Goal: Feedback & Contribution: Submit feedback/report problem

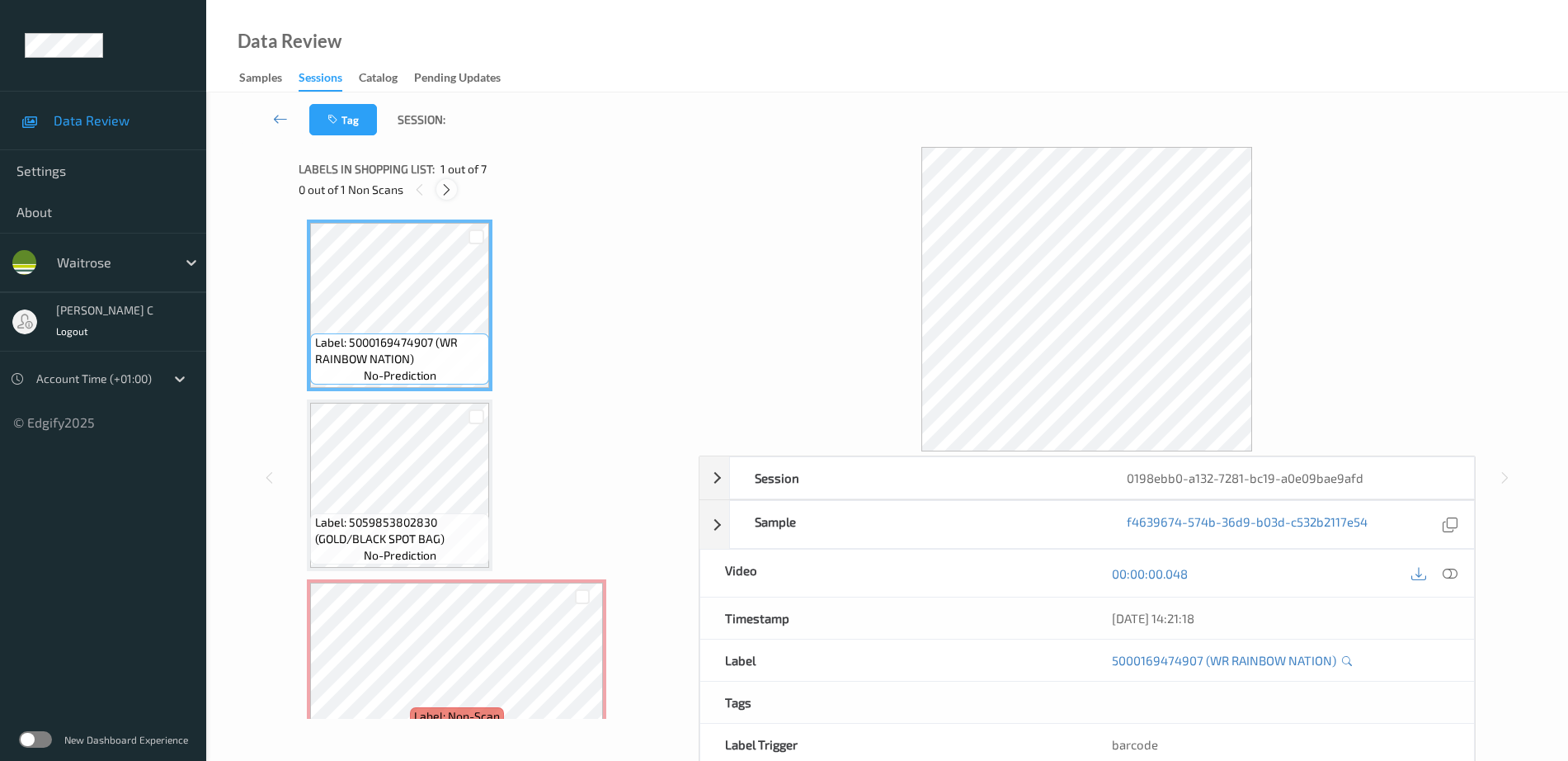
click at [449, 193] on icon at bounding box center [446, 189] width 14 height 15
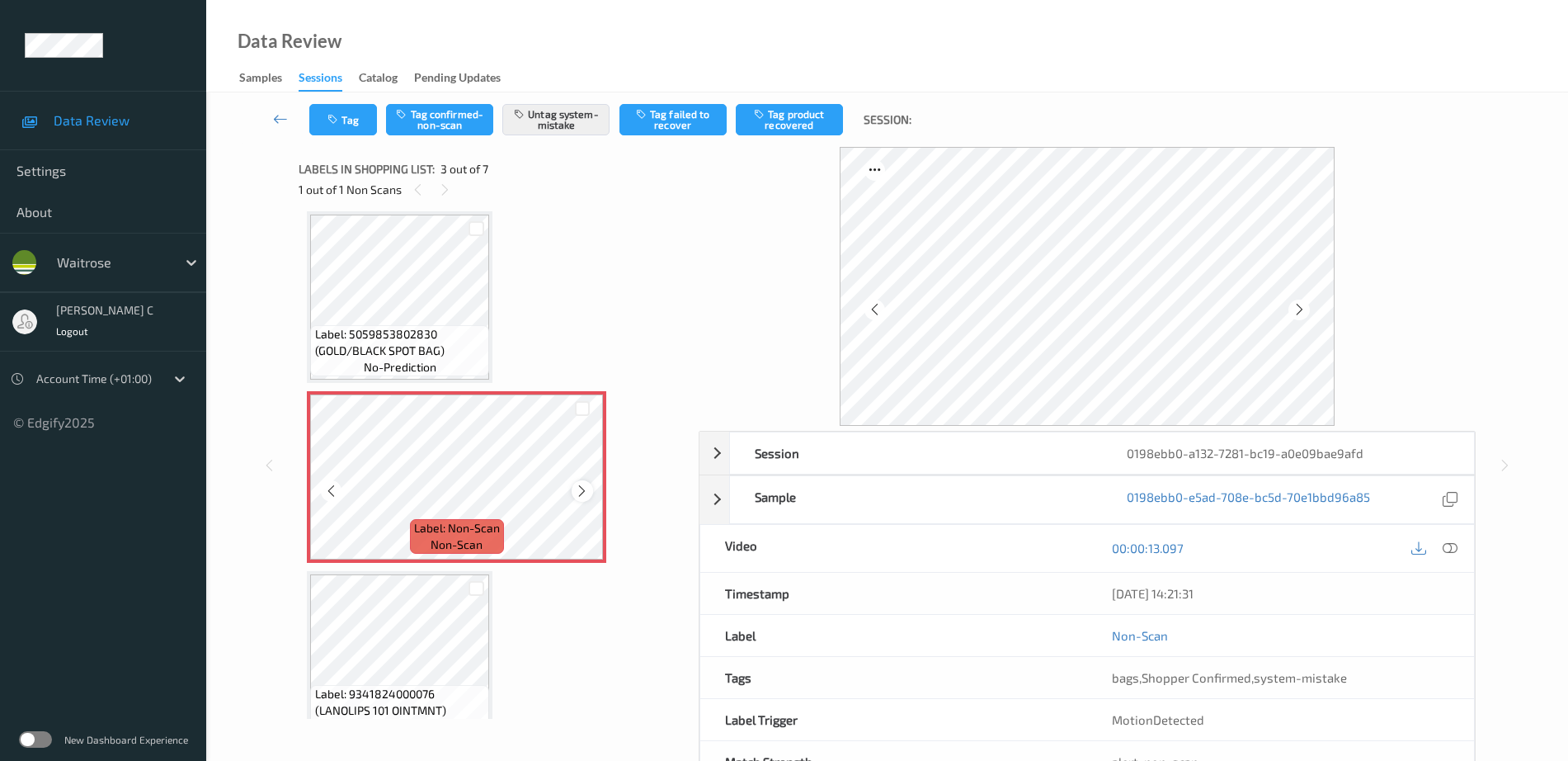
click at [587, 491] on icon at bounding box center [582, 491] width 14 height 15
click at [433, 339] on span "Label: 5059853802830 (GOLD/BLACK SPOT BAG)" at bounding box center [401, 342] width 171 height 33
click at [583, 491] on icon at bounding box center [582, 491] width 14 height 15
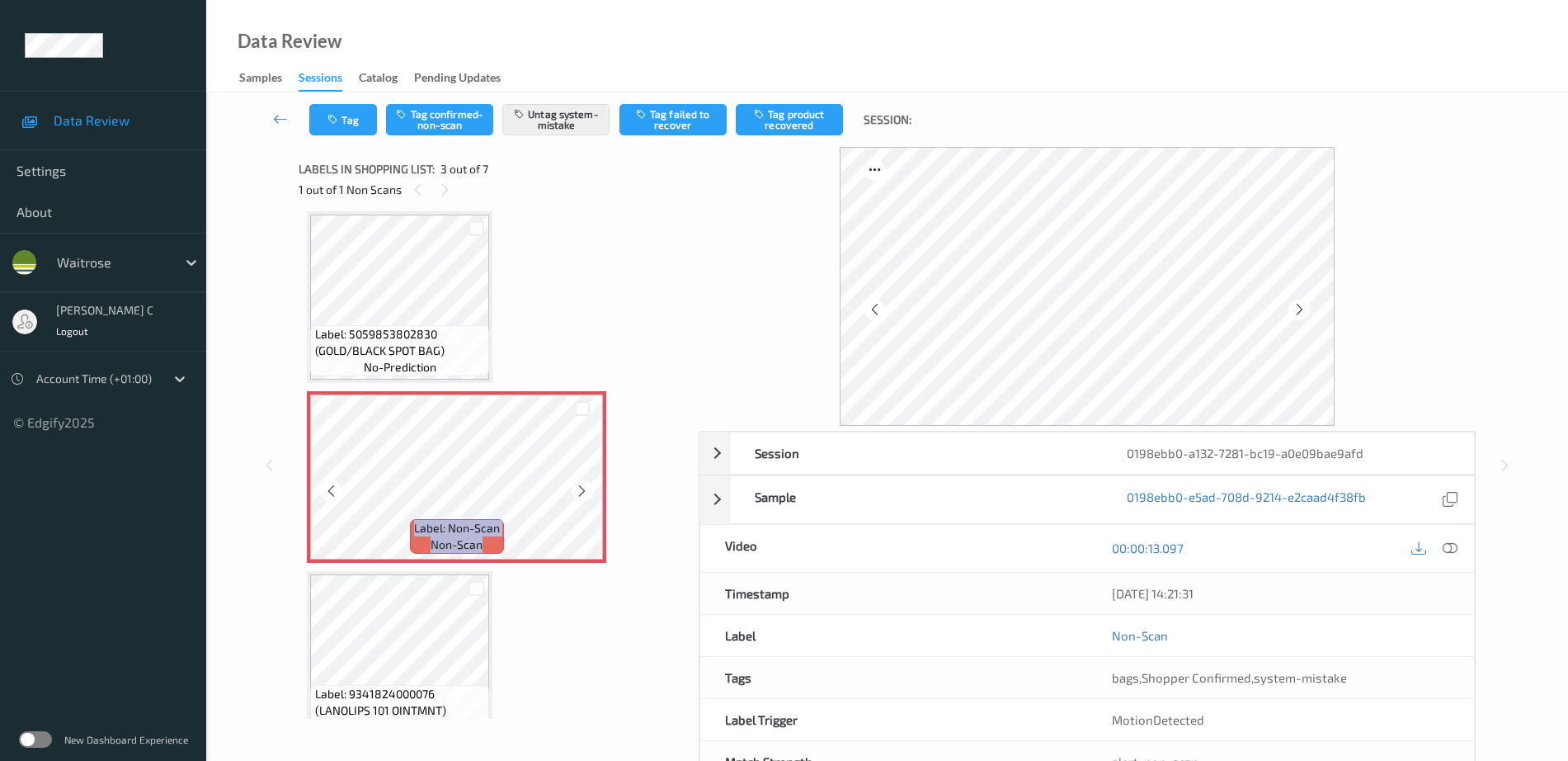
click at [583, 491] on icon at bounding box center [582, 491] width 14 height 15
click at [434, 347] on span "Label: 5059853802830 (GOLD/BLACK SPOT BAG)" at bounding box center [401, 342] width 171 height 33
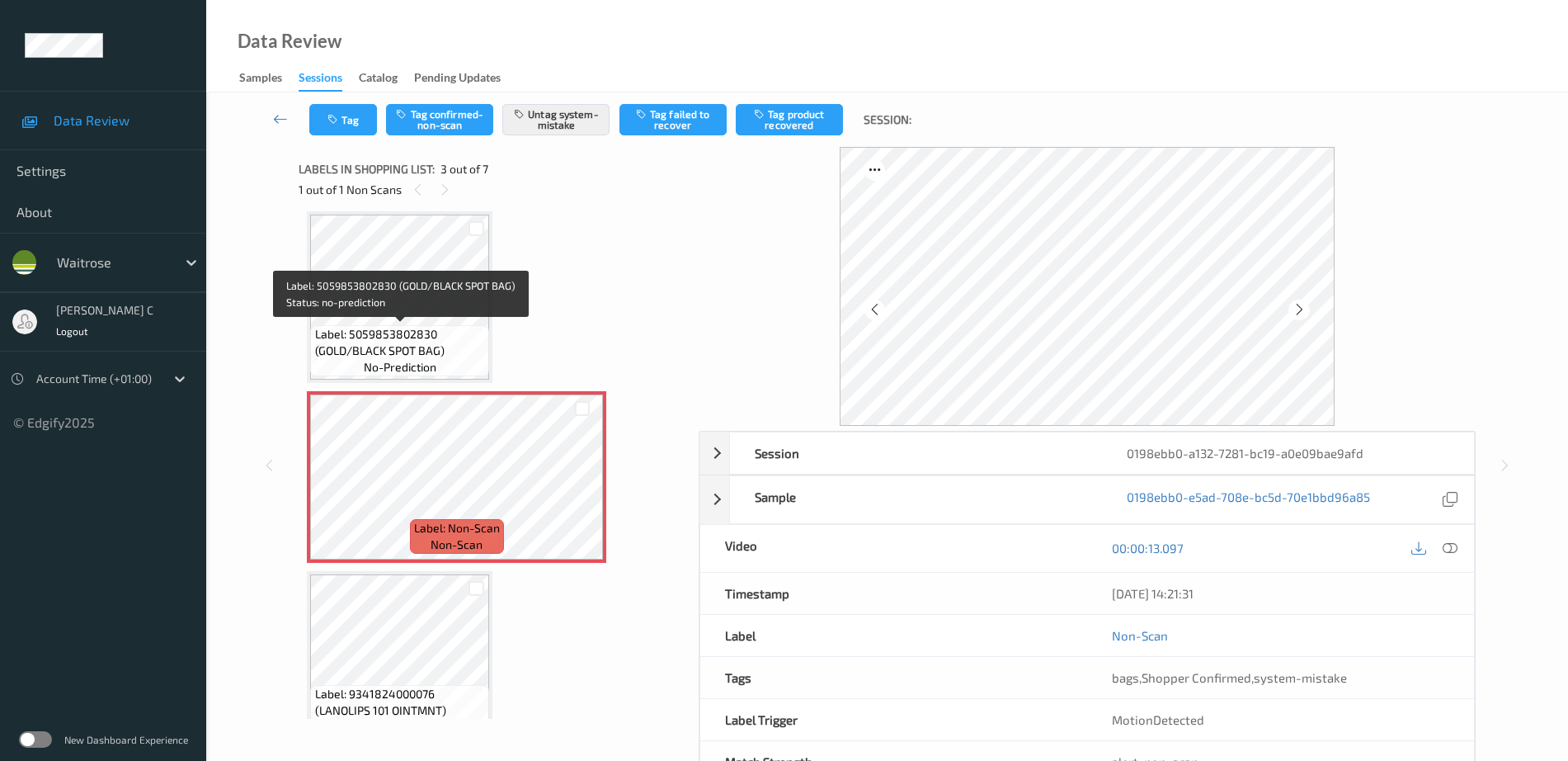
click at [451, 347] on span "Label: 5059853802830 (GOLD/BLACK SPOT BAG)" at bounding box center [401, 342] width 171 height 33
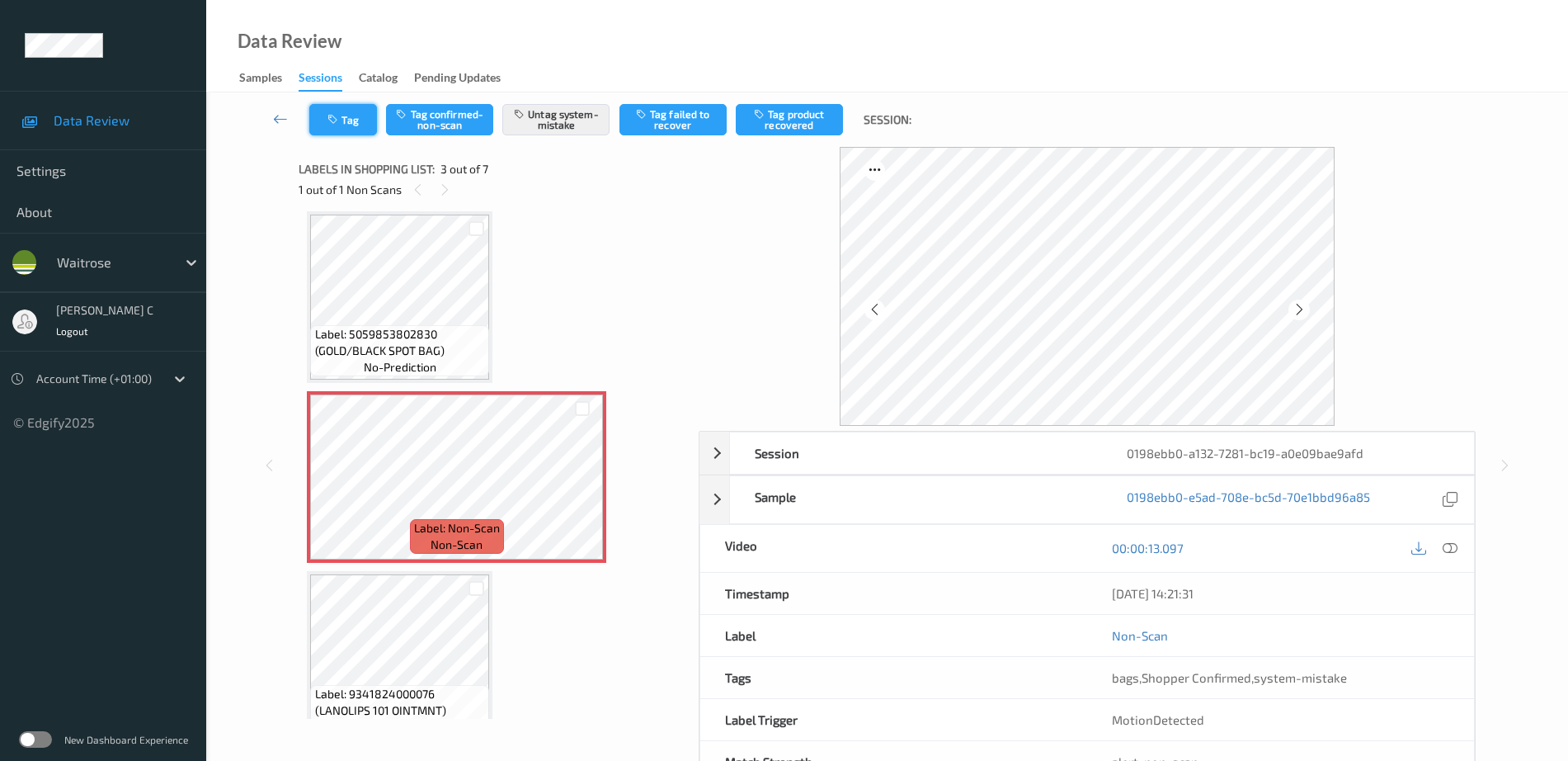
click at [329, 114] on icon "button" at bounding box center [334, 119] width 14 height 11
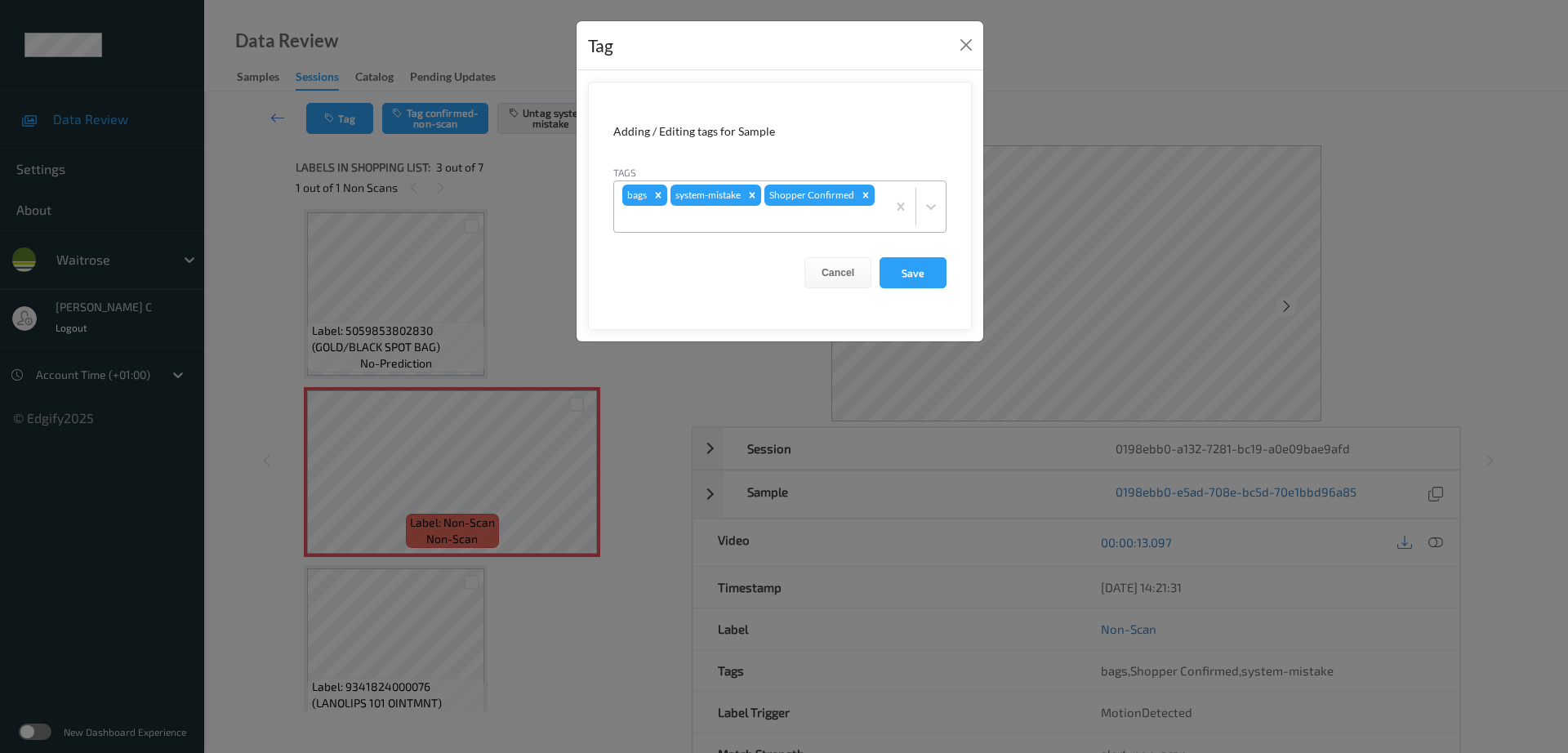
click at [847, 215] on div at bounding box center [750, 219] width 256 height 20
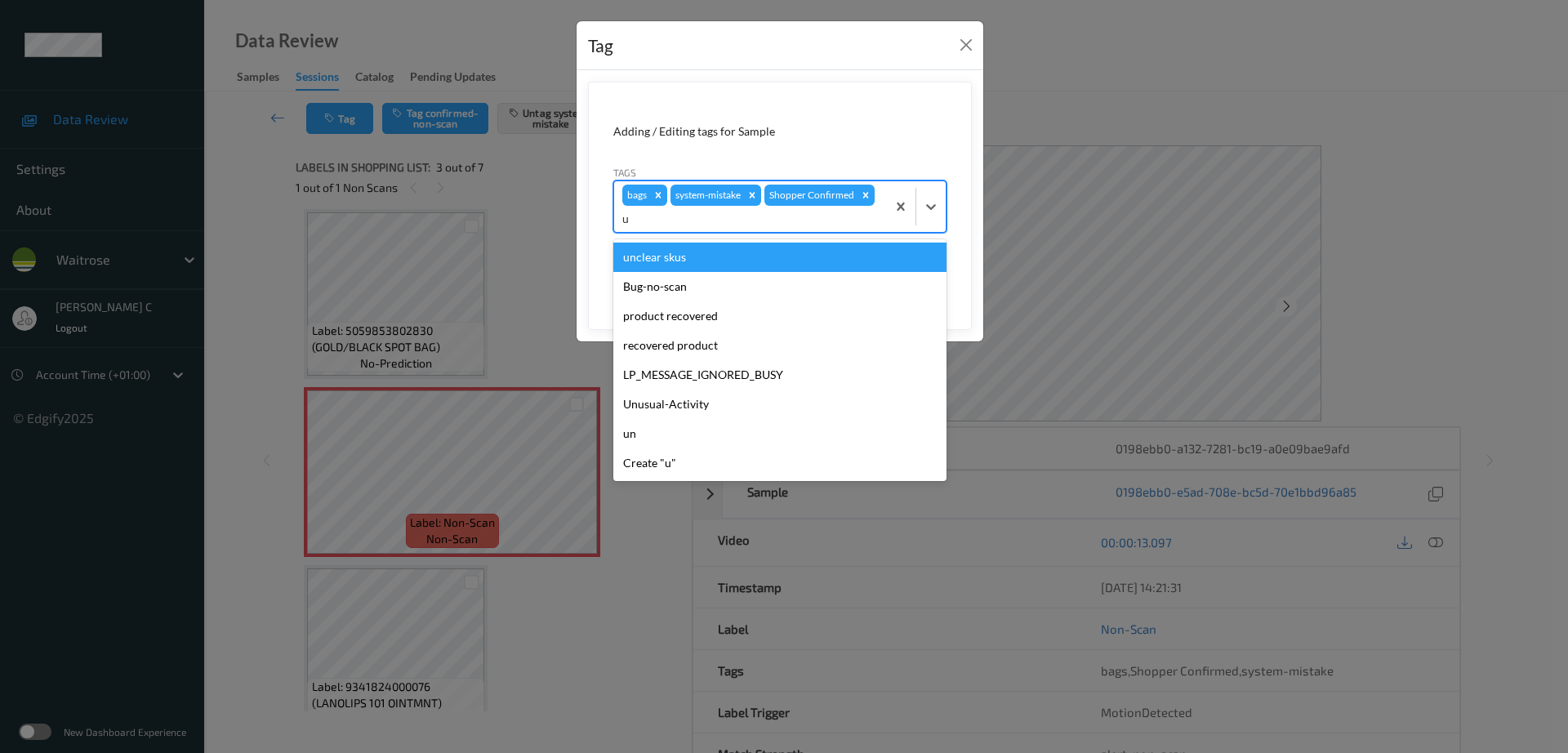
type input "un"
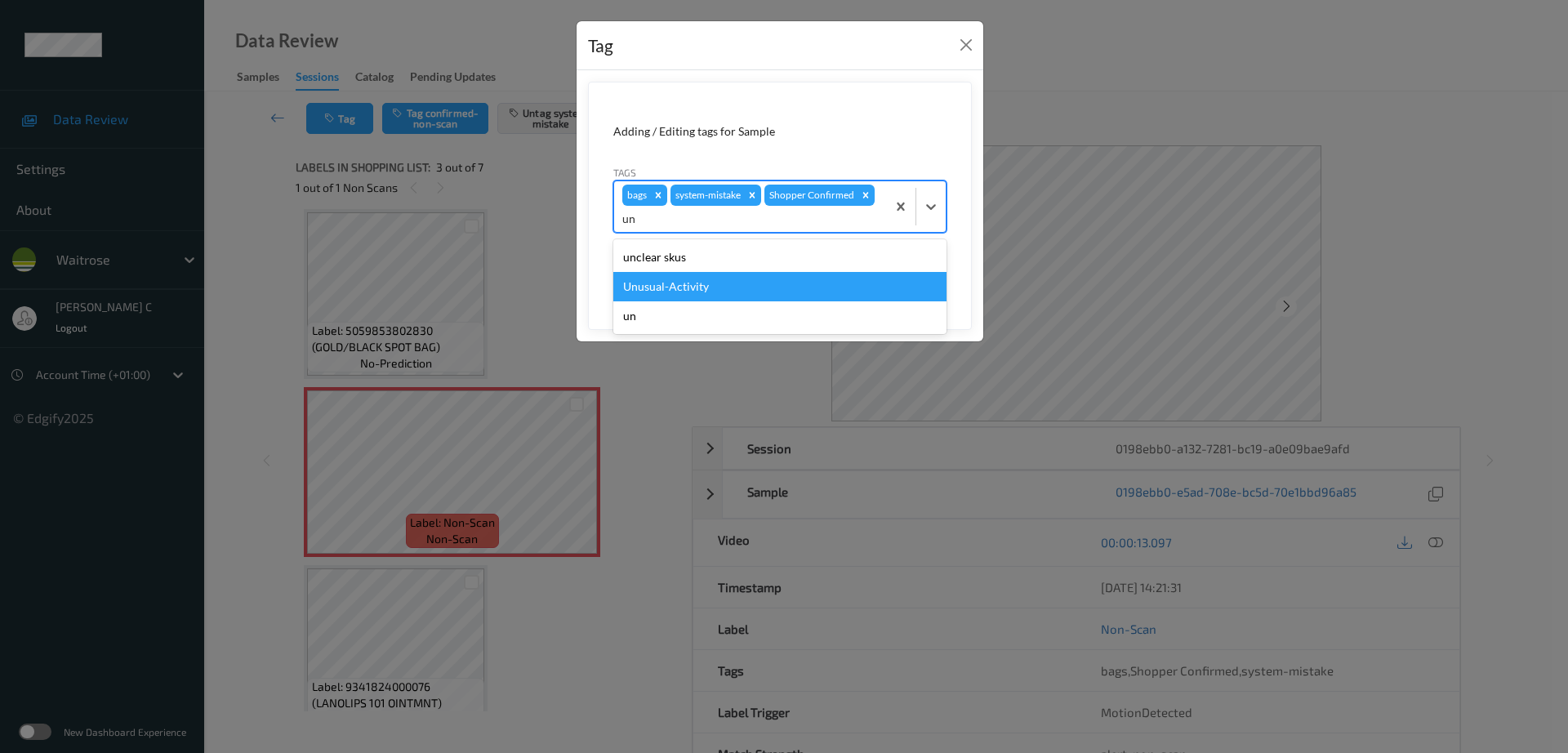
click at [703, 291] on div "Unusual-Activity" at bounding box center [781, 286] width 333 height 29
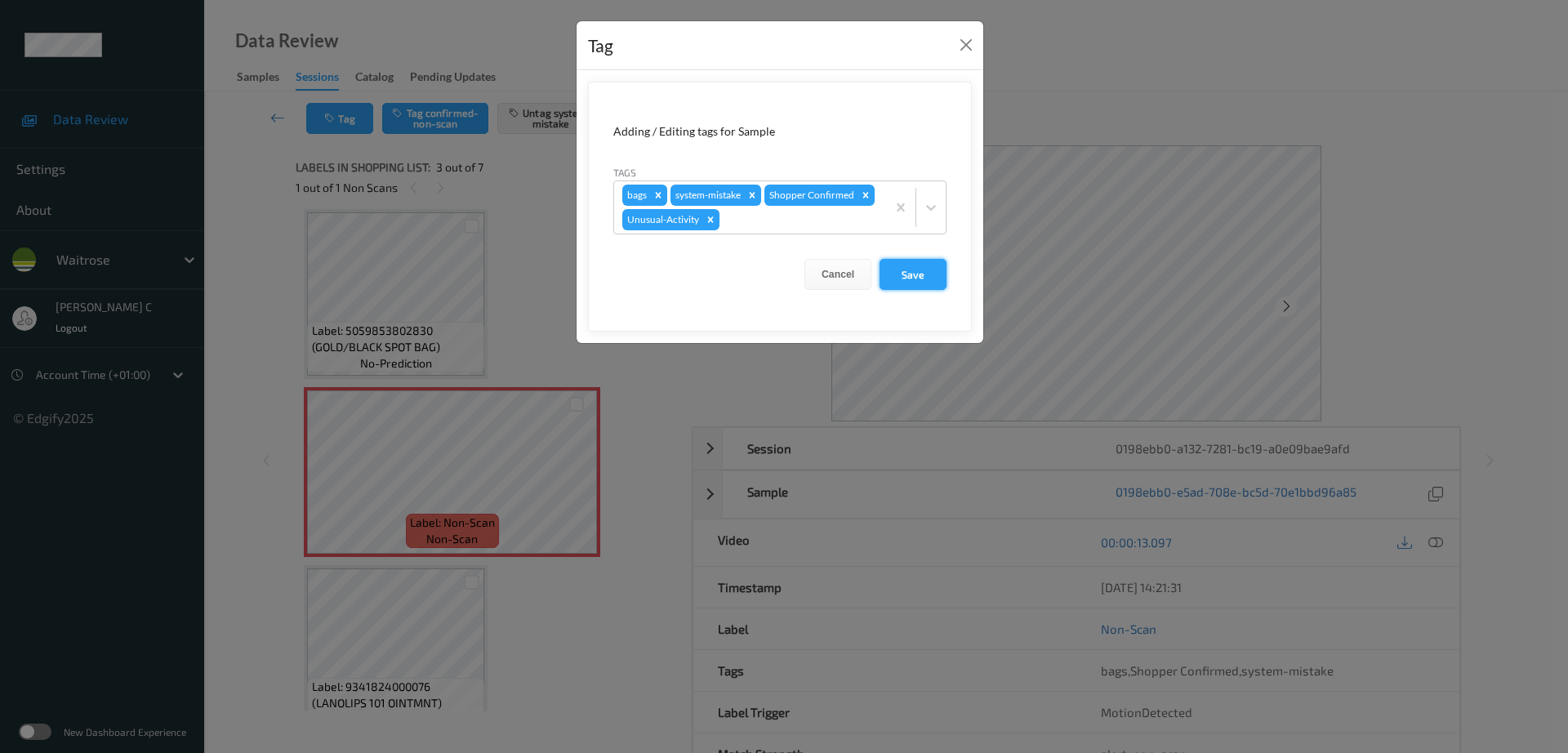
click at [903, 282] on button "Save" at bounding box center [913, 274] width 67 height 31
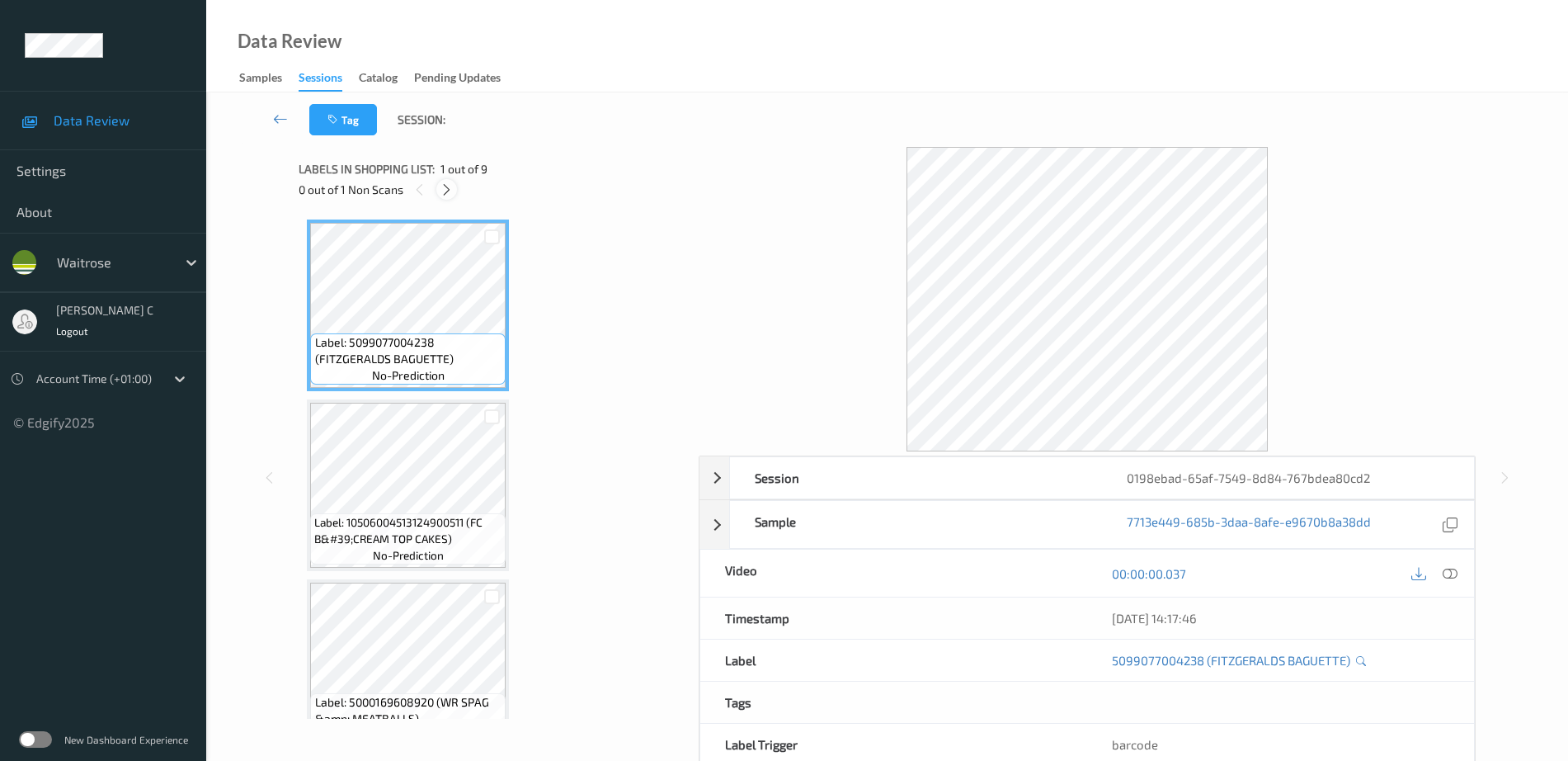
click at [446, 182] on icon at bounding box center [446, 189] width 14 height 15
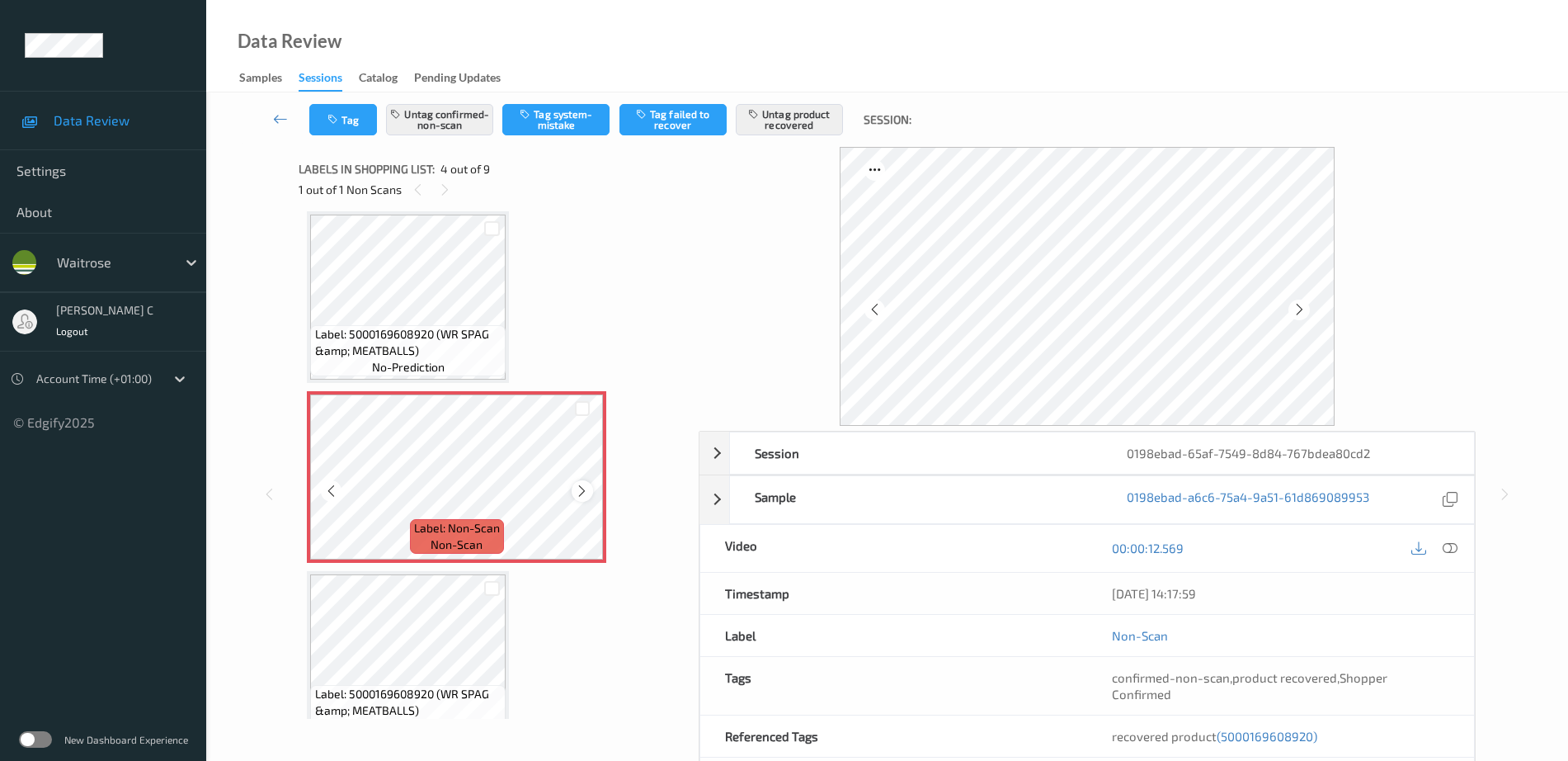
click at [583, 491] on icon at bounding box center [582, 491] width 14 height 15
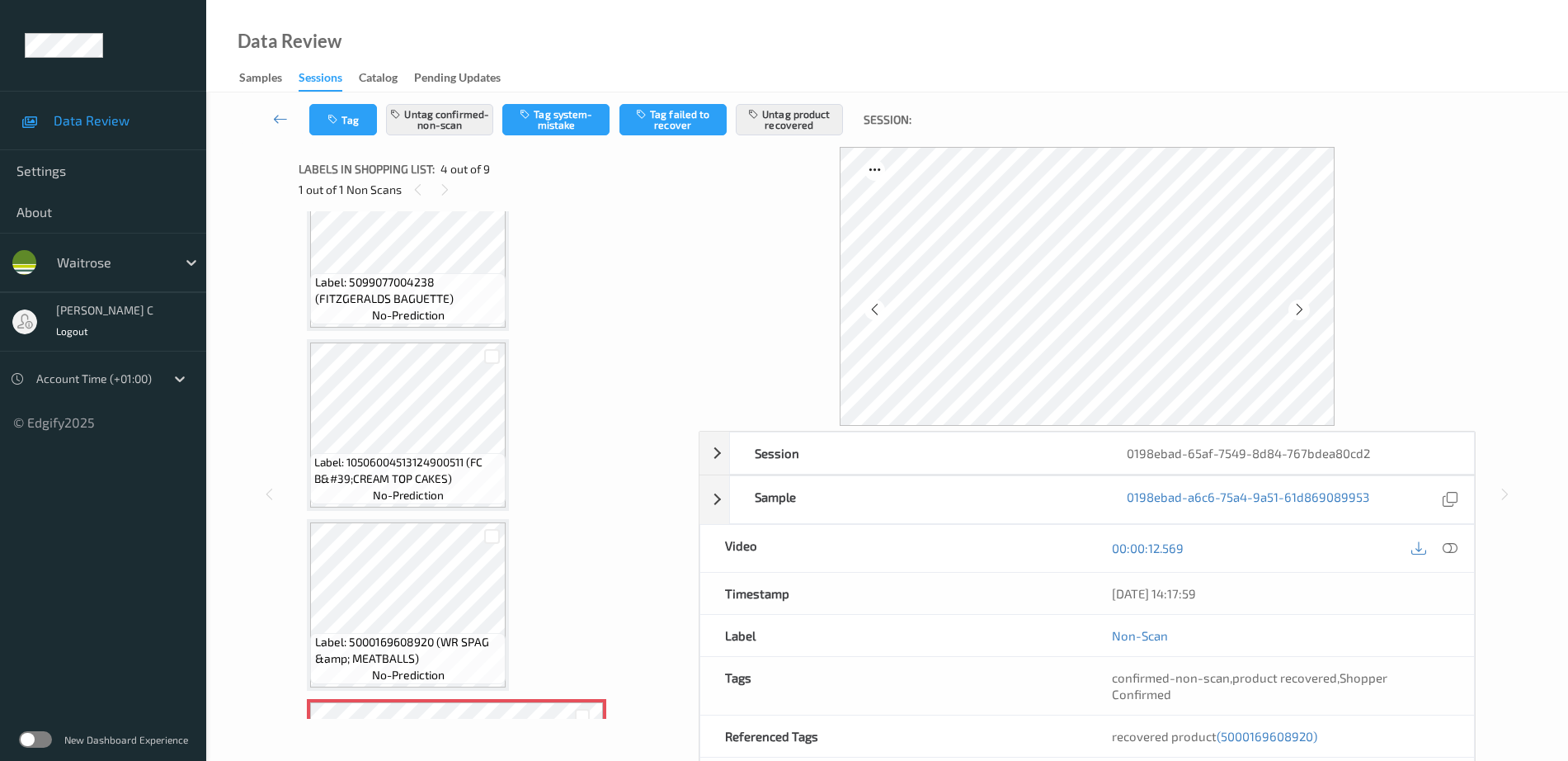
scroll to position [59, 0]
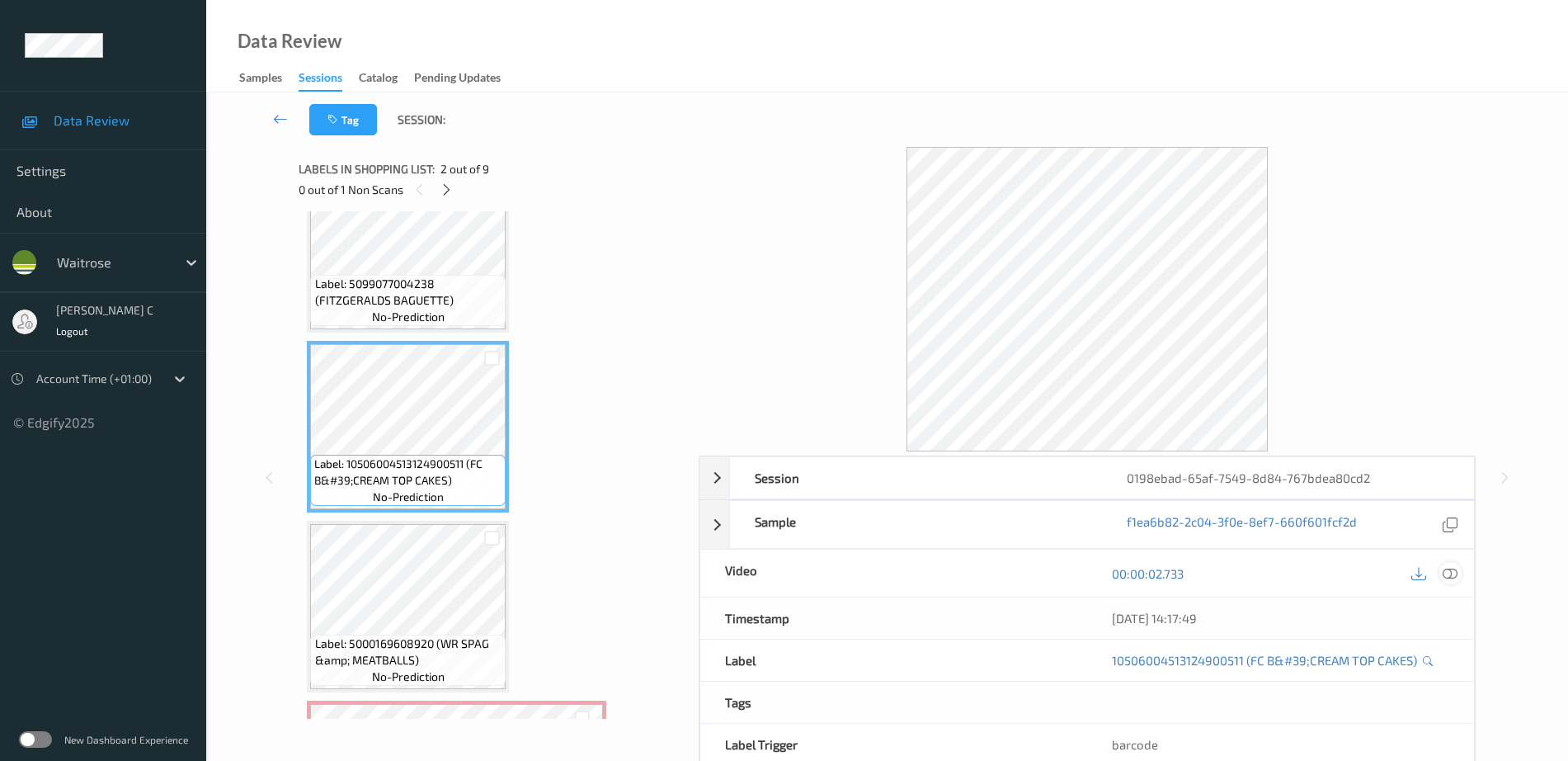
click at [1451, 569] on icon at bounding box center [1450, 573] width 15 height 15
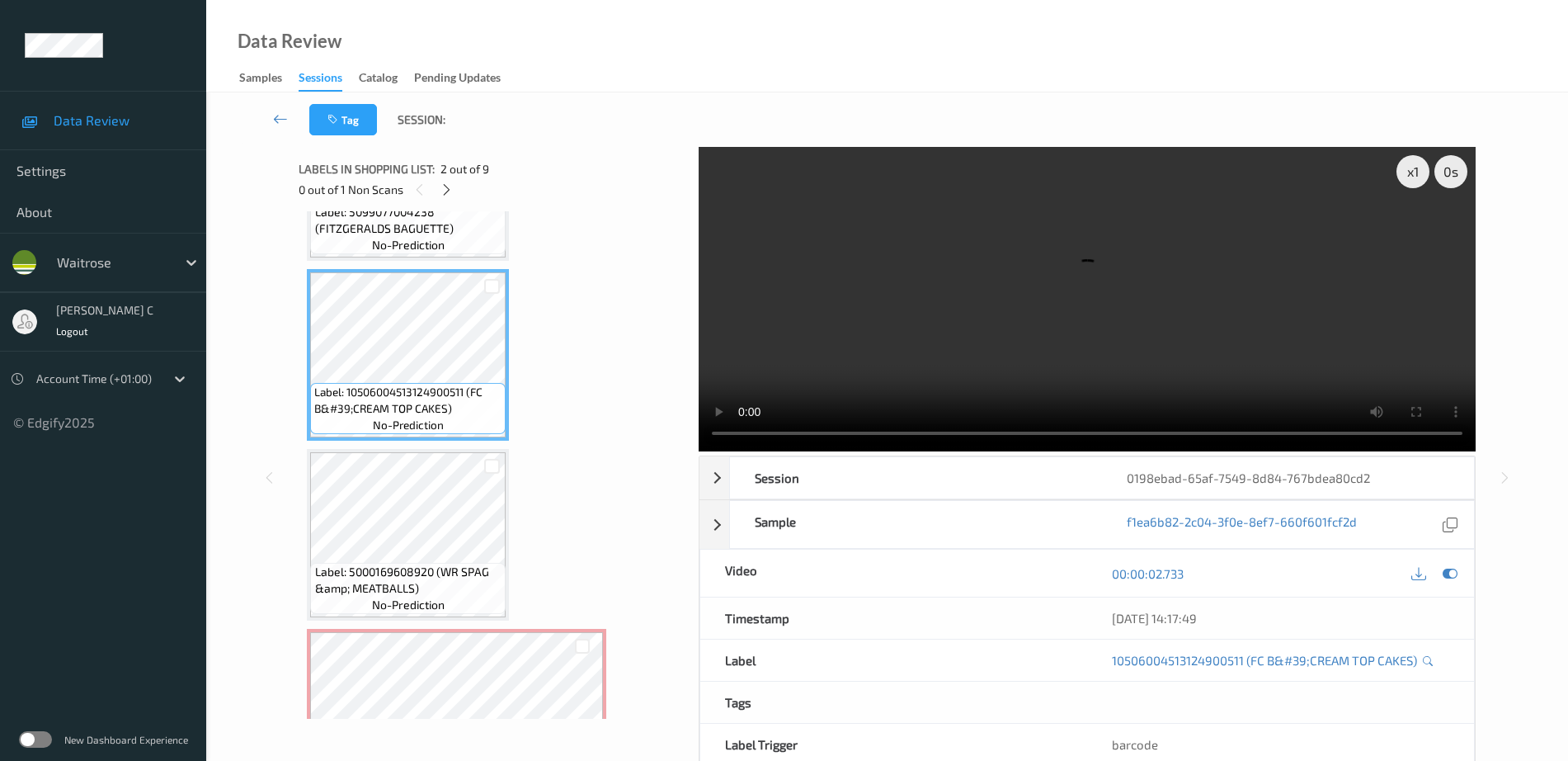
scroll to position [162, 0]
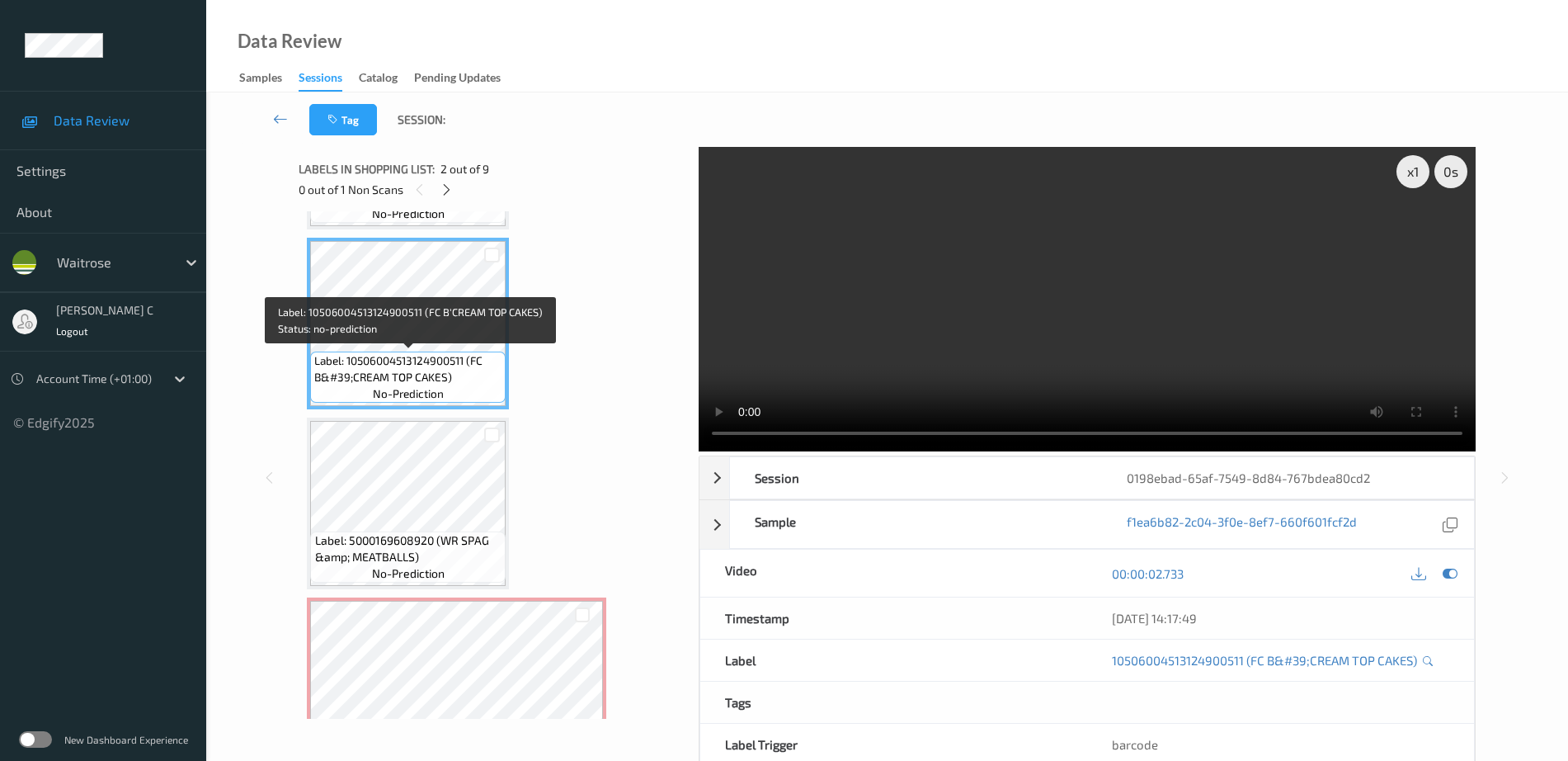
click at [435, 361] on span "Label: 10506004513124900511 (FC B&#39;CREAM TOP CAKES)" at bounding box center [408, 369] width 187 height 33
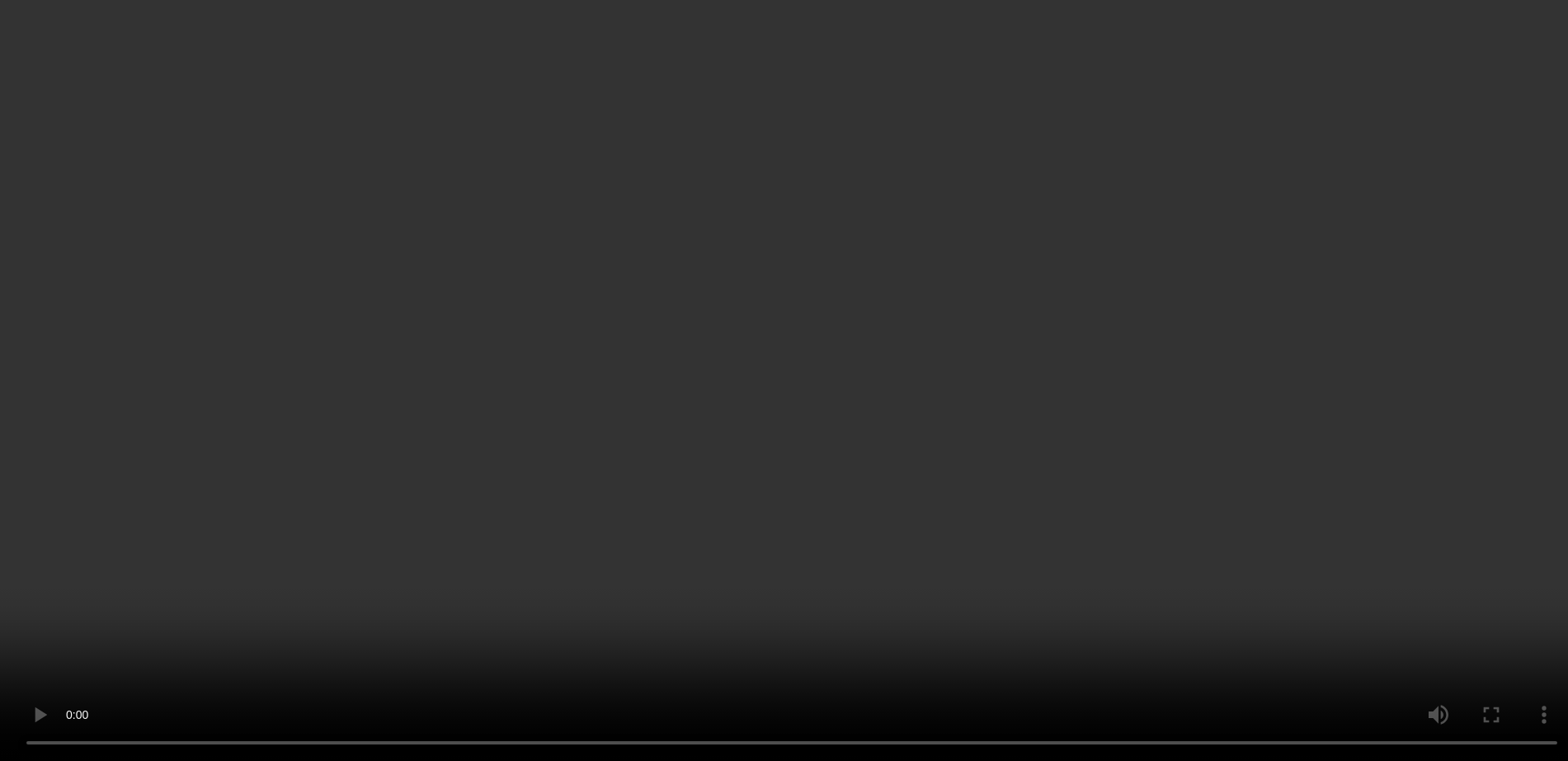
scroll to position [677, 0]
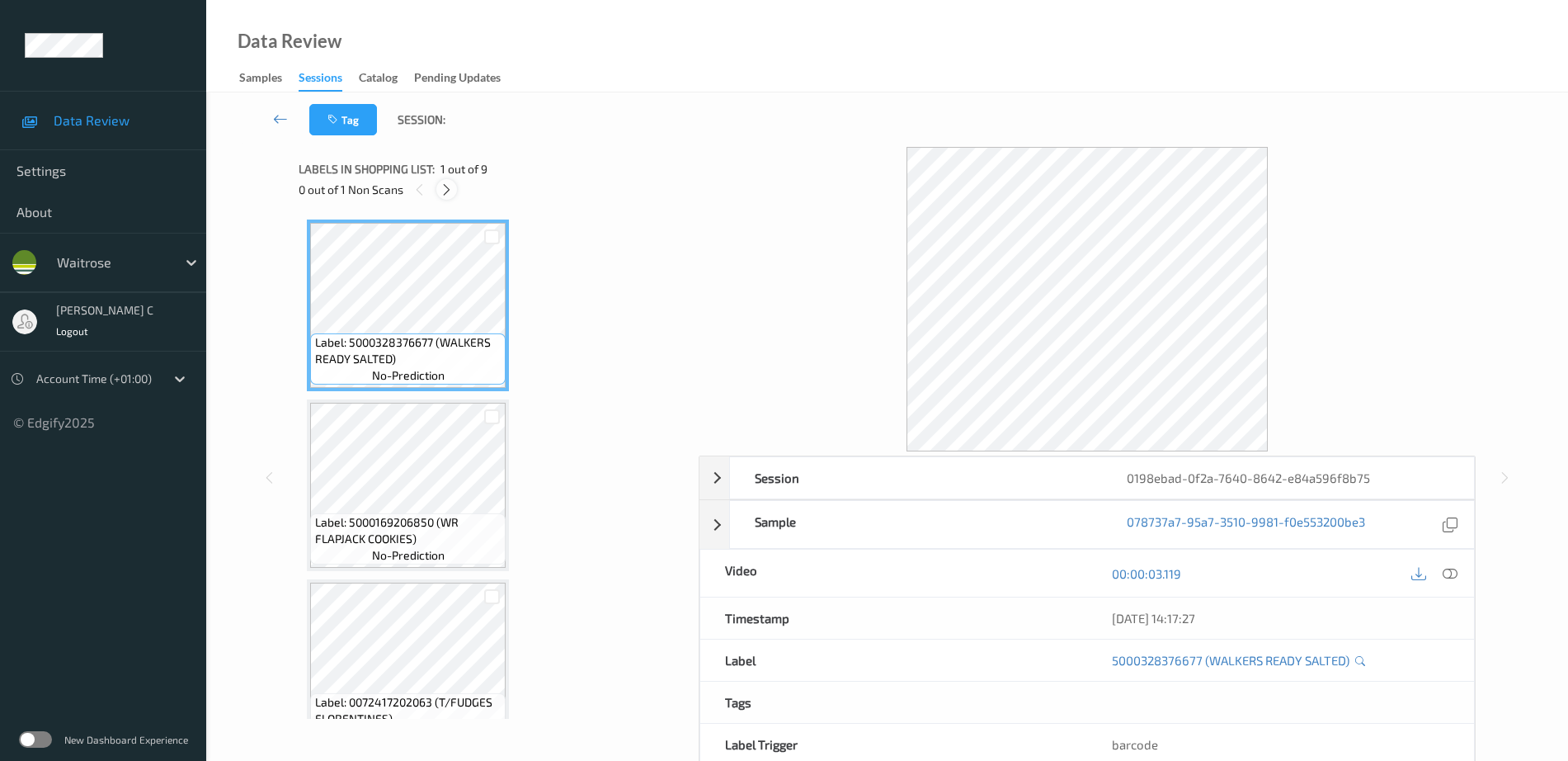
click at [455, 190] on div at bounding box center [446, 189] width 21 height 21
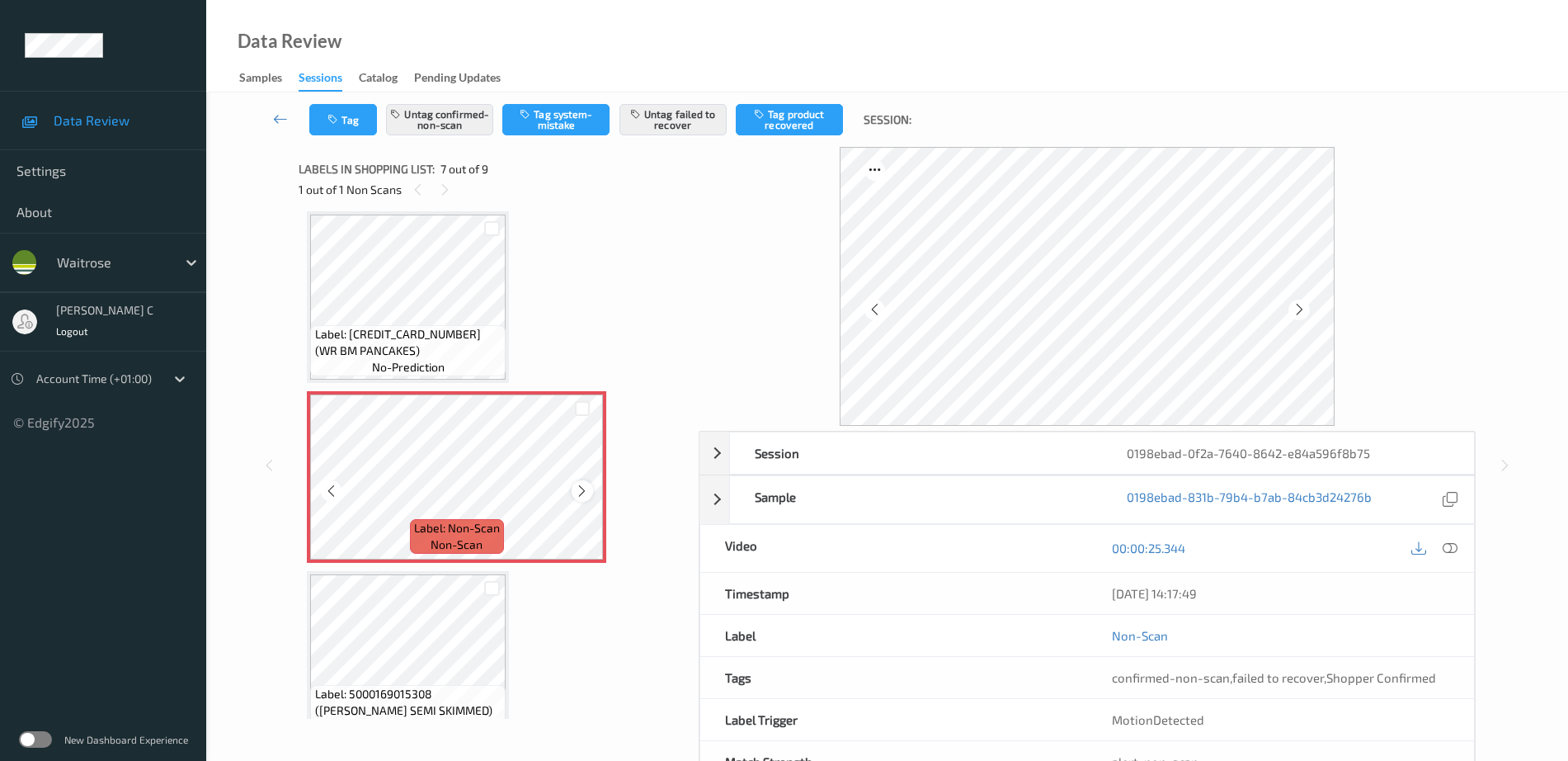
click at [586, 490] on icon at bounding box center [582, 491] width 14 height 15
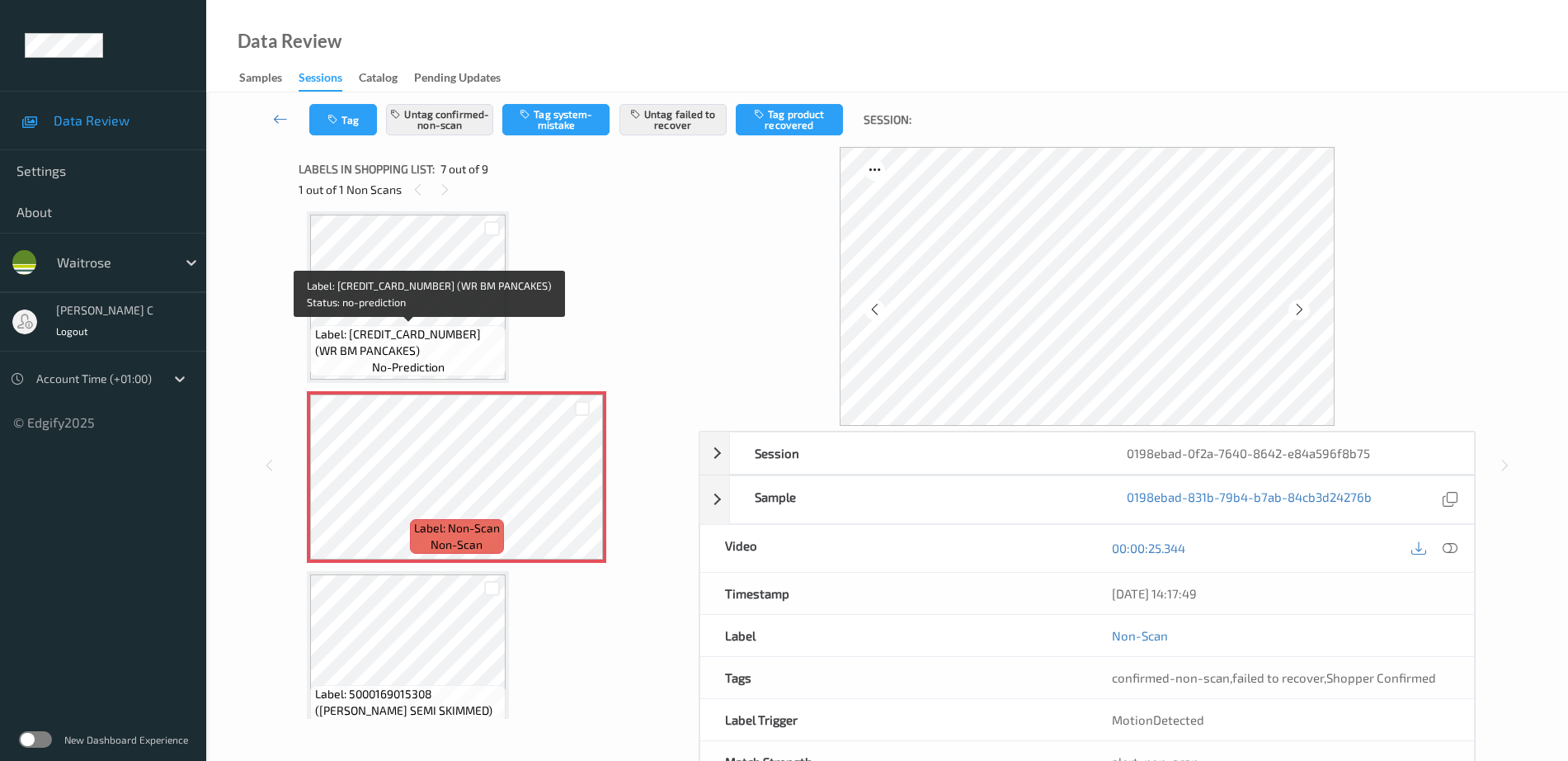
click at [420, 342] on span "Label: 5063210002450 (WR BM PANCAKES)" at bounding box center [408, 342] width 187 height 33
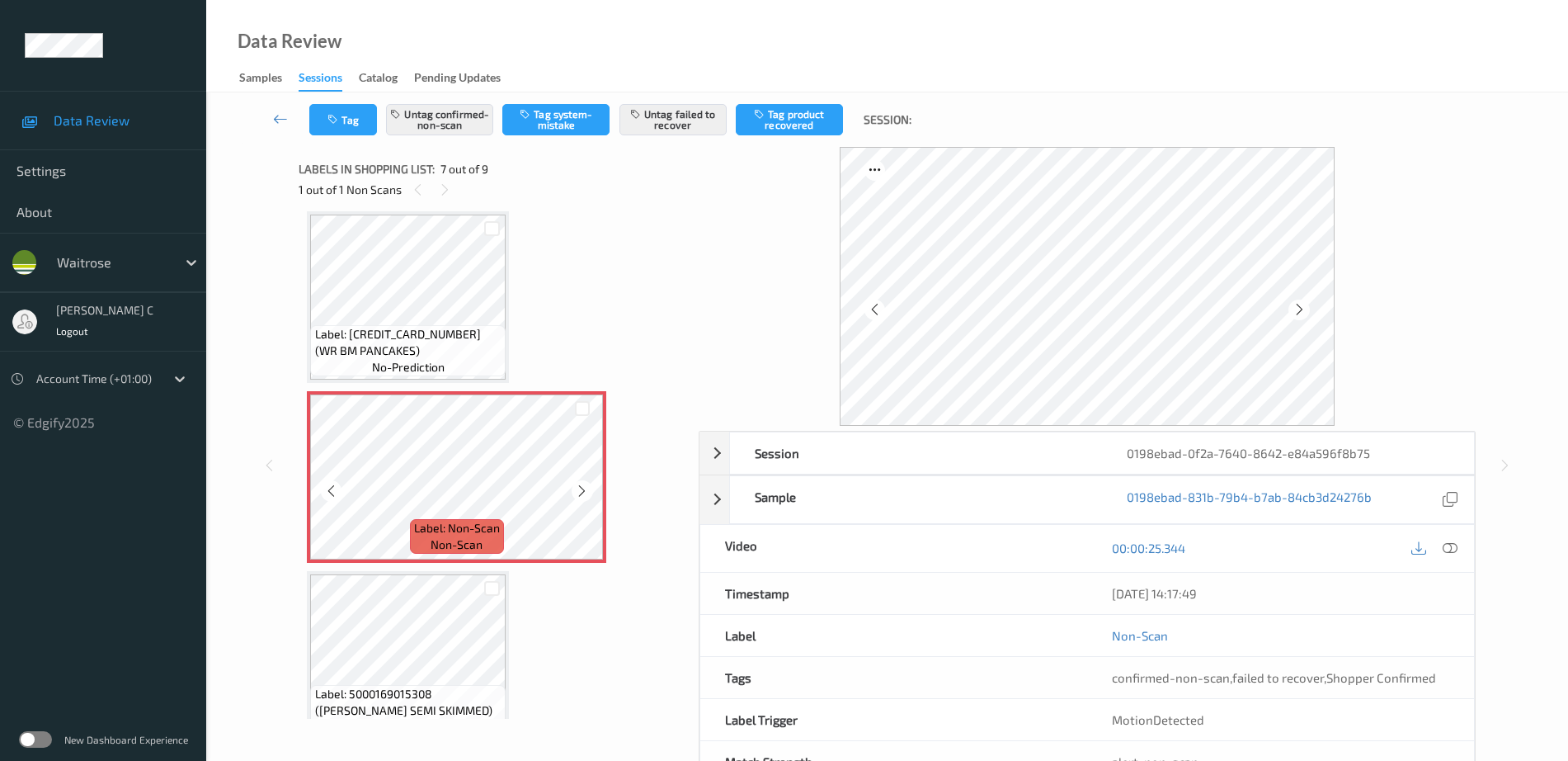
click at [383, 343] on span "Label: 5063210002450 (WR BM PANCAKES)" at bounding box center [408, 342] width 187 height 33
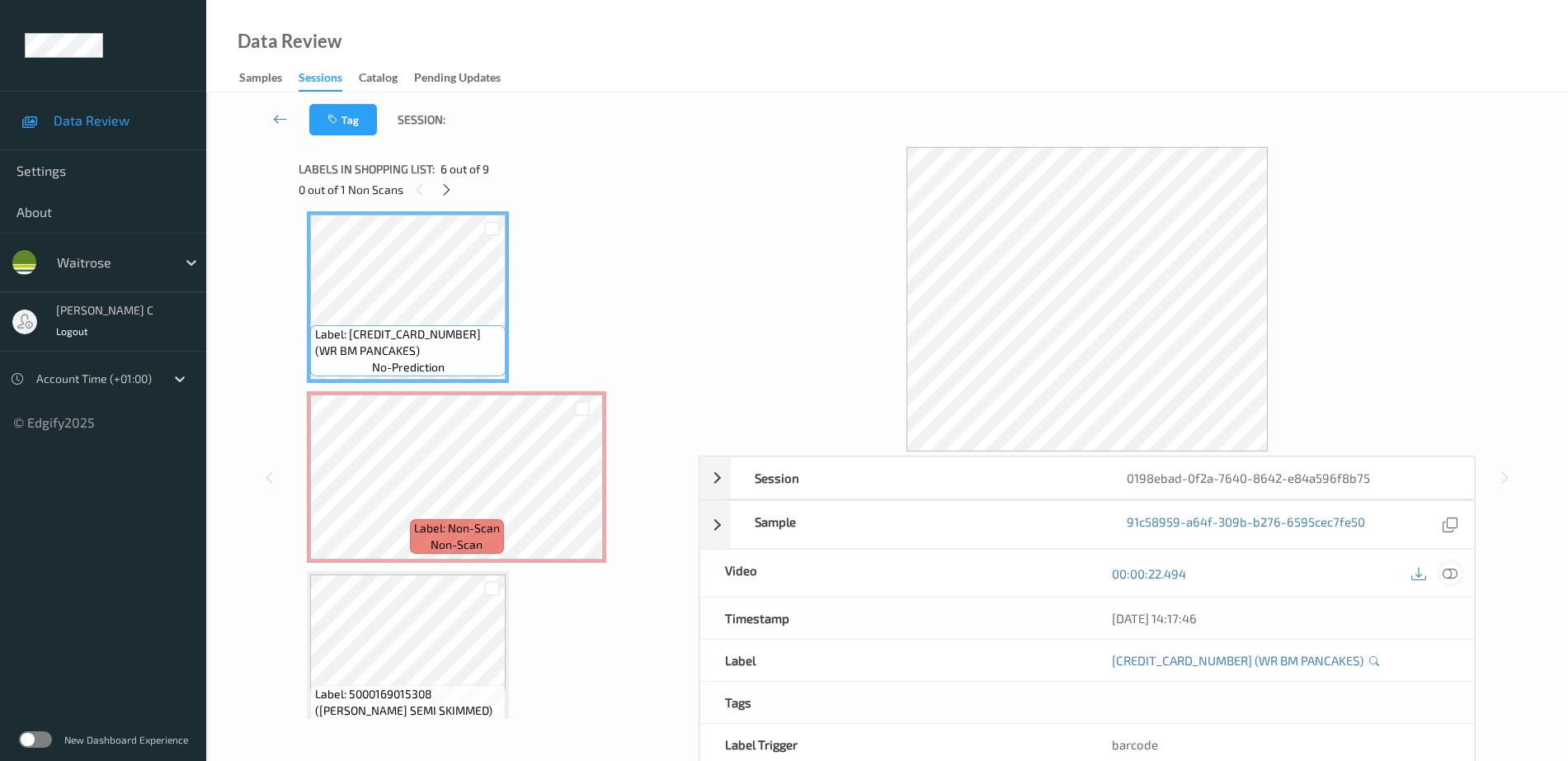
click at [1457, 581] on div at bounding box center [1451, 574] width 22 height 22
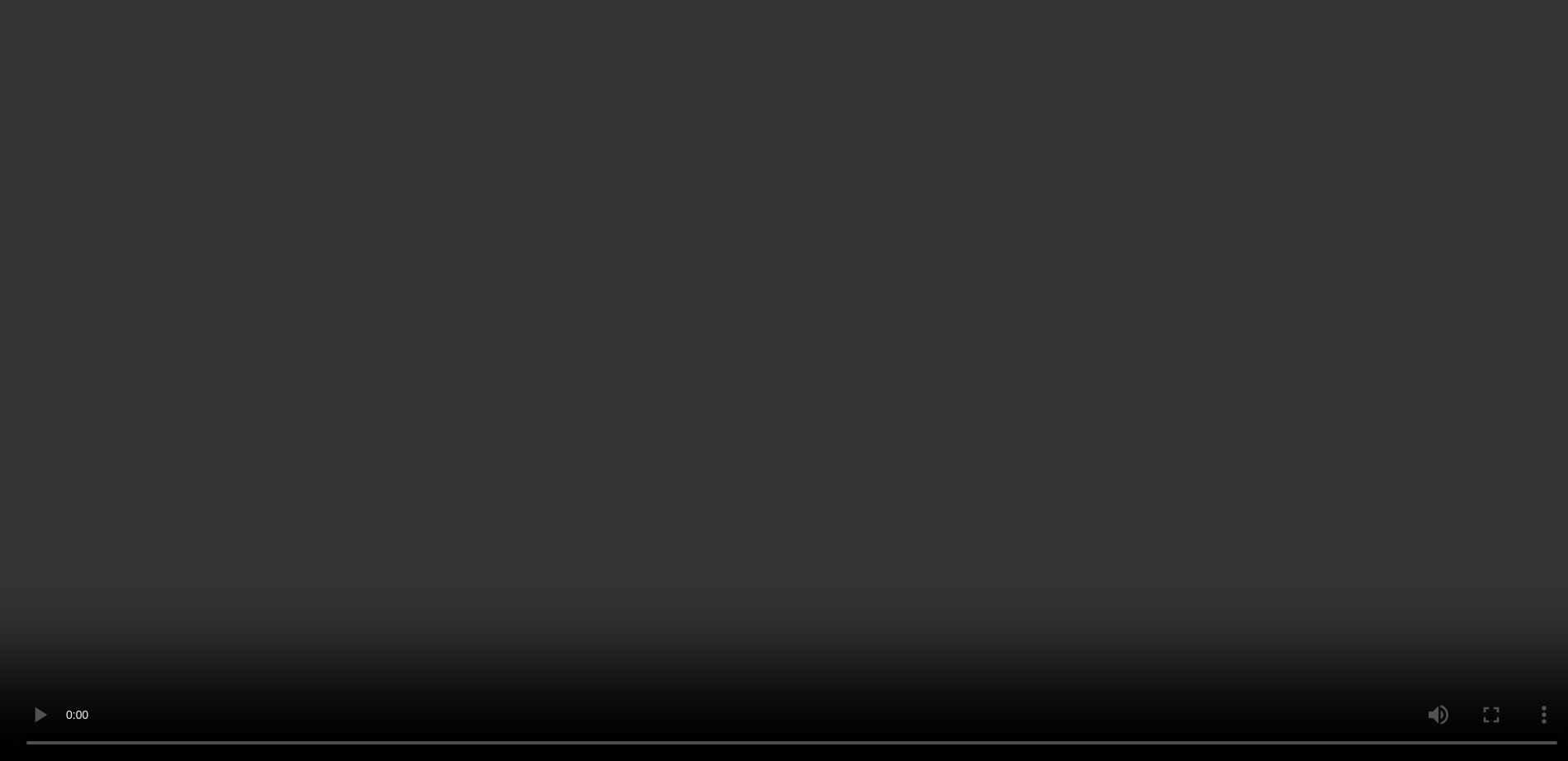
scroll to position [1114, 0]
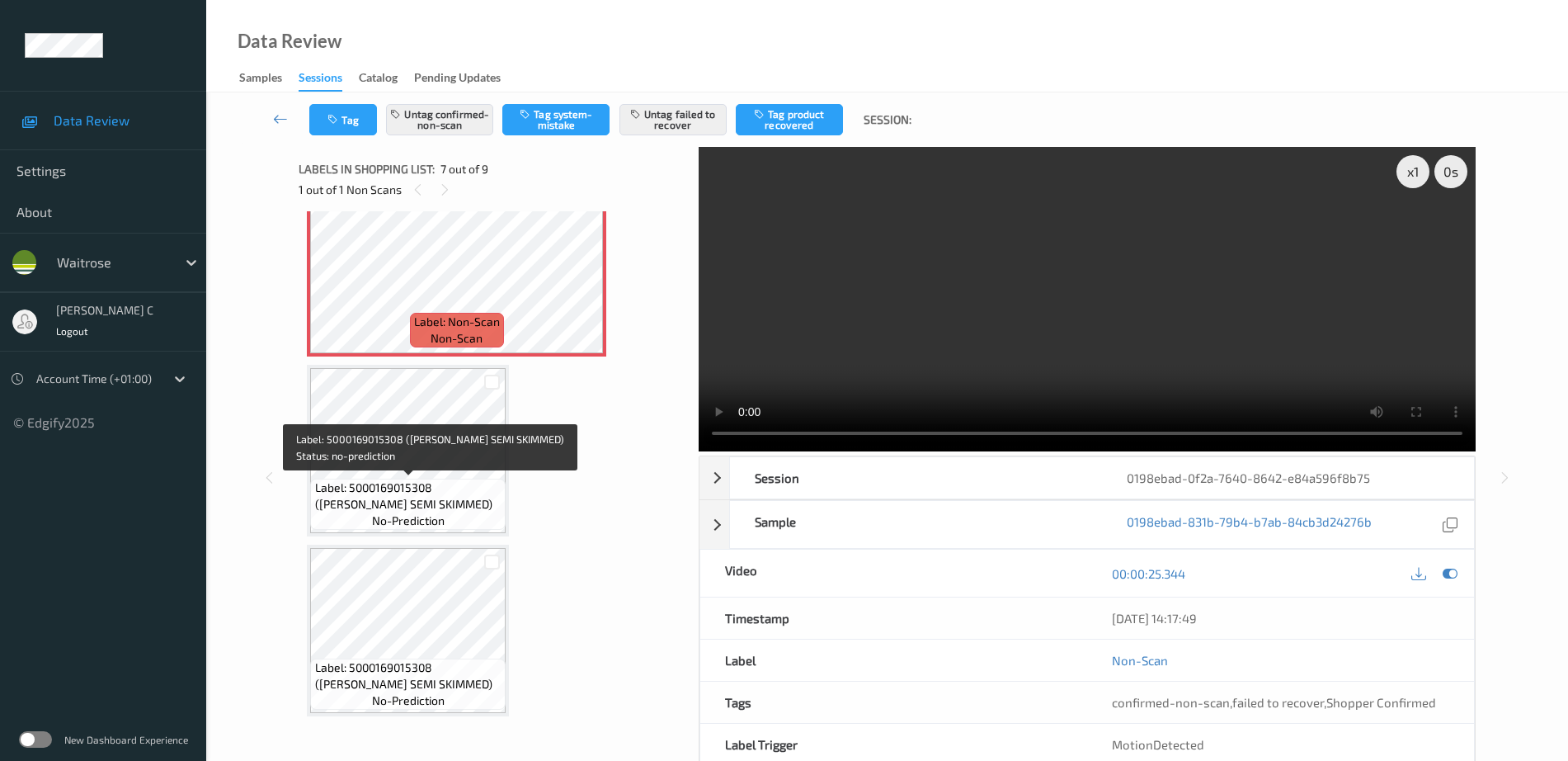
click at [432, 521] on span "no-prediction" at bounding box center [408, 520] width 73 height 16
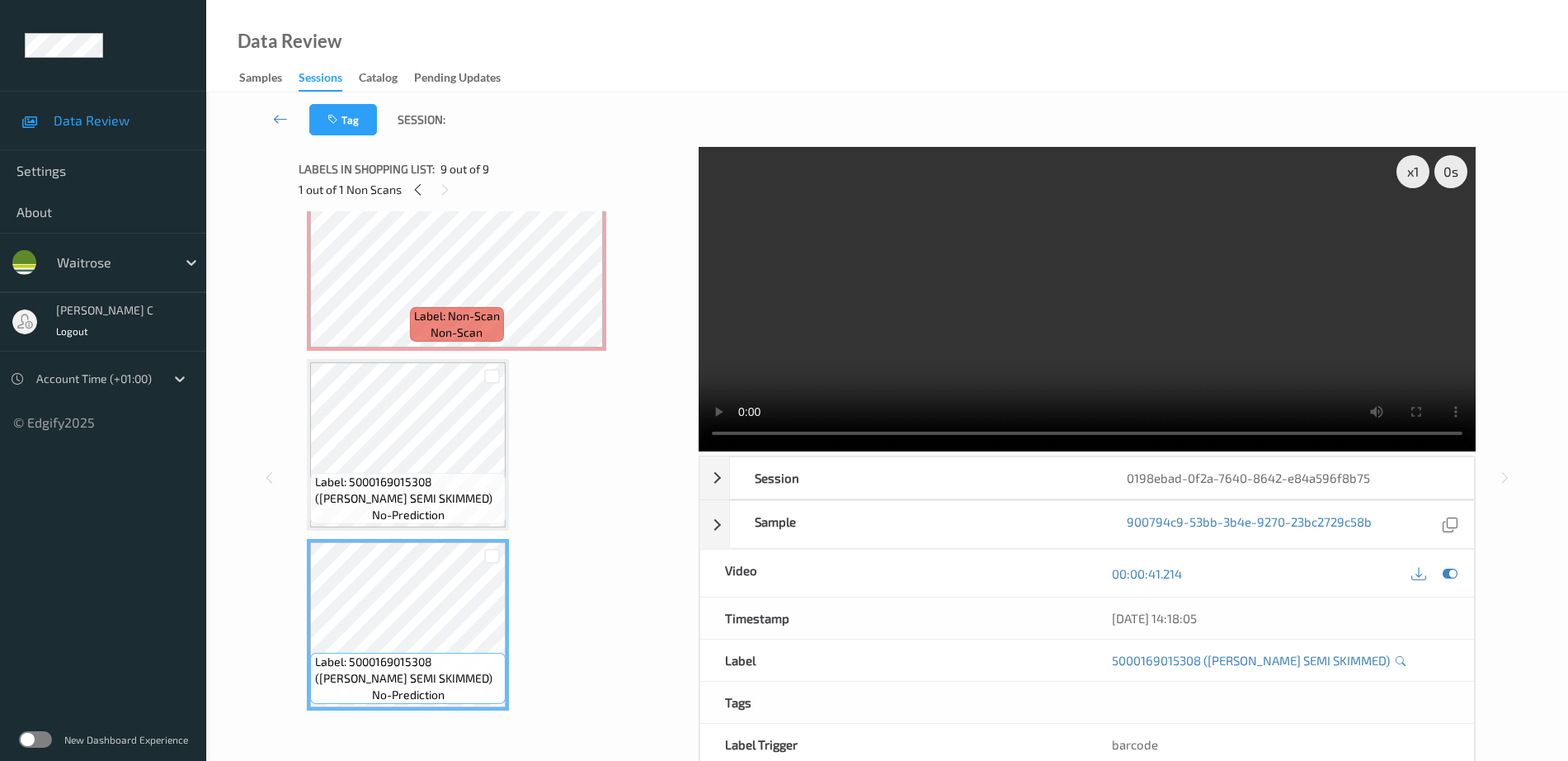
scroll to position [1017, 0]
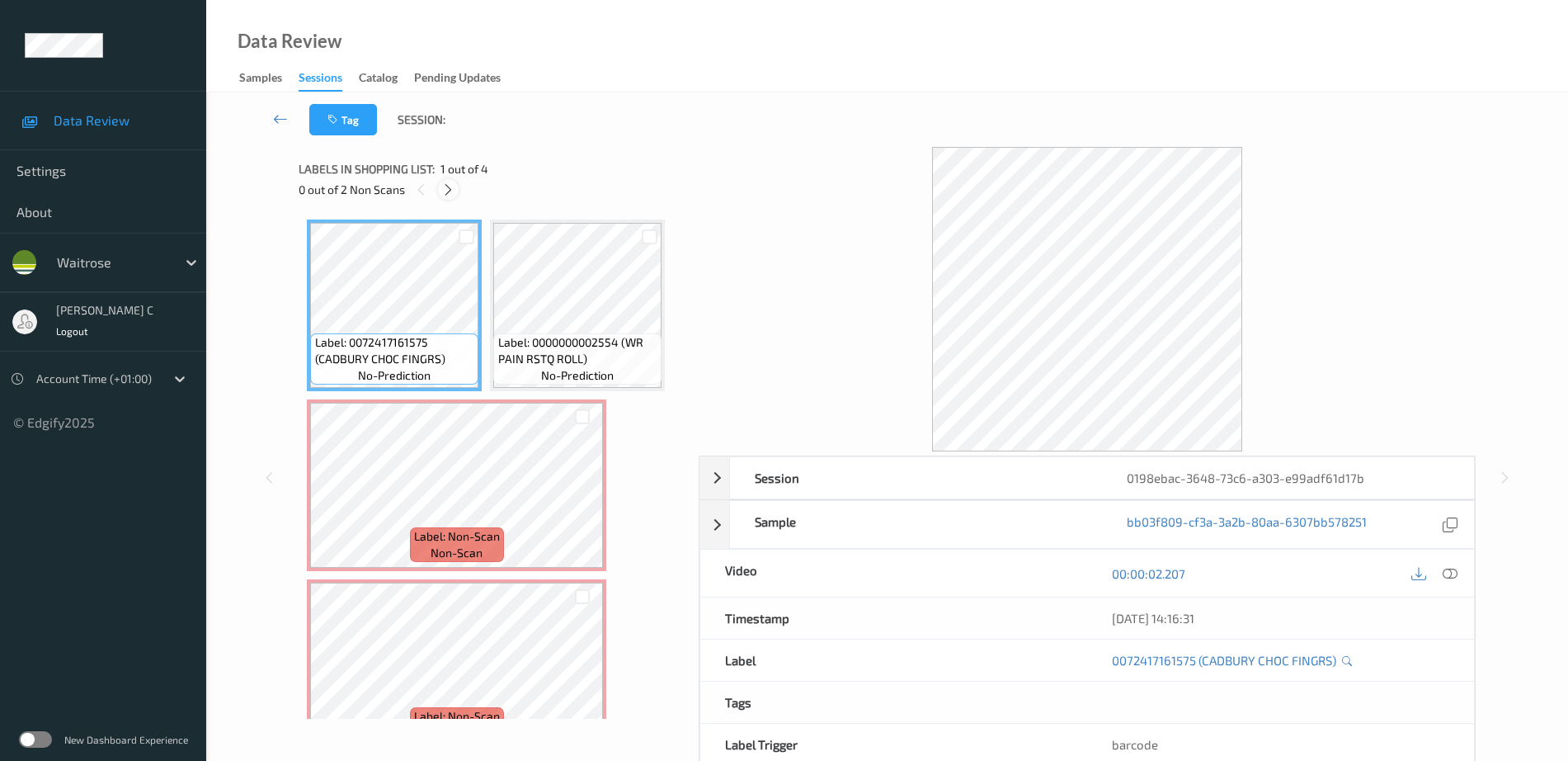
click at [449, 193] on icon at bounding box center [448, 189] width 14 height 15
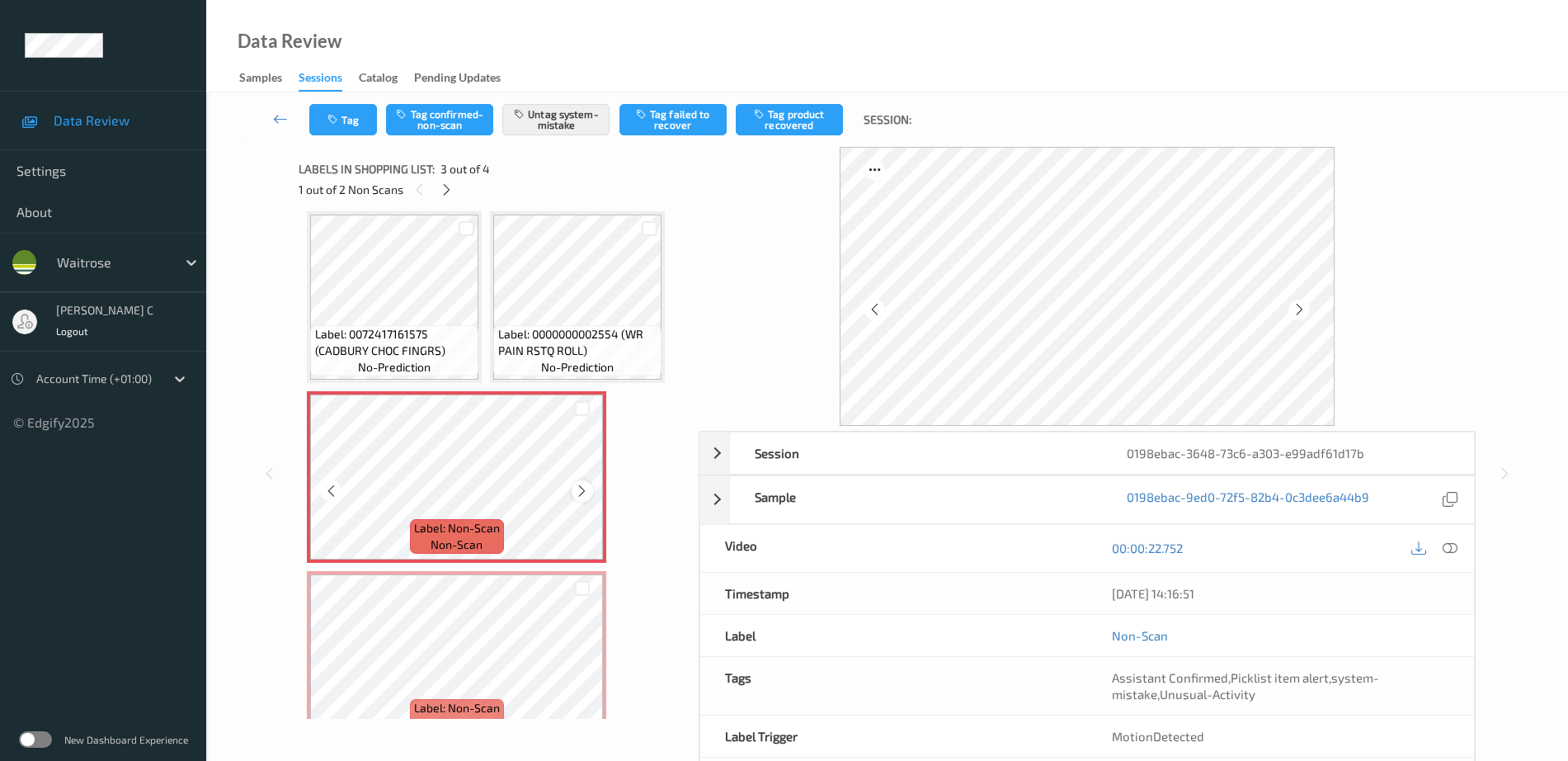
click at [585, 493] on icon at bounding box center [582, 491] width 14 height 15
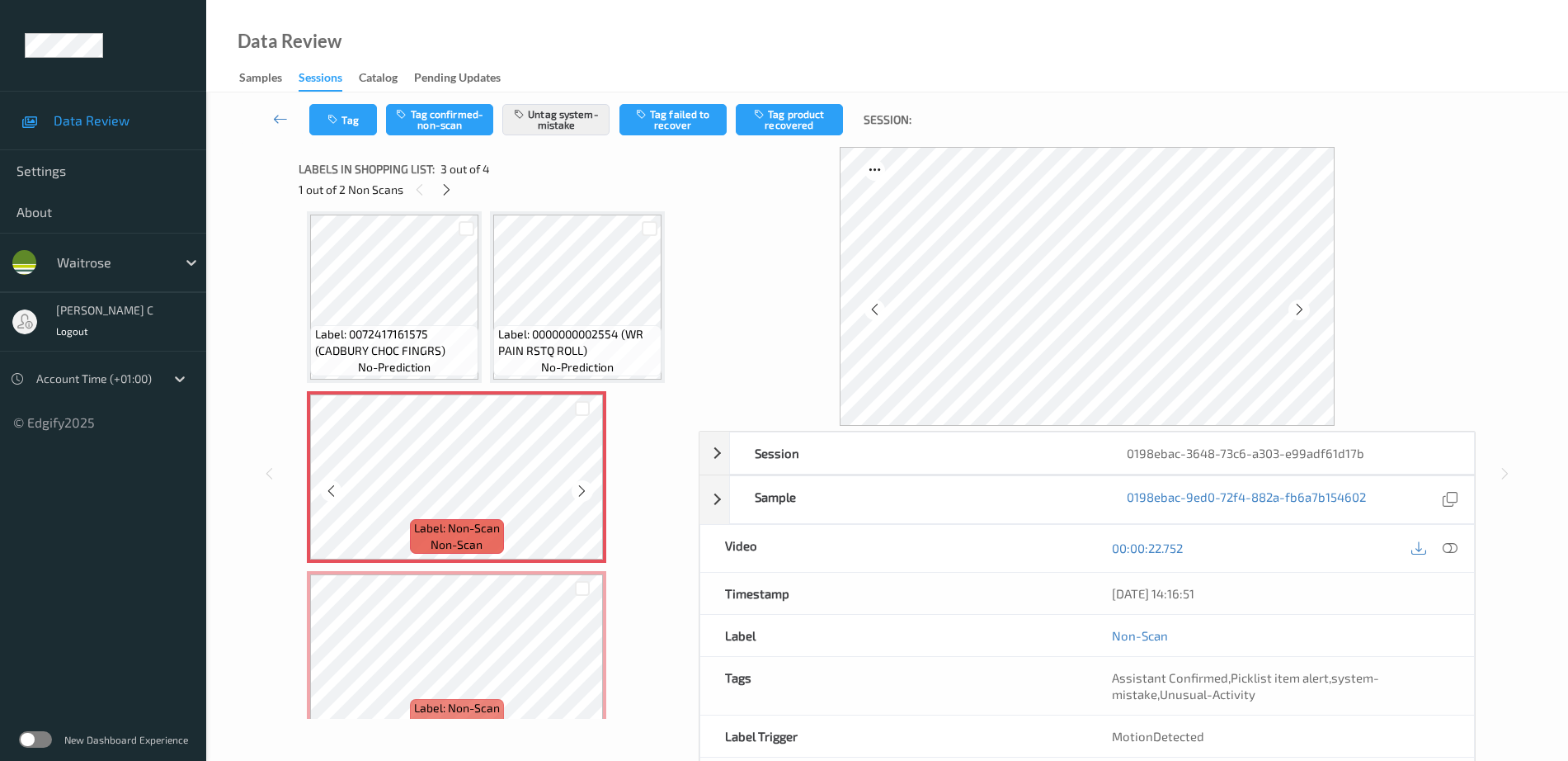
click at [585, 493] on icon at bounding box center [582, 491] width 14 height 15
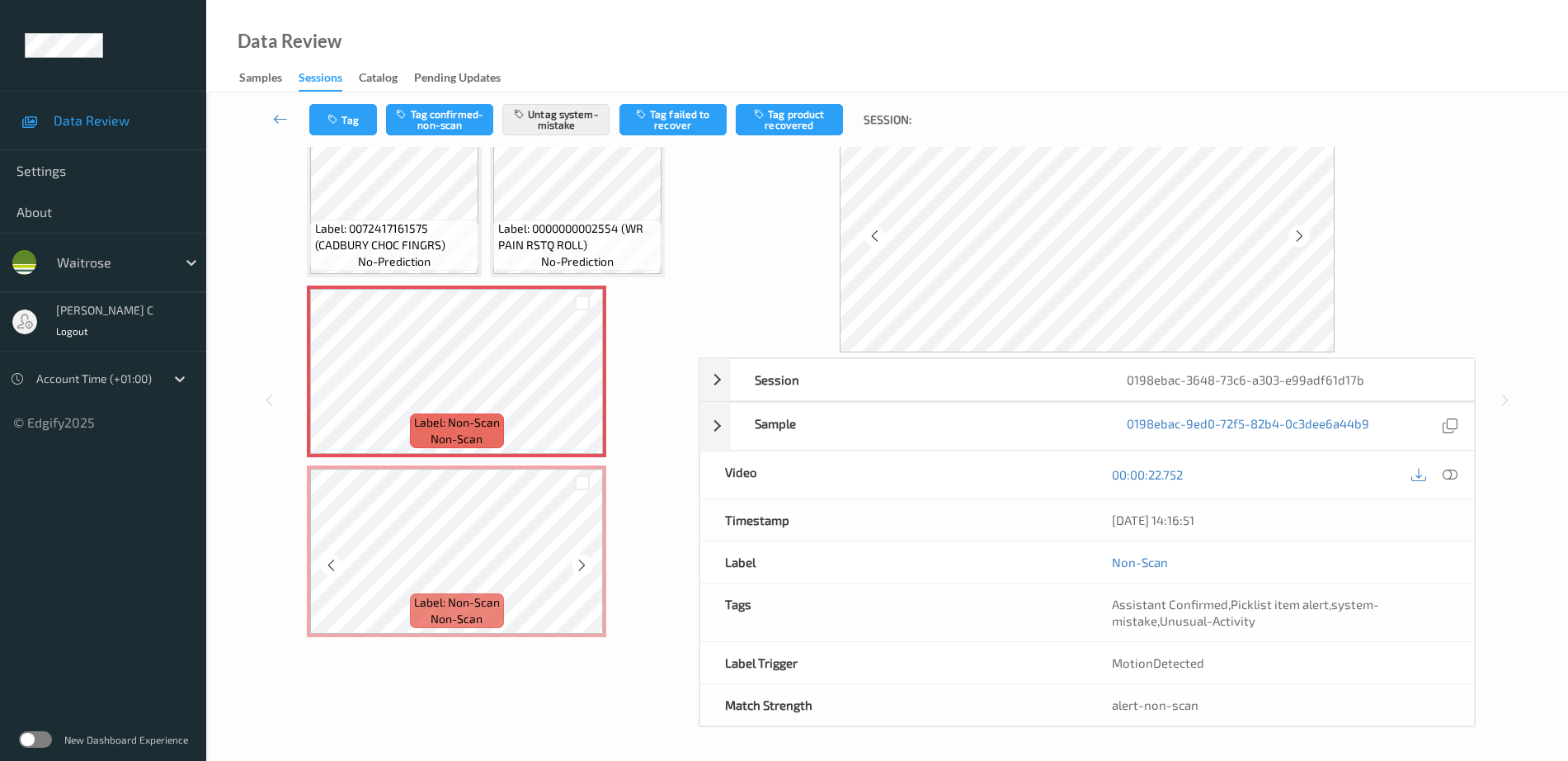
scroll to position [57, 0]
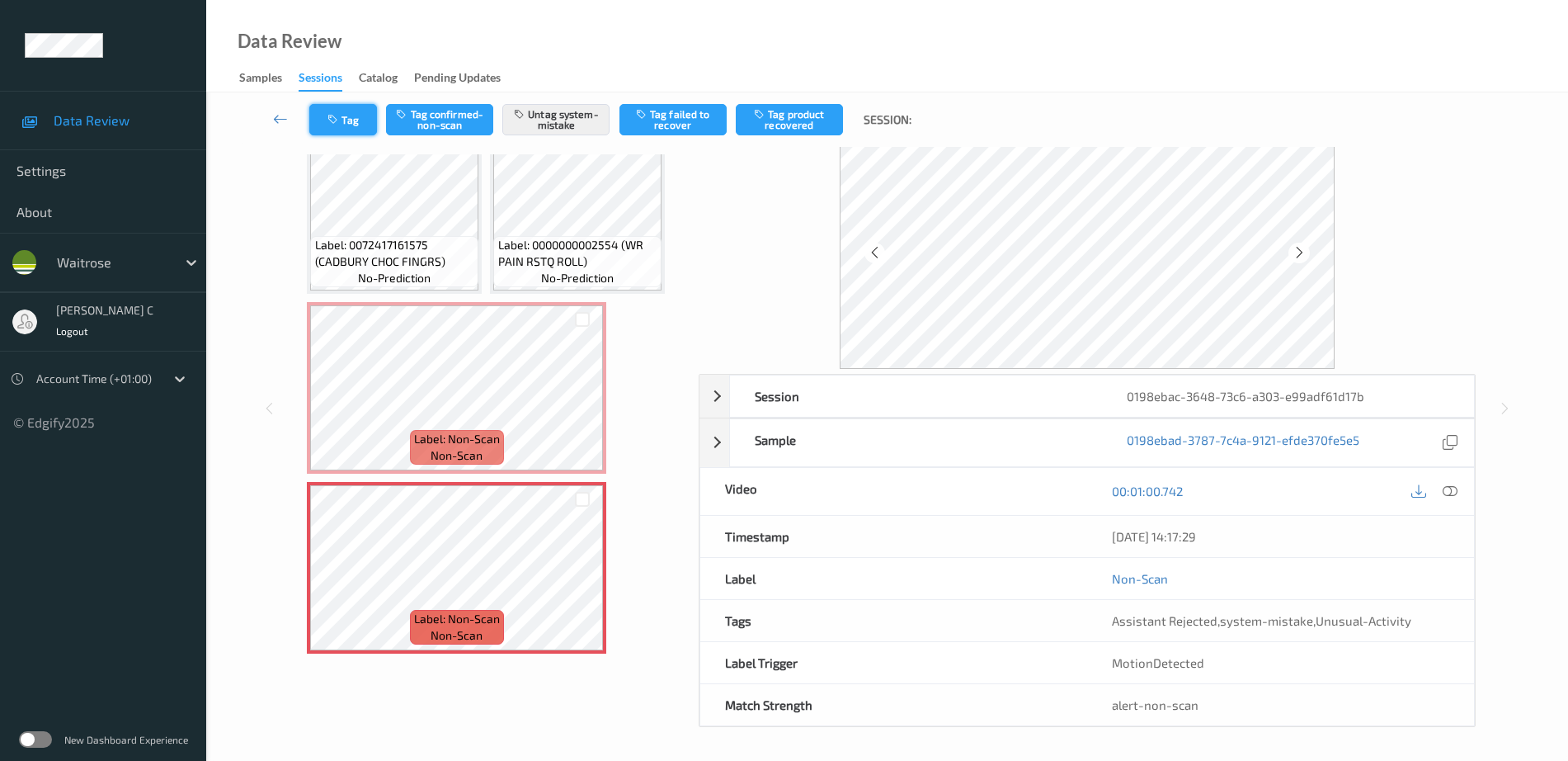
click at [331, 125] on button "Tag" at bounding box center [343, 119] width 67 height 31
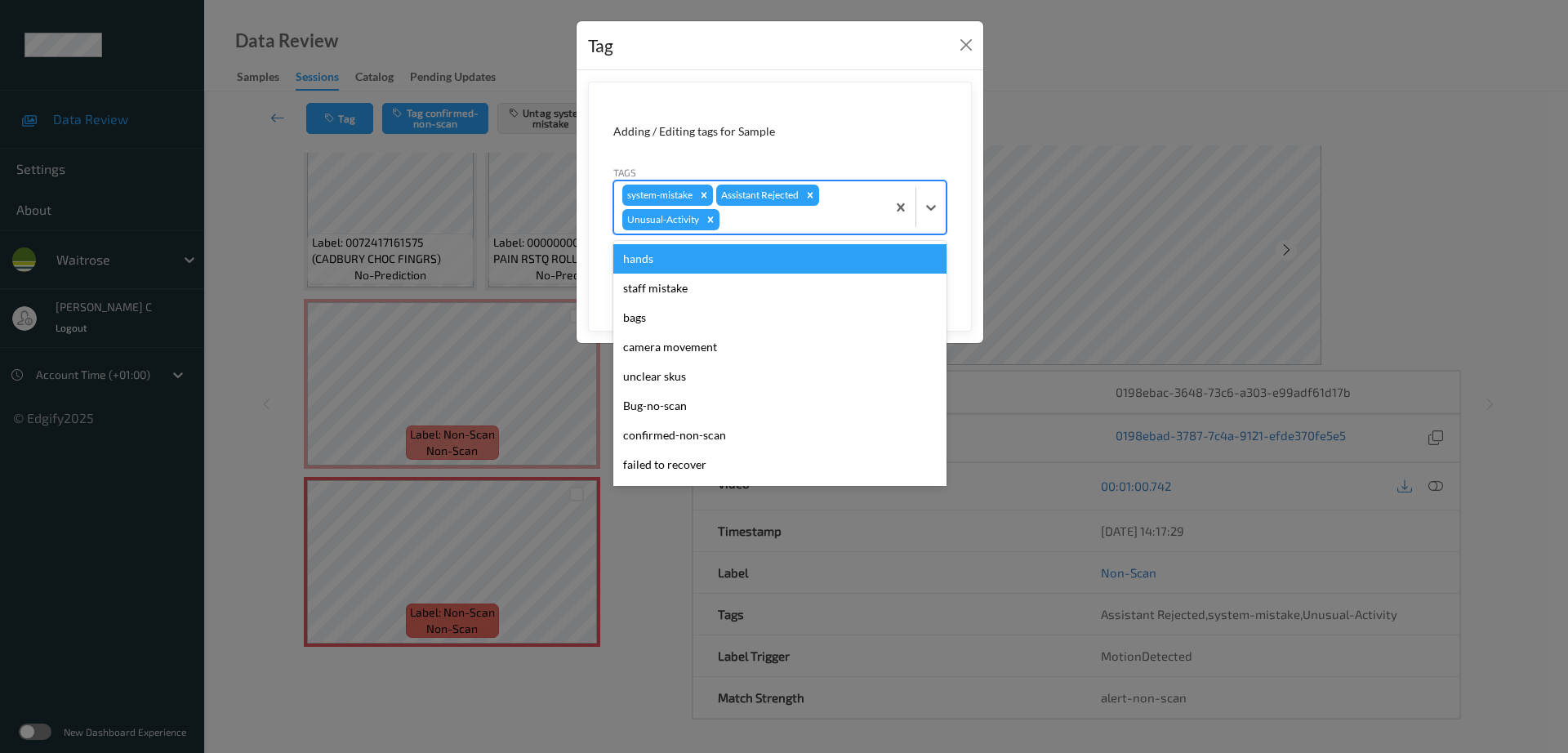
click at [761, 225] on div at bounding box center [801, 220] width 156 height 20
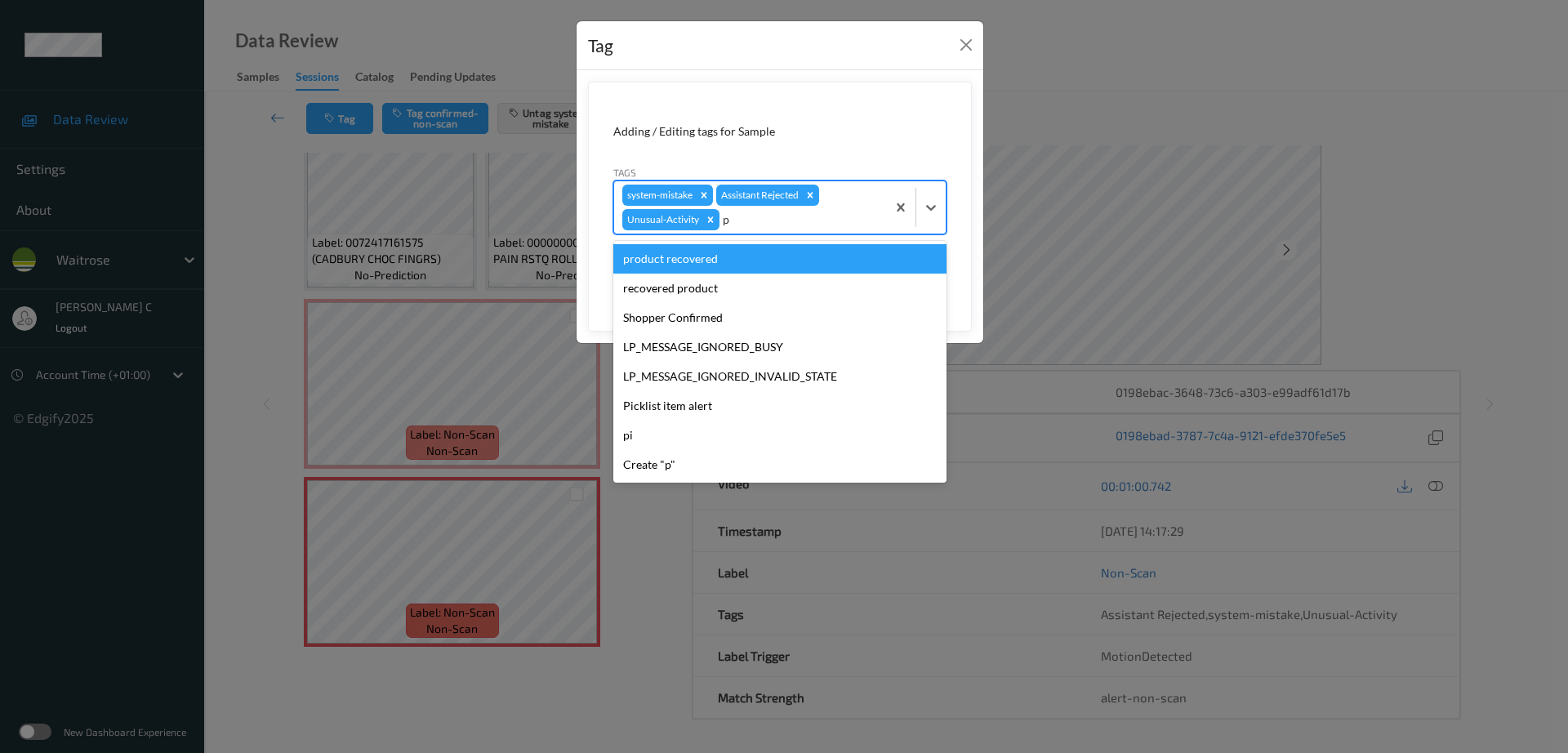
type input "pi"
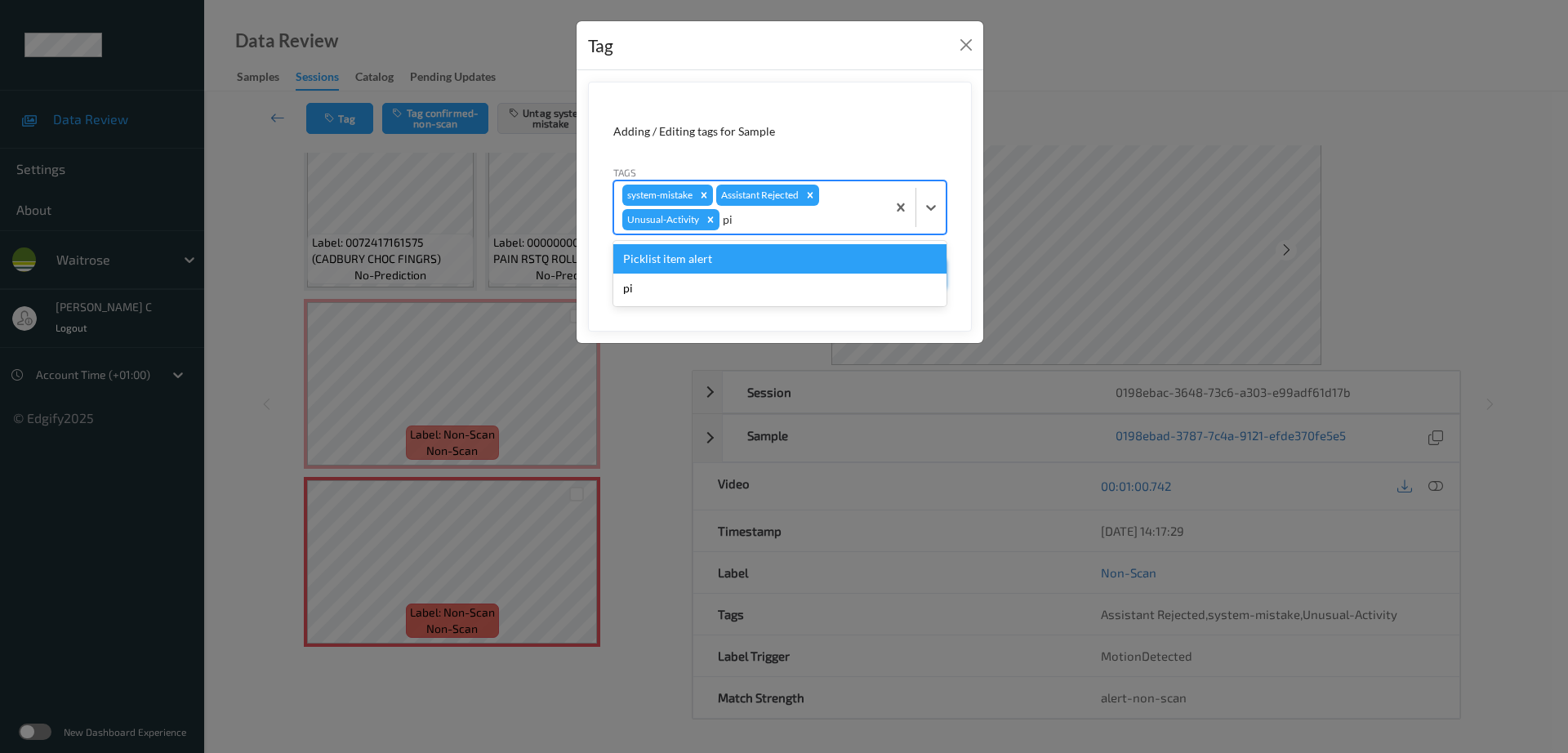
drag, startPoint x: 720, startPoint y: 260, endPoint x: 881, endPoint y: 272, distance: 161.4
click at [719, 261] on div "Picklist item alert" at bounding box center [781, 259] width 333 height 29
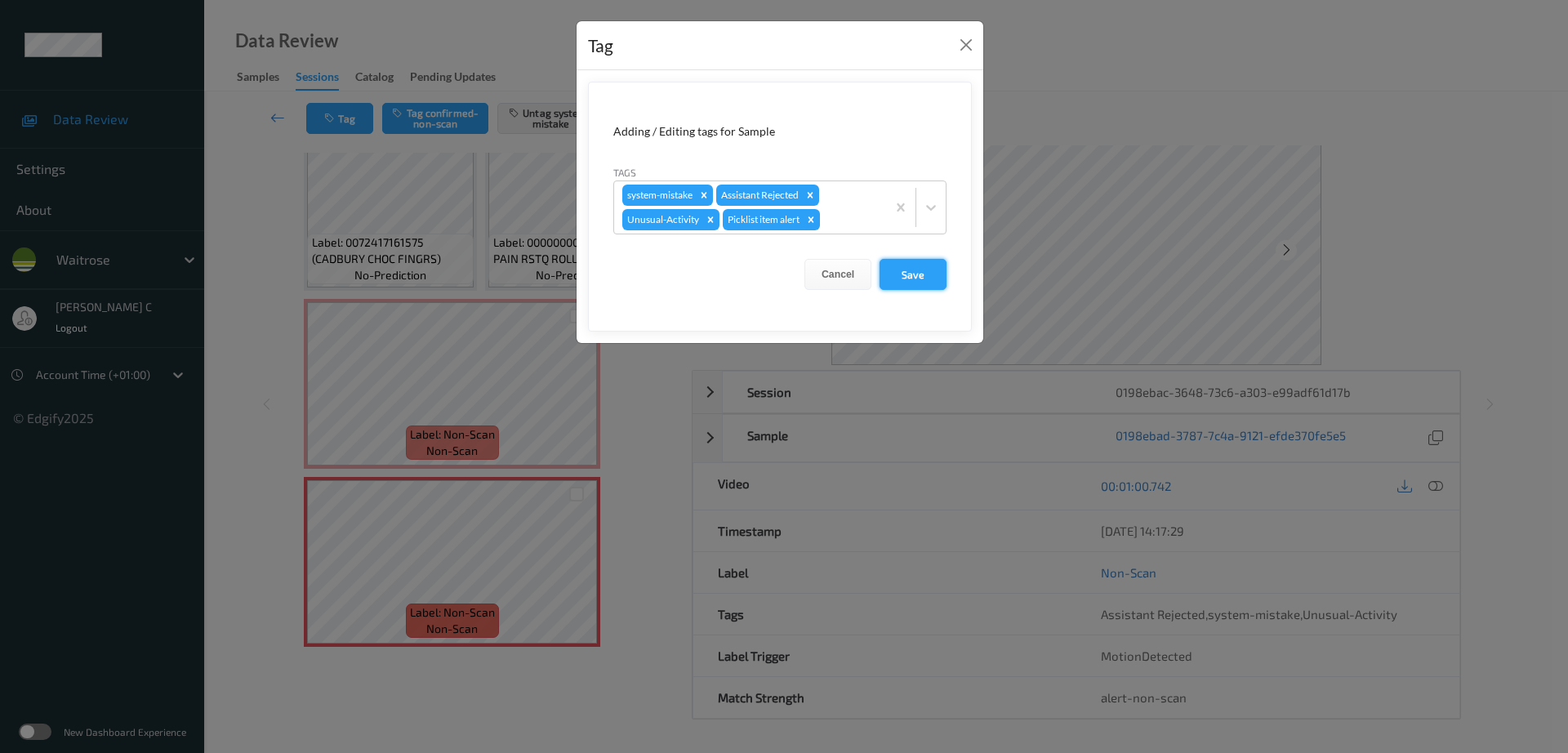
click at [928, 266] on button "Save" at bounding box center [913, 274] width 67 height 31
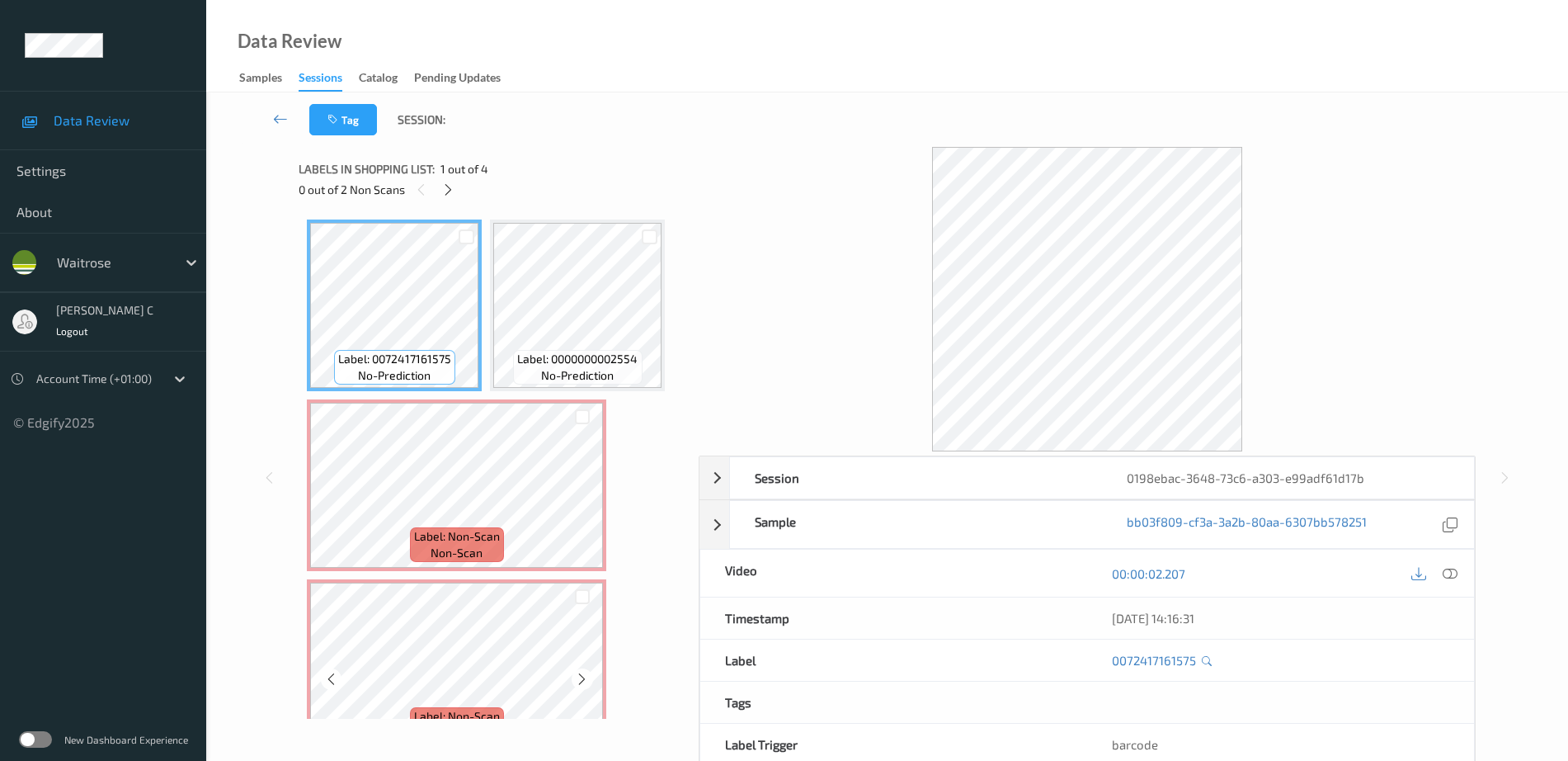
scroll to position [57, 0]
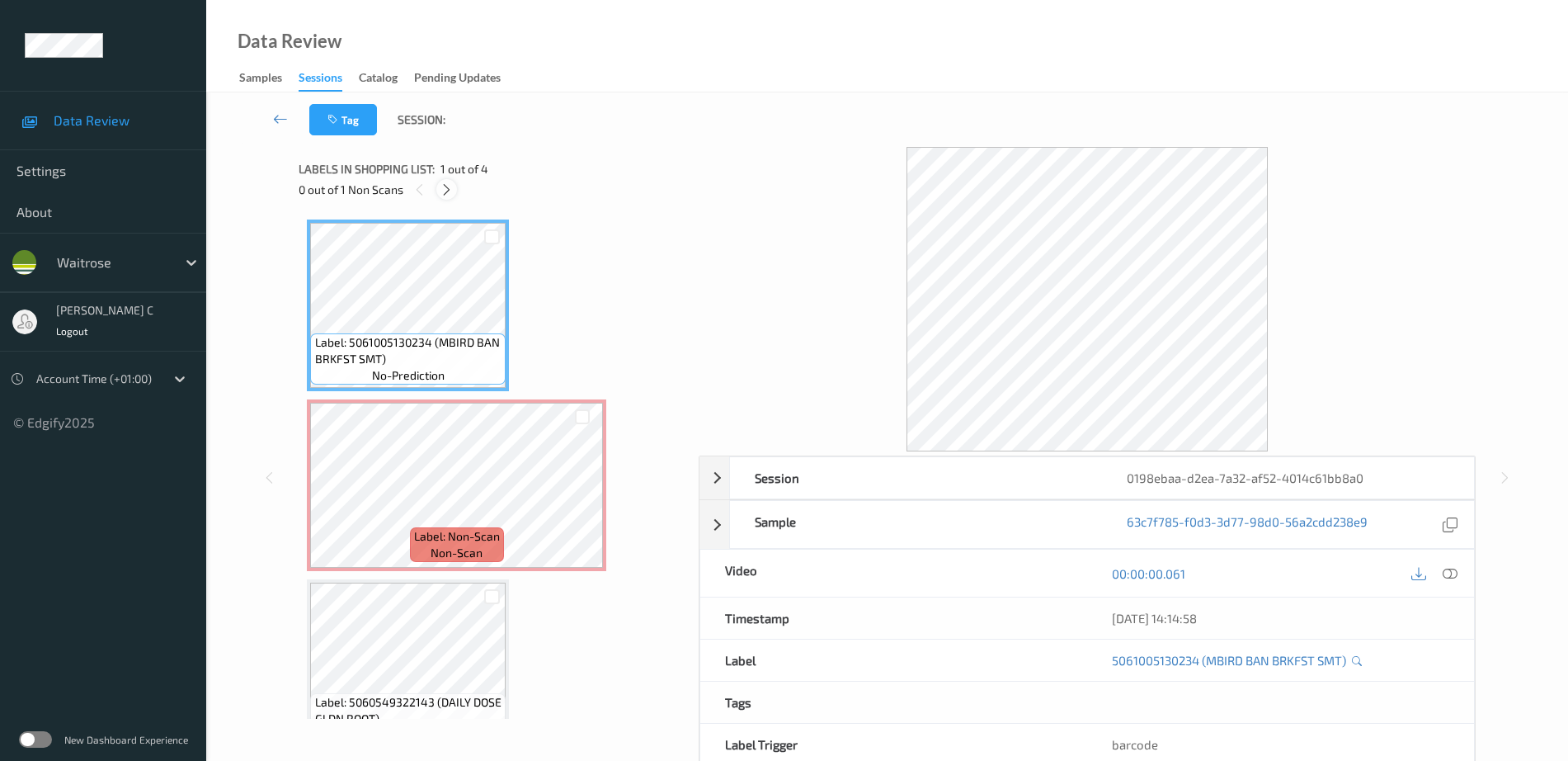
click at [447, 187] on icon at bounding box center [446, 189] width 14 height 15
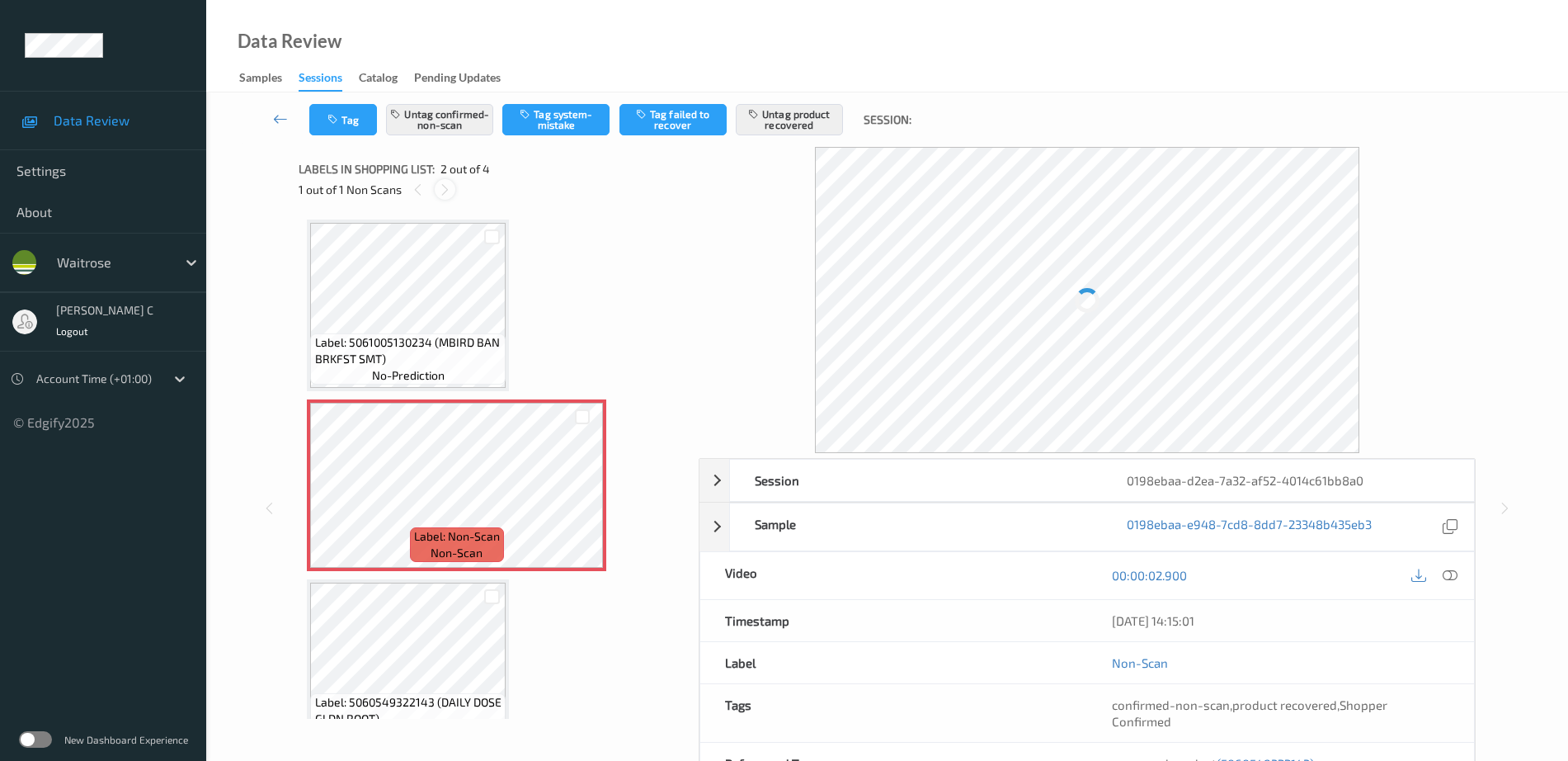
scroll to position [9, 0]
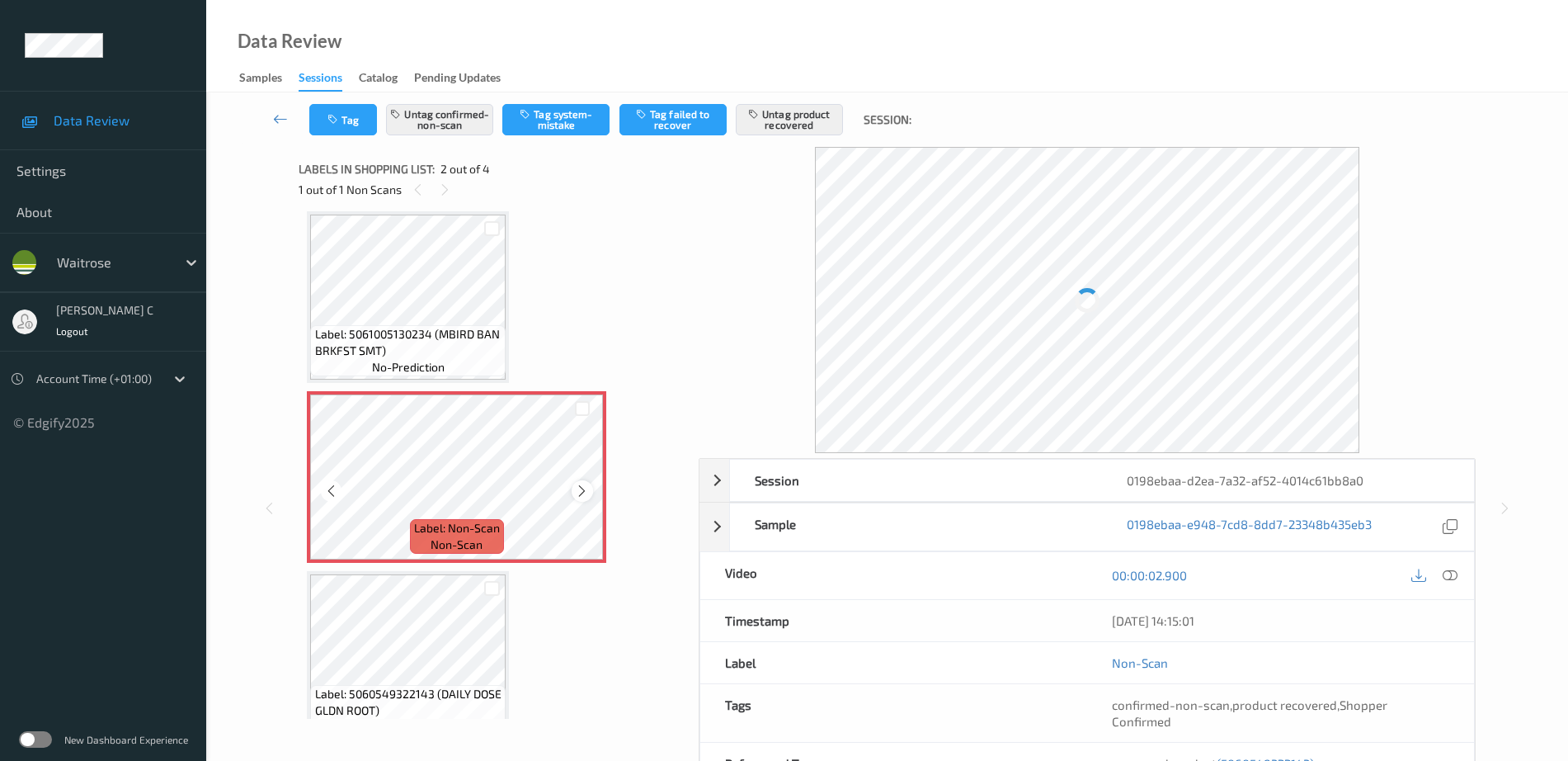
click at [583, 491] on icon at bounding box center [582, 491] width 14 height 15
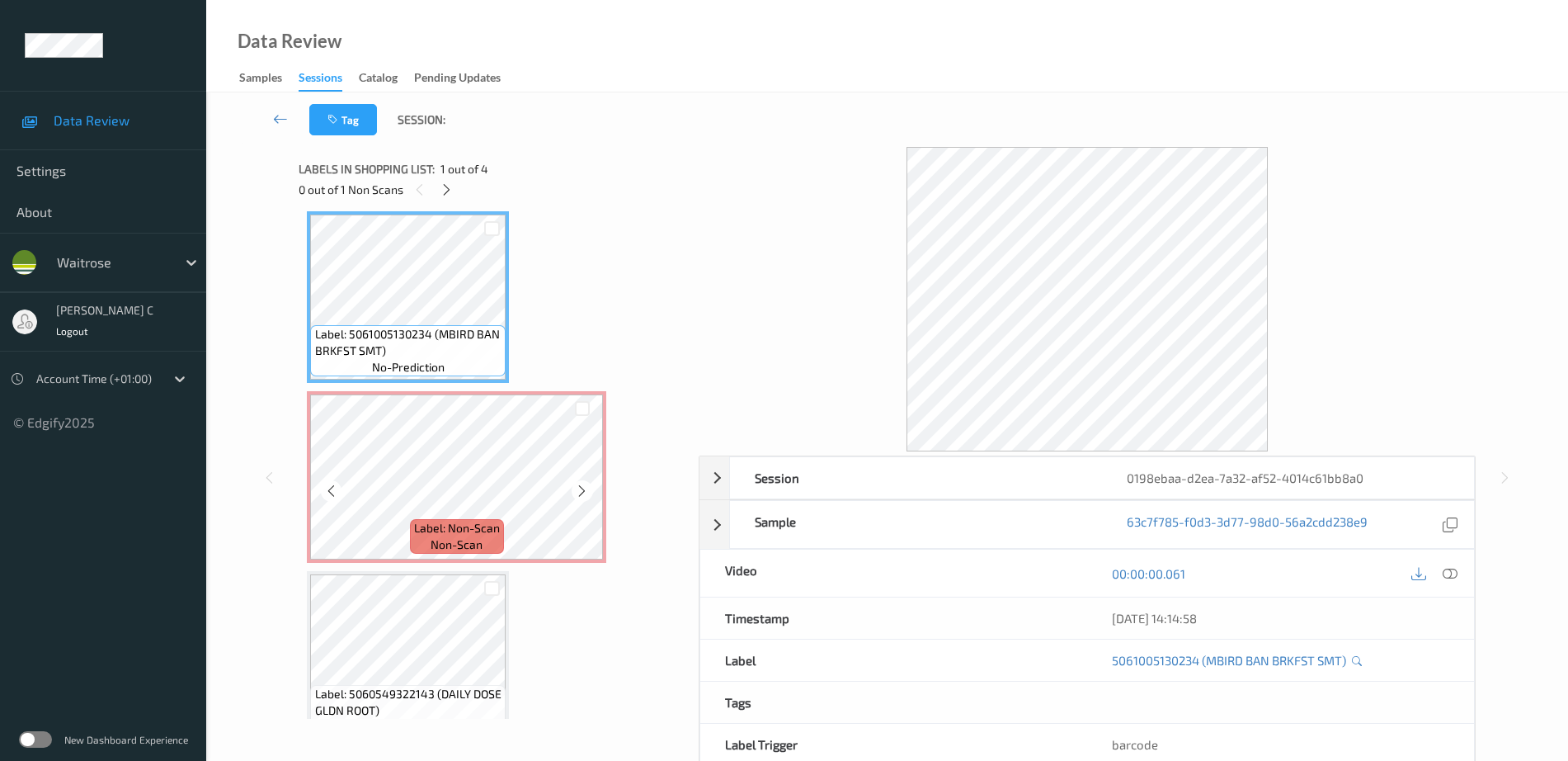
scroll to position [0, 0]
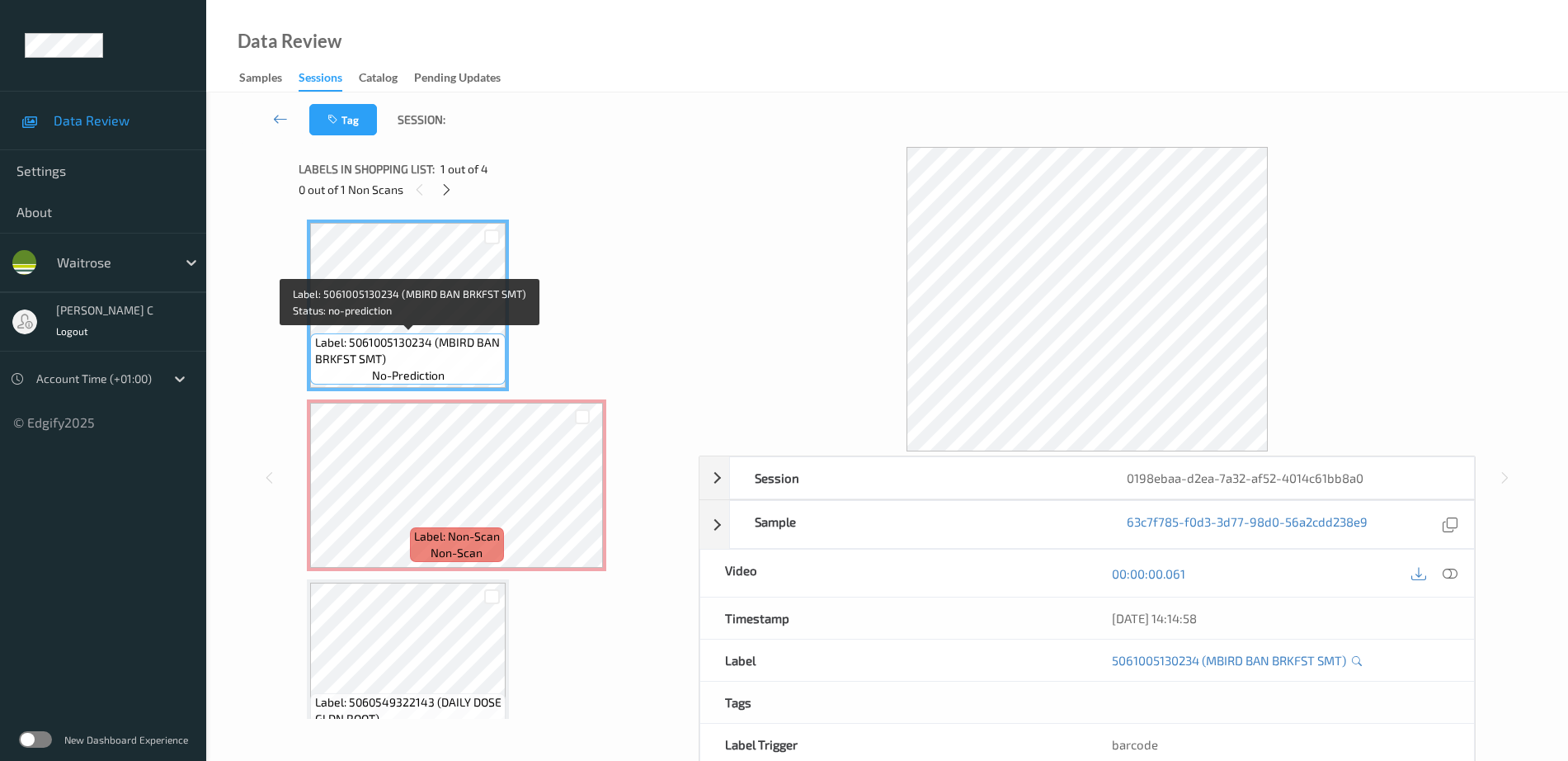
click at [417, 375] on span "no-prediction" at bounding box center [408, 375] width 73 height 16
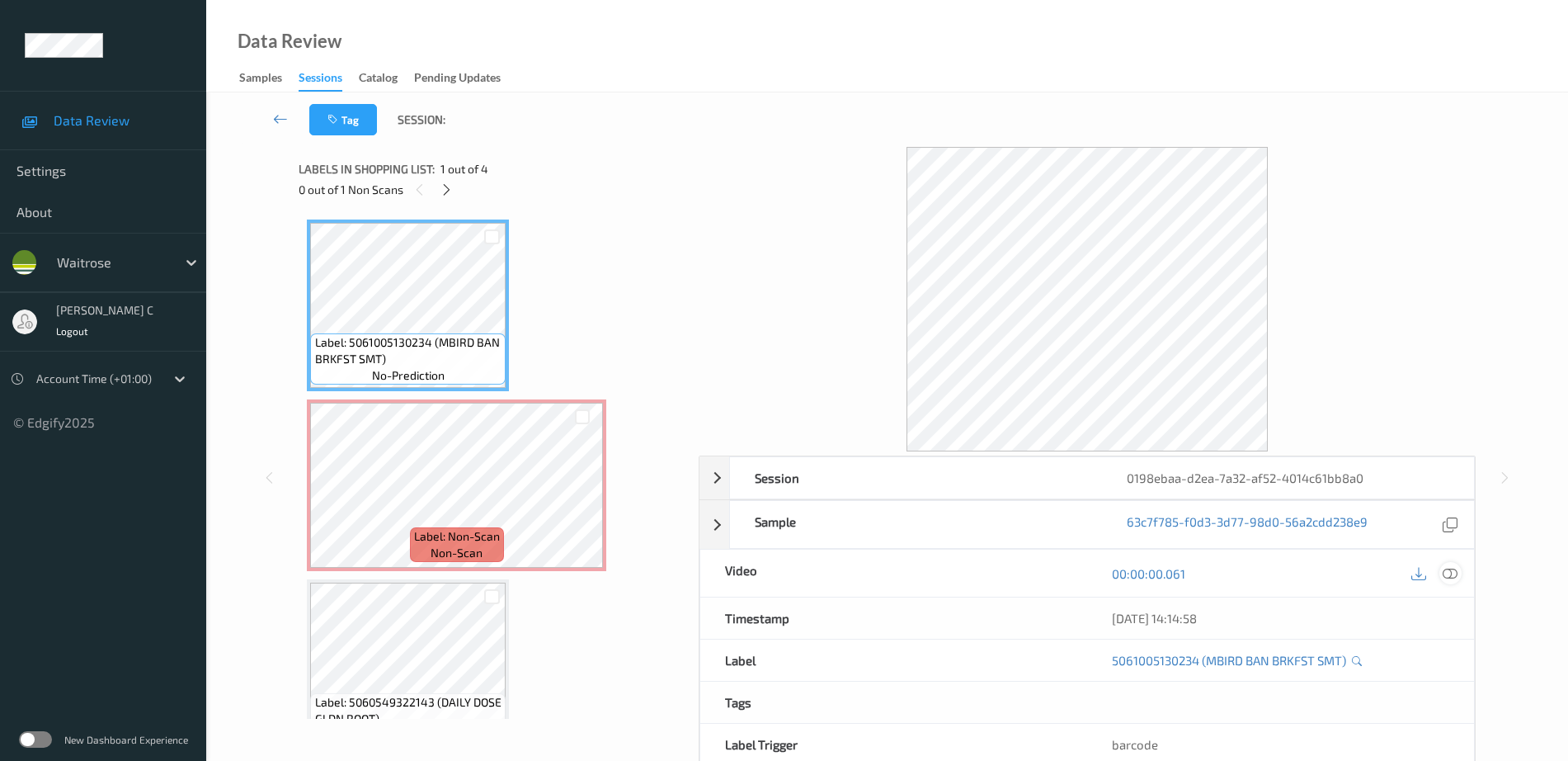
click at [1452, 573] on icon at bounding box center [1450, 573] width 15 height 15
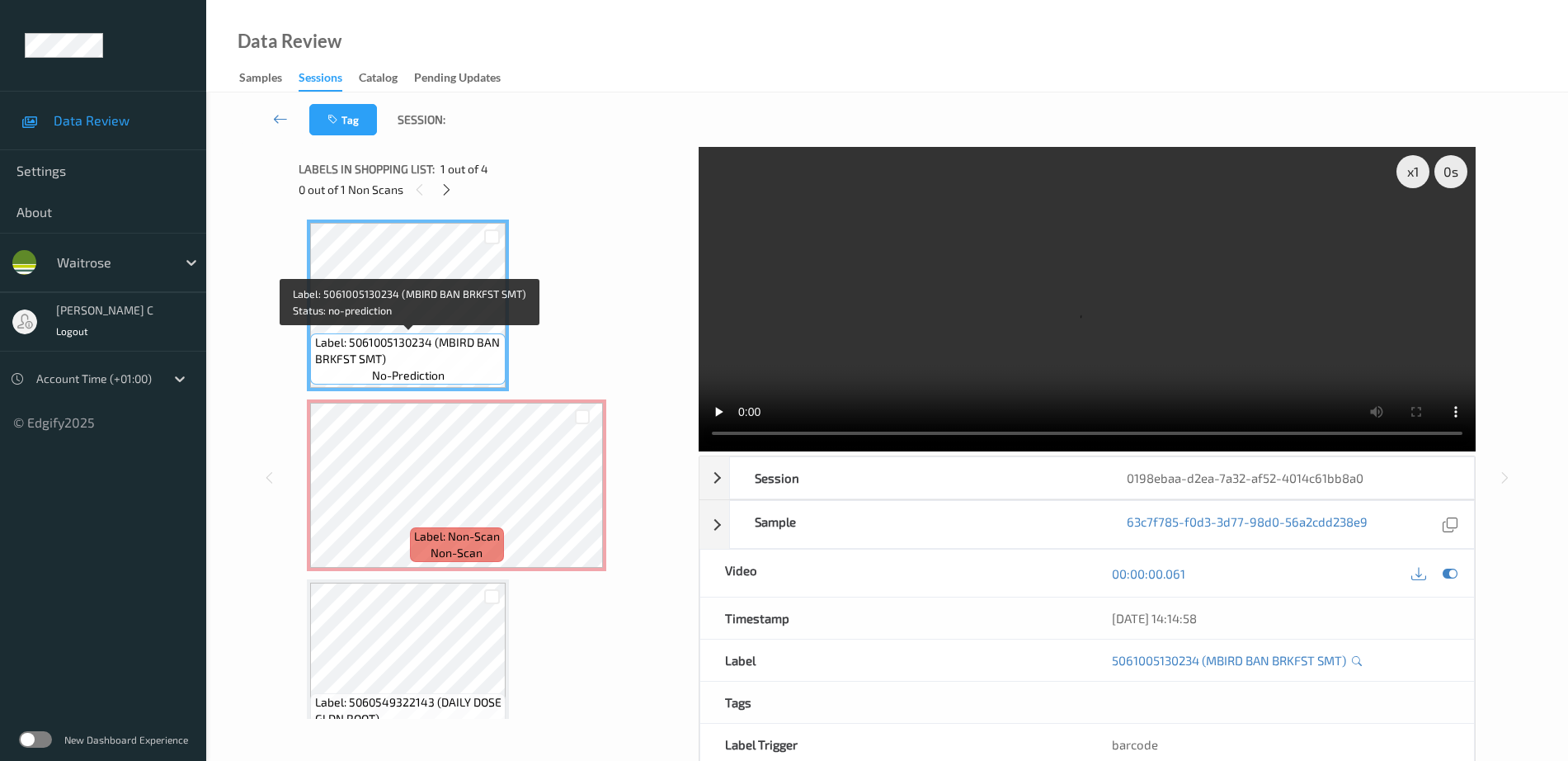
scroll to position [103, 0]
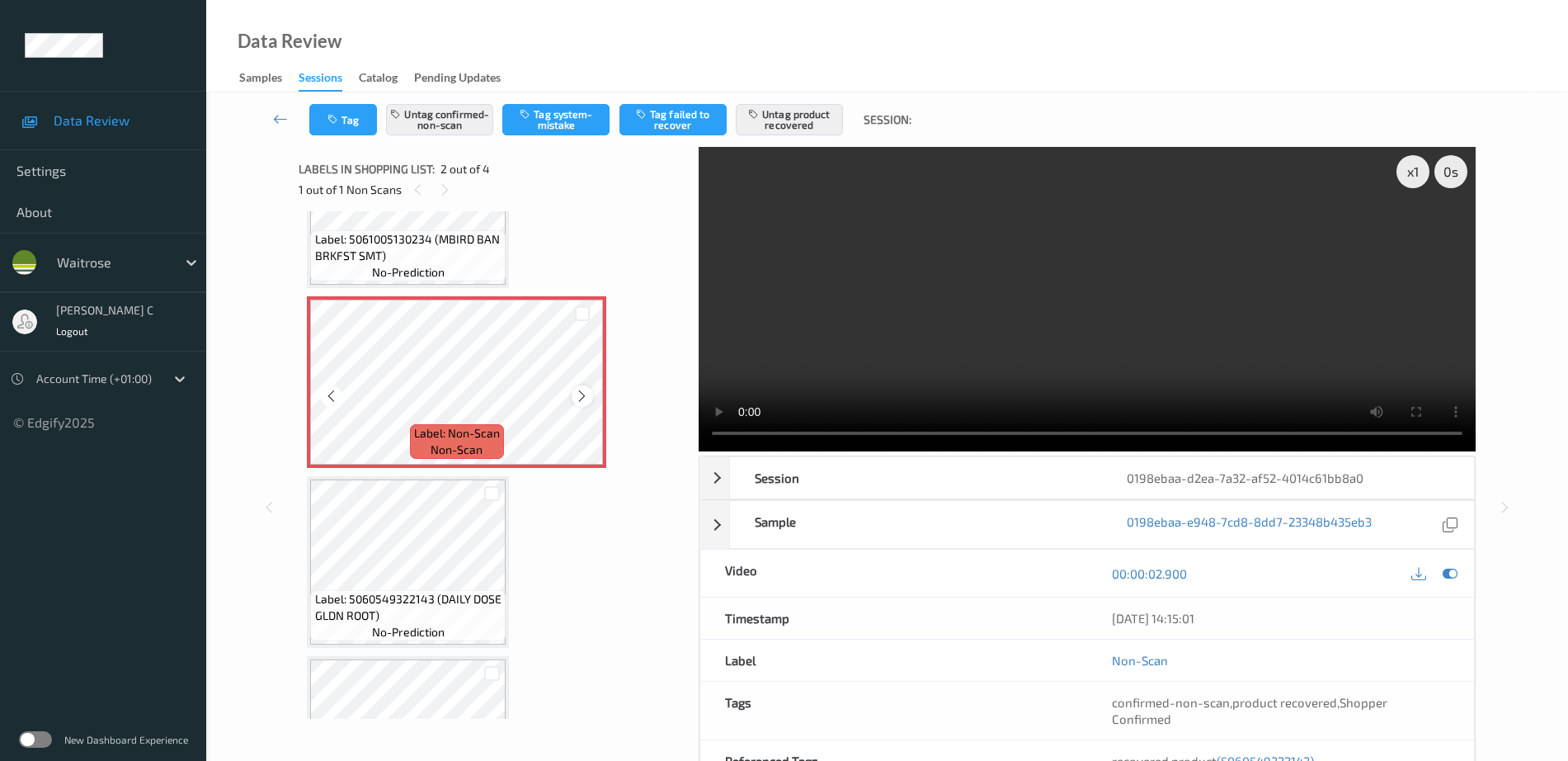
click at [591, 397] on div at bounding box center [582, 396] width 21 height 21
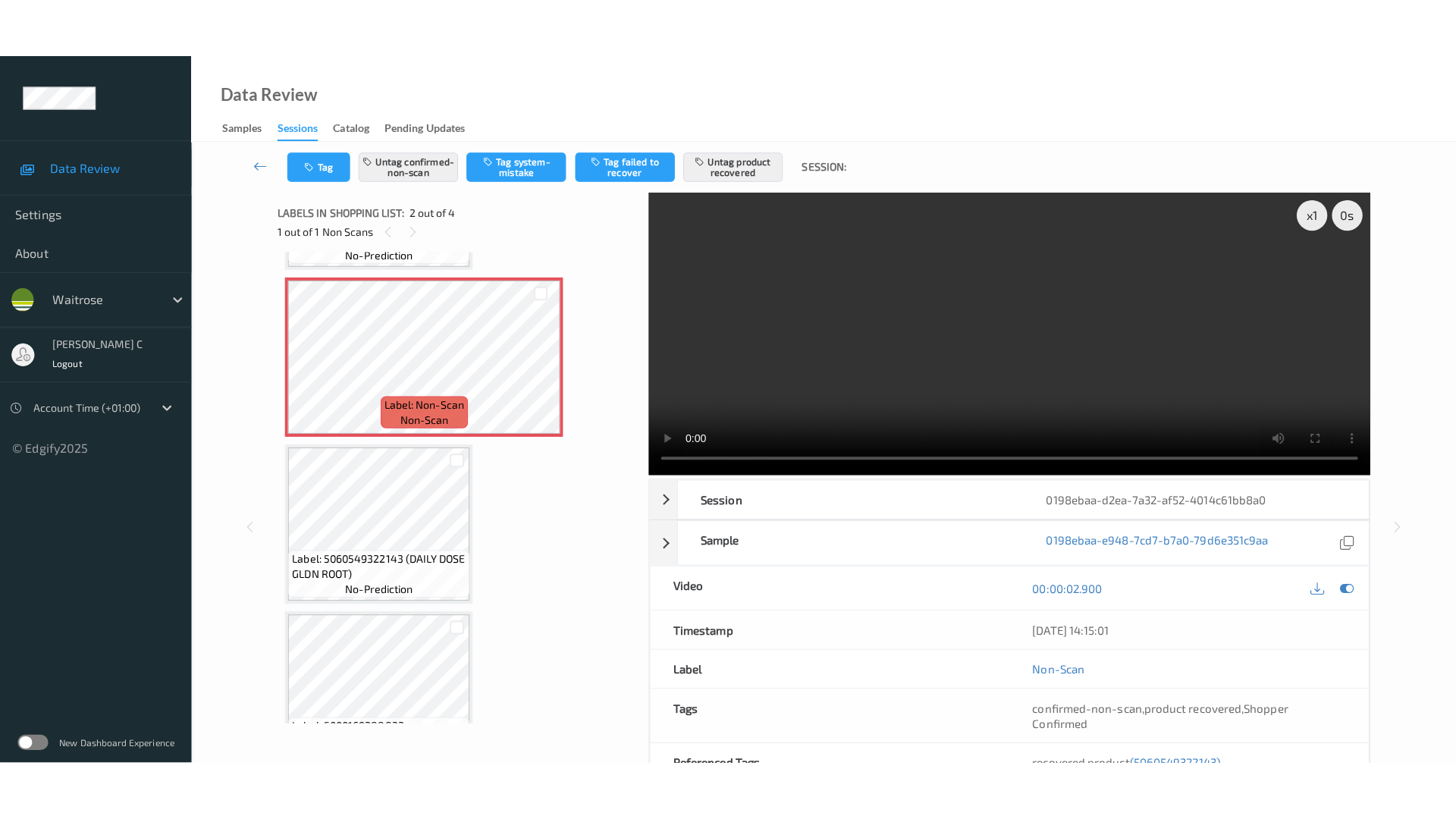
scroll to position [190, 0]
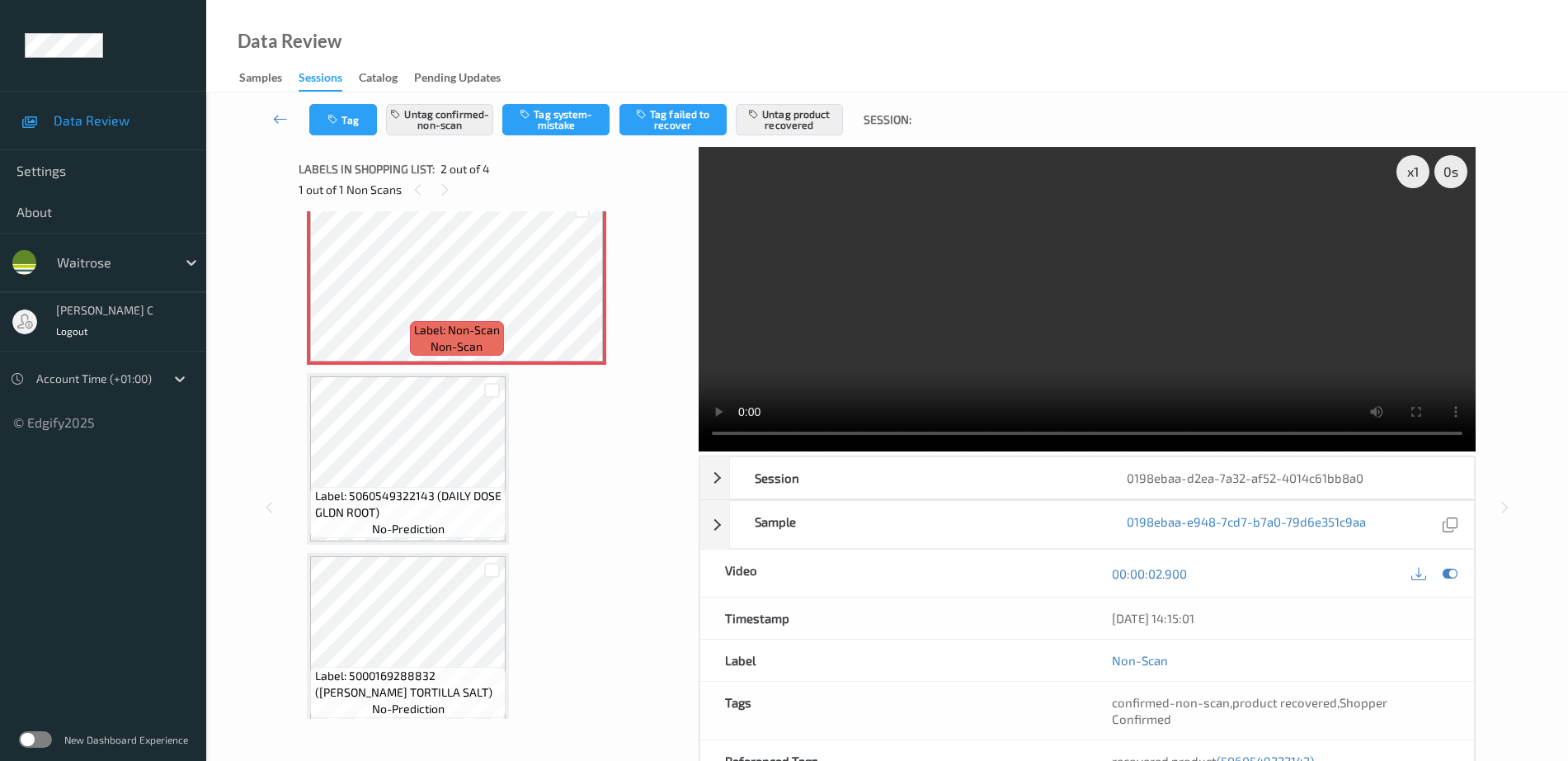
click at [433, 495] on span "Label: 5060549322143 (DAILY DOSE GLDN ROOT)" at bounding box center [408, 504] width 187 height 33
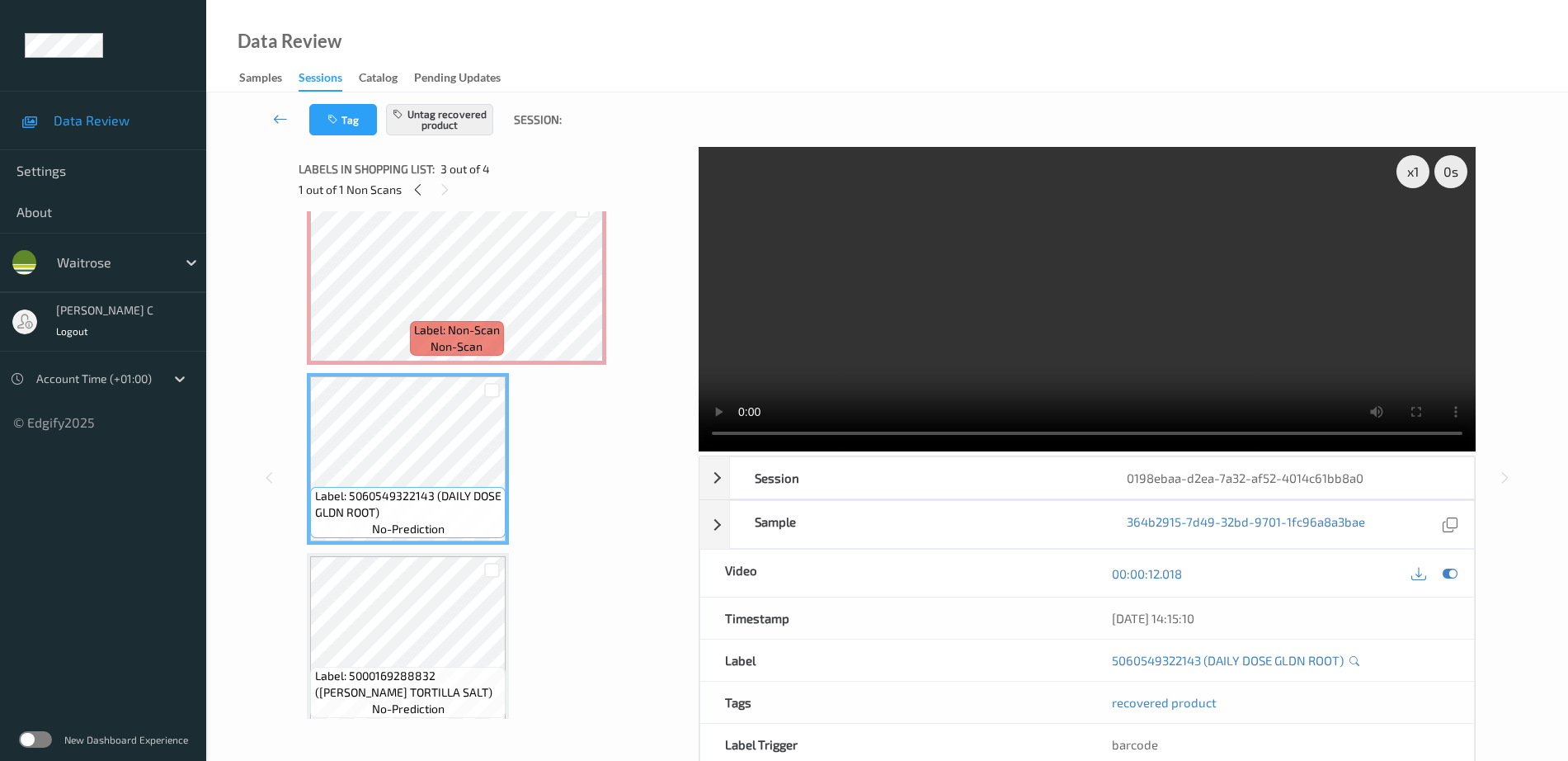
scroll to position [90, 0]
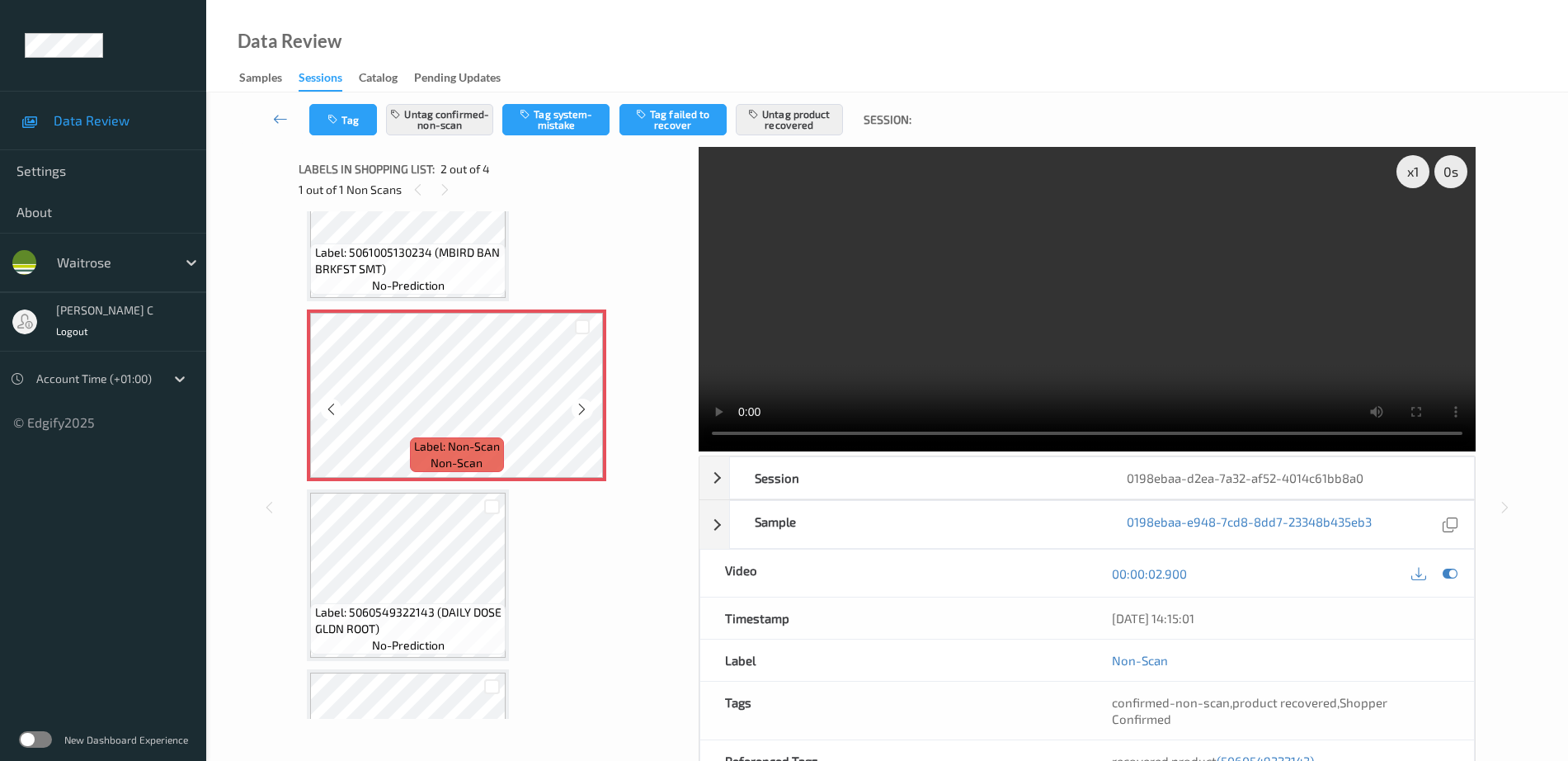
click at [418, 606] on span "Label: 5060549322143 (DAILY DOSE GLDN ROOT)" at bounding box center [408, 620] width 187 height 33
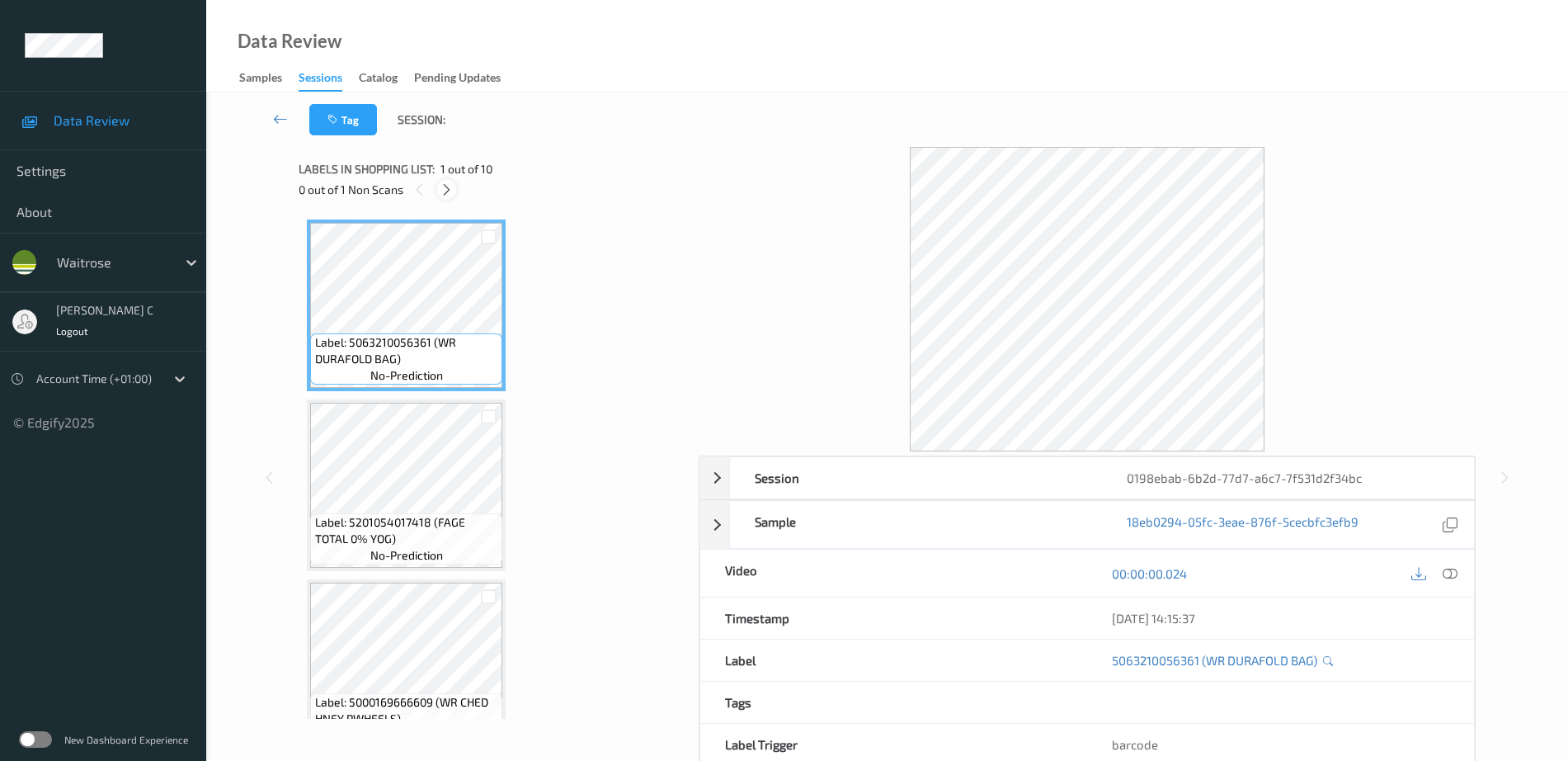
click at [445, 190] on icon at bounding box center [446, 189] width 14 height 15
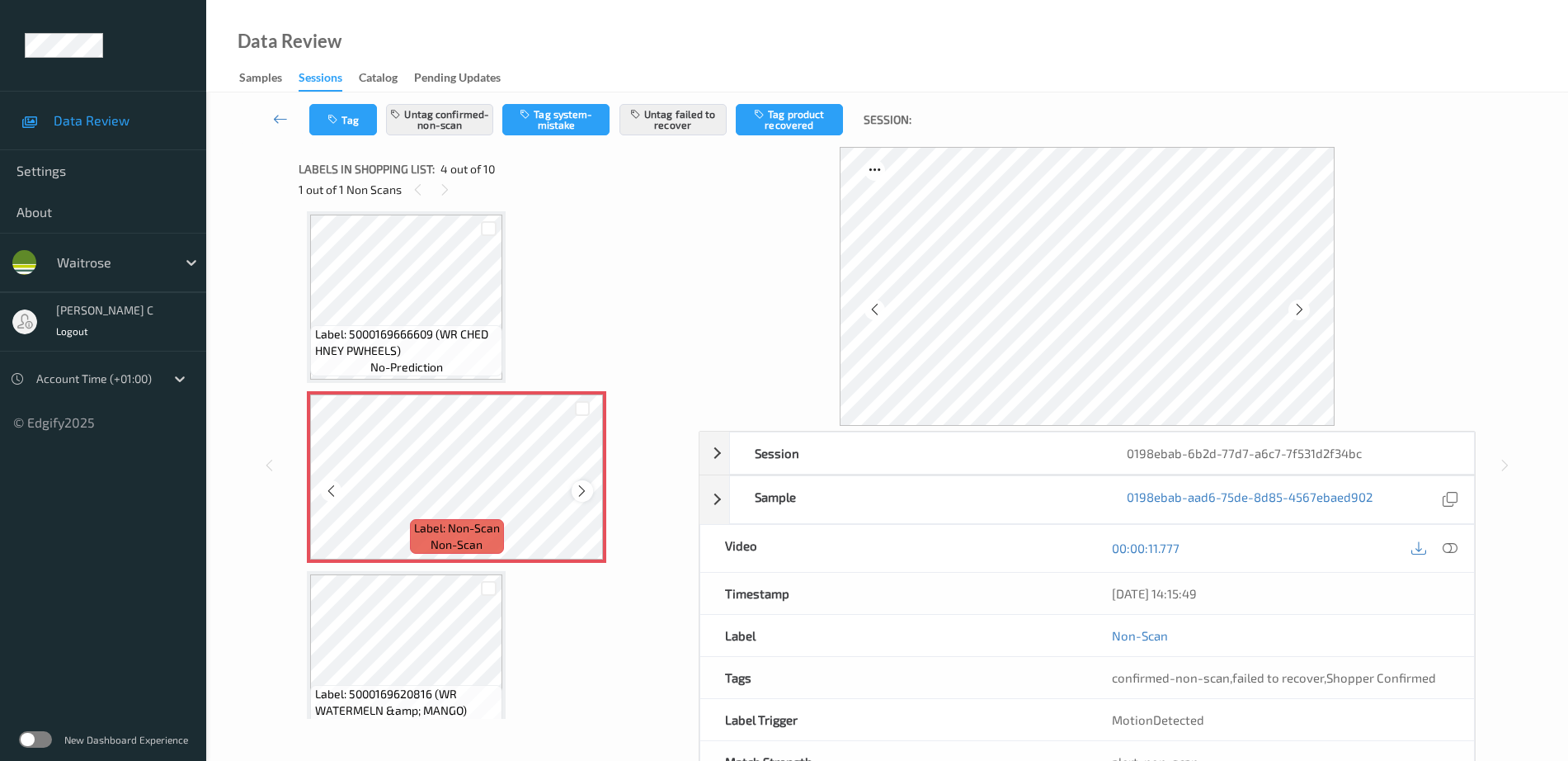
click at [576, 489] on div at bounding box center [582, 491] width 21 height 21
click at [576, 489] on icon at bounding box center [582, 491] width 14 height 15
click at [420, 355] on span "Label: 5000169666609 (WR CHED HNEY PWHEELS)" at bounding box center [407, 342] width 184 height 33
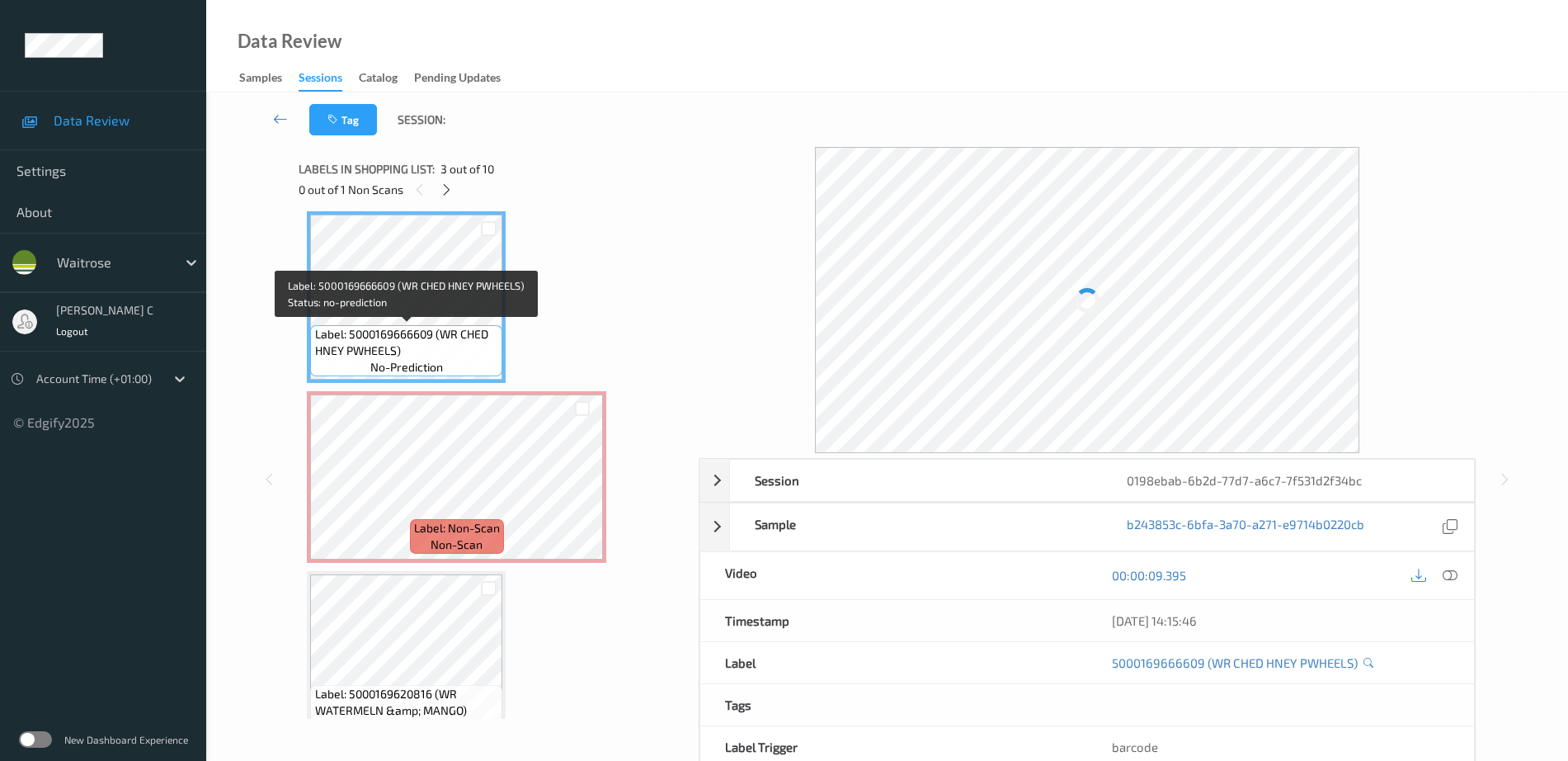
click at [420, 355] on span "Label: 5000169666609 (WR CHED HNEY PWHEELS)" at bounding box center [407, 342] width 184 height 33
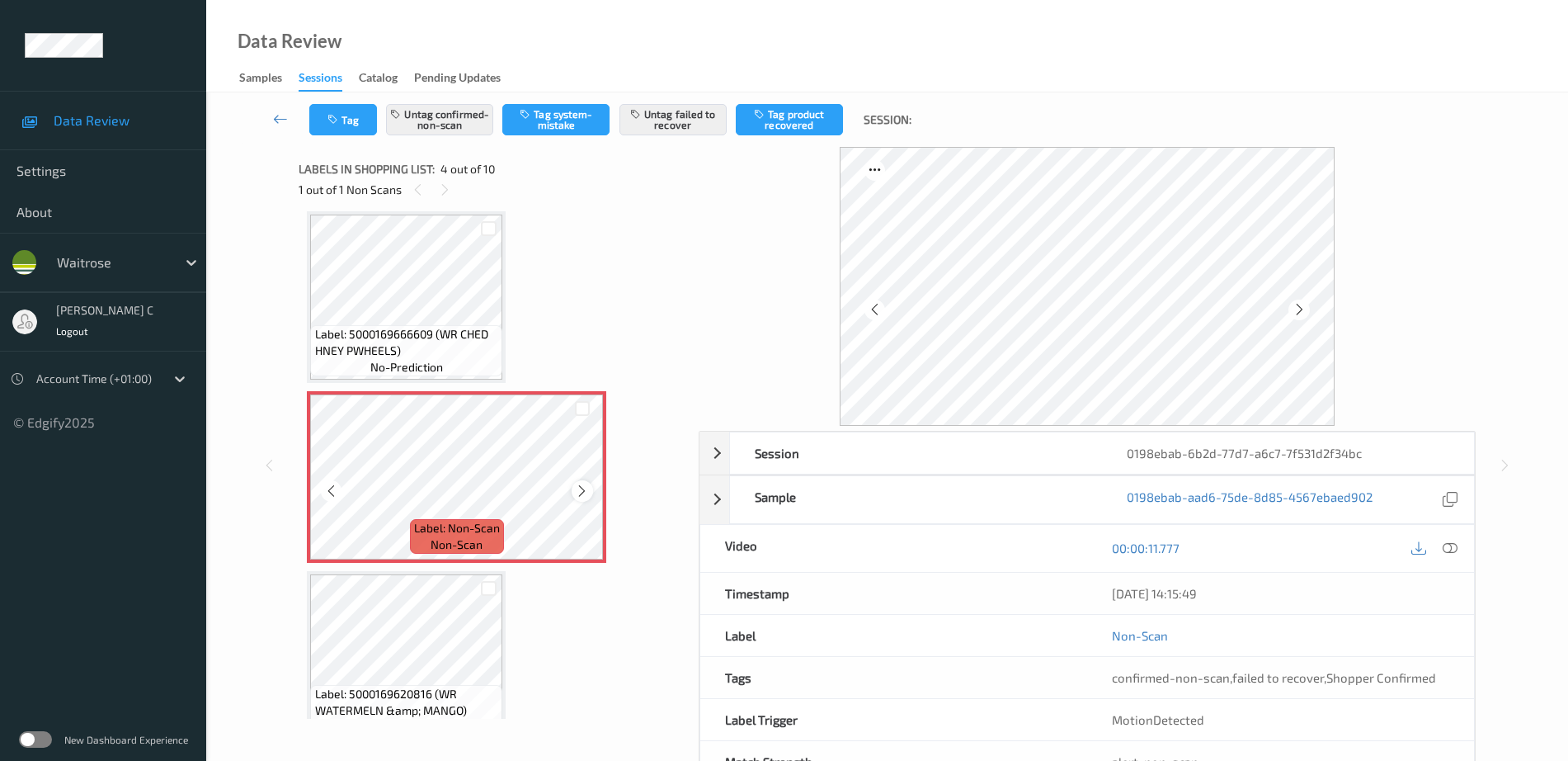
click at [572, 493] on div at bounding box center [582, 491] width 21 height 21
click at [583, 490] on icon at bounding box center [582, 491] width 14 height 15
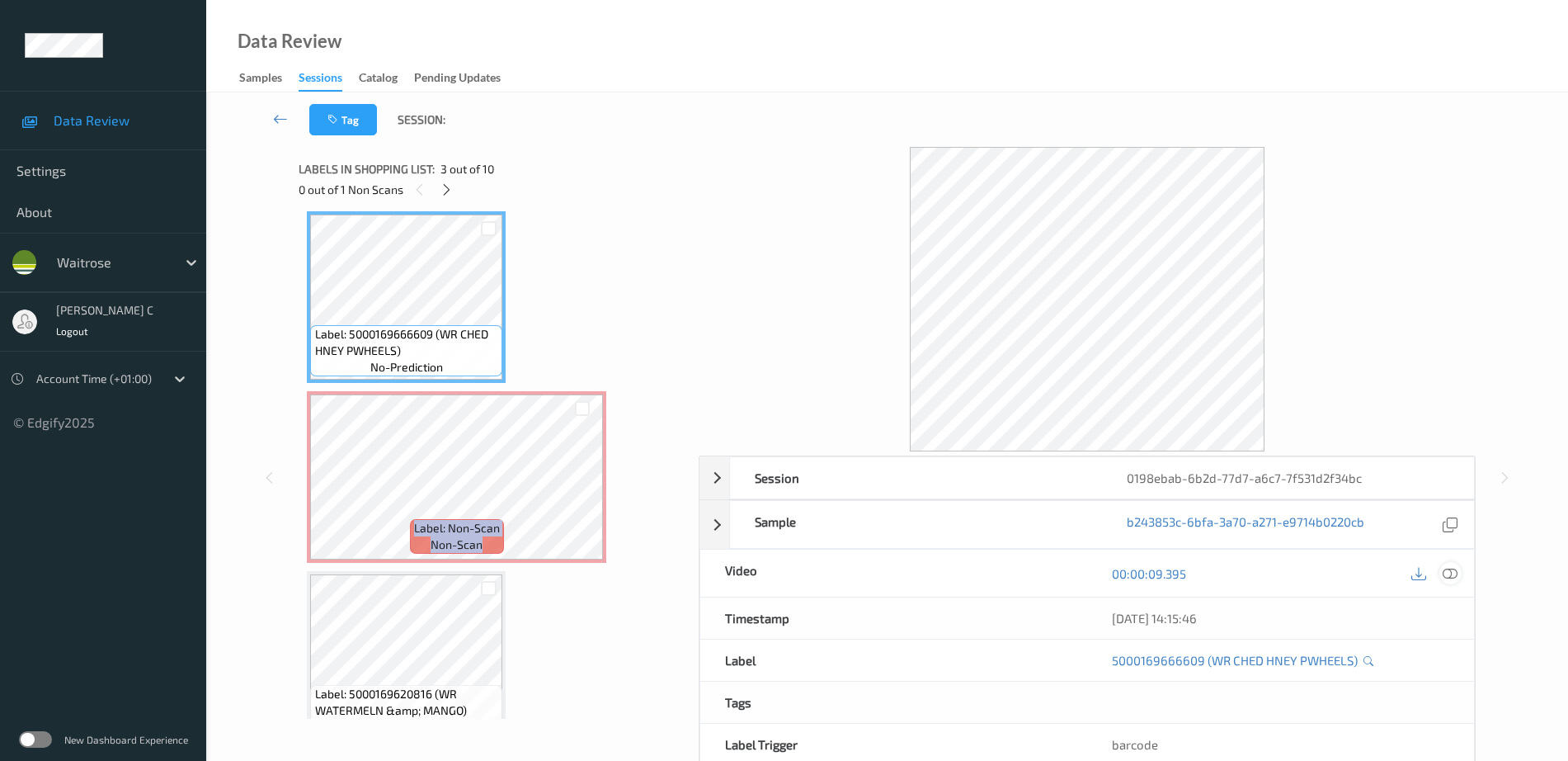
click at [1451, 577] on icon at bounding box center [1450, 573] width 15 height 15
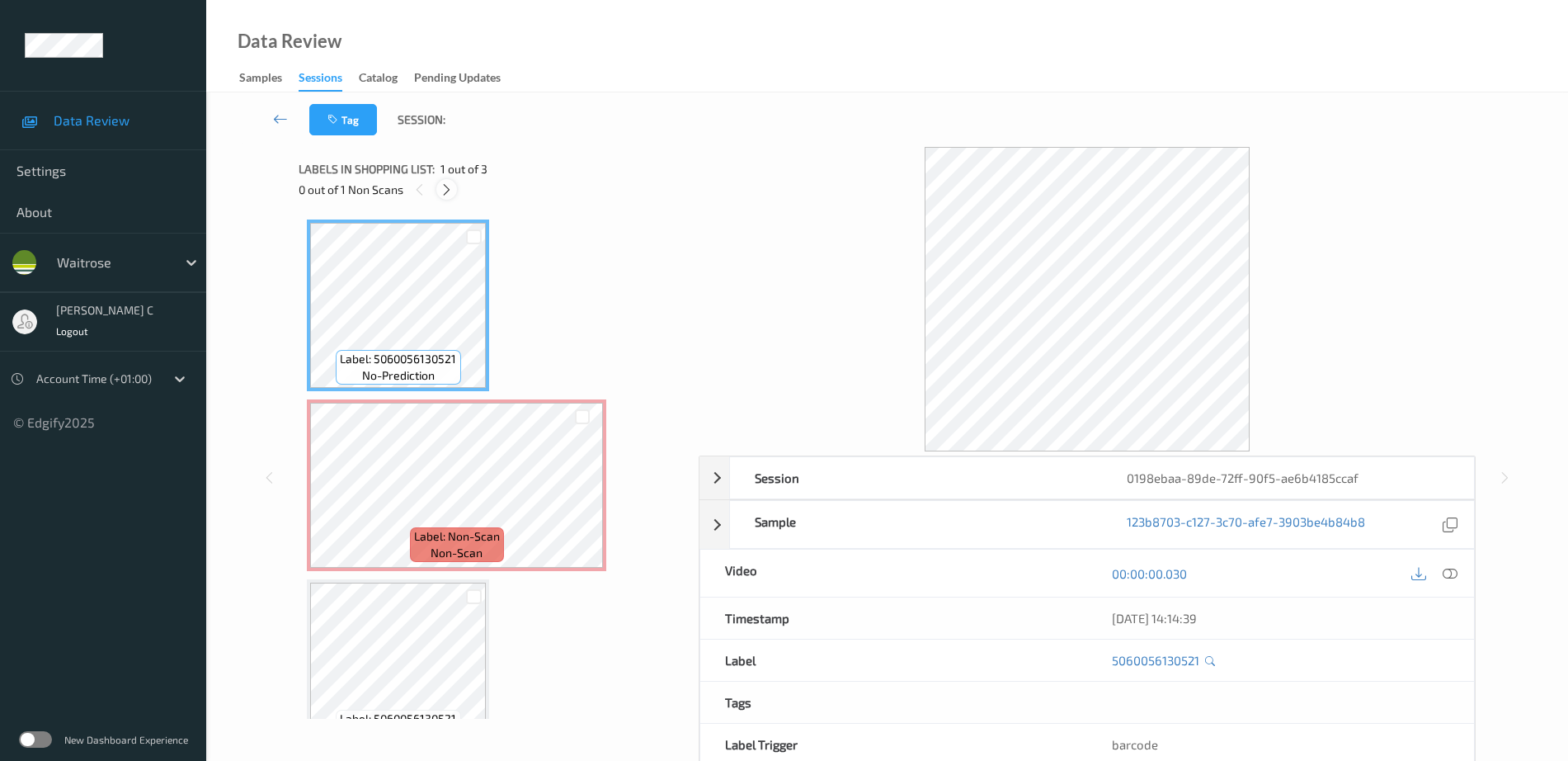
click at [445, 194] on icon at bounding box center [446, 189] width 14 height 15
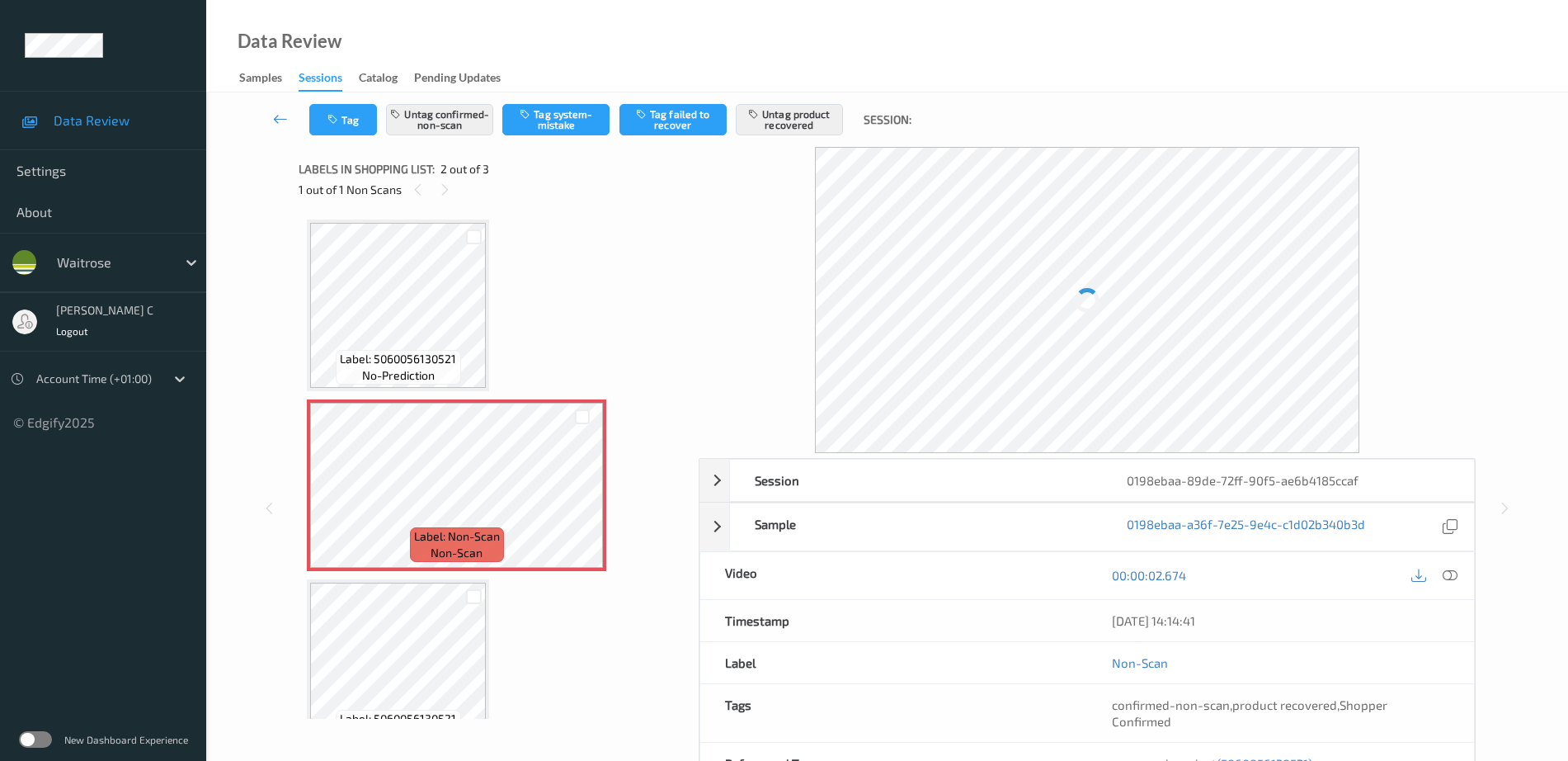
scroll to position [9, 0]
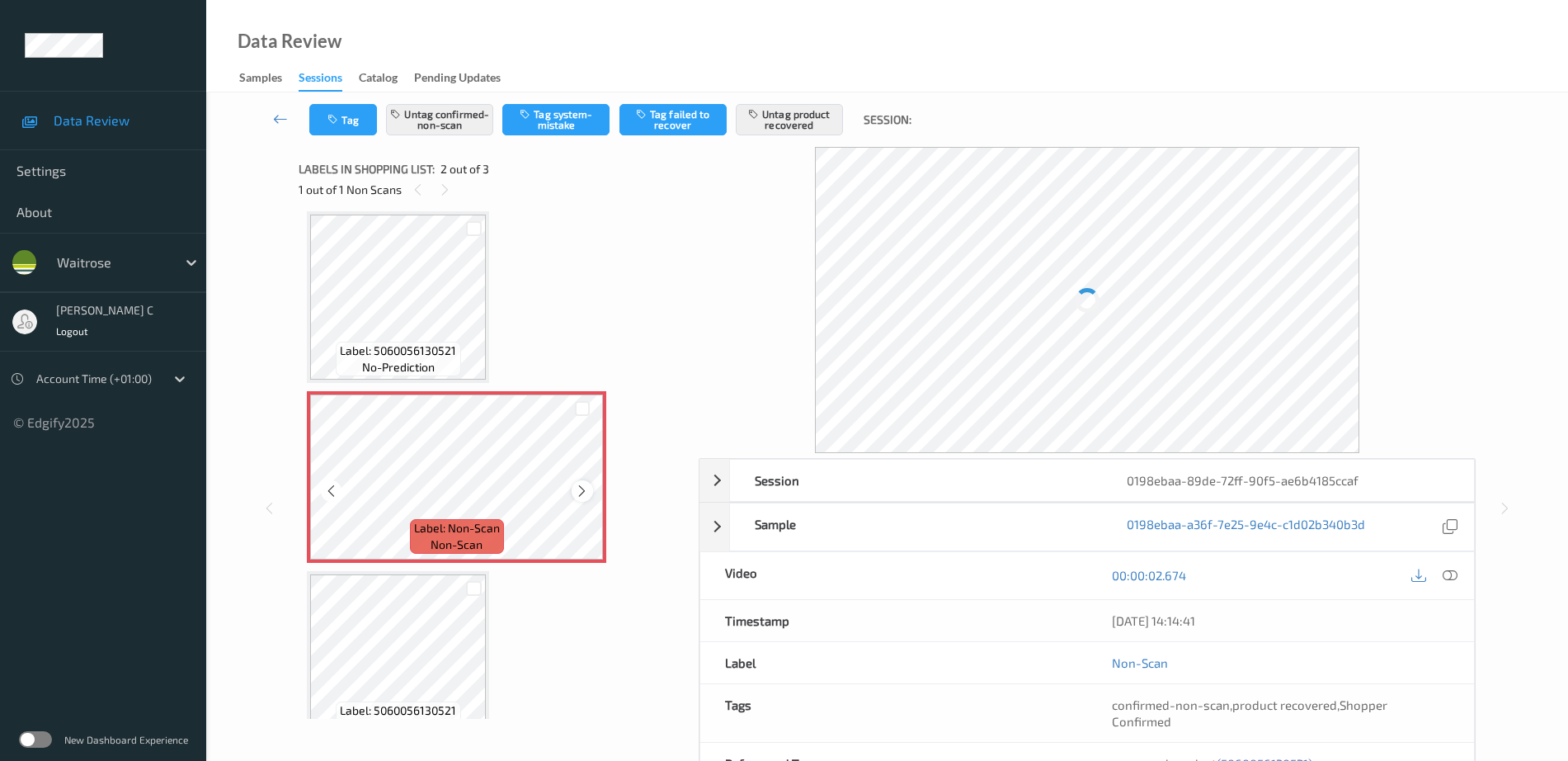
click at [578, 492] on icon at bounding box center [582, 491] width 14 height 15
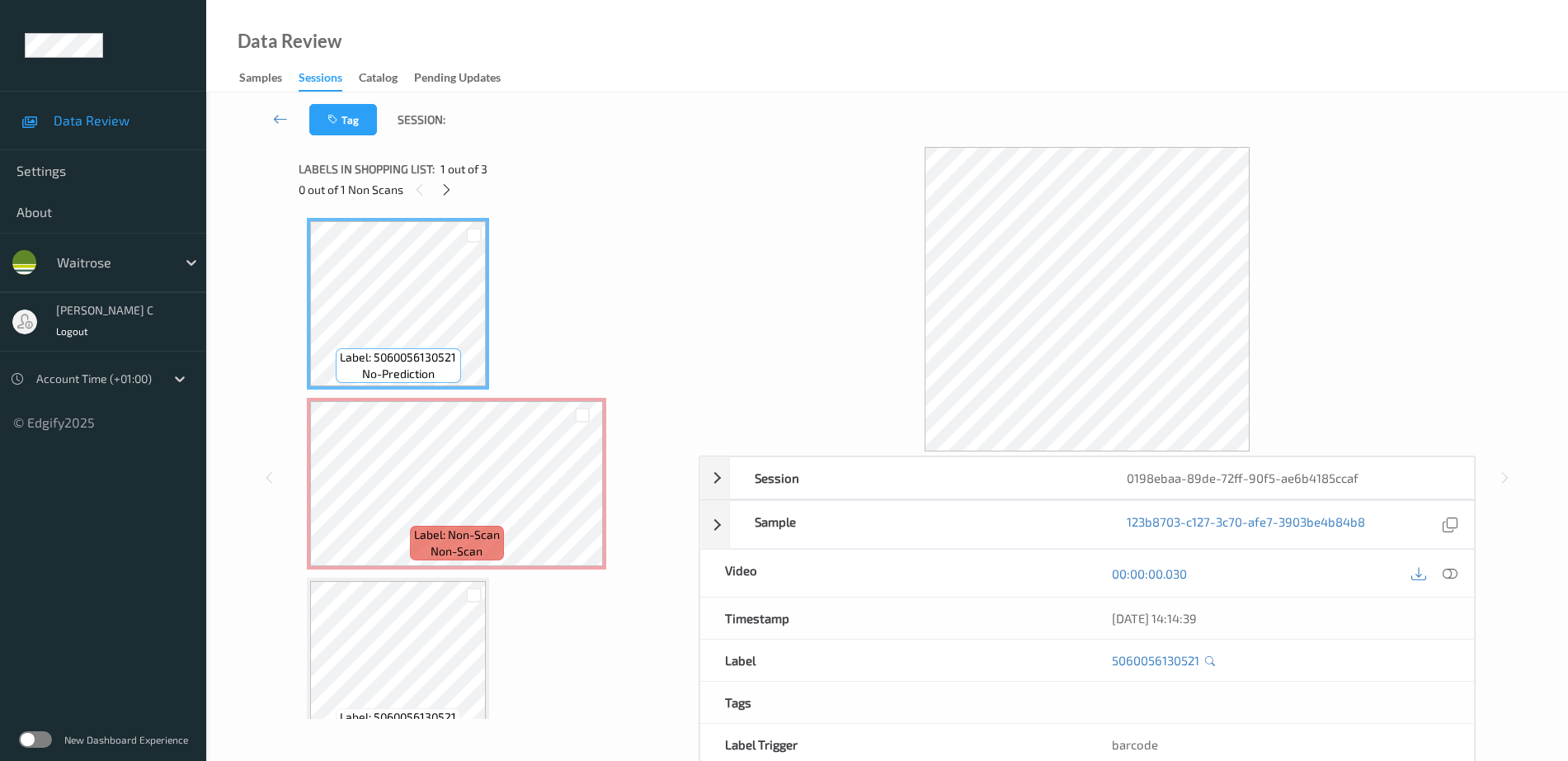
scroll to position [0, 0]
click at [1451, 579] on icon at bounding box center [1450, 573] width 15 height 15
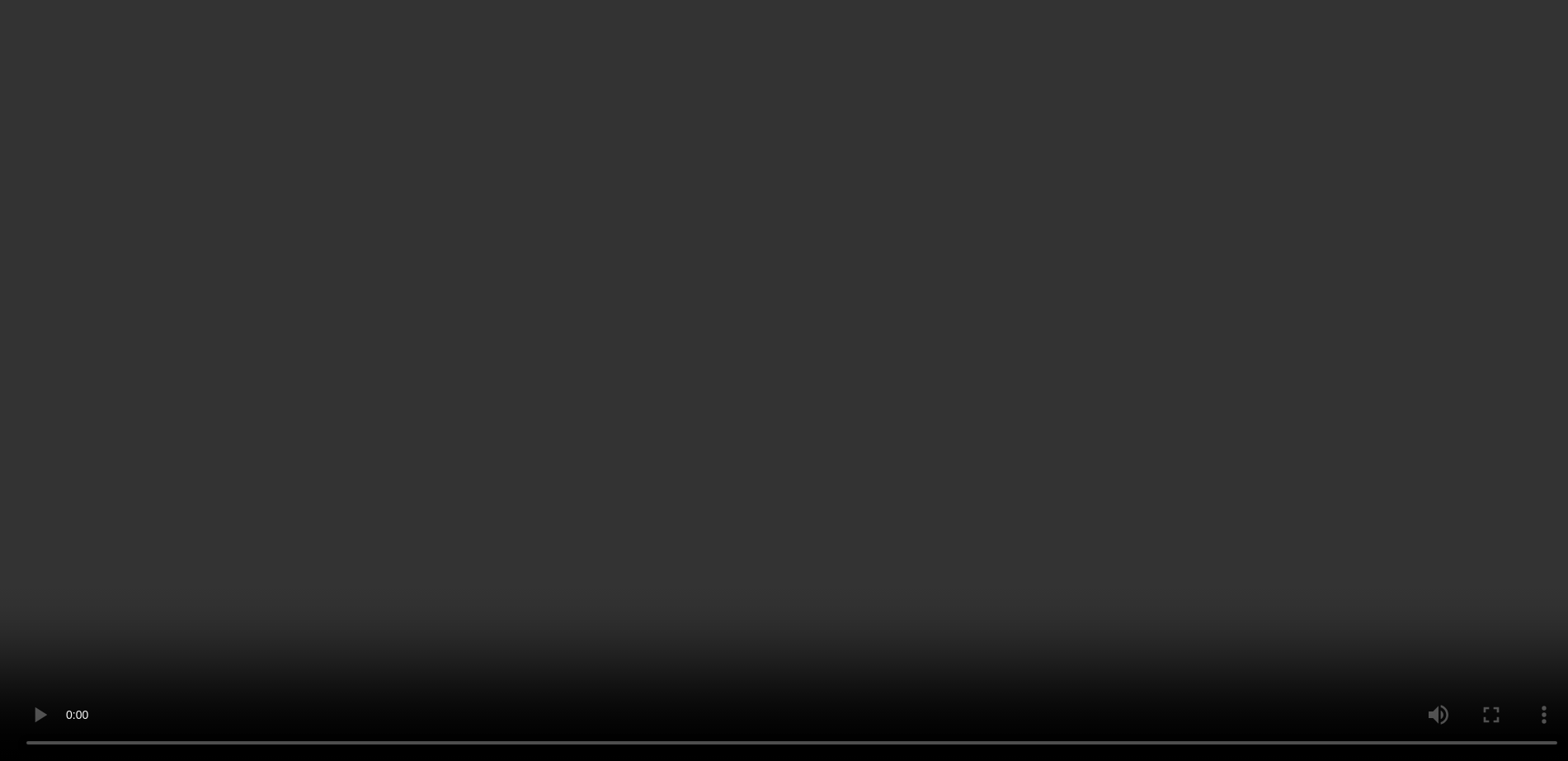
scroll to position [41, 0]
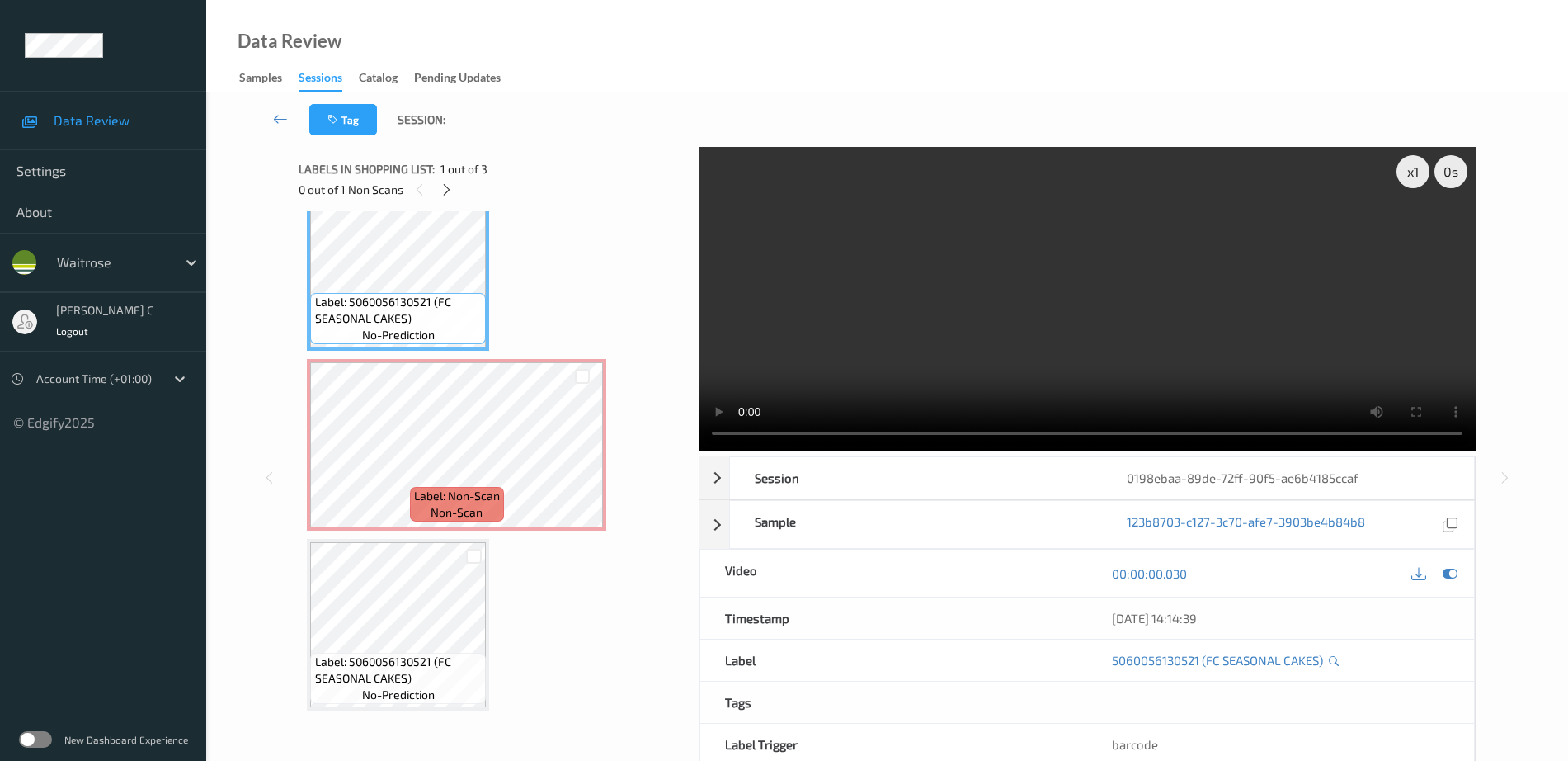
click at [502, 353] on div "Label: 5060056130521 (FC SEASONAL CAKES) no-prediction Label: Non-Scan non-scan…" at bounding box center [492, 444] width 372 height 531
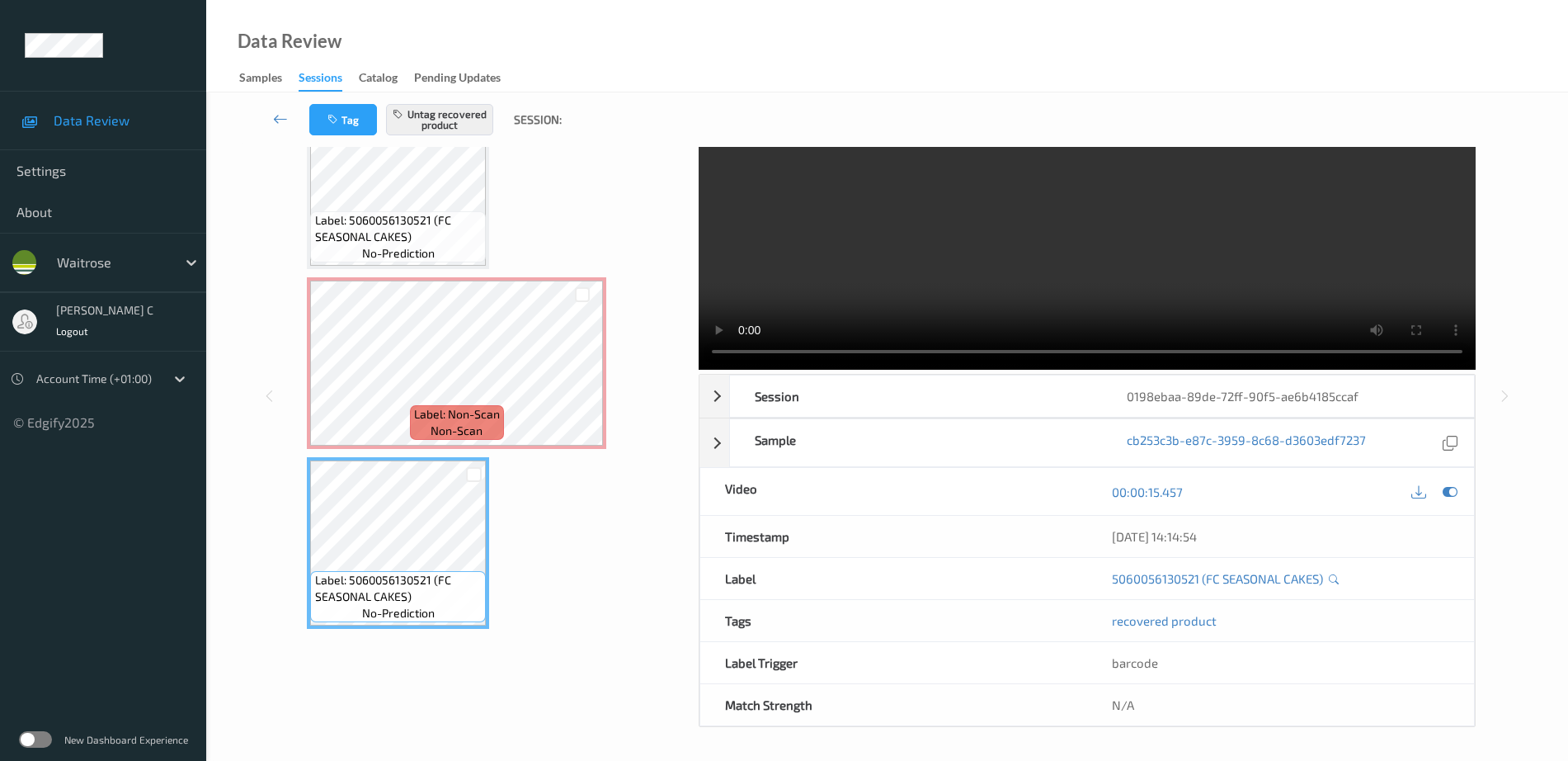
scroll to position [82, 0]
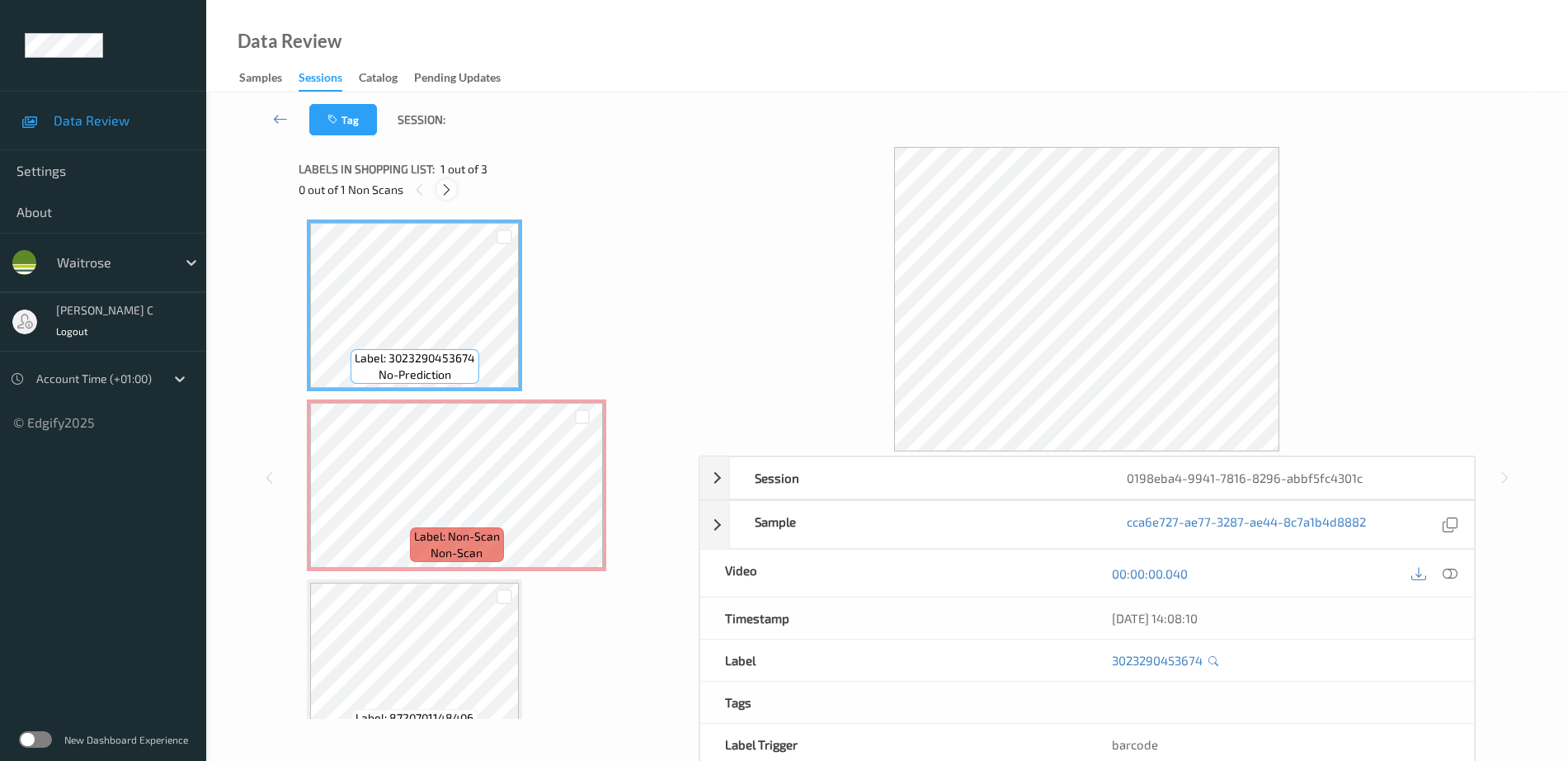
click at [440, 197] on div at bounding box center [446, 189] width 21 height 21
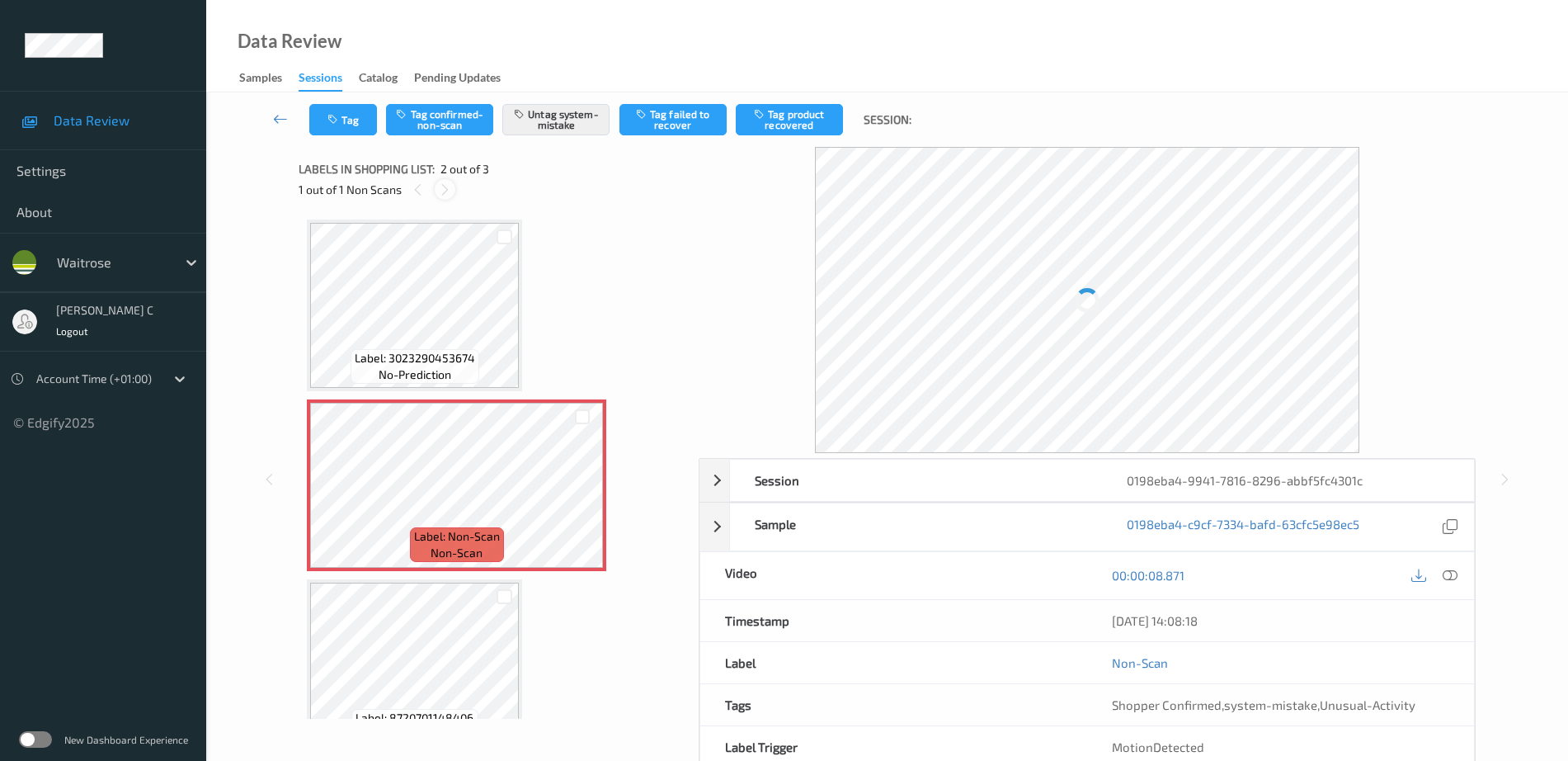
scroll to position [9, 0]
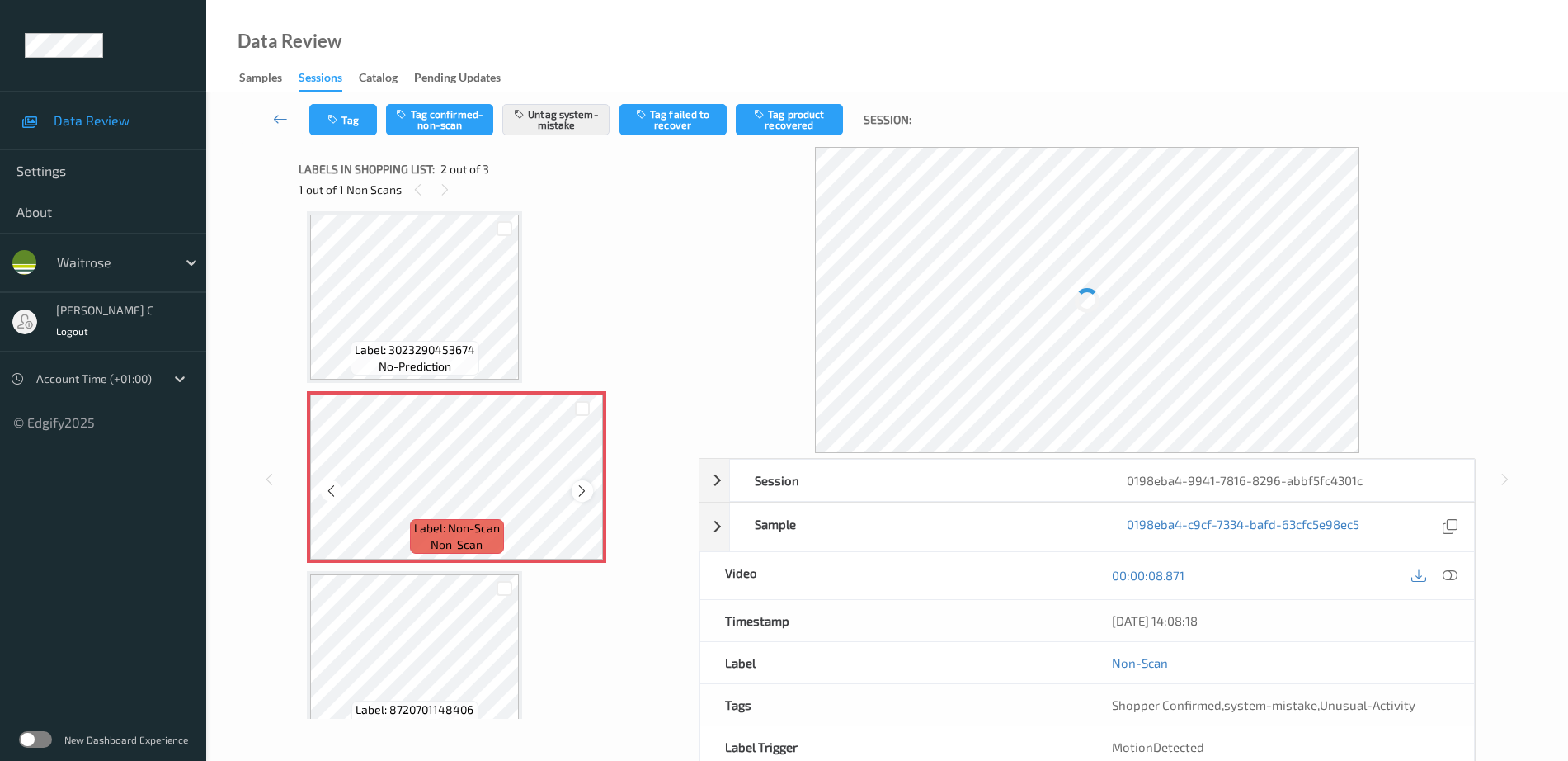
click at [579, 491] on icon at bounding box center [582, 491] width 14 height 15
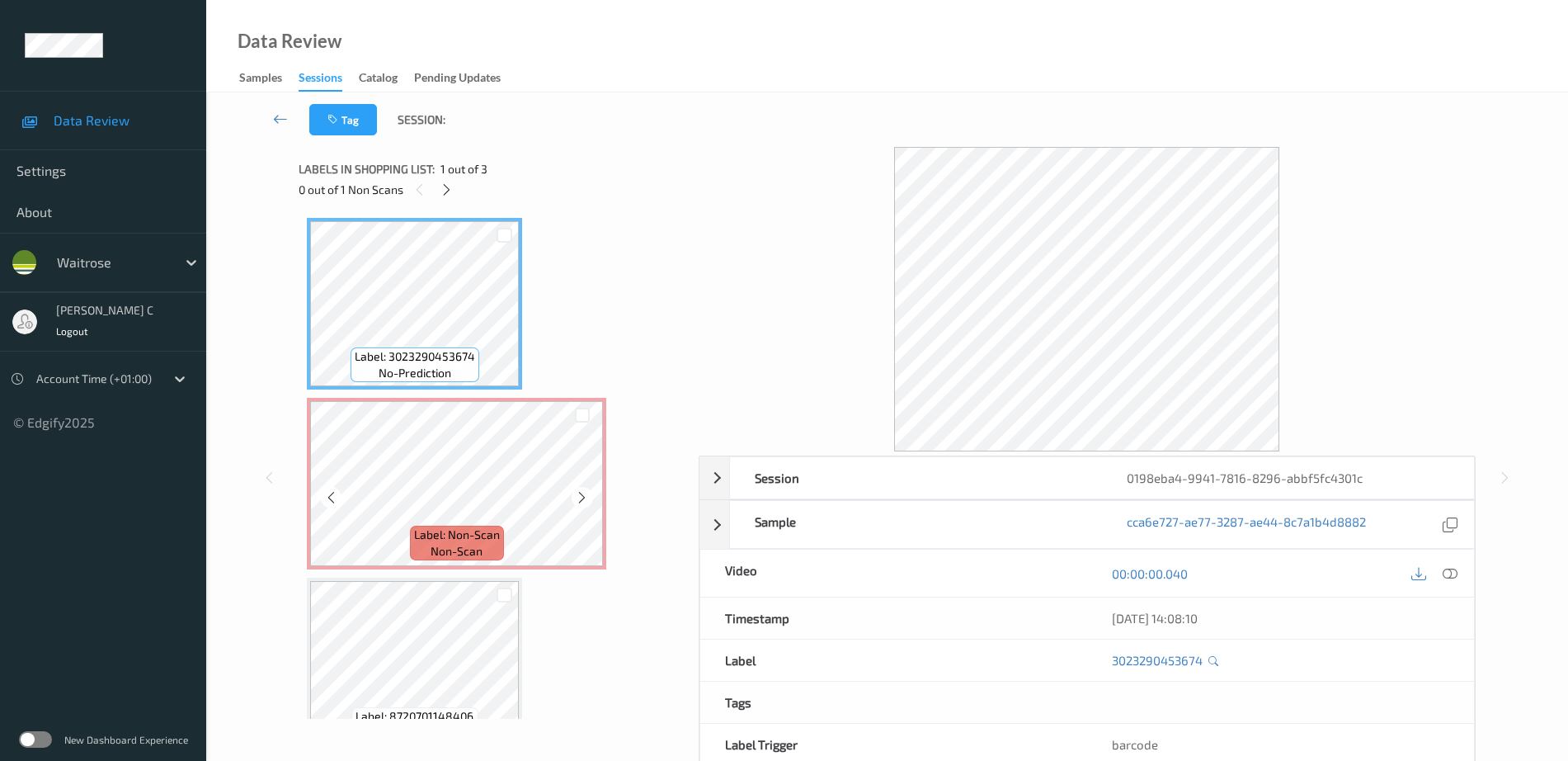
scroll to position [0, 0]
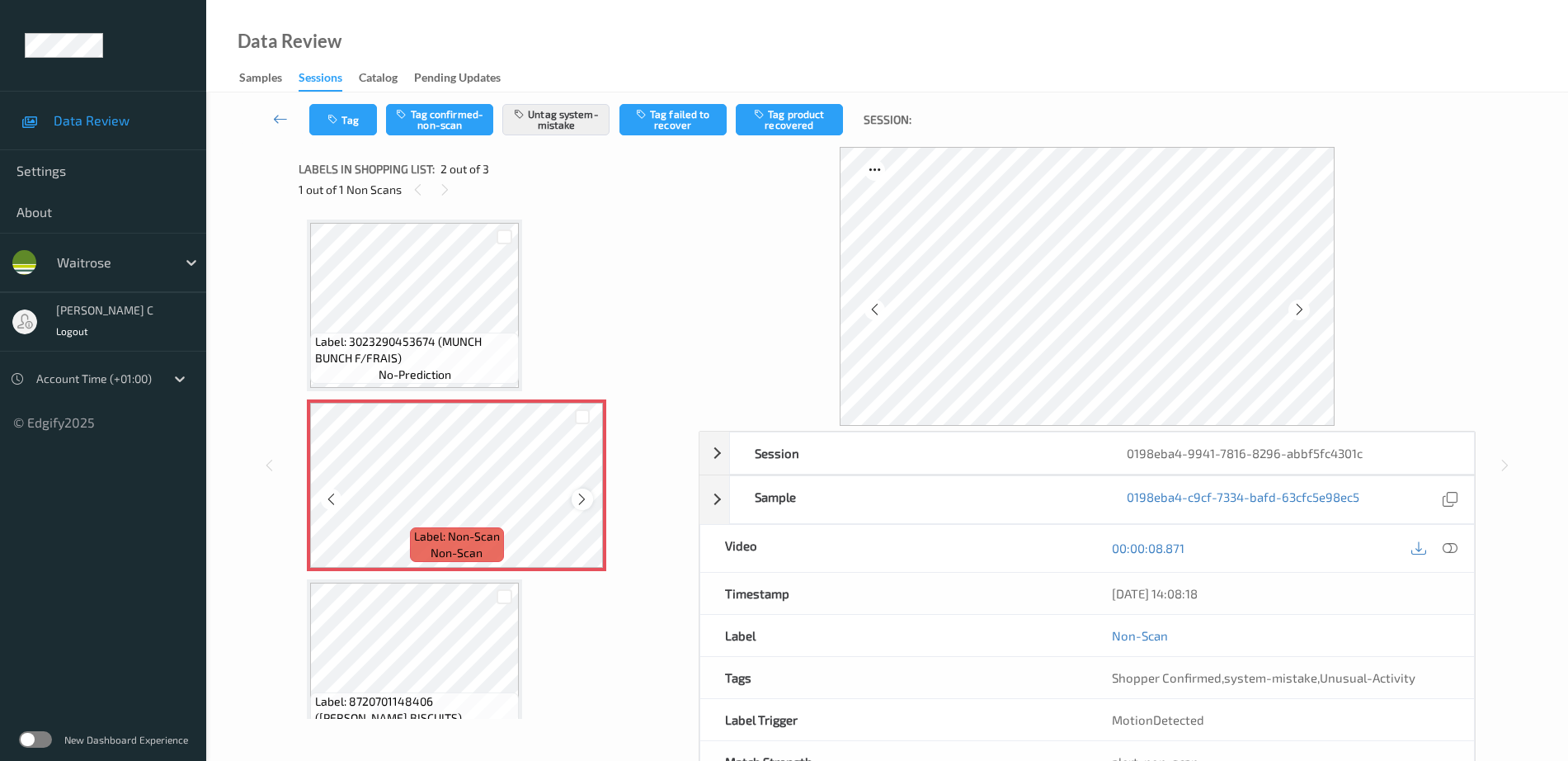
click at [576, 503] on icon at bounding box center [582, 498] width 14 height 15
click at [577, 503] on icon at bounding box center [582, 498] width 14 height 15
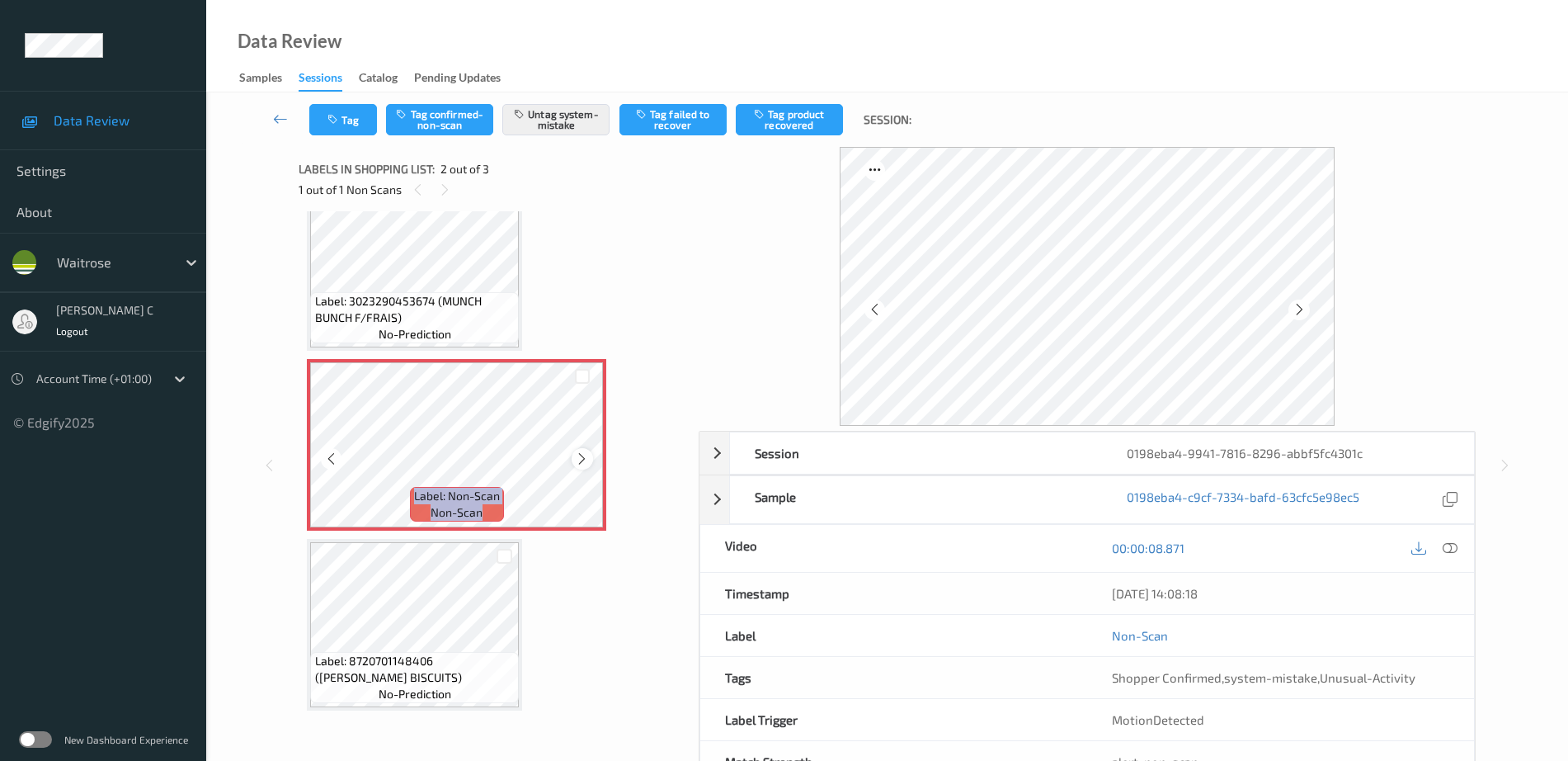
click at [579, 462] on icon at bounding box center [582, 459] width 14 height 15
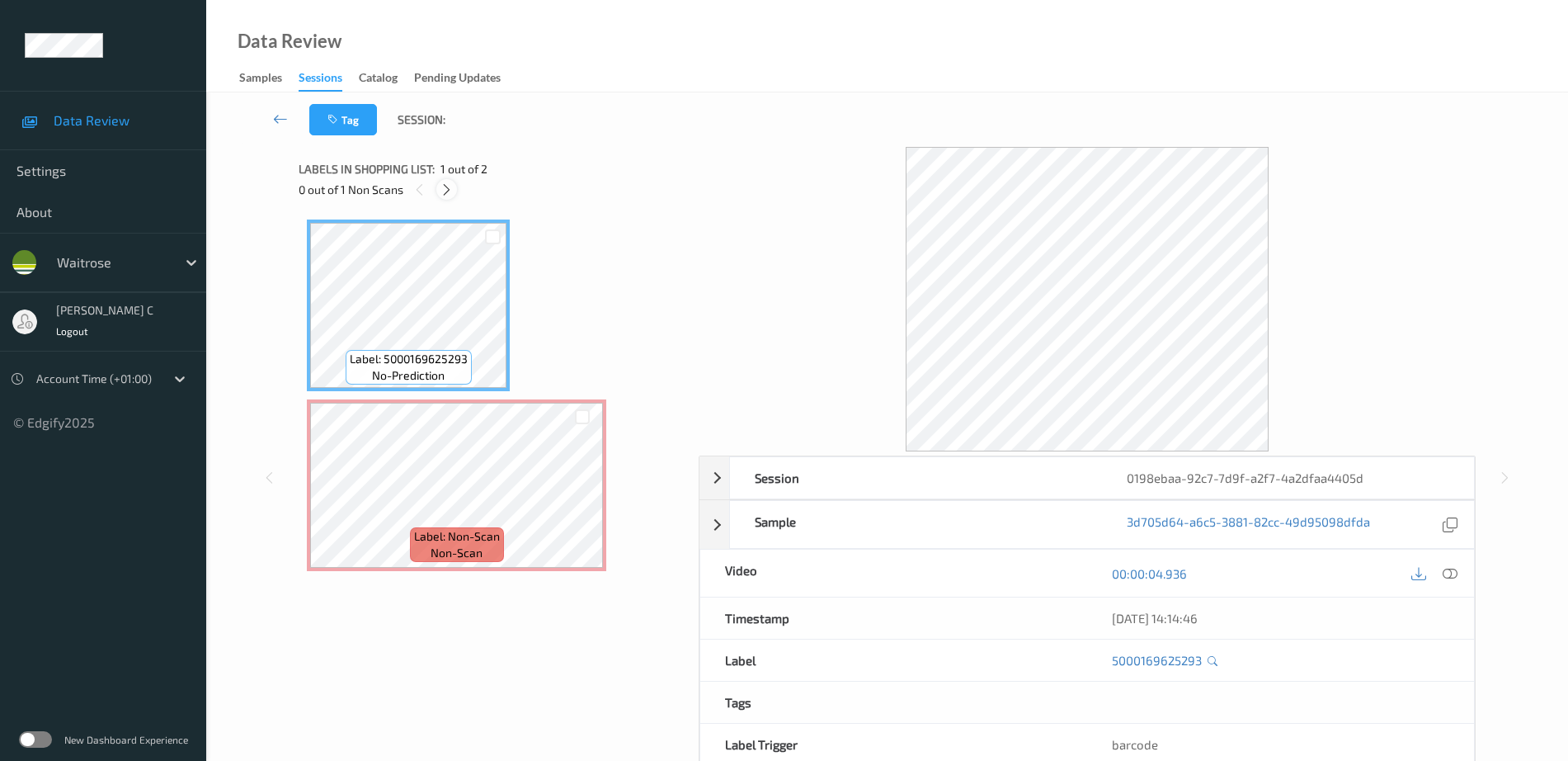
click at [446, 187] on icon at bounding box center [446, 189] width 14 height 15
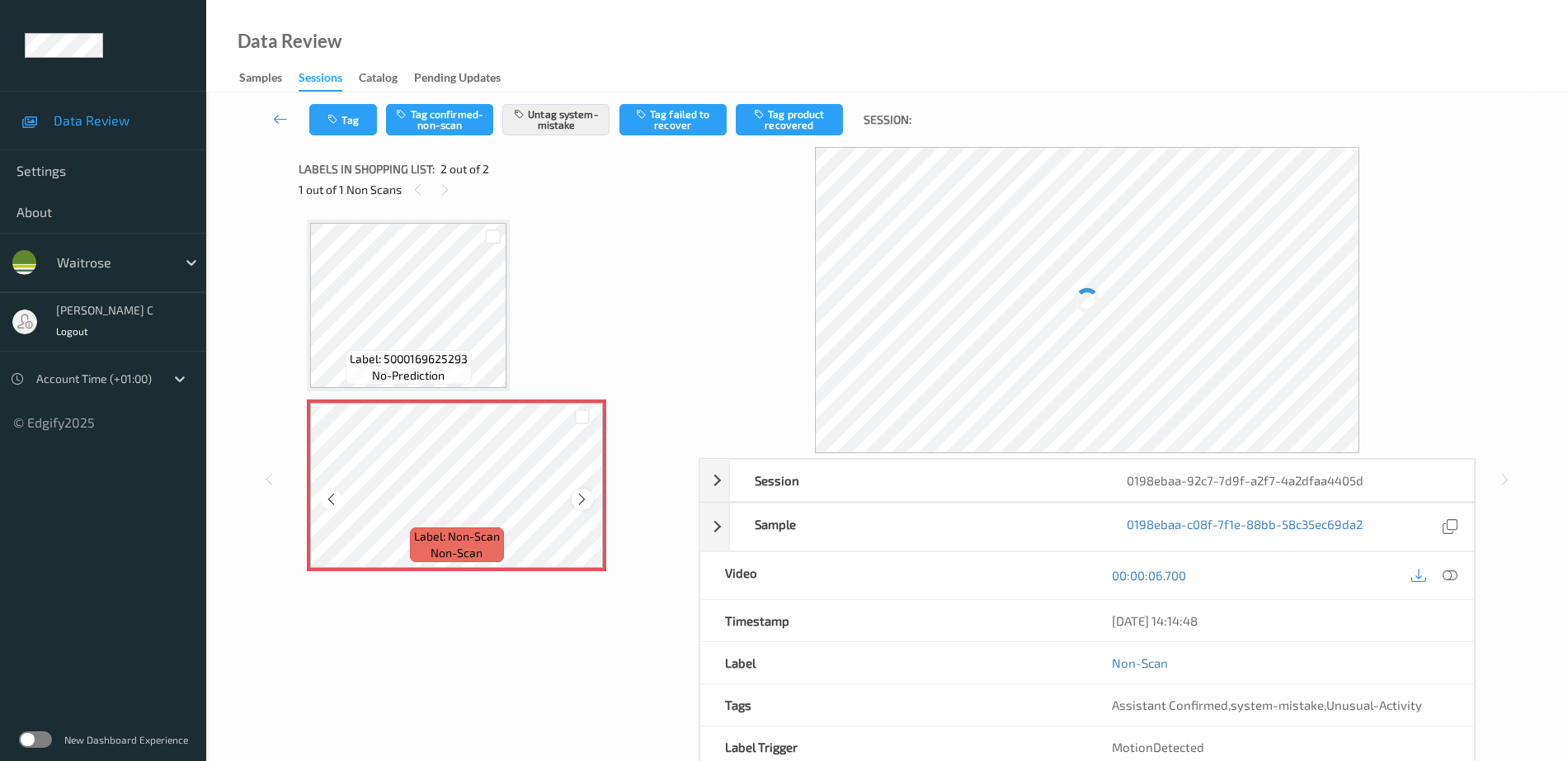
click at [590, 498] on div at bounding box center [582, 499] width 21 height 21
click at [444, 352] on span "Label: 5000169625293" at bounding box center [408, 358] width 118 height 16
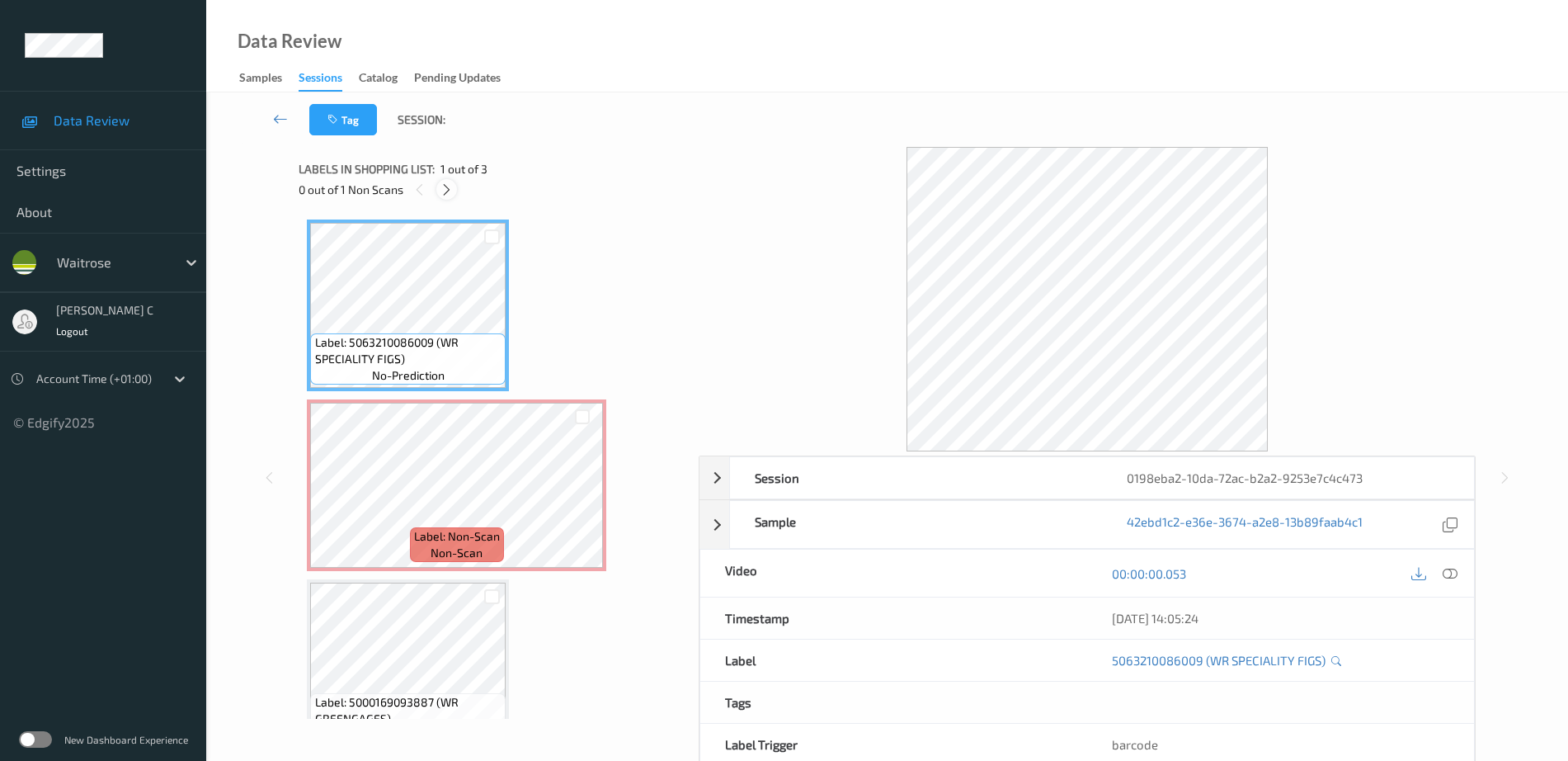
click at [448, 193] on icon at bounding box center [446, 189] width 14 height 15
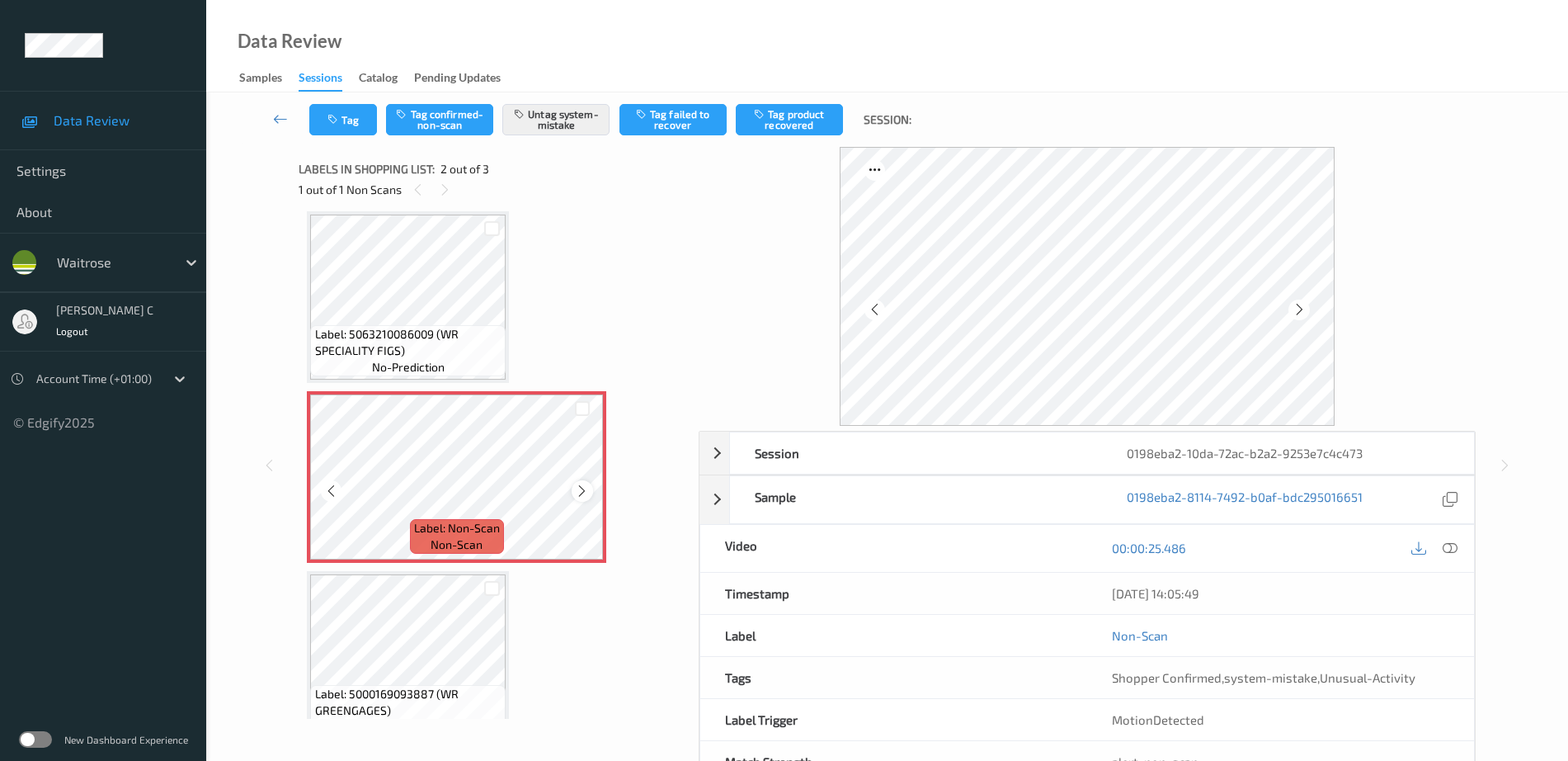
click at [579, 489] on icon at bounding box center [582, 491] width 14 height 15
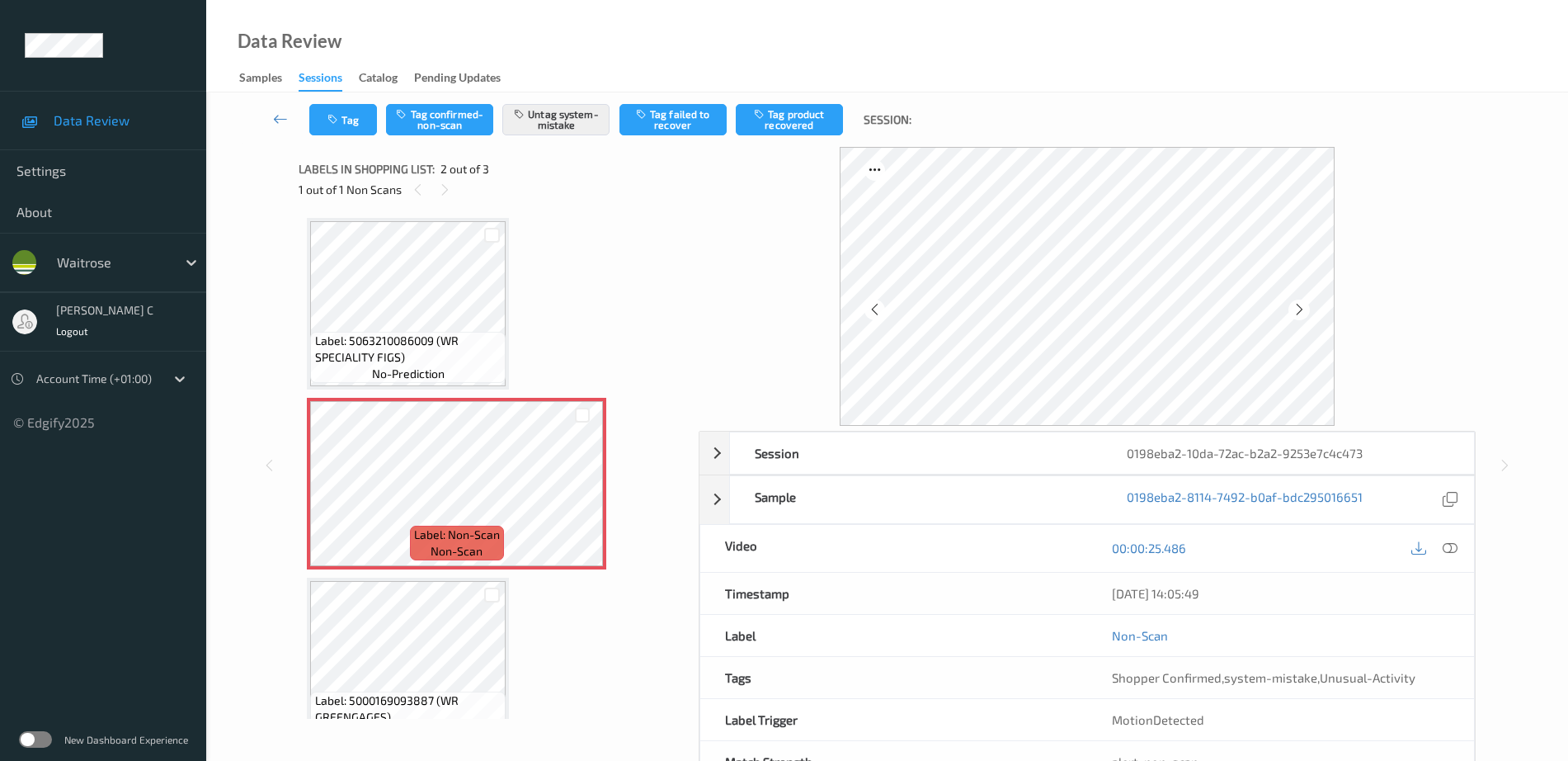
scroll to position [0, 0]
click at [424, 344] on span "Label: 5063210086009 (WR SPECIALITY FIGS)" at bounding box center [408, 351] width 187 height 33
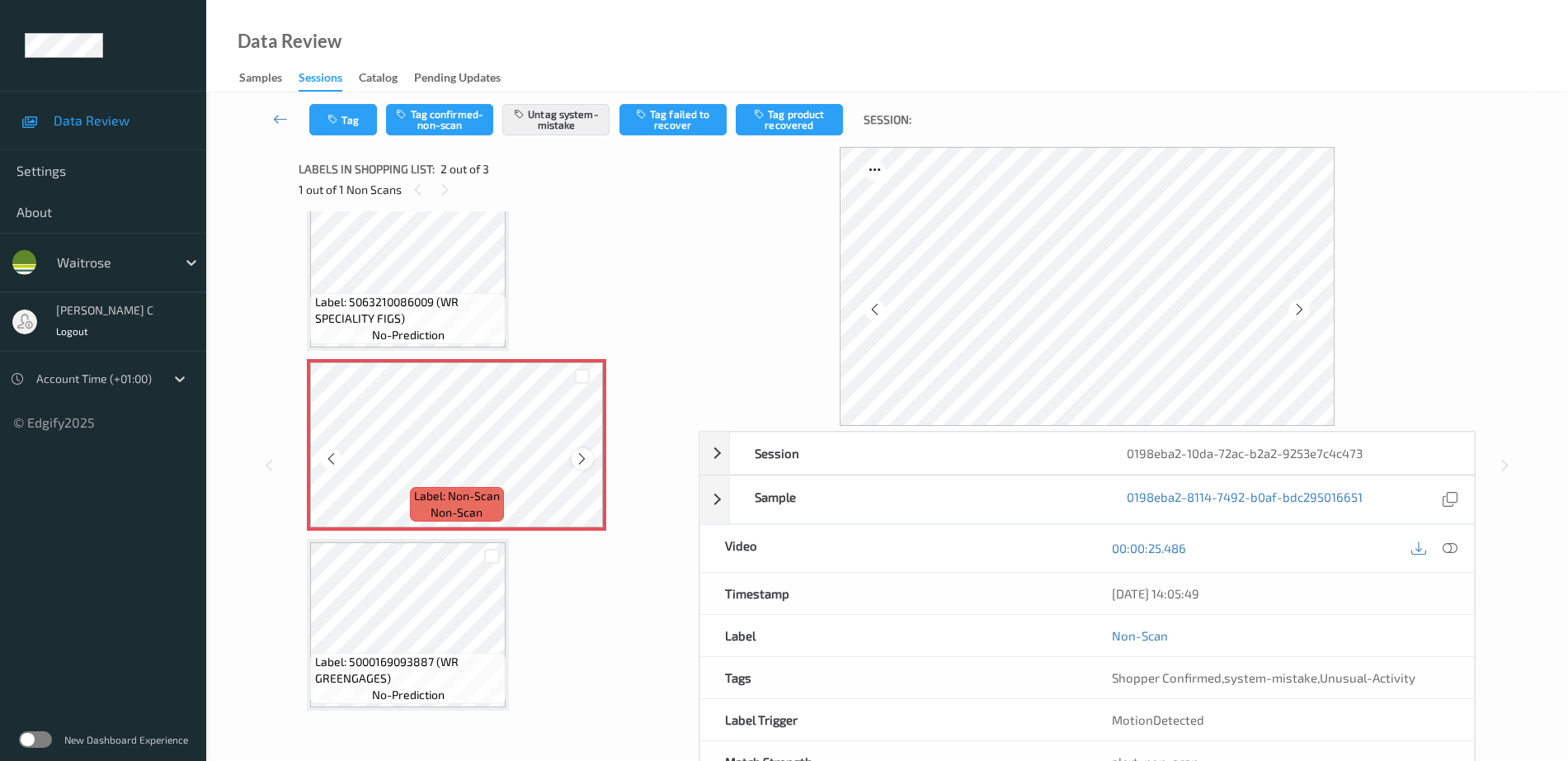
click at [586, 452] on icon at bounding box center [582, 459] width 14 height 15
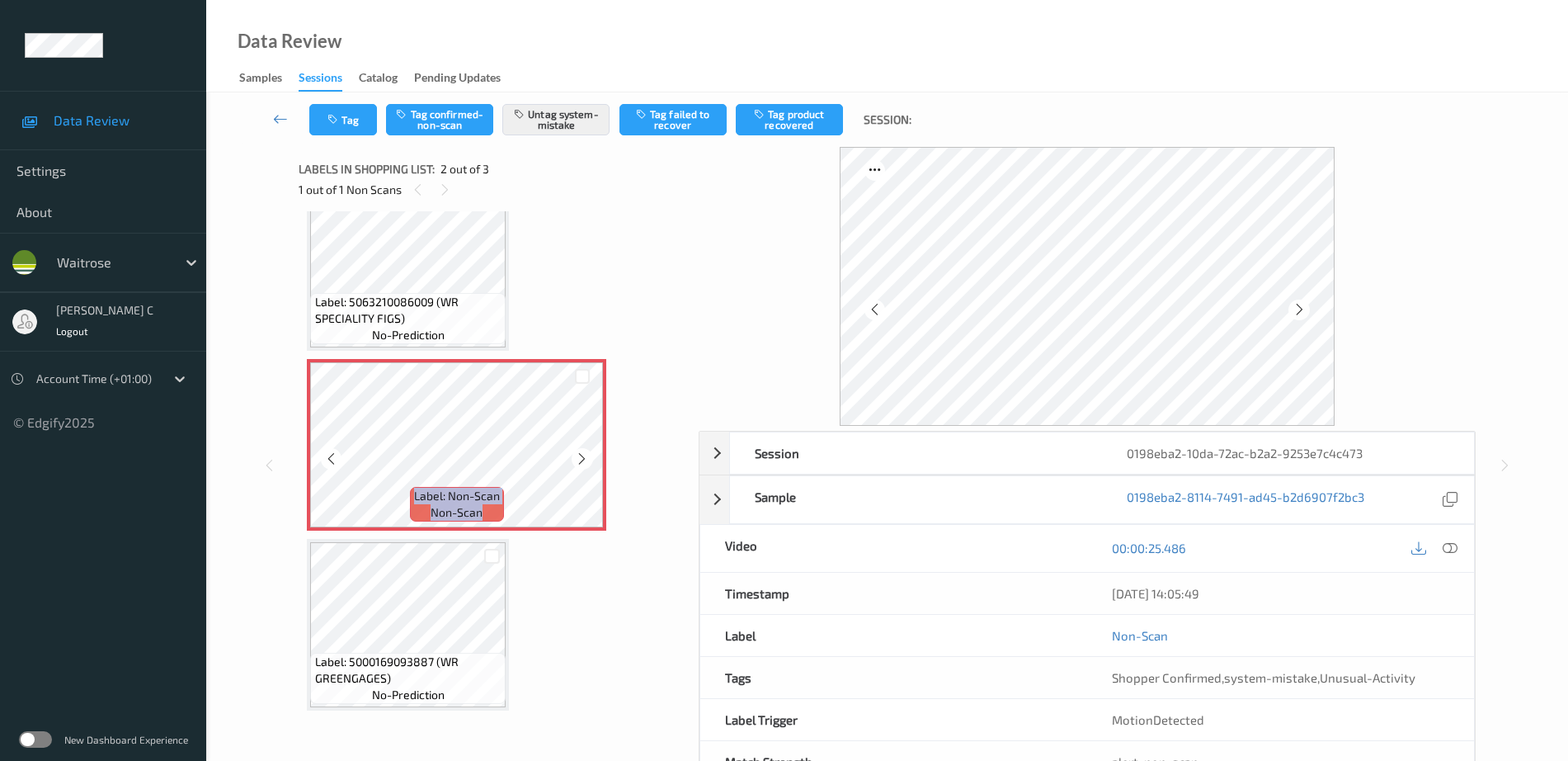
click at [586, 452] on icon at bounding box center [582, 459] width 14 height 15
click at [360, 117] on button "Tag" at bounding box center [343, 119] width 67 height 31
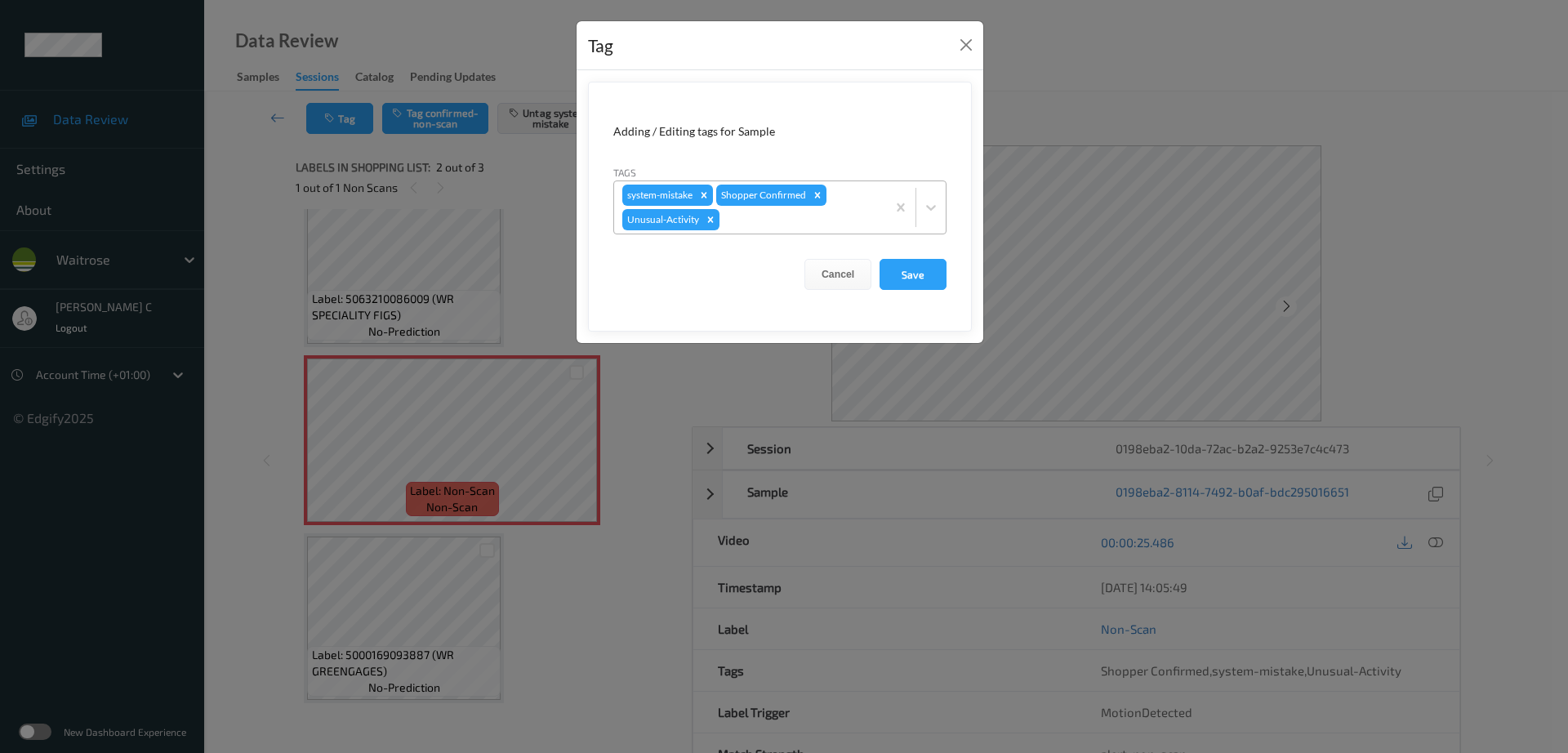
click at [786, 220] on div at bounding box center [801, 220] width 156 height 20
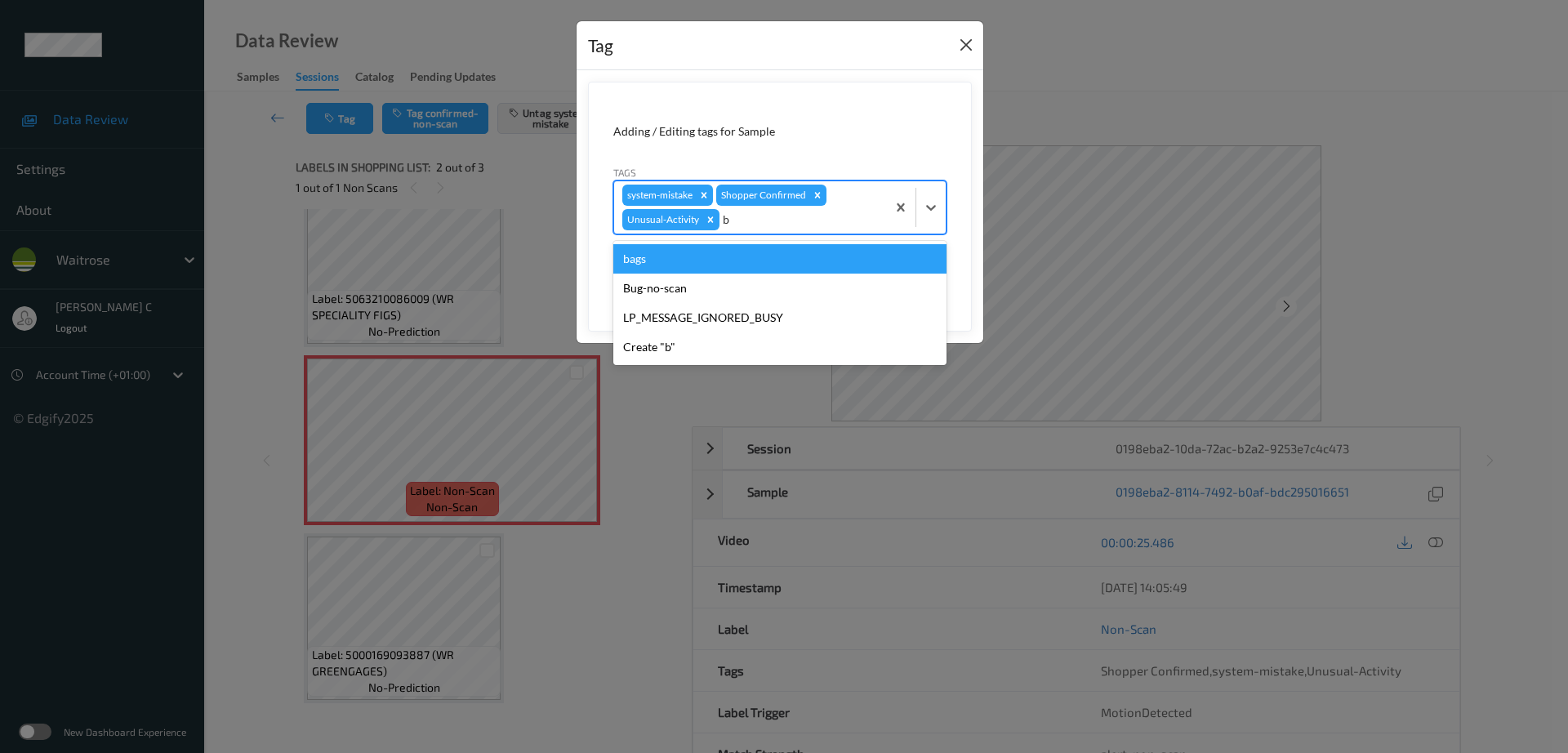
type input "b"
click at [969, 45] on button "Close" at bounding box center [966, 44] width 23 height 23
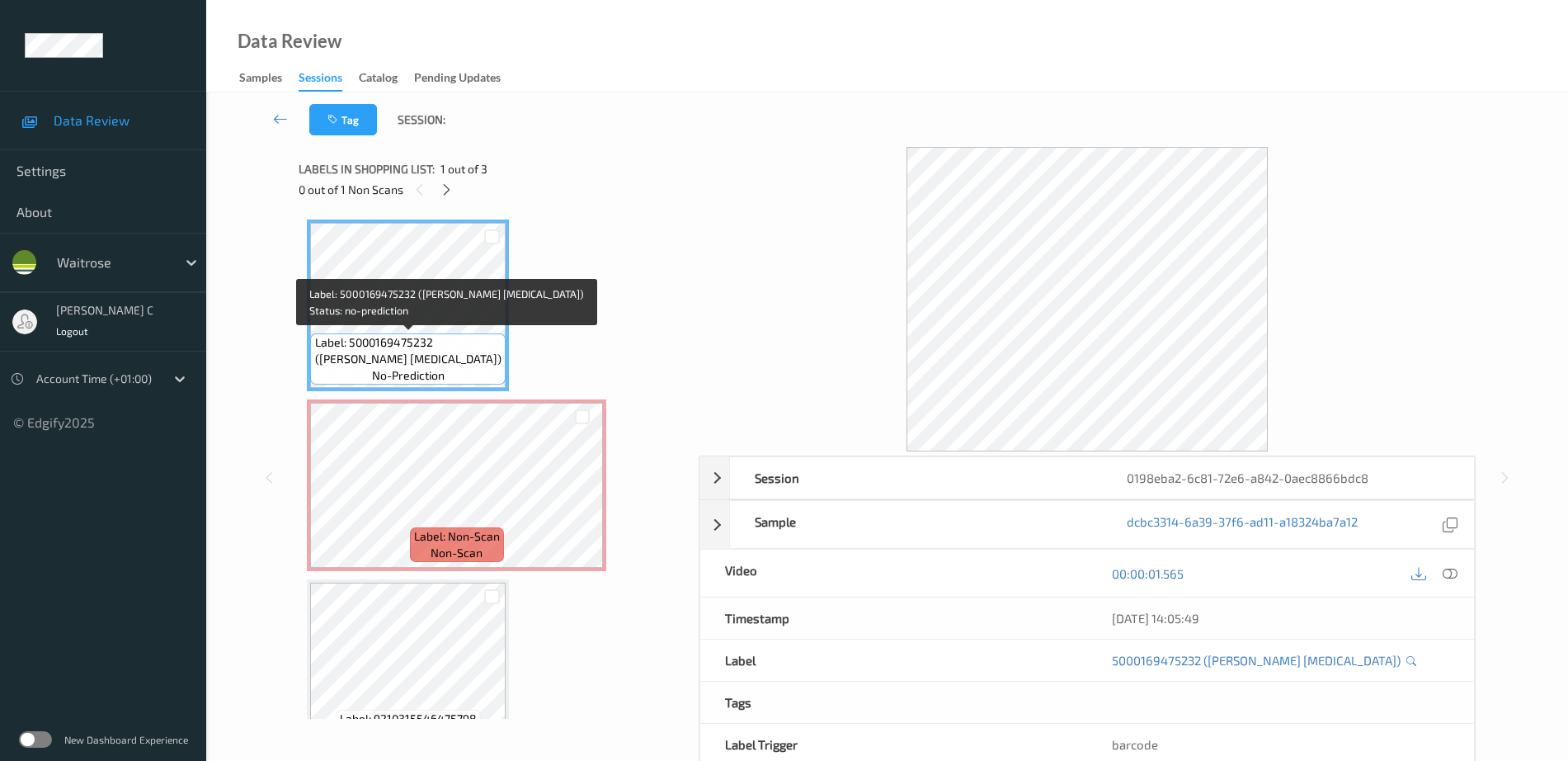
click at [402, 339] on span "Label: 5000169475232 ([PERSON_NAME] [MEDICAL_DATA])" at bounding box center [408, 351] width 187 height 33
click at [472, 547] on span "non-scan" at bounding box center [457, 553] width 52 height 16
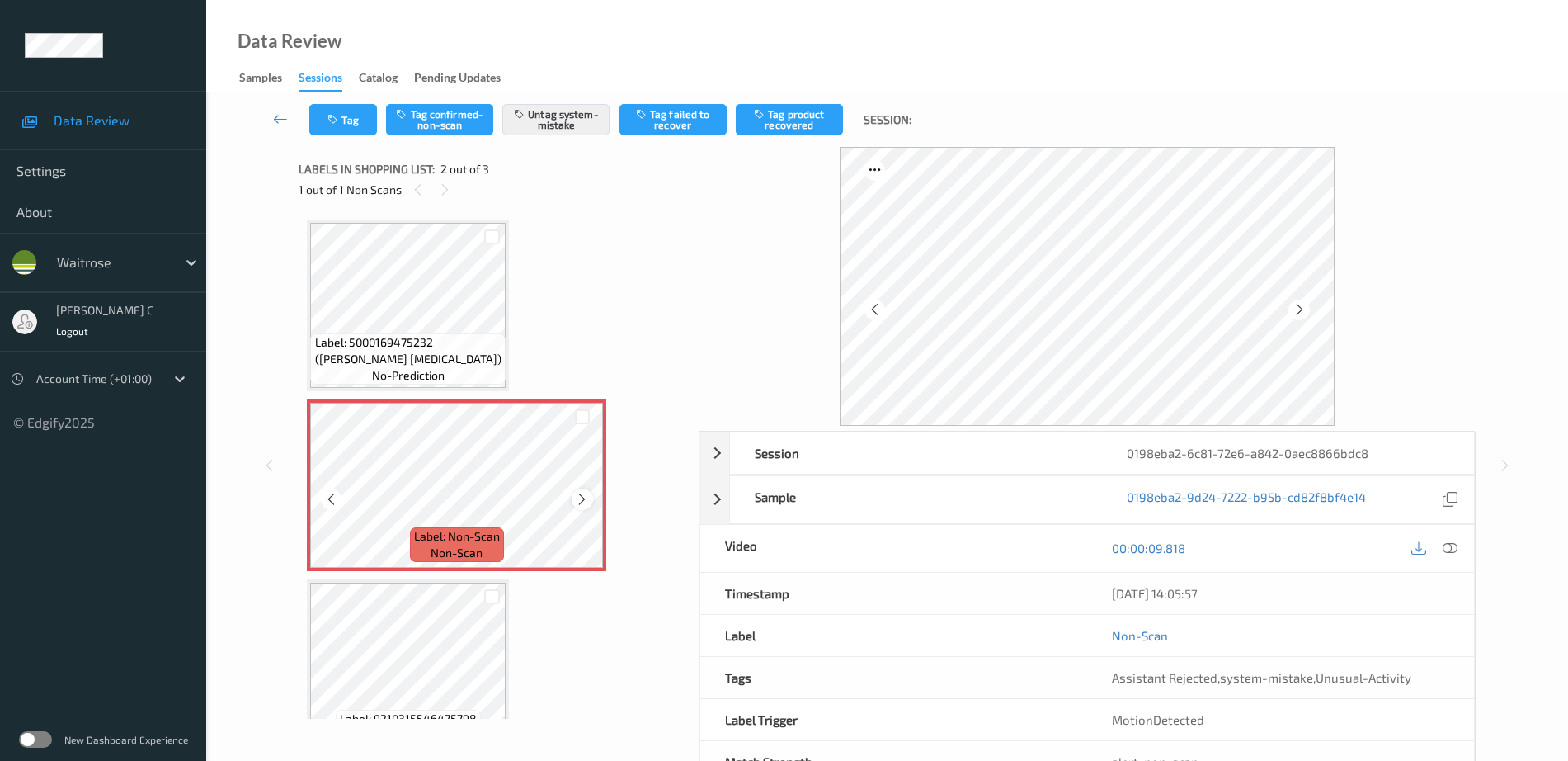
click at [582, 492] on icon at bounding box center [582, 498] width 14 height 15
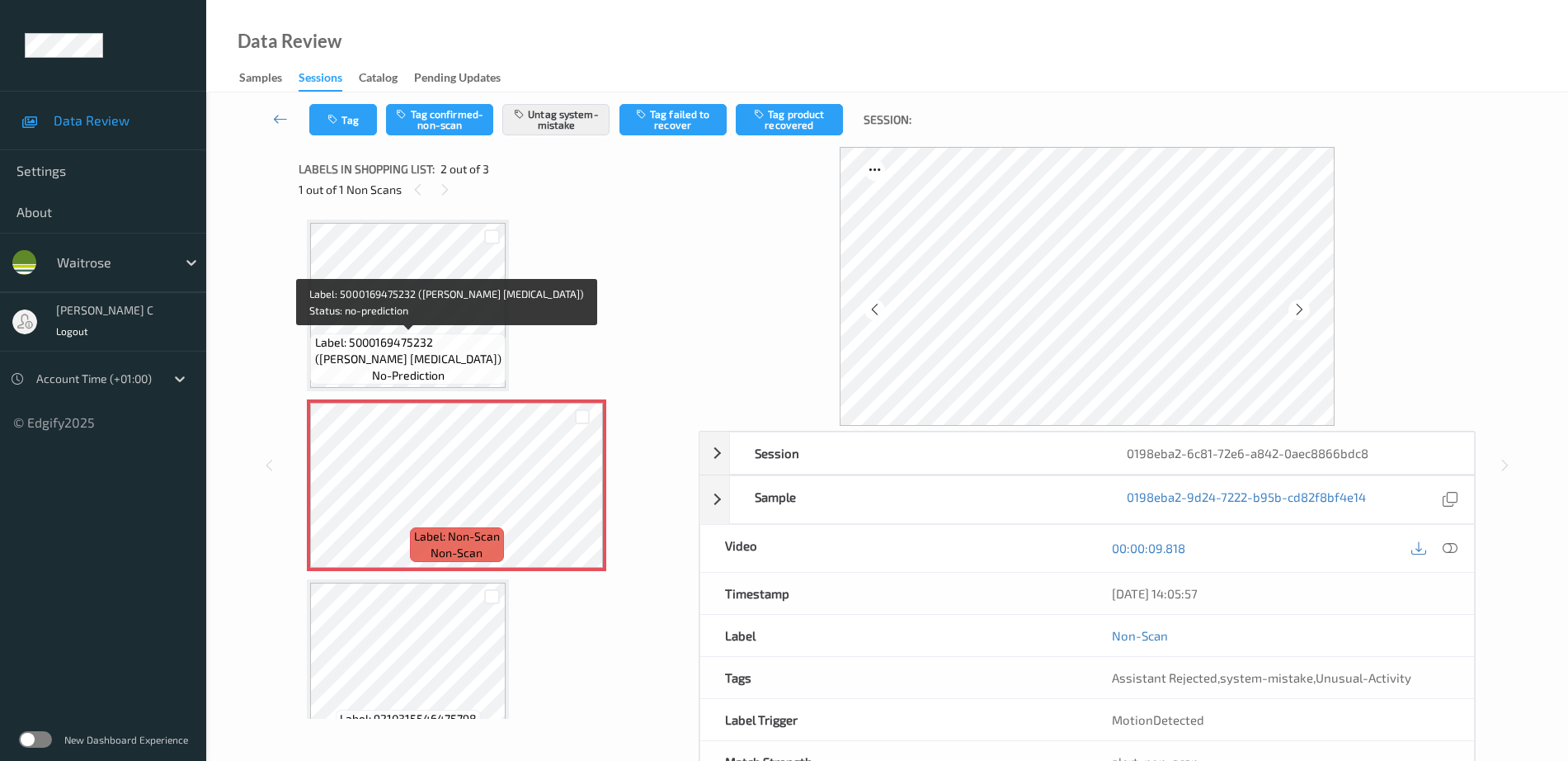
click at [414, 346] on span "Label: 5000169475232 (WR ESS NICOTINE)" at bounding box center [408, 351] width 187 height 33
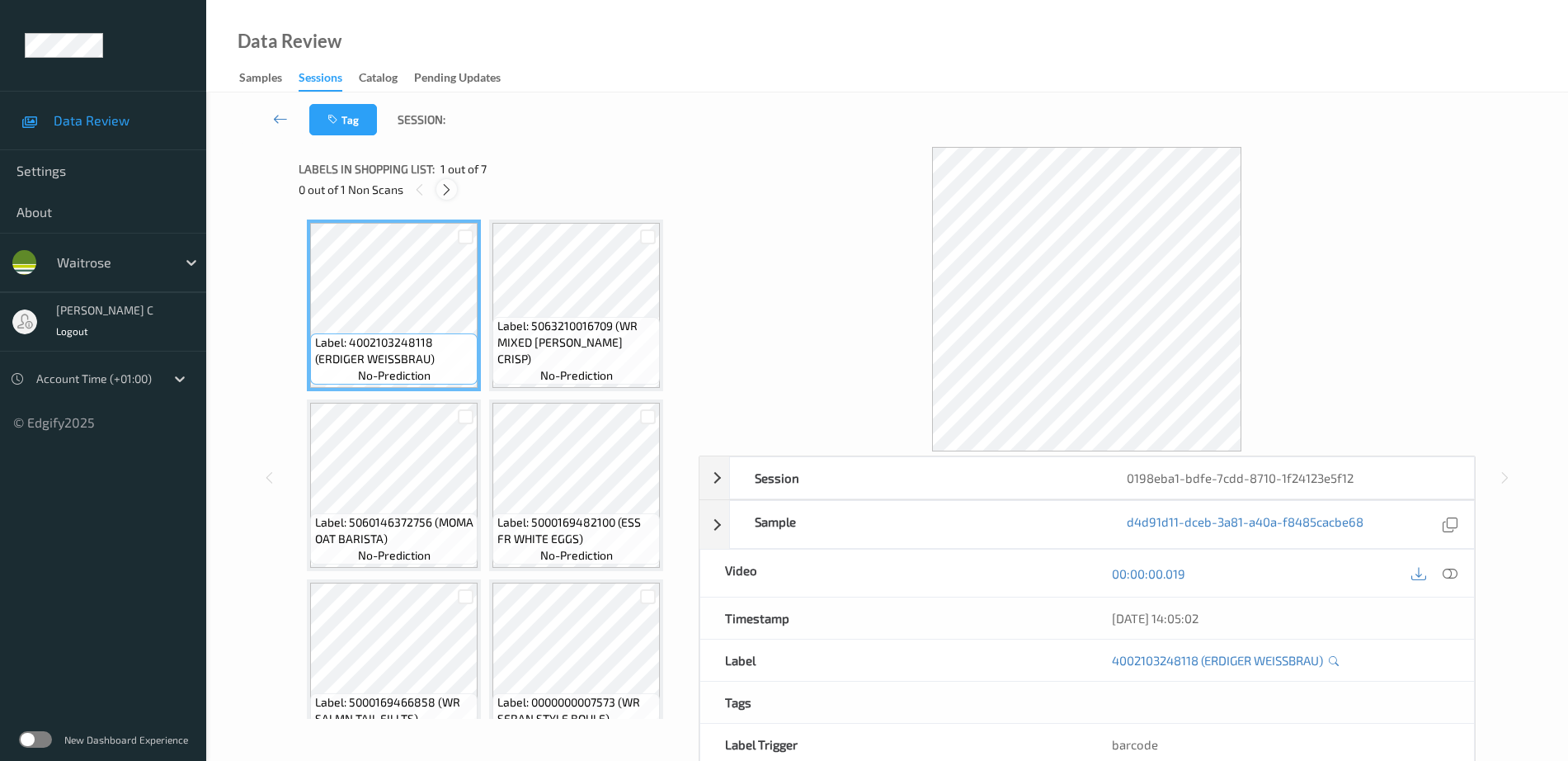
click at [447, 193] on icon at bounding box center [446, 189] width 14 height 15
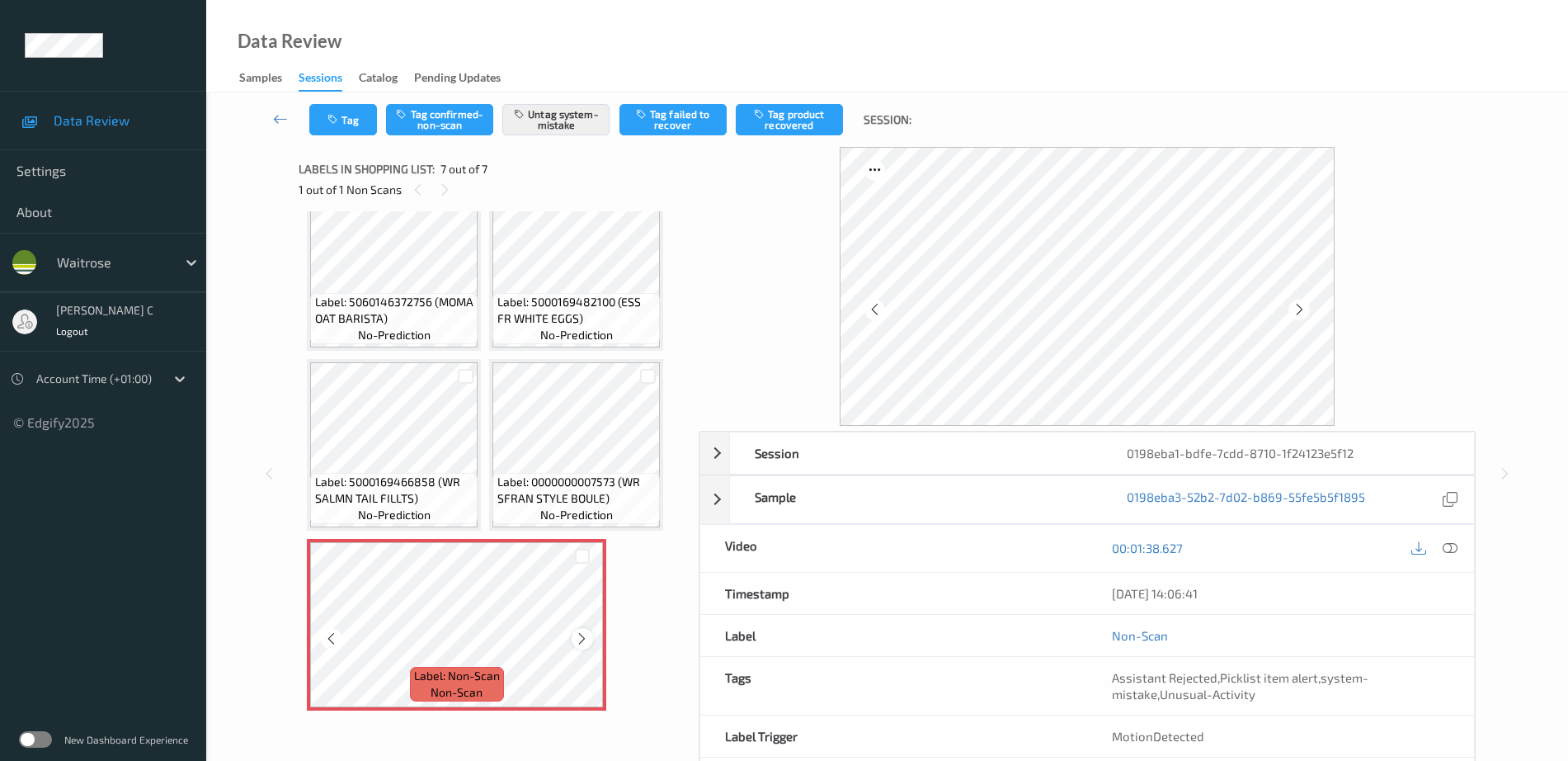
click at [583, 638] on icon at bounding box center [582, 638] width 14 height 15
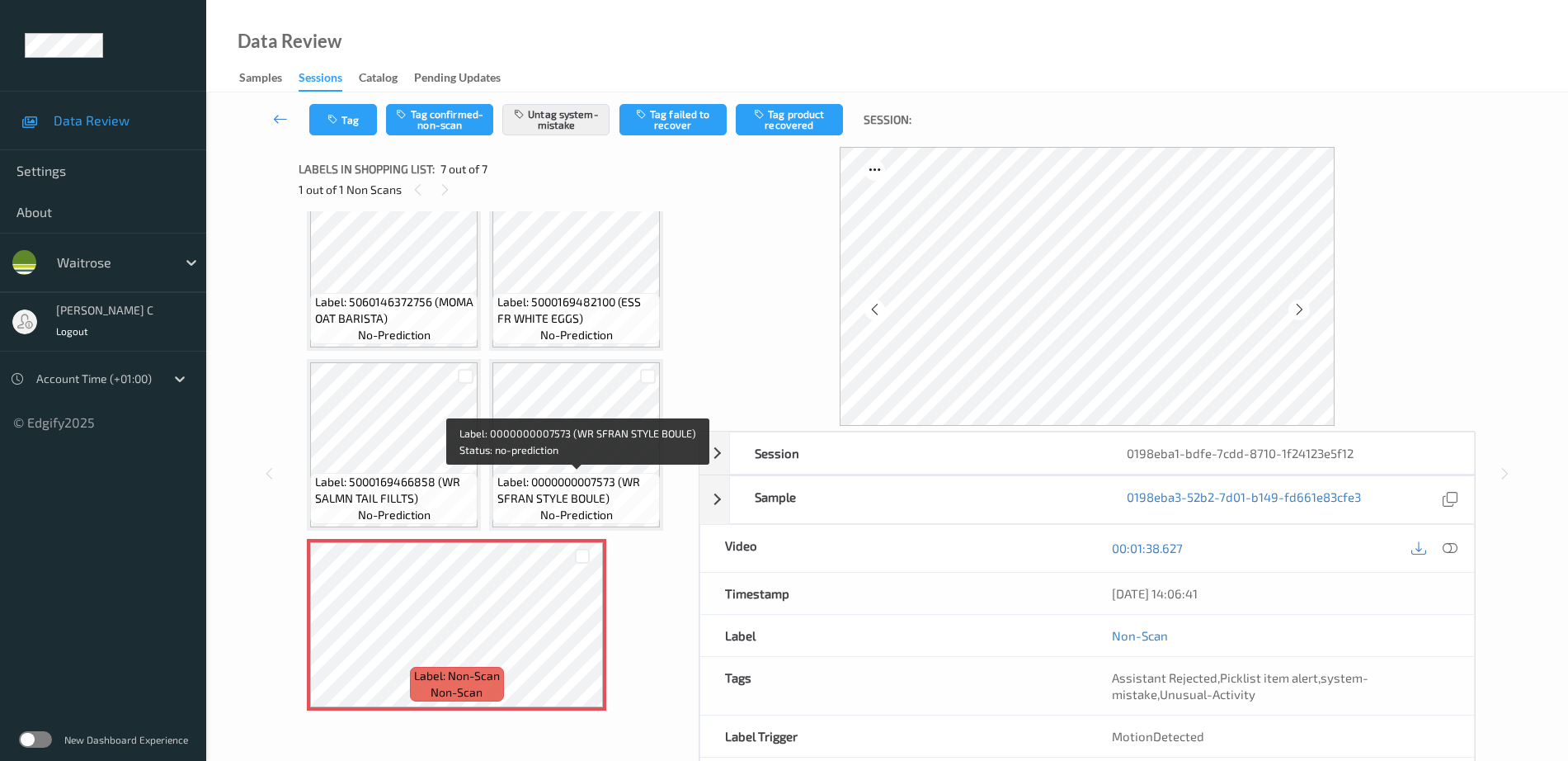
click at [471, 390] on div at bounding box center [465, 376] width 24 height 28
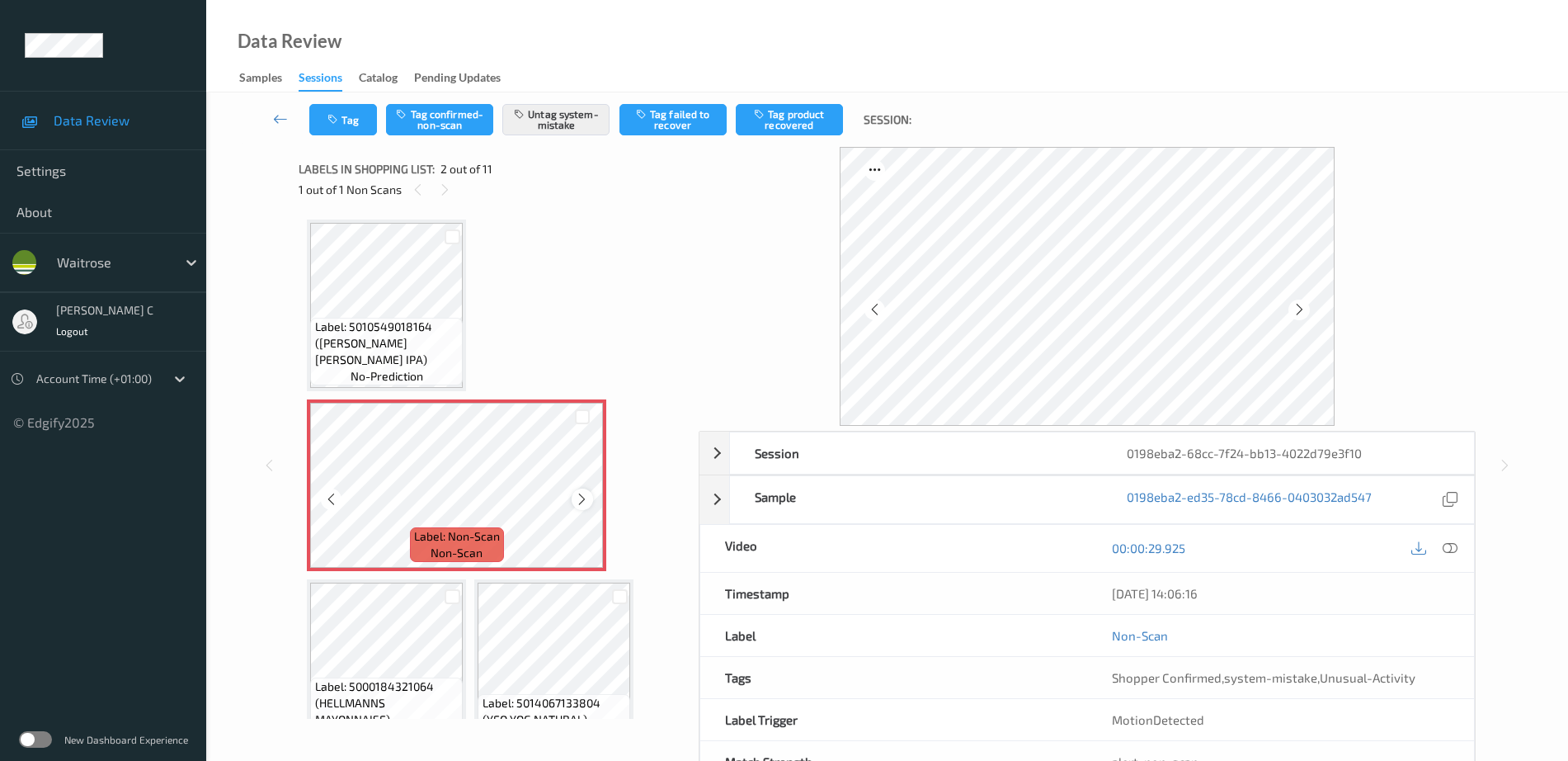
click at [585, 500] on icon at bounding box center [582, 498] width 14 height 15
click at [586, 491] on icon at bounding box center [582, 498] width 14 height 15
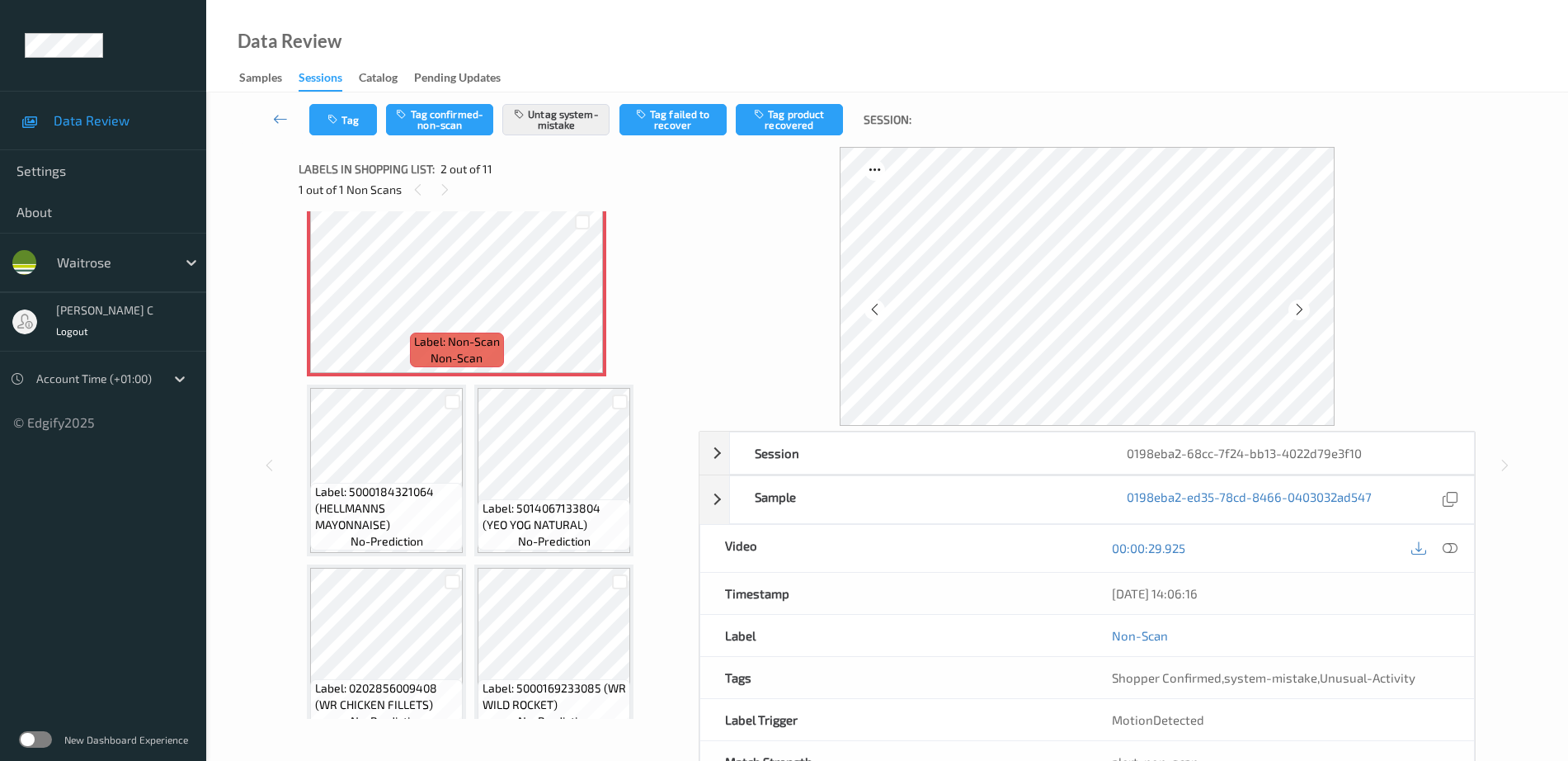
scroll to position [206, 0]
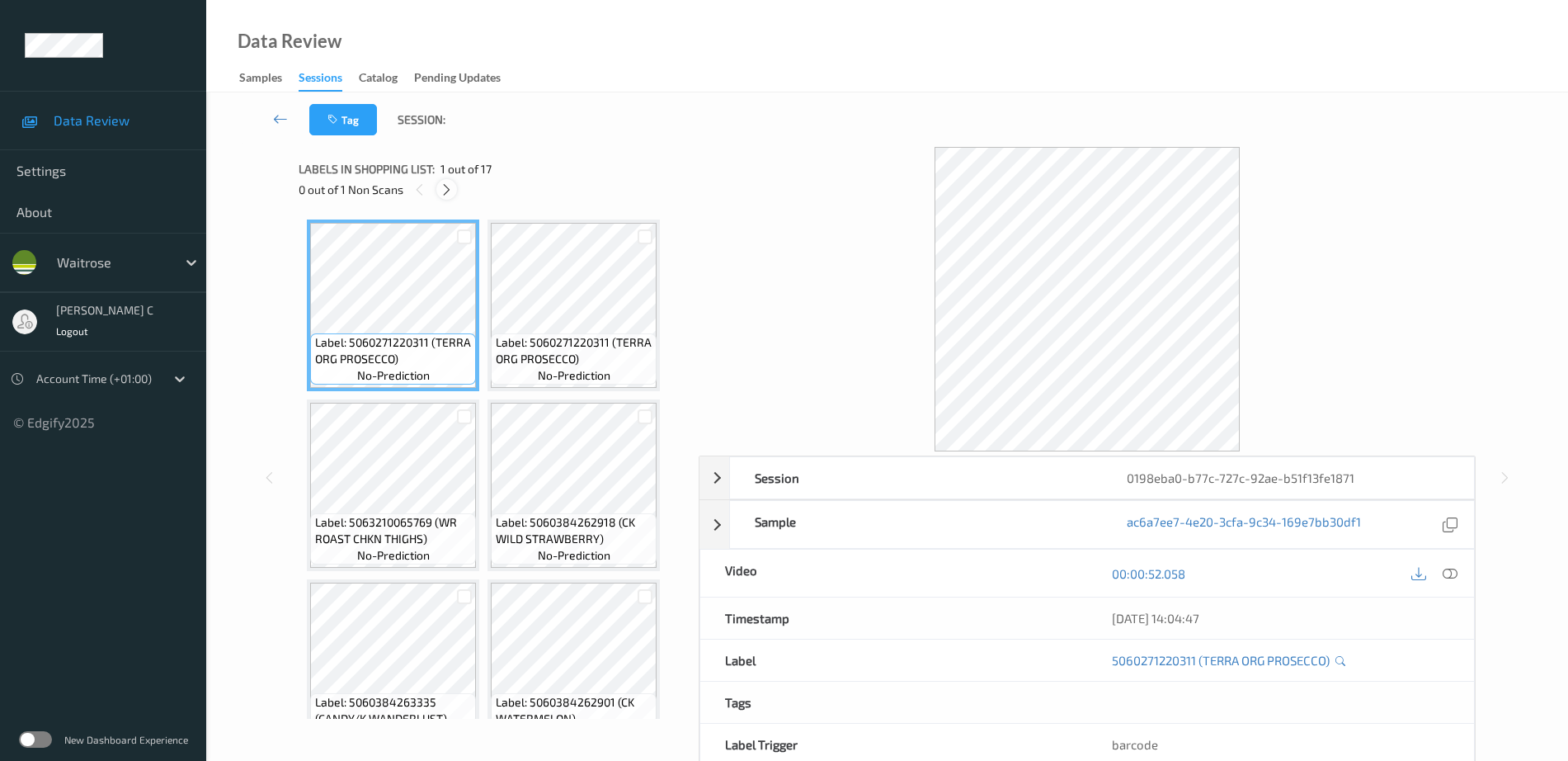
click at [444, 185] on icon at bounding box center [446, 189] width 14 height 15
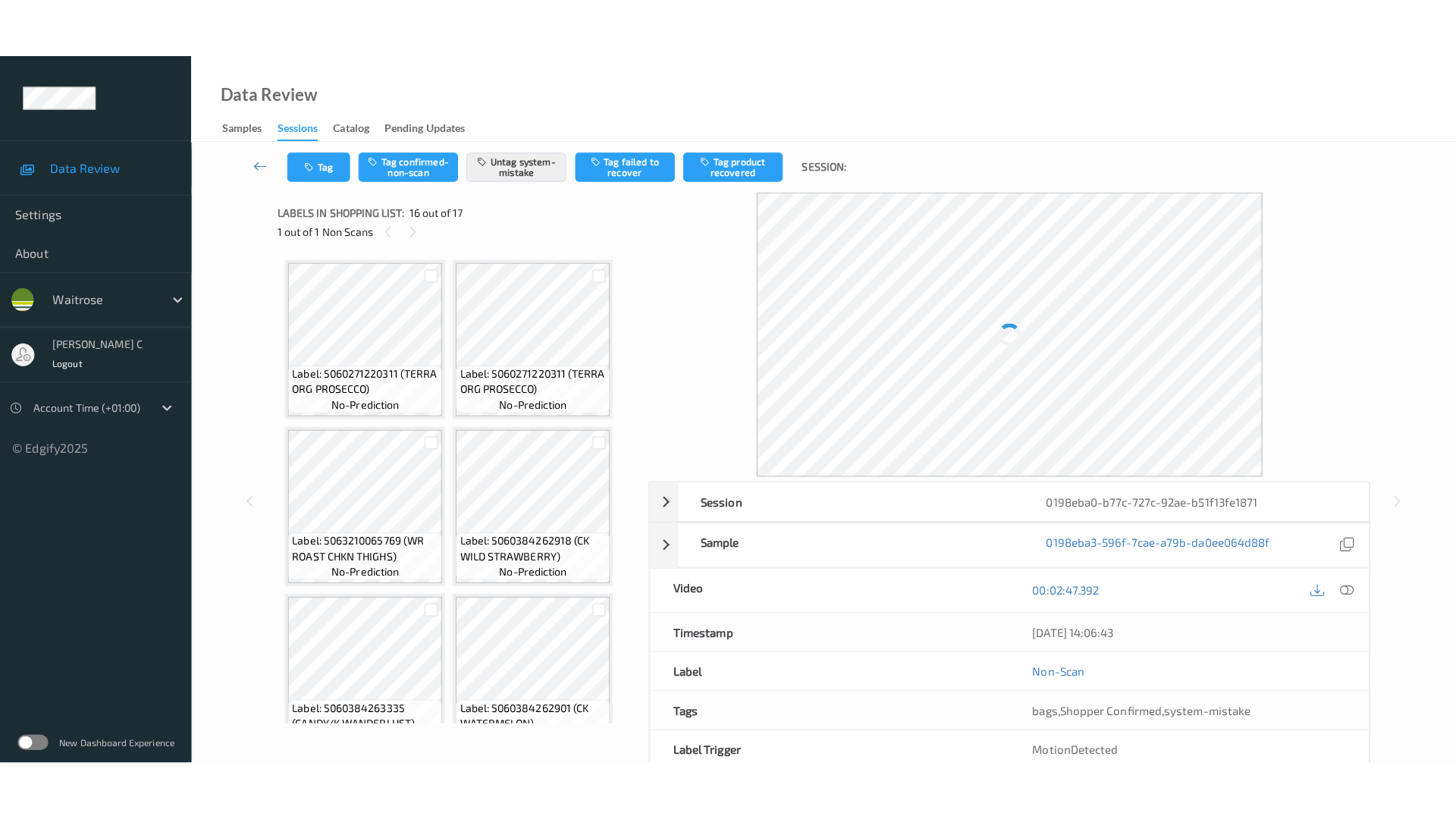
scroll to position [1164, 0]
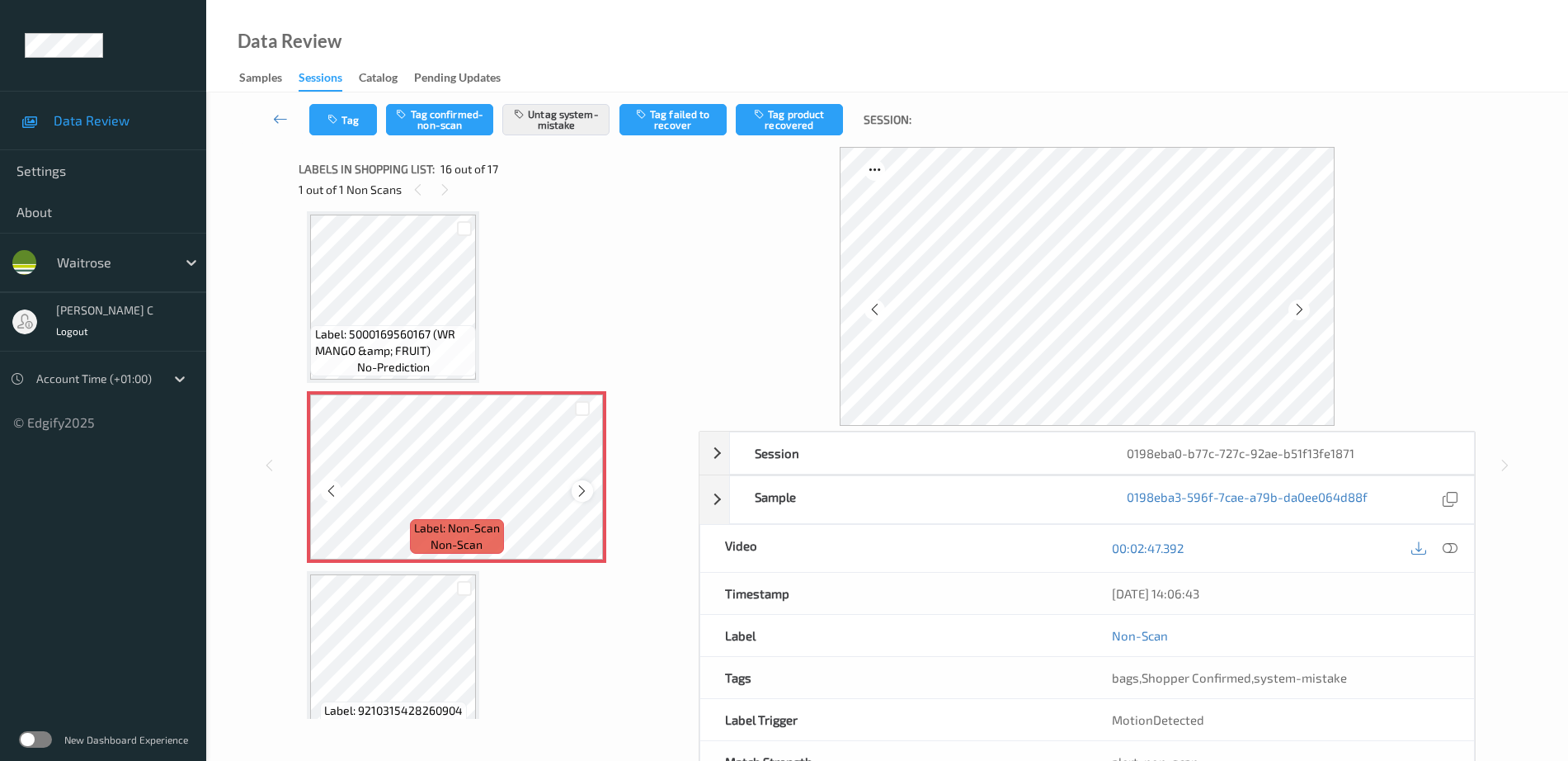
click at [580, 486] on icon at bounding box center [582, 491] width 14 height 15
click at [403, 334] on span "Label: 5000169560167 (WR MANGO &amp; FRUIT)" at bounding box center [394, 342] width 157 height 33
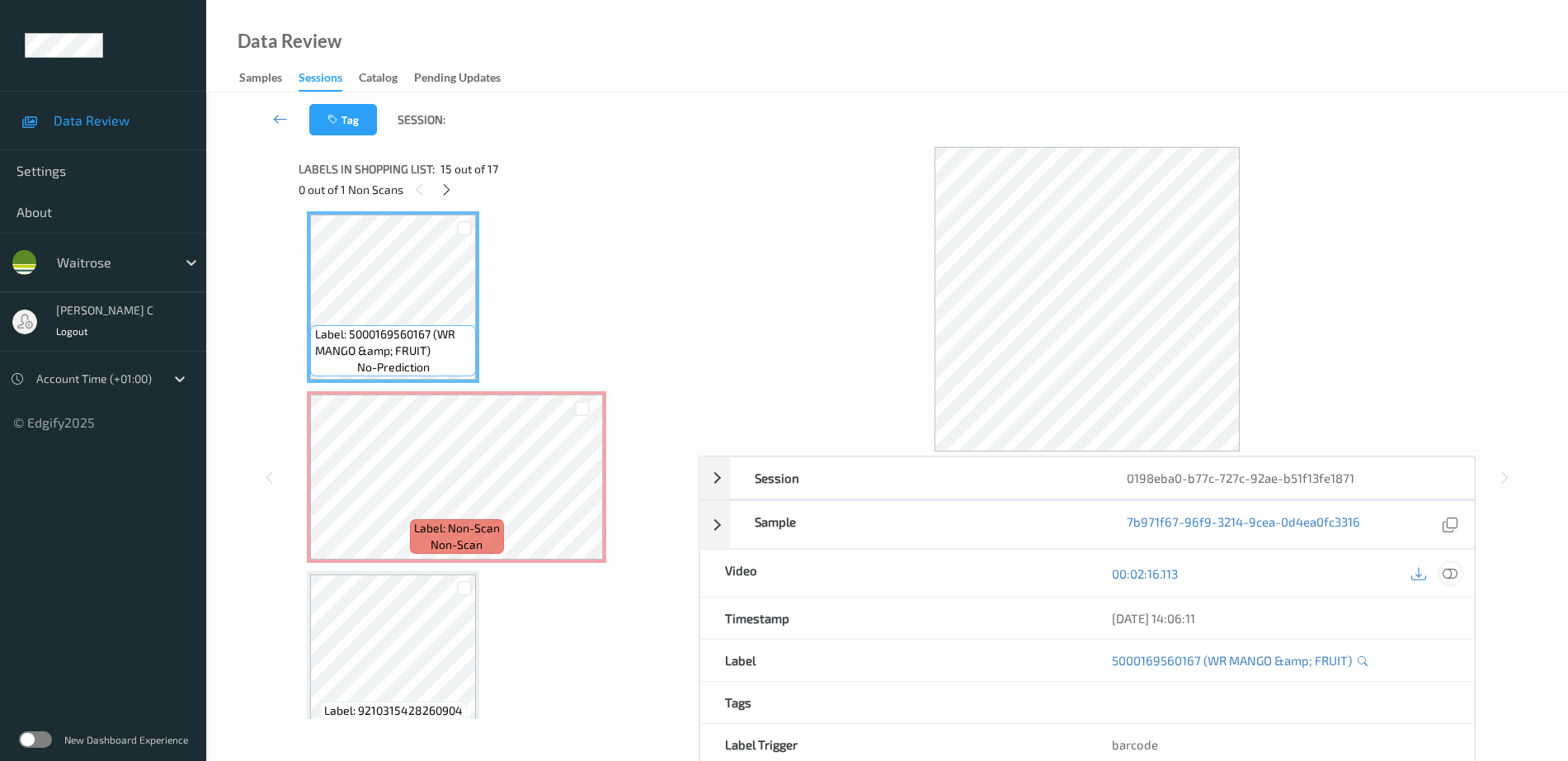
click at [1453, 573] on icon at bounding box center [1450, 573] width 15 height 15
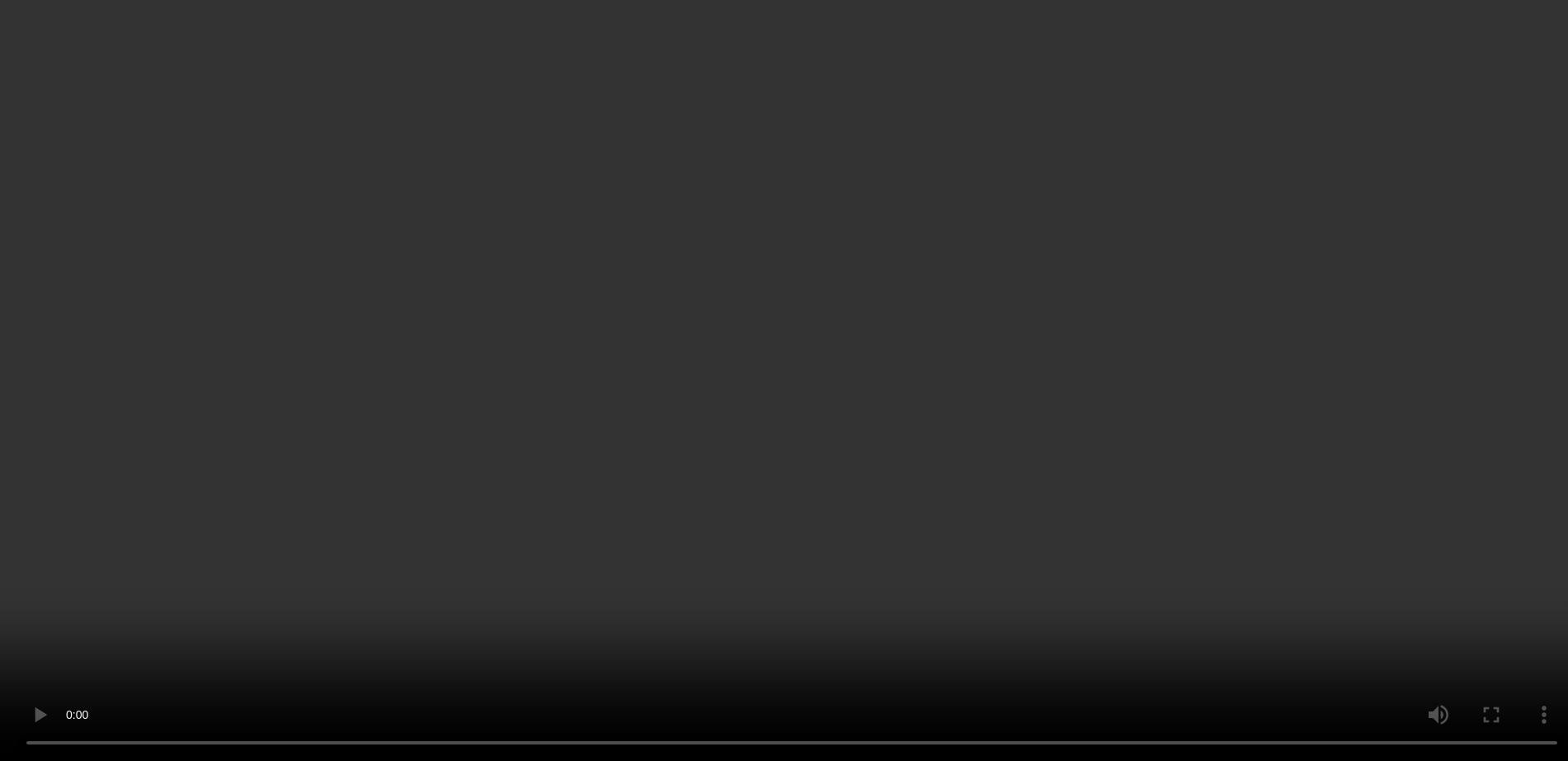
scroll to position [1300, 0]
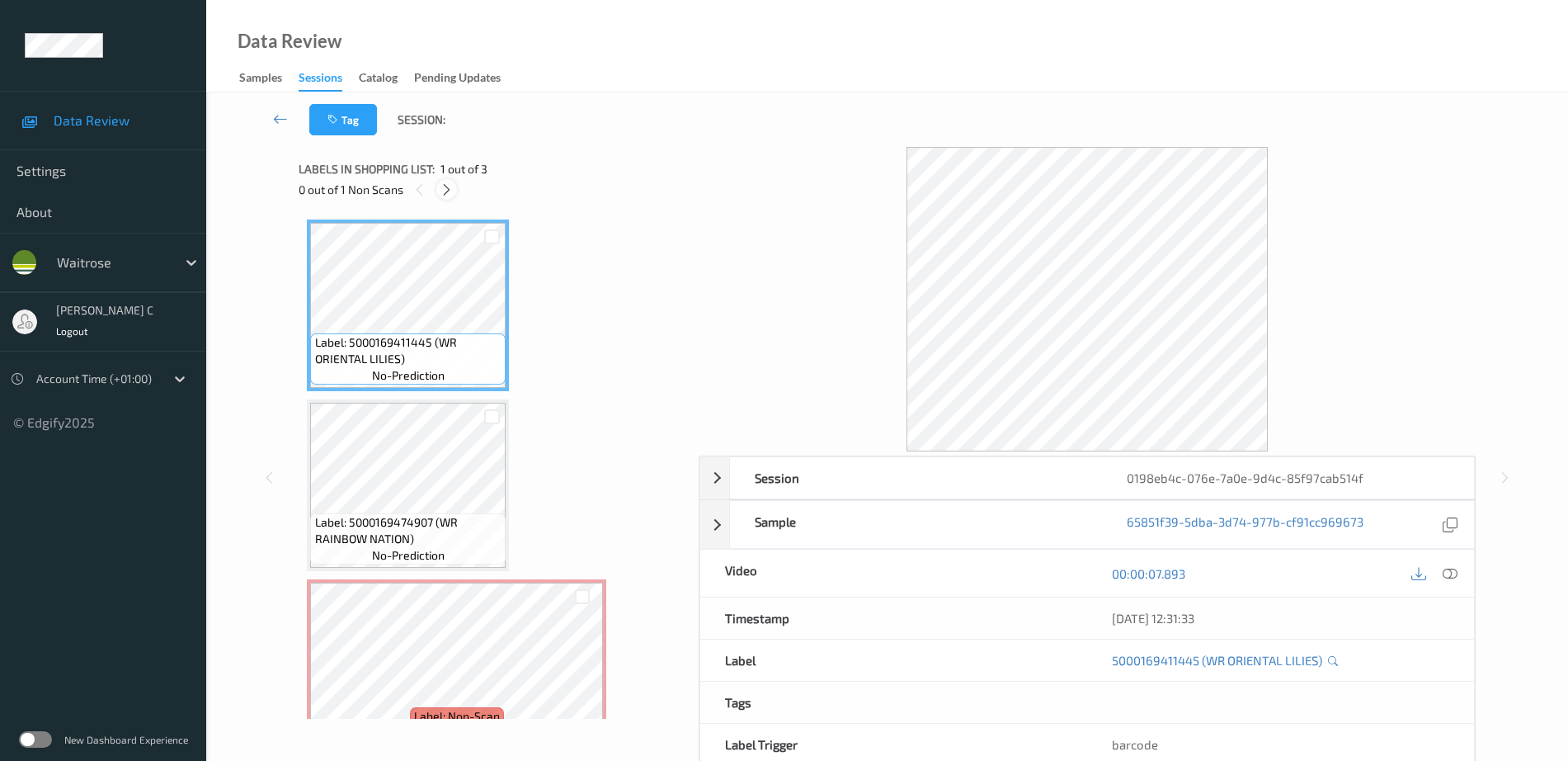
click at [449, 195] on icon at bounding box center [446, 189] width 14 height 15
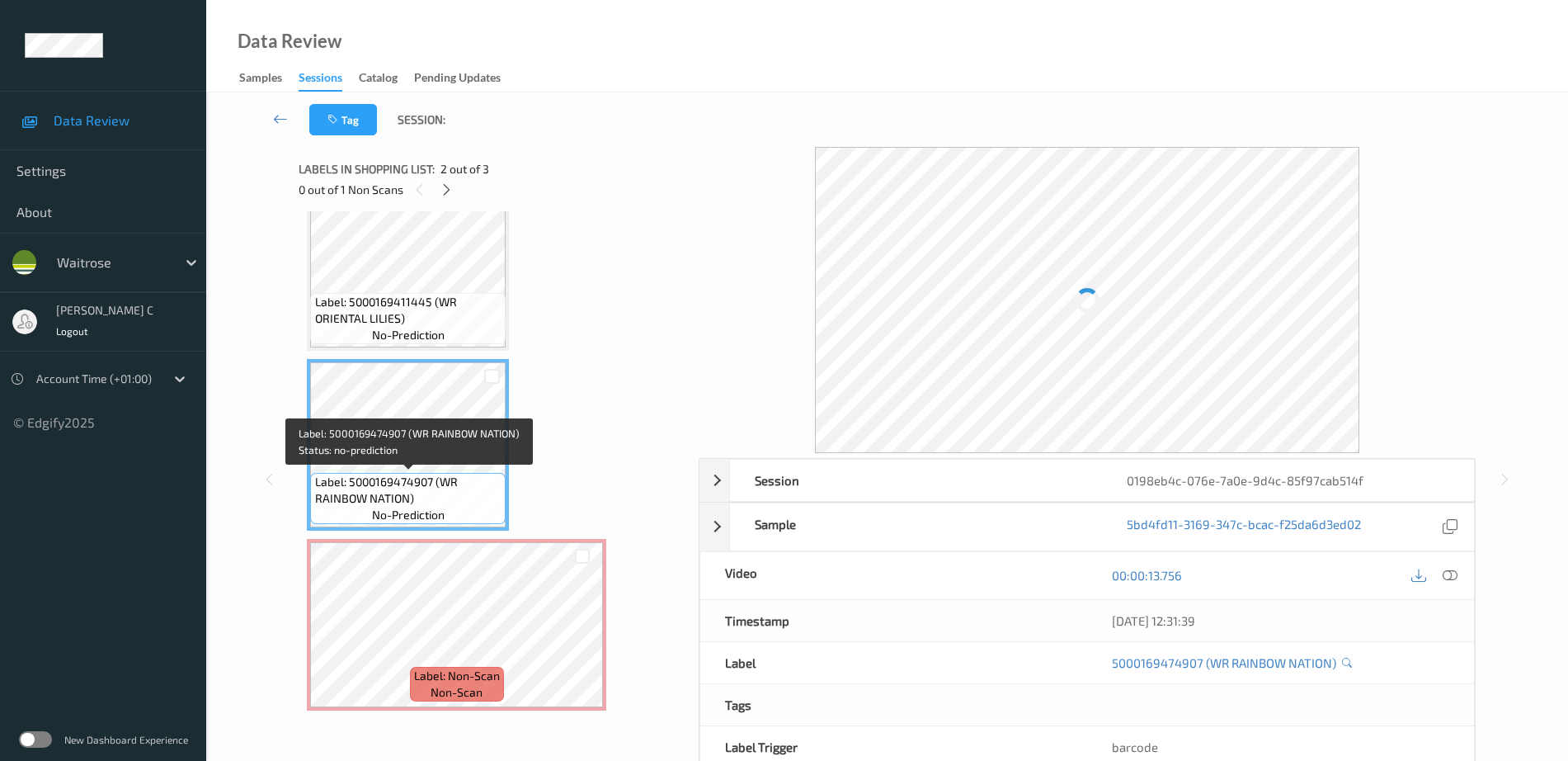
click at [461, 476] on span "Label: 5000169474907 (WR RAINBOW NATION)" at bounding box center [408, 490] width 187 height 33
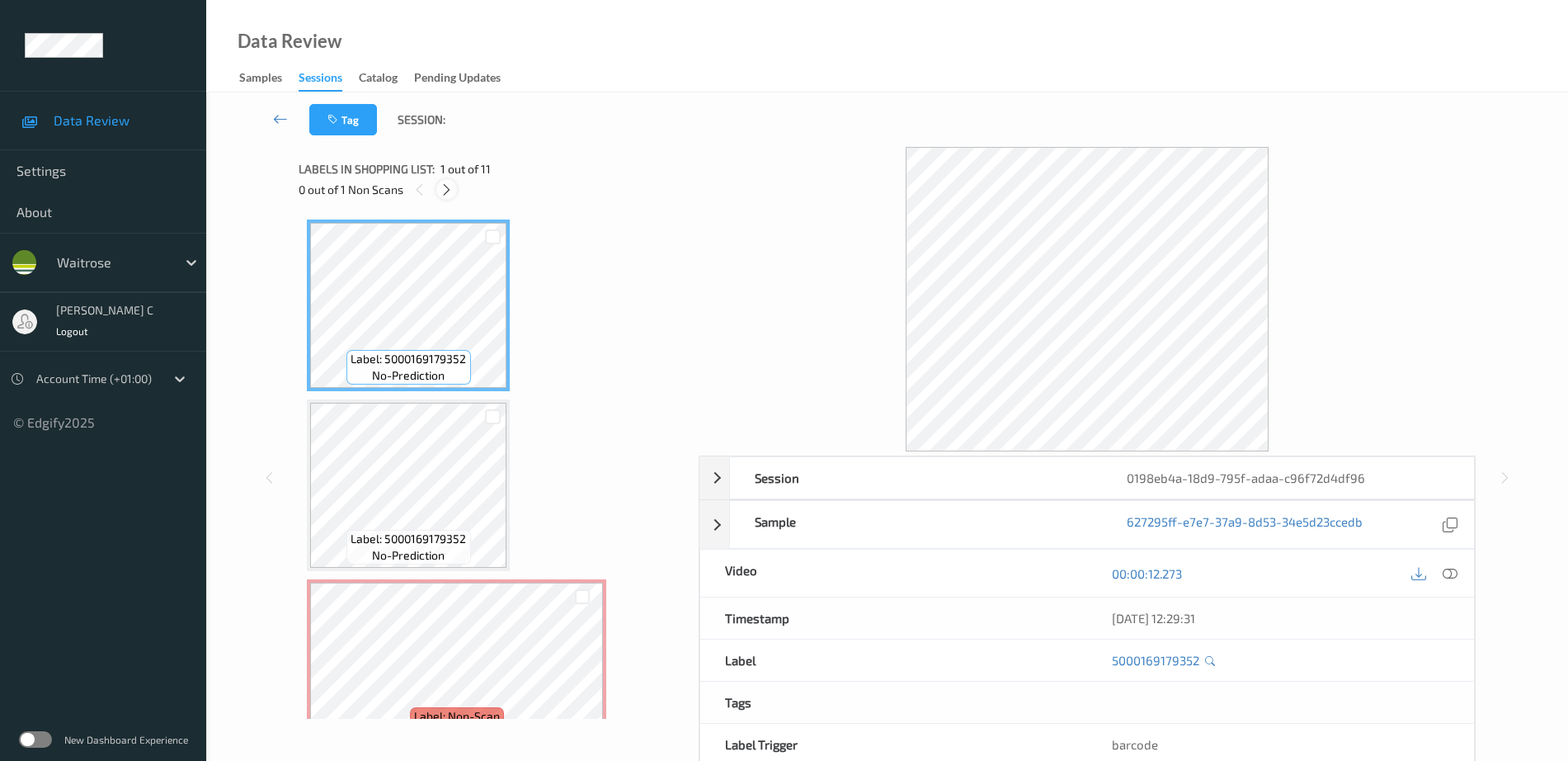
click at [449, 187] on icon at bounding box center [446, 189] width 14 height 15
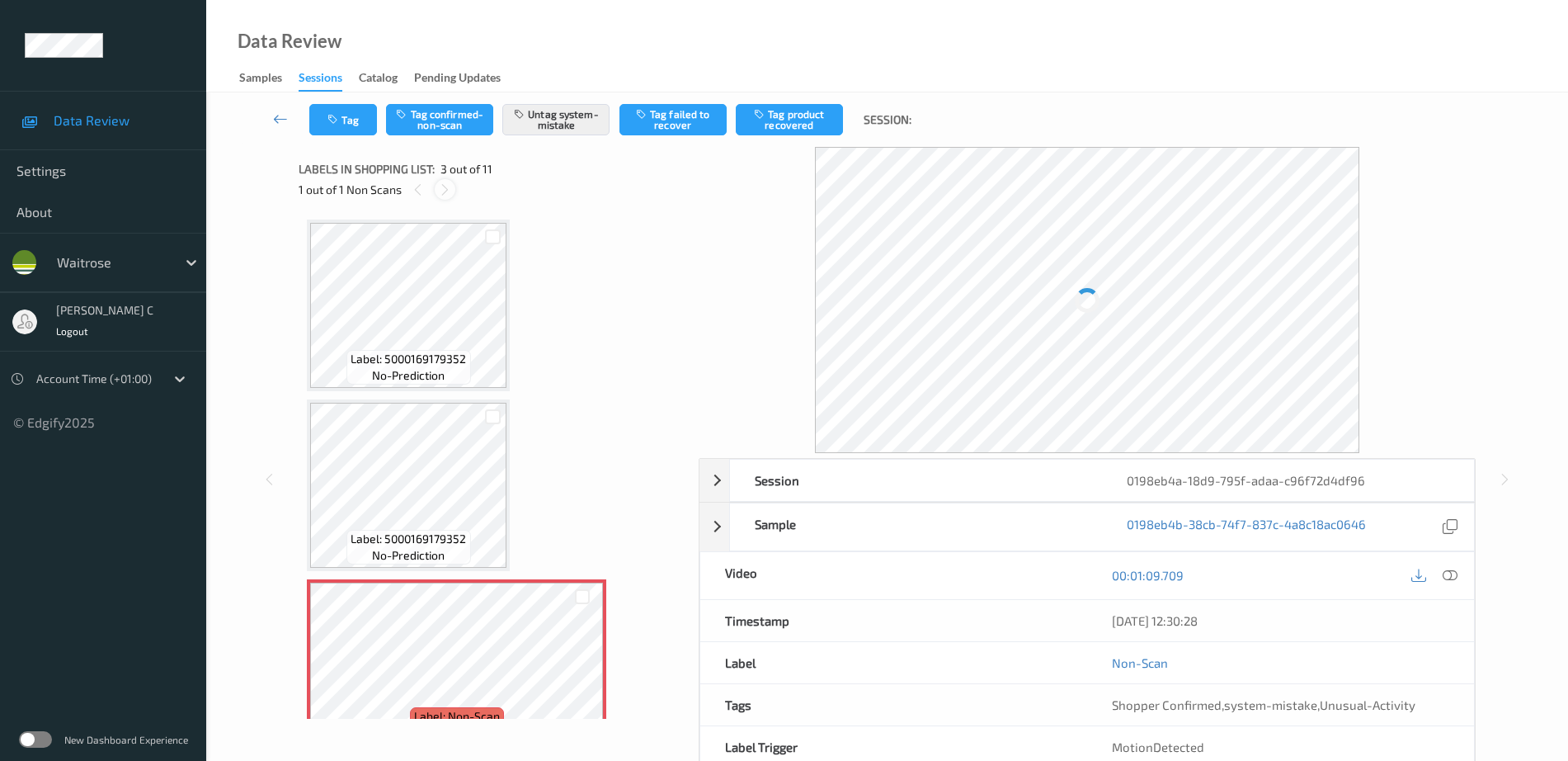
scroll to position [188, 0]
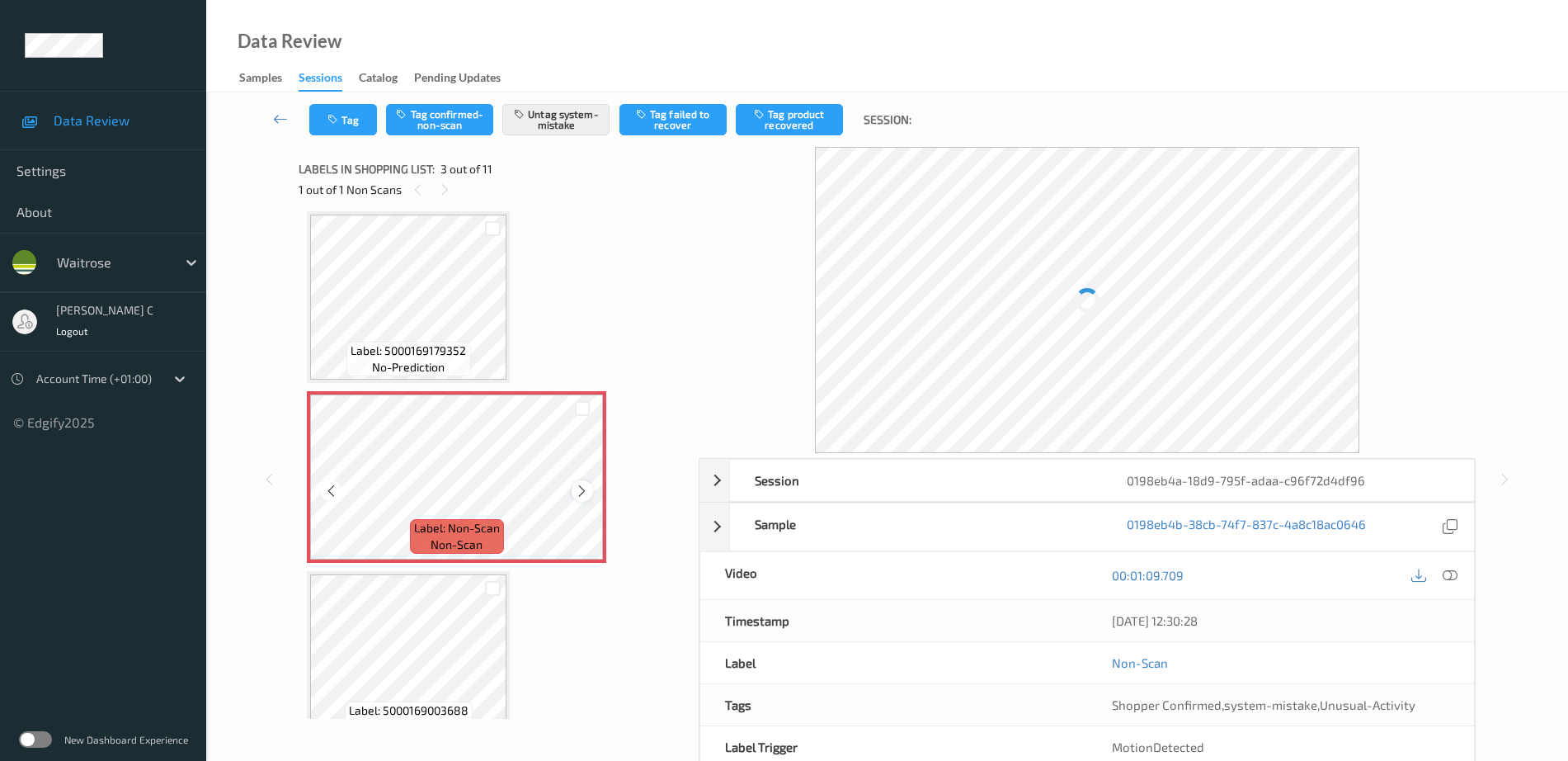
click at [581, 496] on icon at bounding box center [582, 491] width 14 height 15
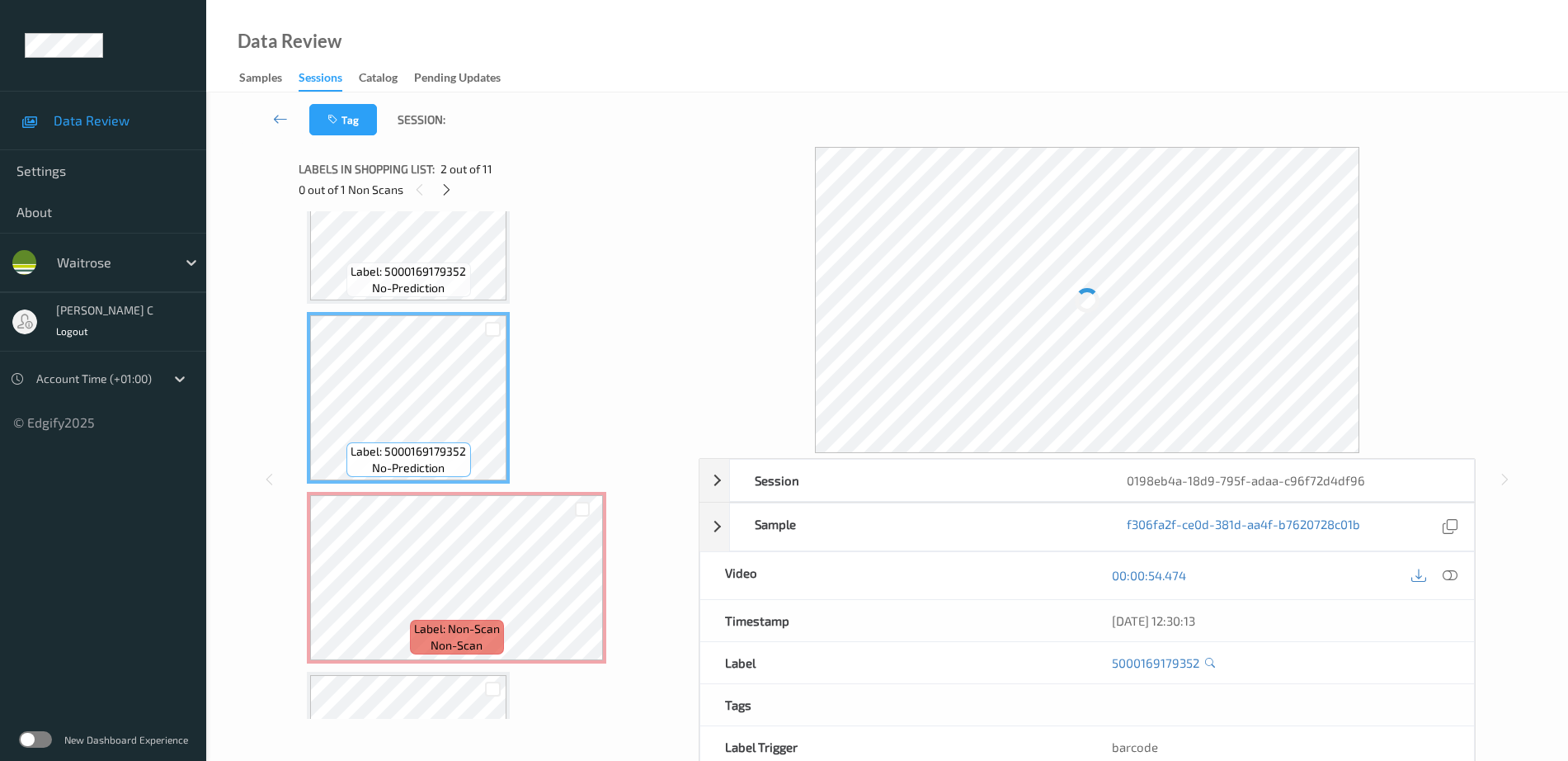
scroll to position [291, 0]
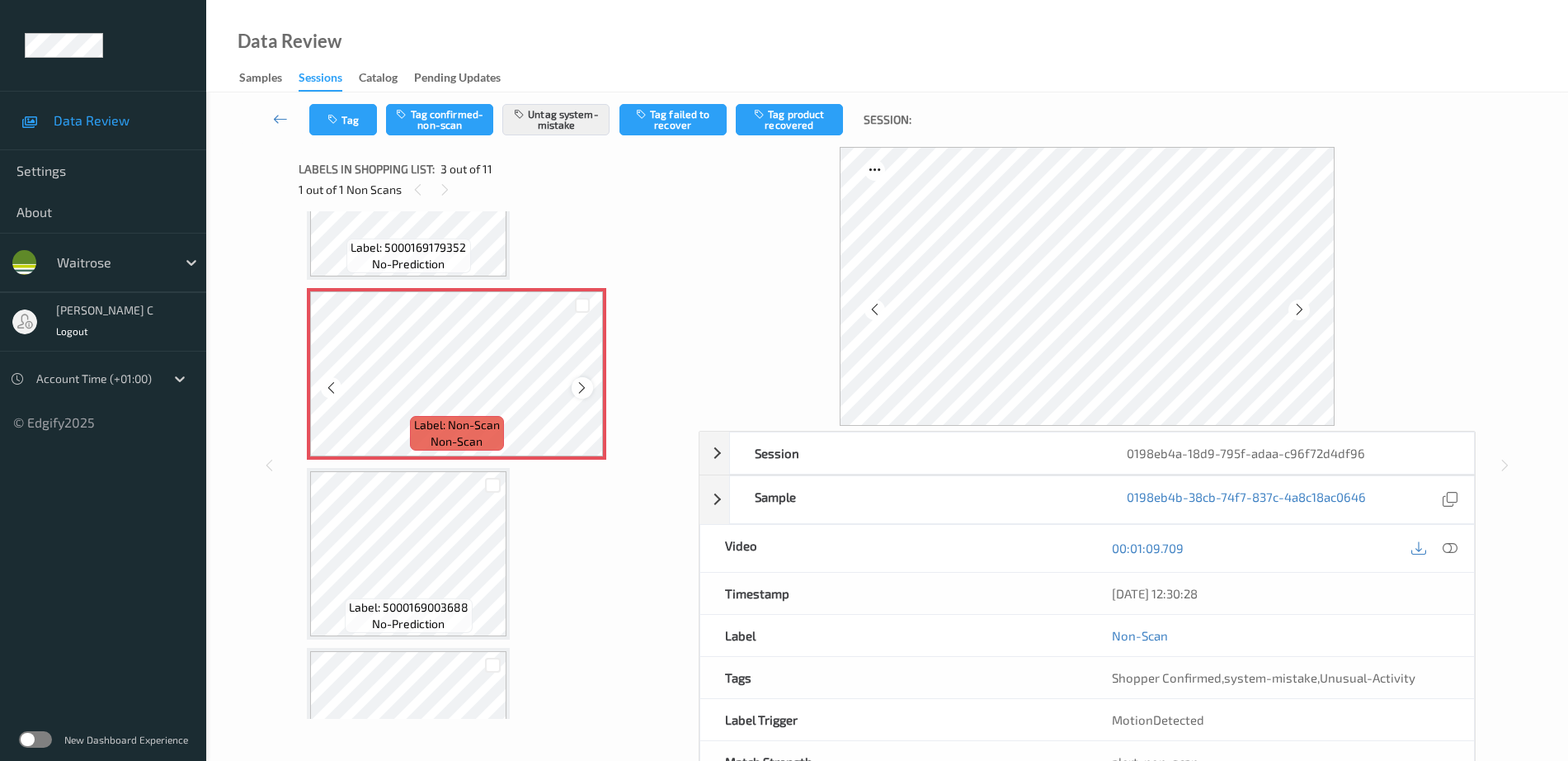
click at [584, 394] on icon at bounding box center [582, 387] width 14 height 15
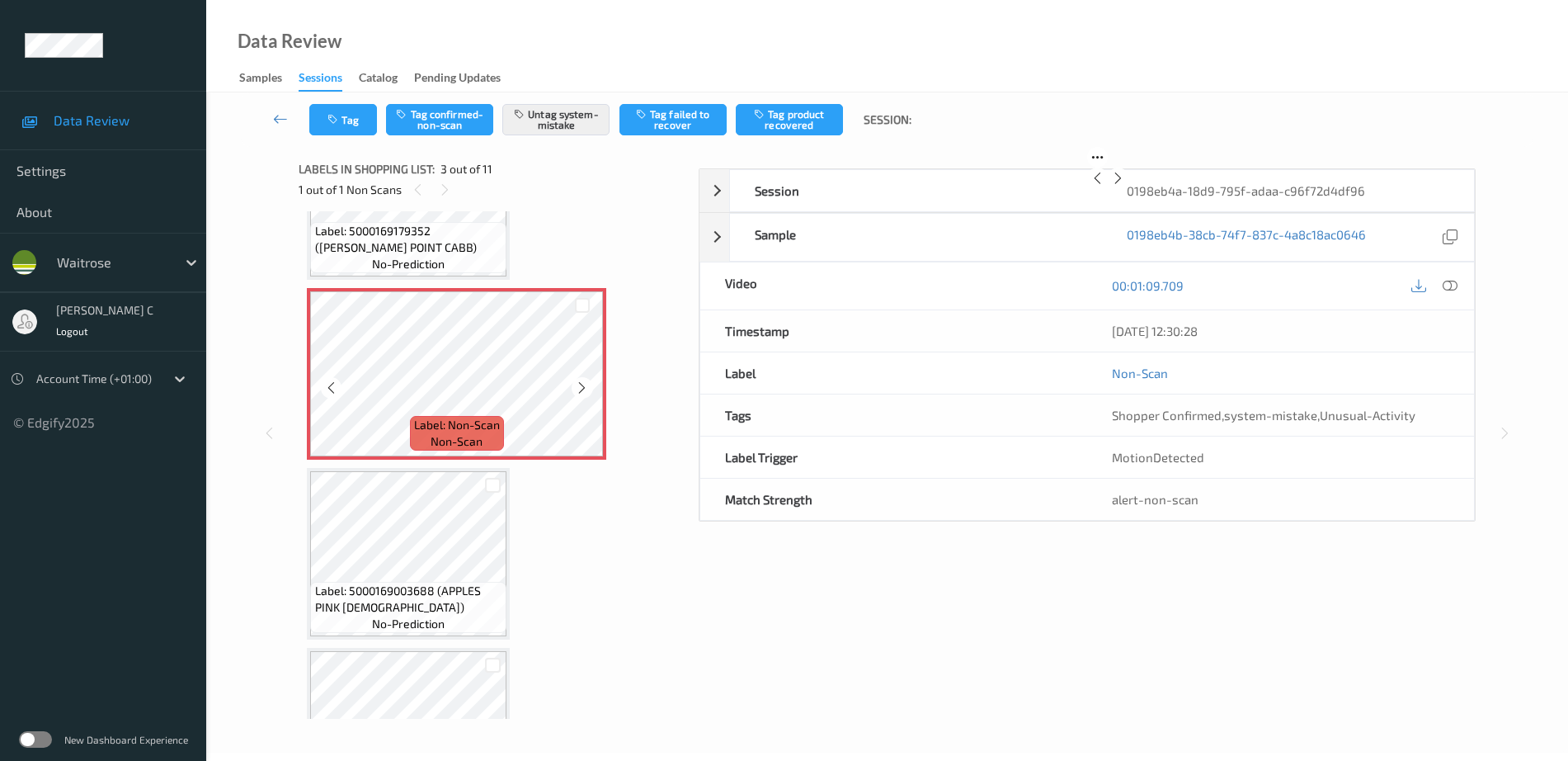
scroll to position [275, 0]
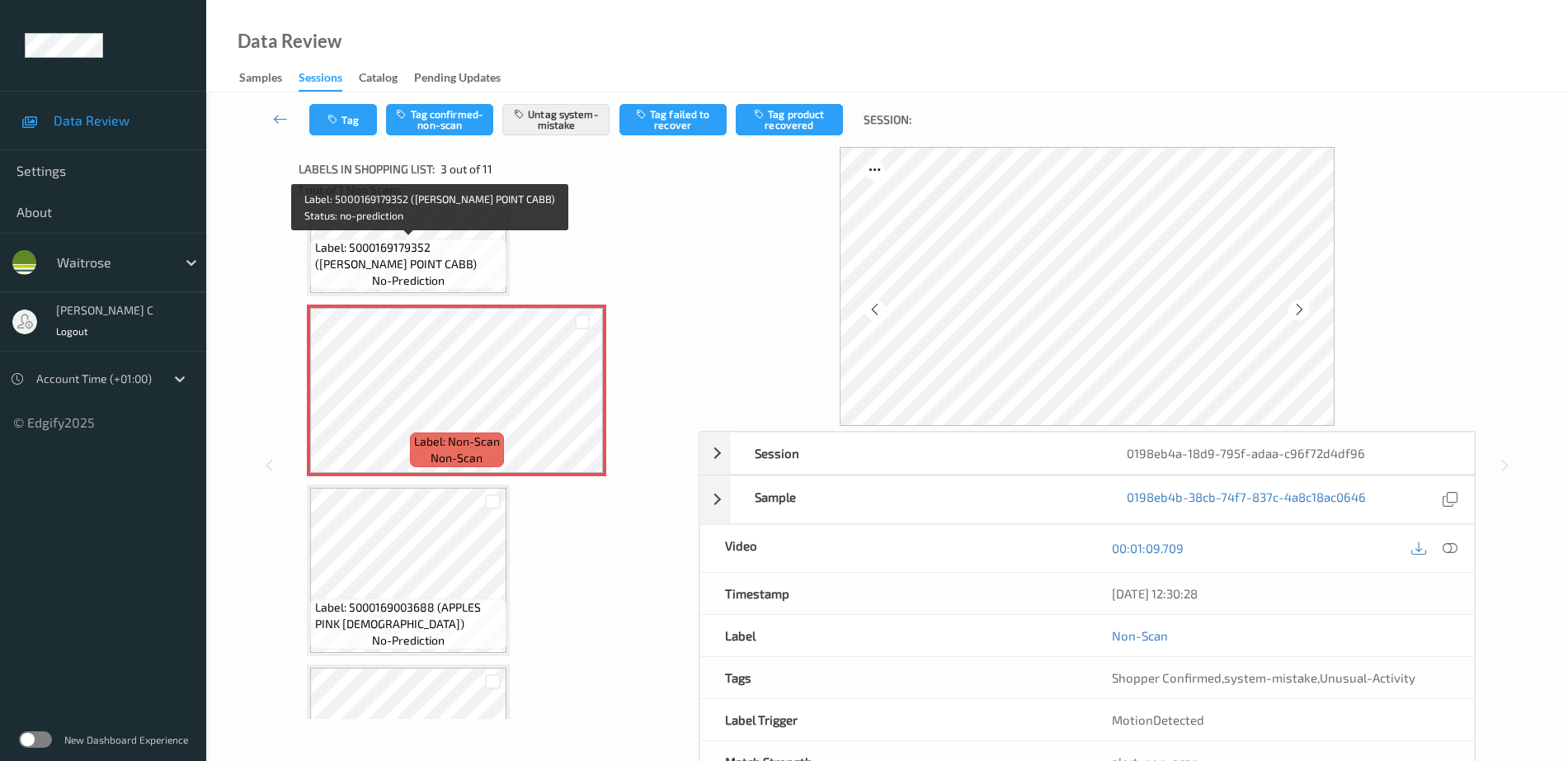
click at [434, 250] on span "Label: 5000169179352 (WR ESS POINT CABB)" at bounding box center [409, 256] width 188 height 33
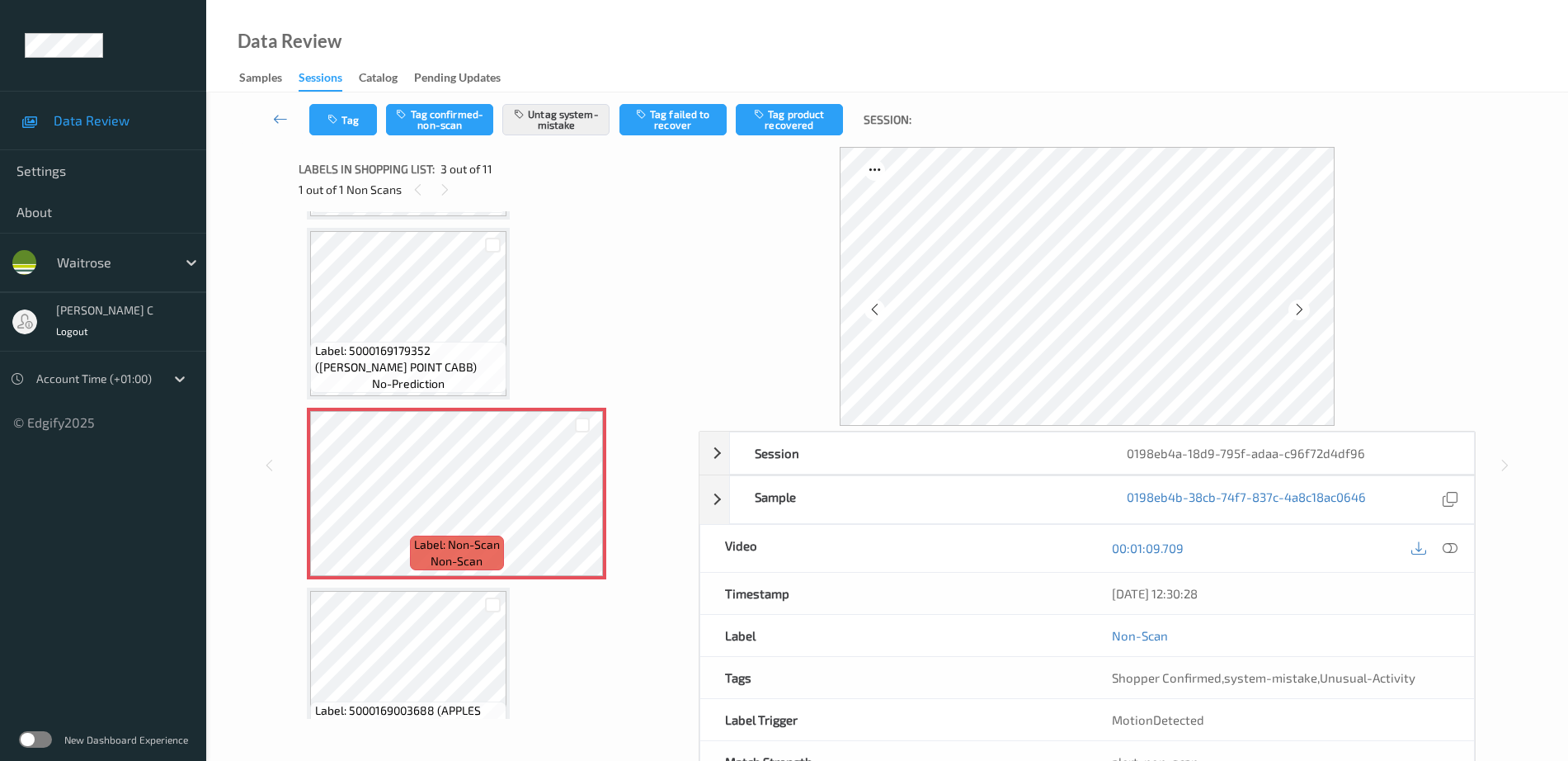
scroll to position [68, 0]
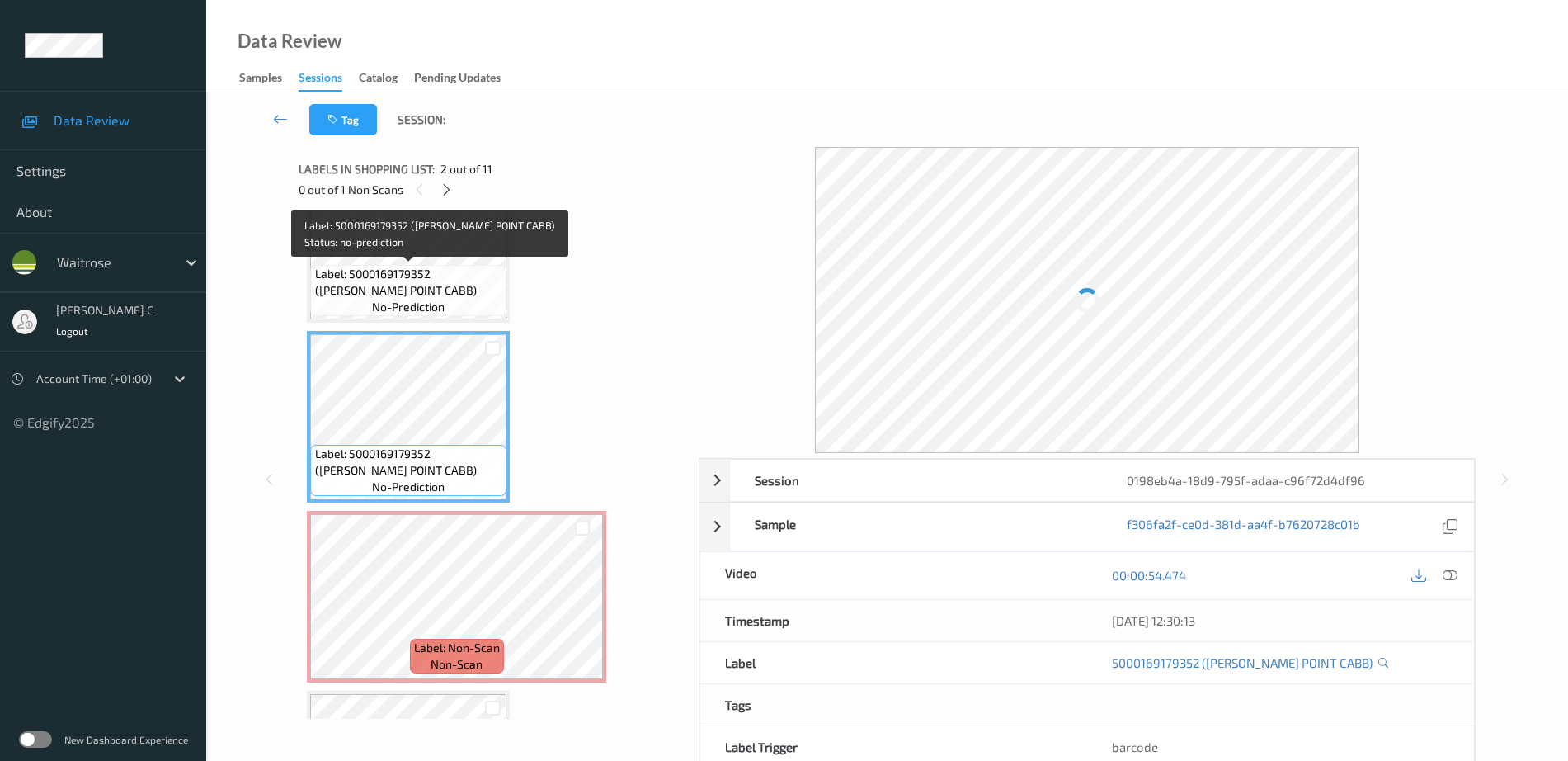
click at [428, 268] on span "Label: 5000169179352 (WR ESS POINT CABB)" at bounding box center [409, 282] width 188 height 33
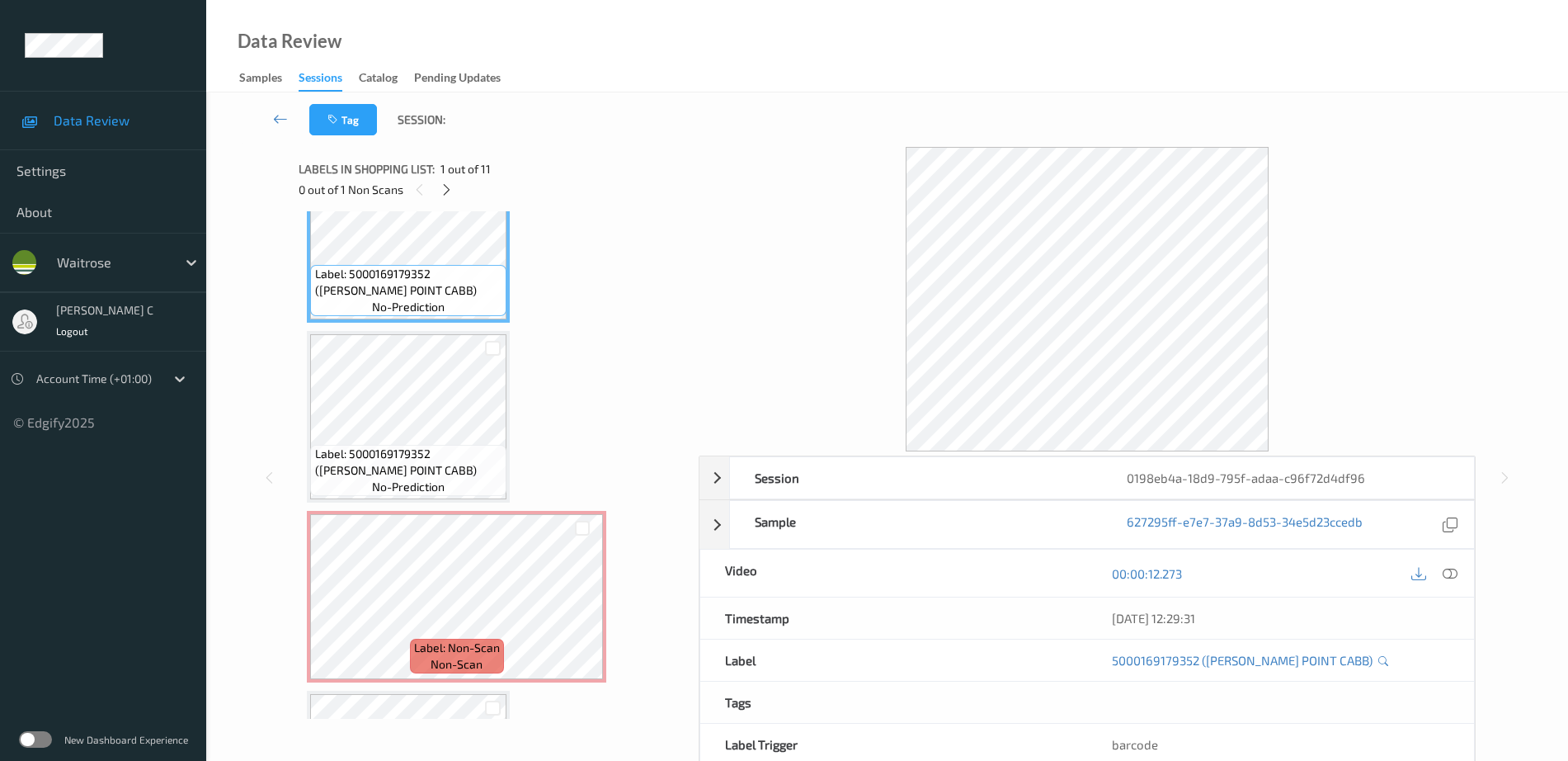
scroll to position [0, 0]
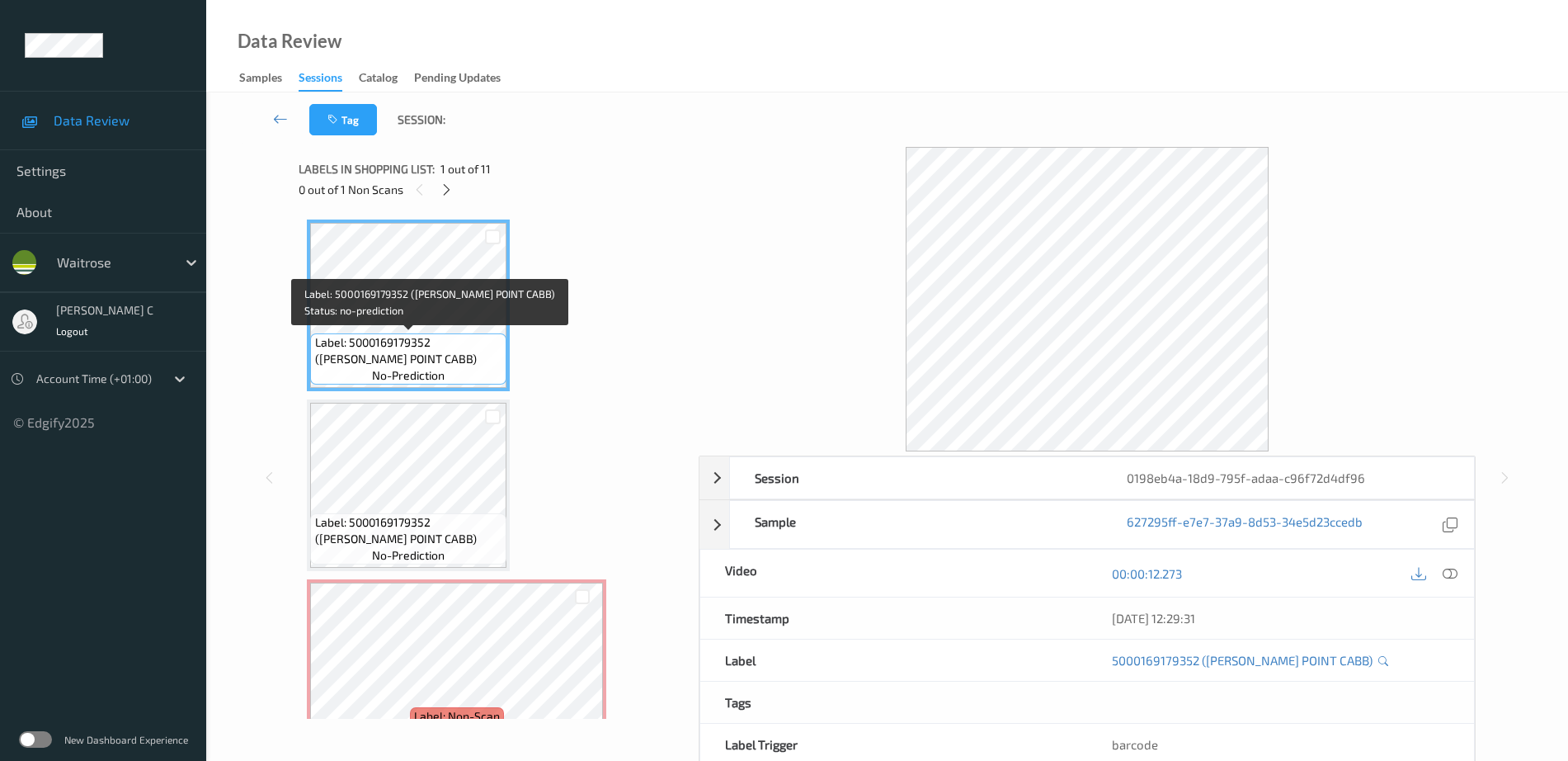
click at [377, 352] on span "Label: 5000169179352 (WR ESS POINT CABB)" at bounding box center [409, 351] width 188 height 33
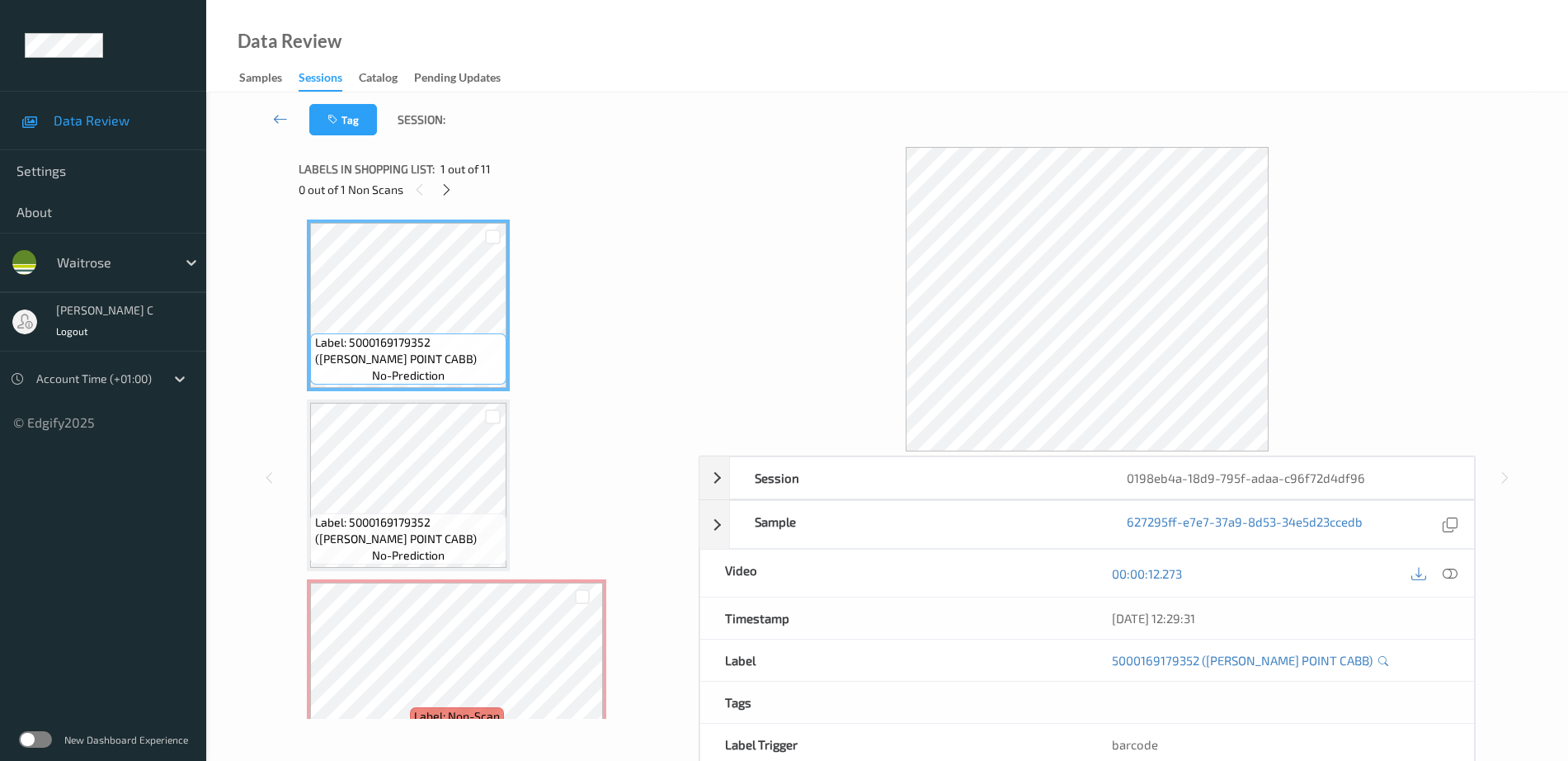
click at [1453, 571] on icon at bounding box center [1450, 573] width 15 height 15
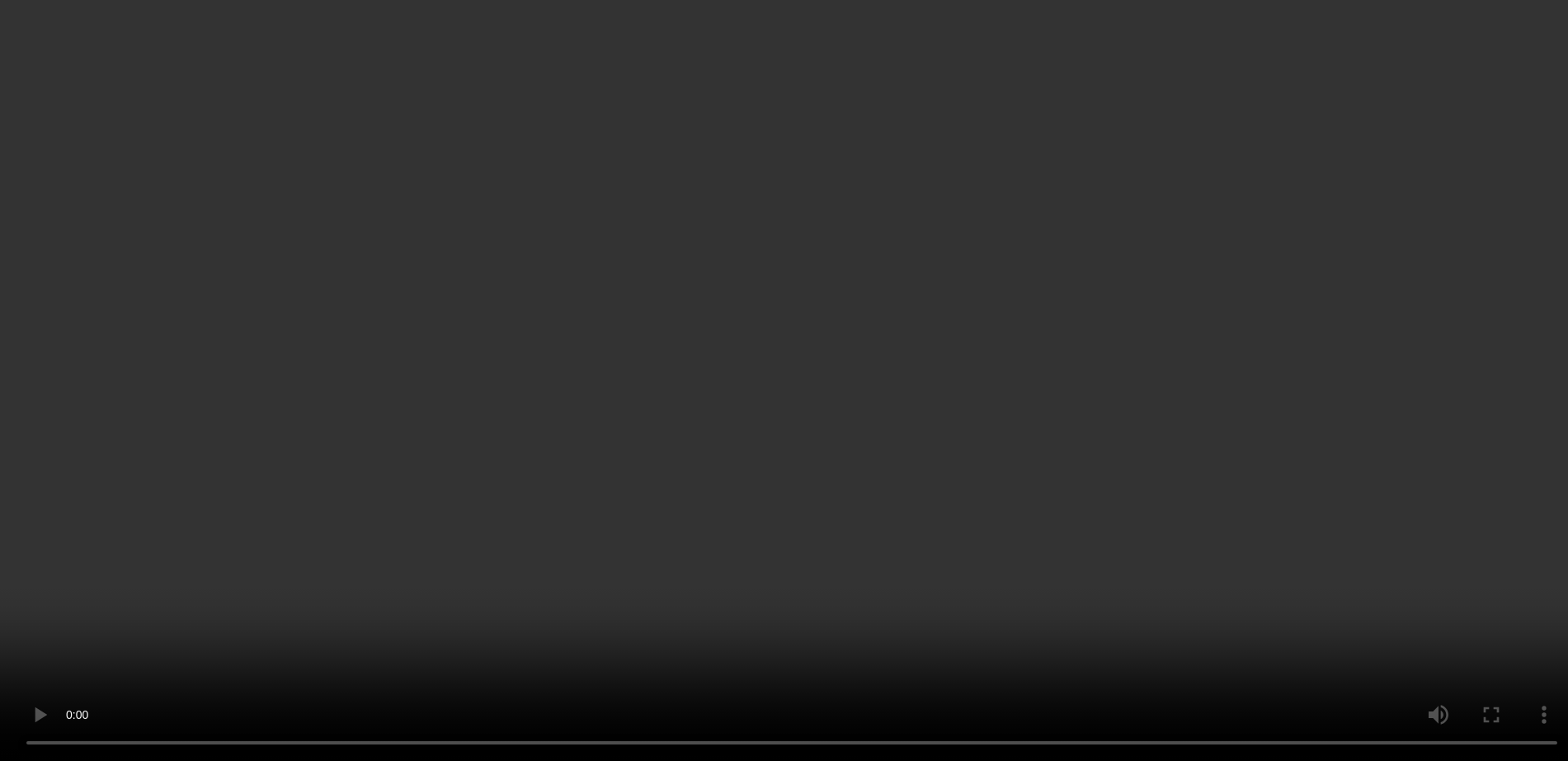
scroll to position [206, 0]
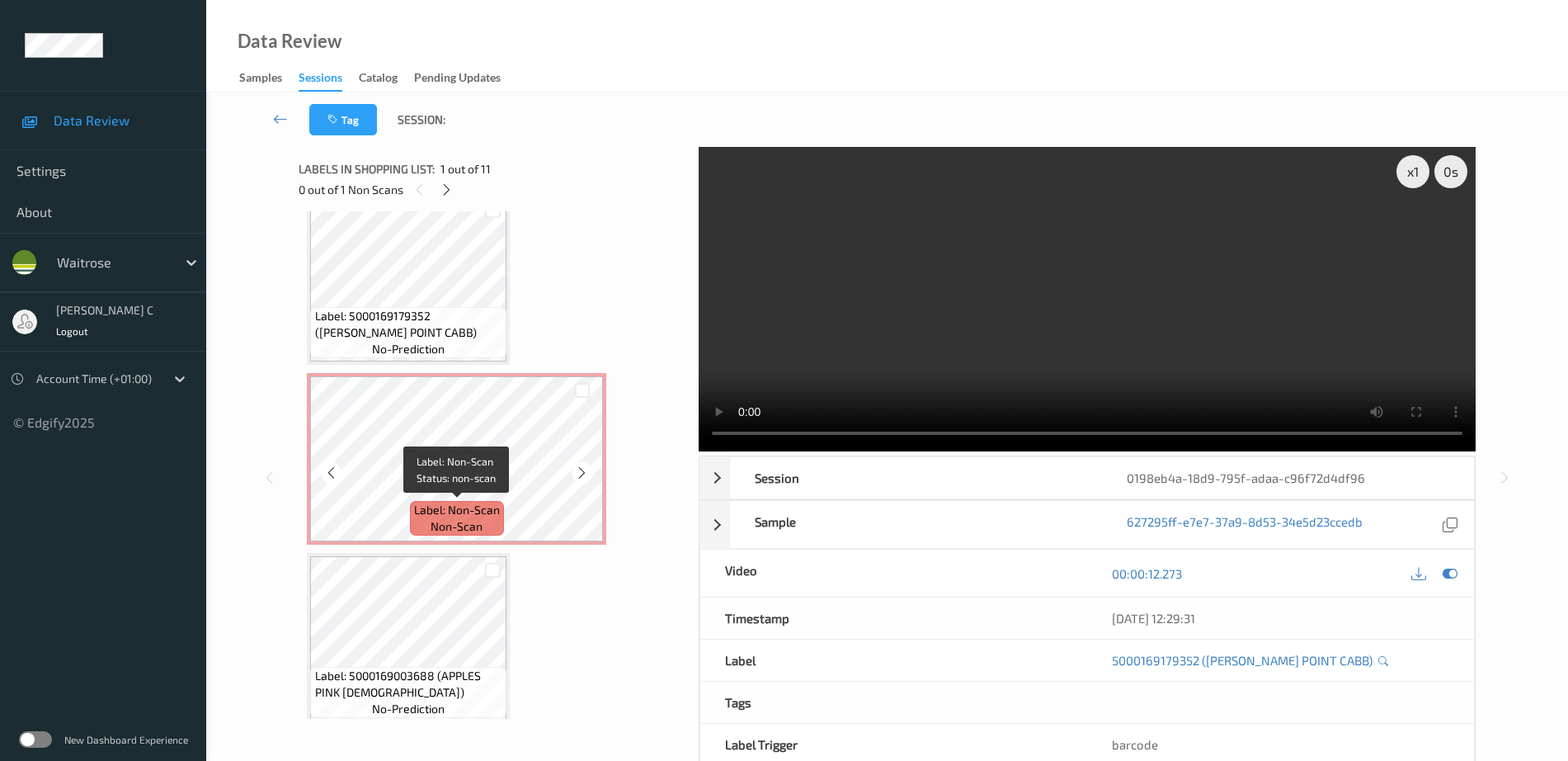
click at [449, 544] on div "Label: Non-Scan non-scan" at bounding box center [456, 459] width 300 height 172
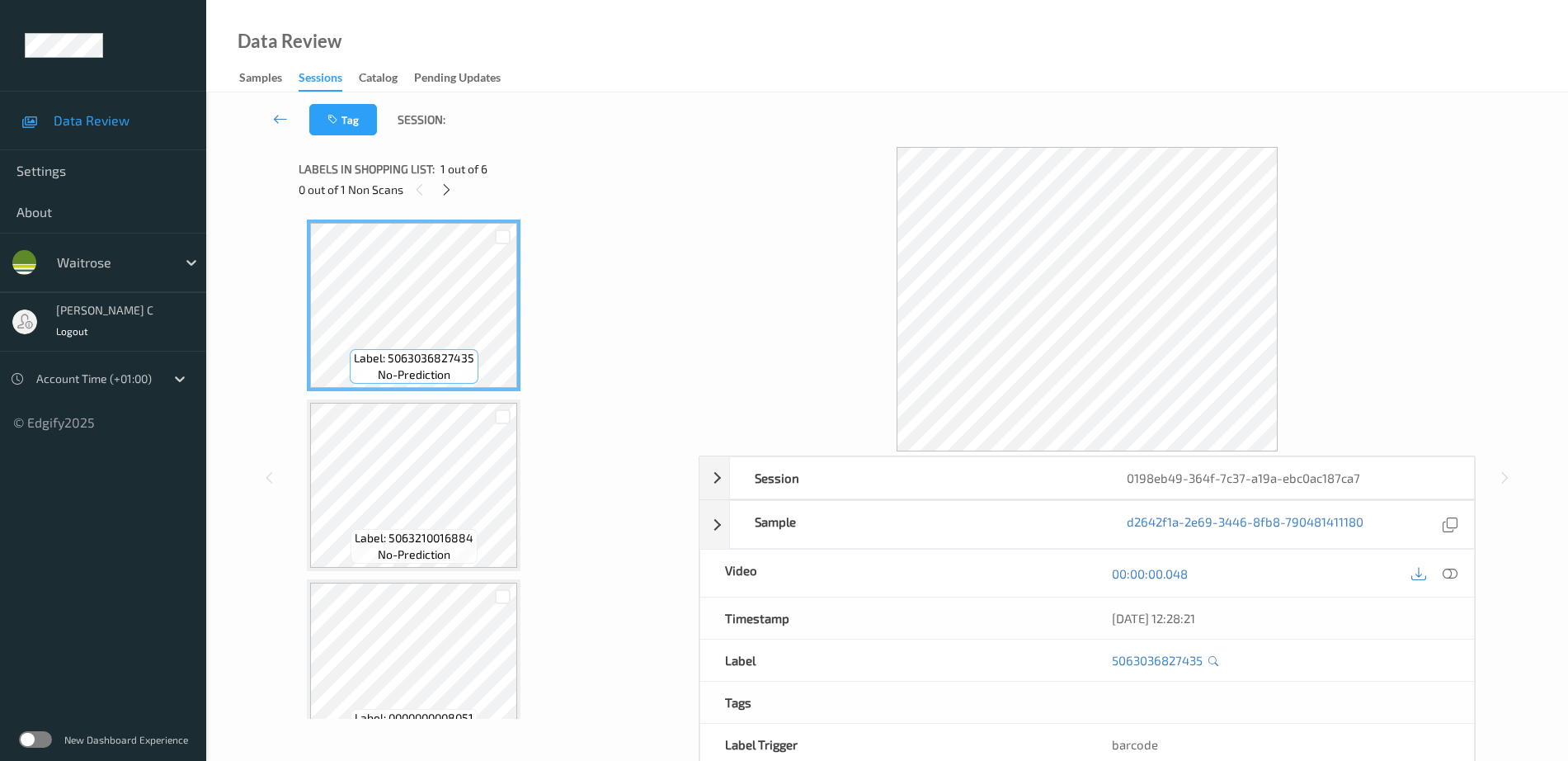
click at [453, 199] on div "0 out of 1 Non Scans" at bounding box center [493, 189] width 389 height 21
click at [451, 190] on icon at bounding box center [446, 189] width 14 height 15
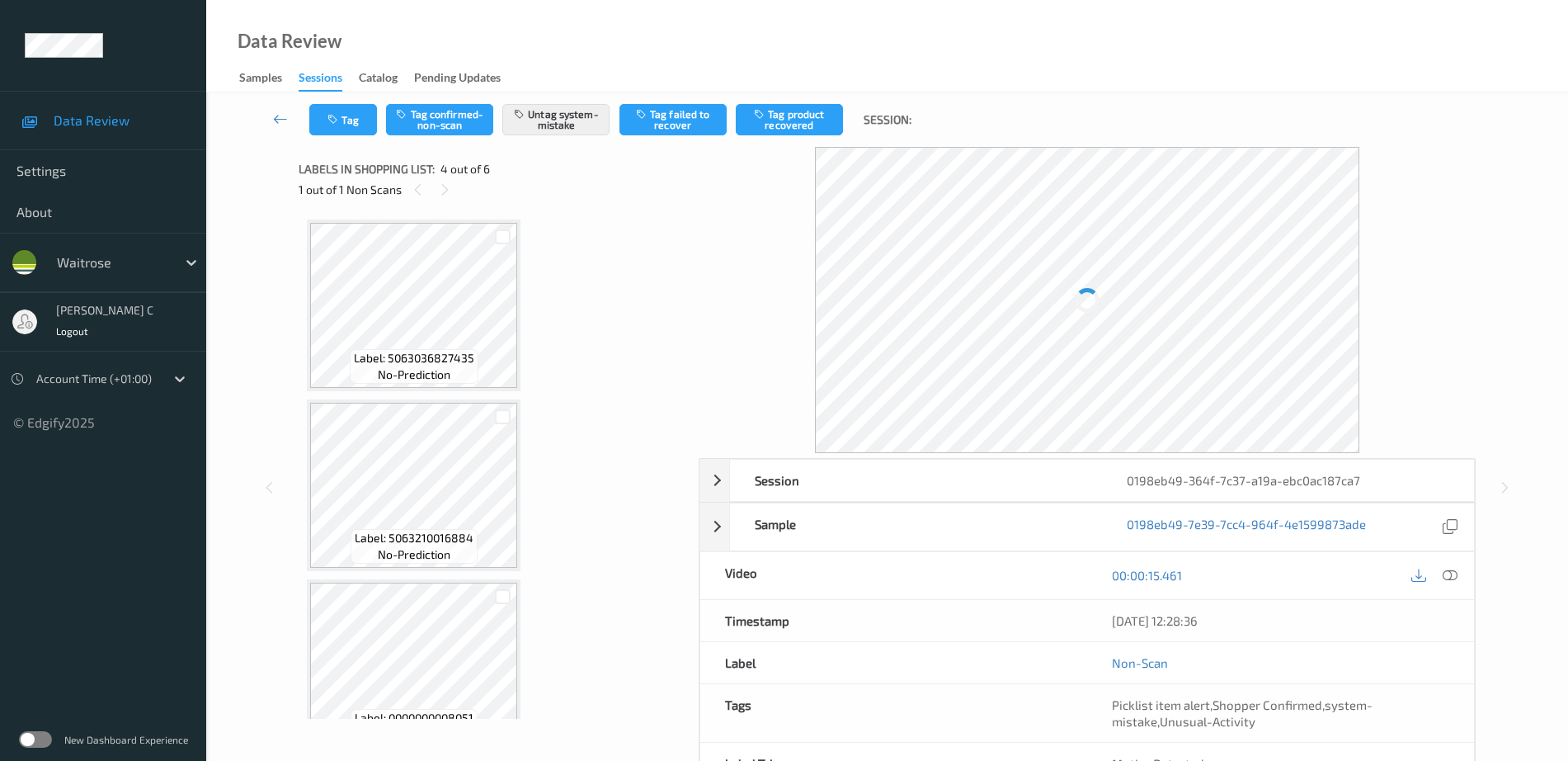
scroll to position [368, 0]
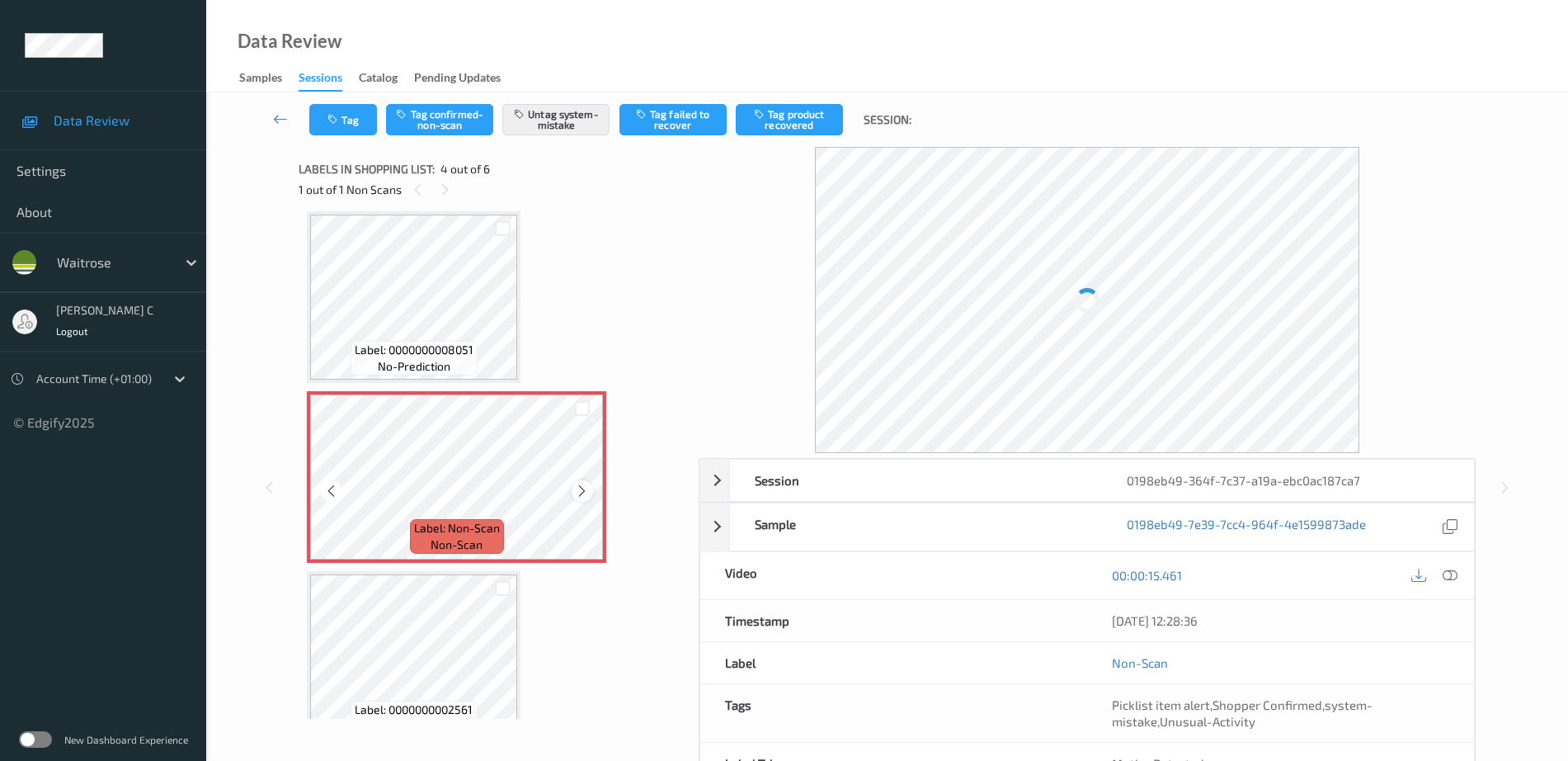
click at [579, 492] on icon at bounding box center [582, 491] width 14 height 15
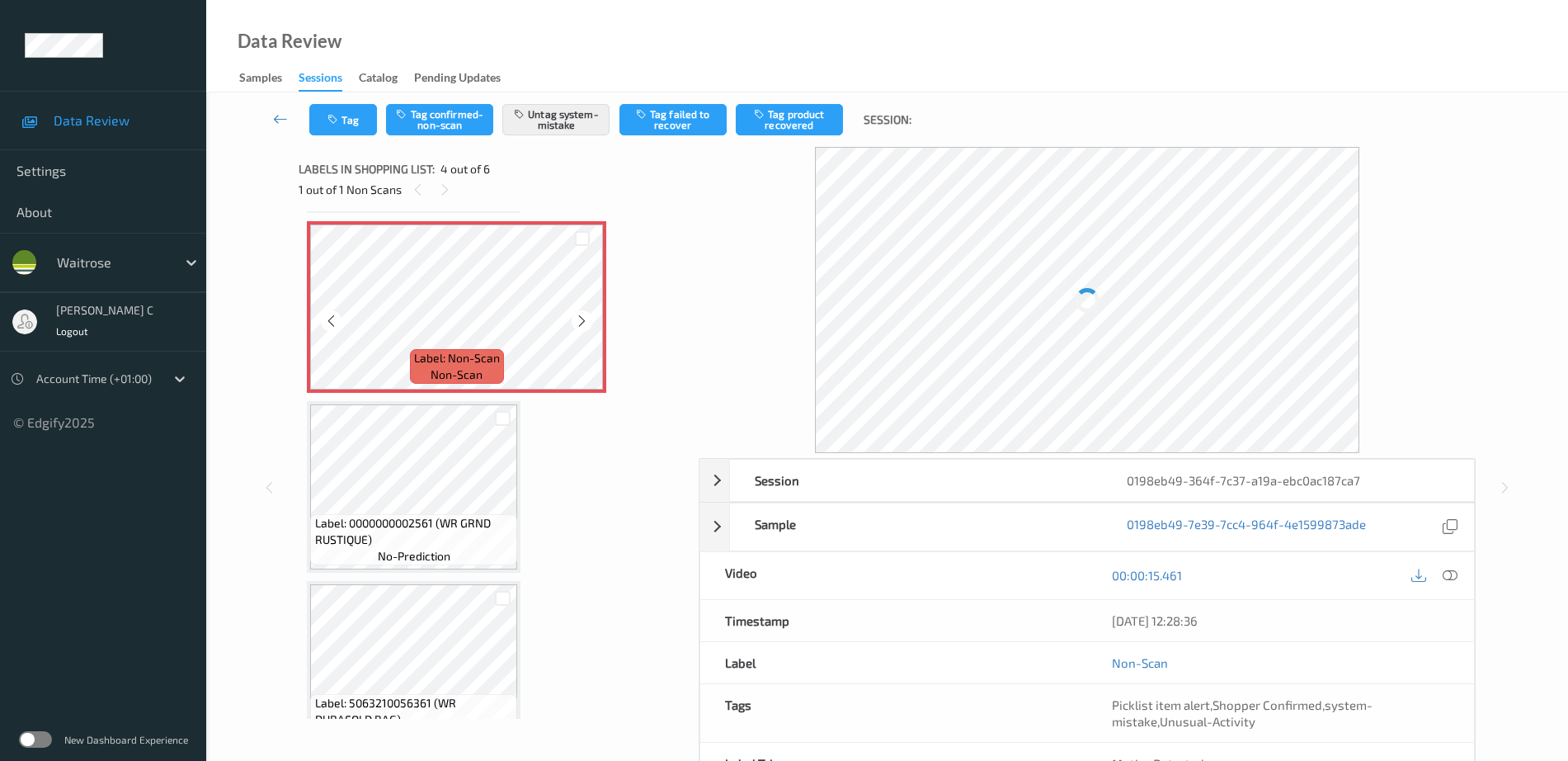
scroll to position [574, 0]
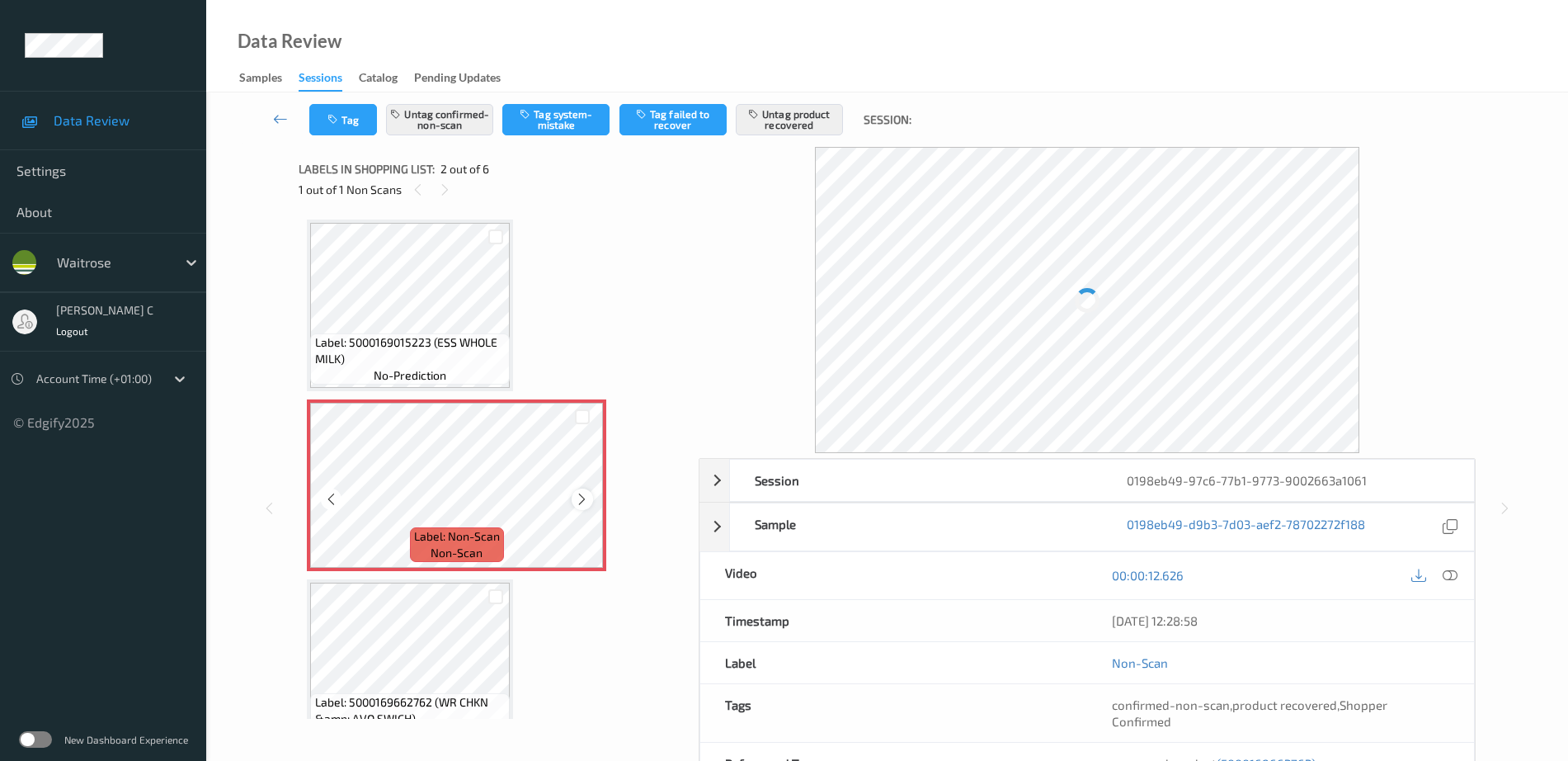
click at [583, 497] on icon at bounding box center [582, 498] width 14 height 15
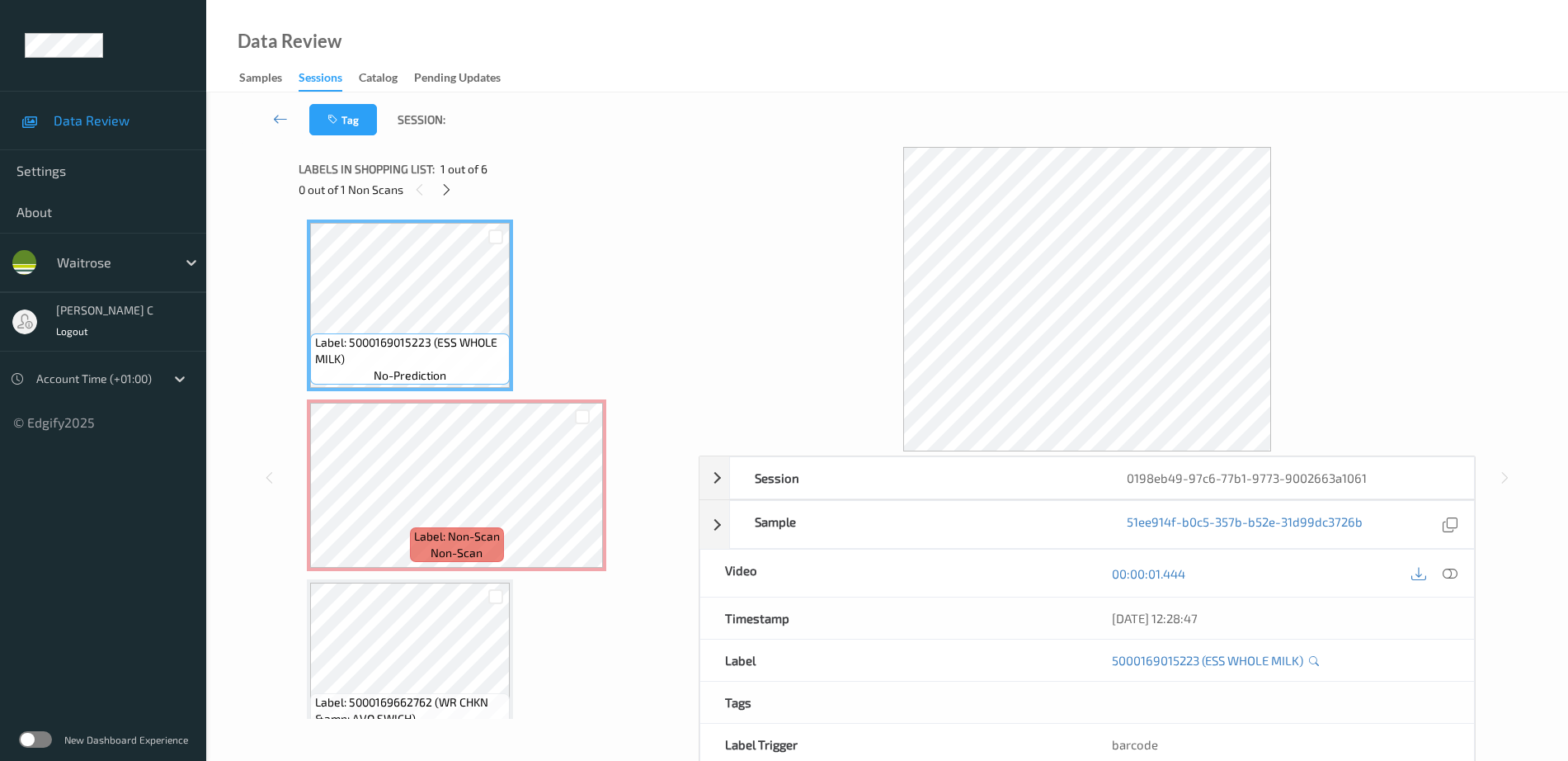
click at [1451, 581] on div at bounding box center [1451, 574] width 22 height 22
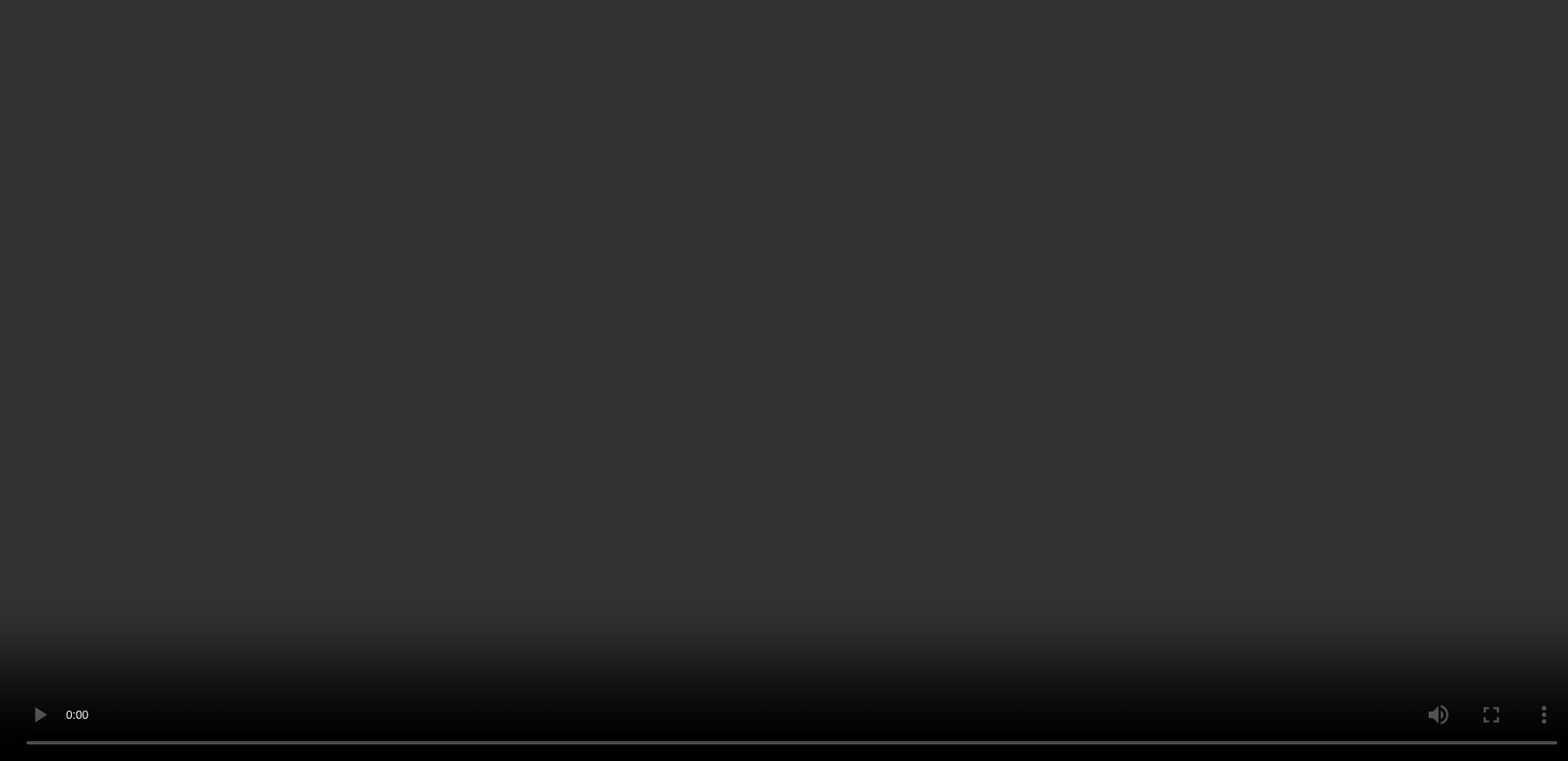
scroll to position [103, 0]
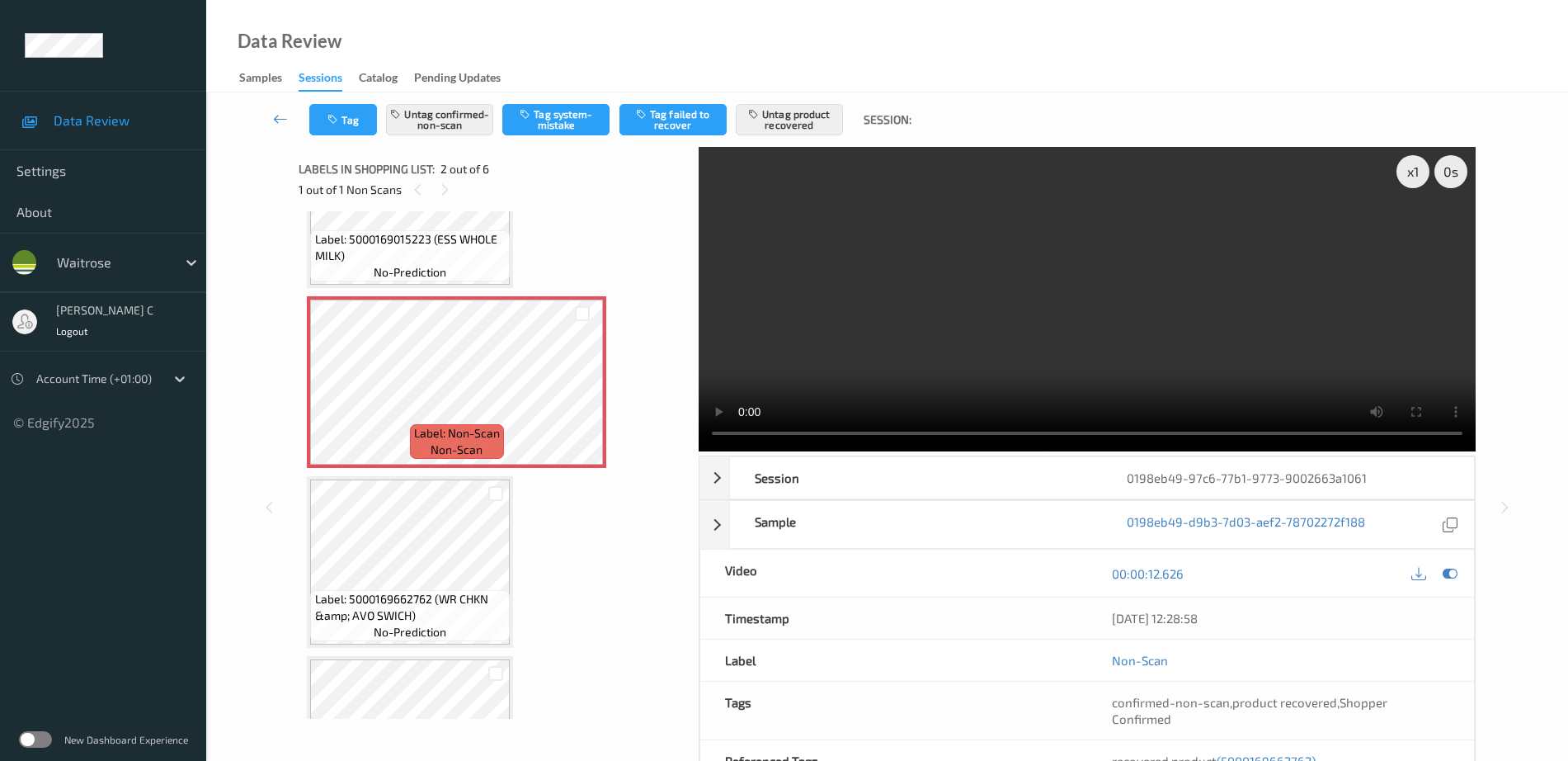
click at [414, 595] on span "Label: 5000169662762 (WR CHKN &amp; AVO SWICH)" at bounding box center [411, 607] width 192 height 33
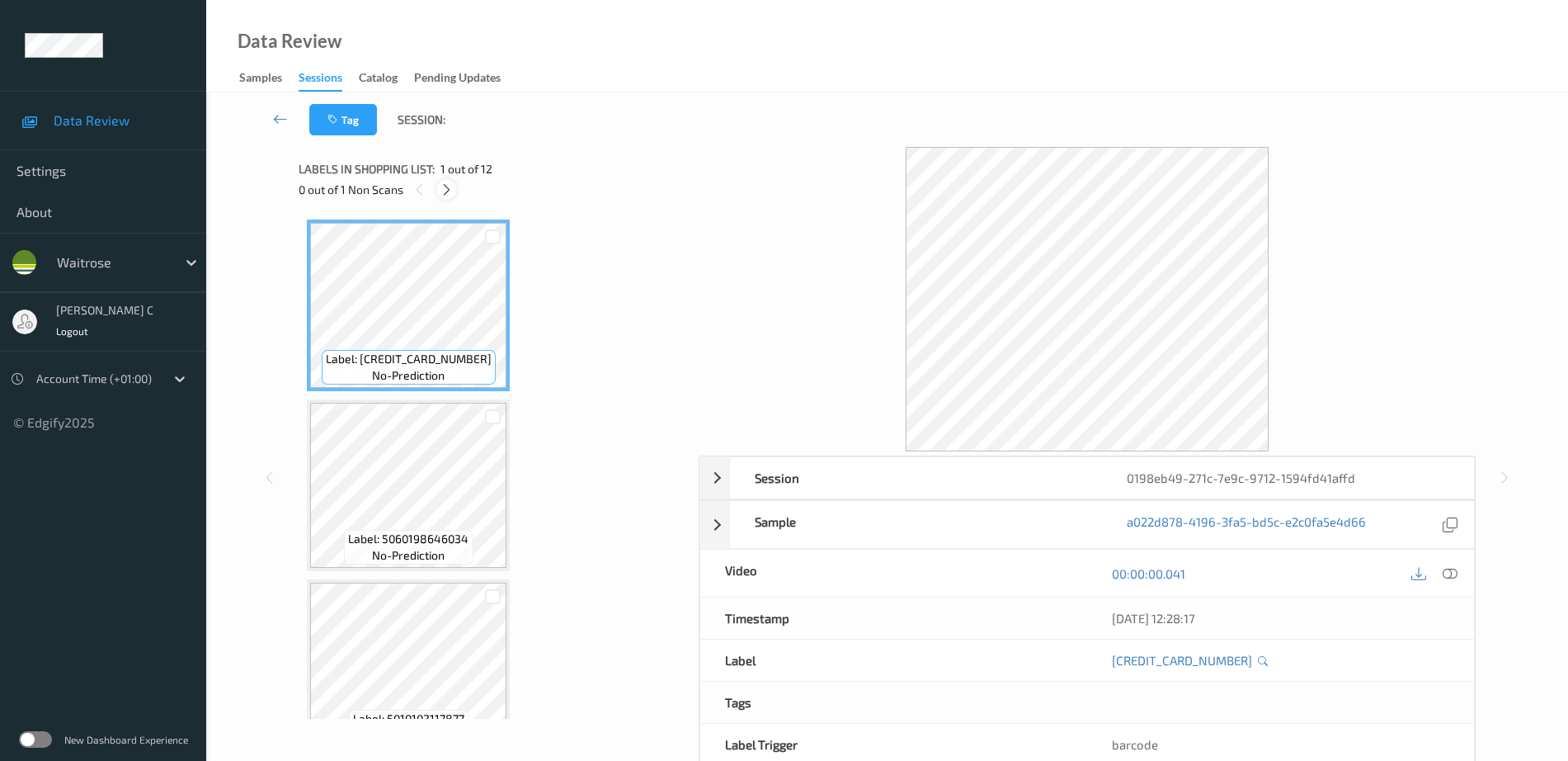
click at [443, 194] on icon at bounding box center [446, 189] width 14 height 15
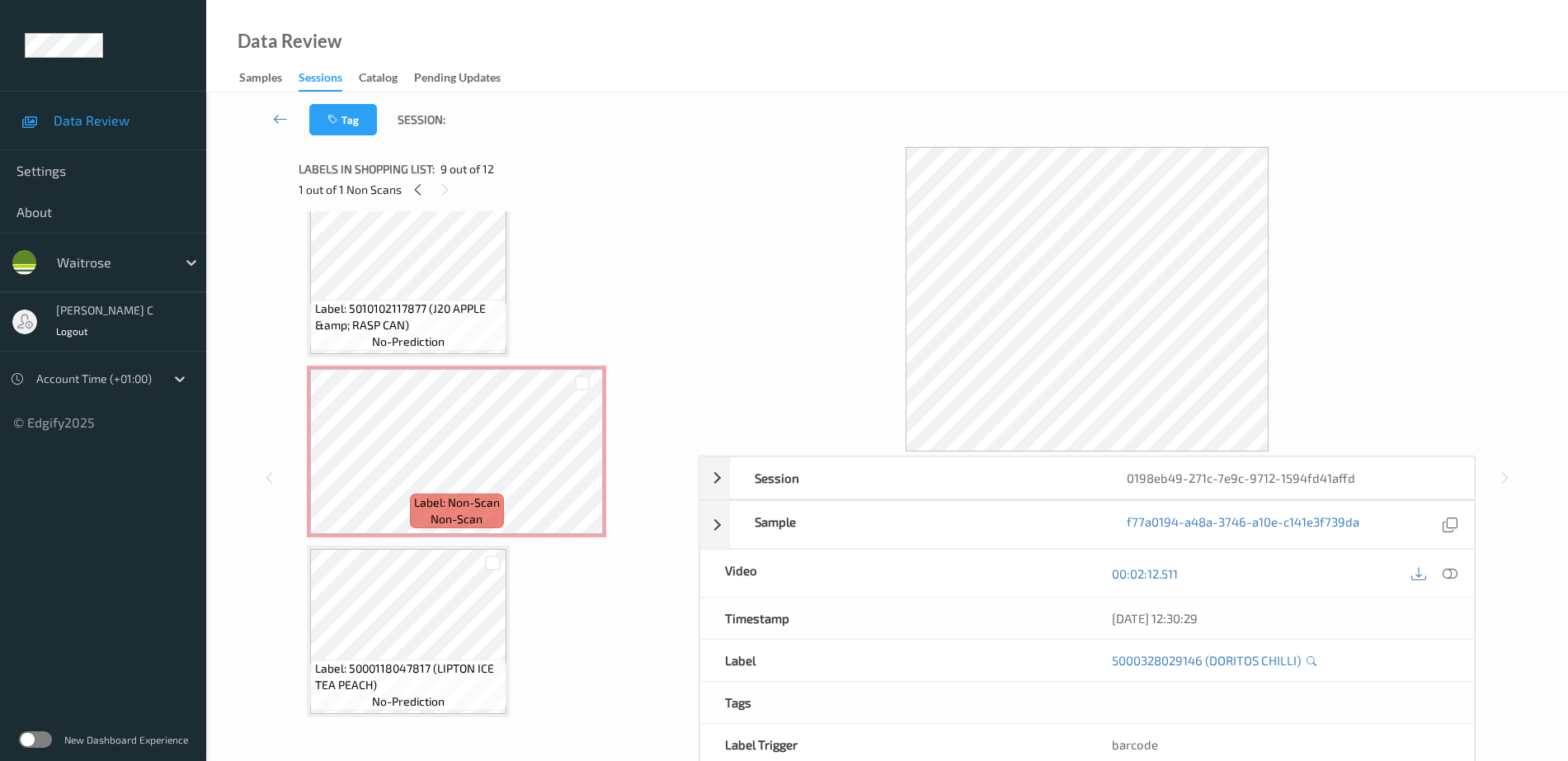
scroll to position [422, 0]
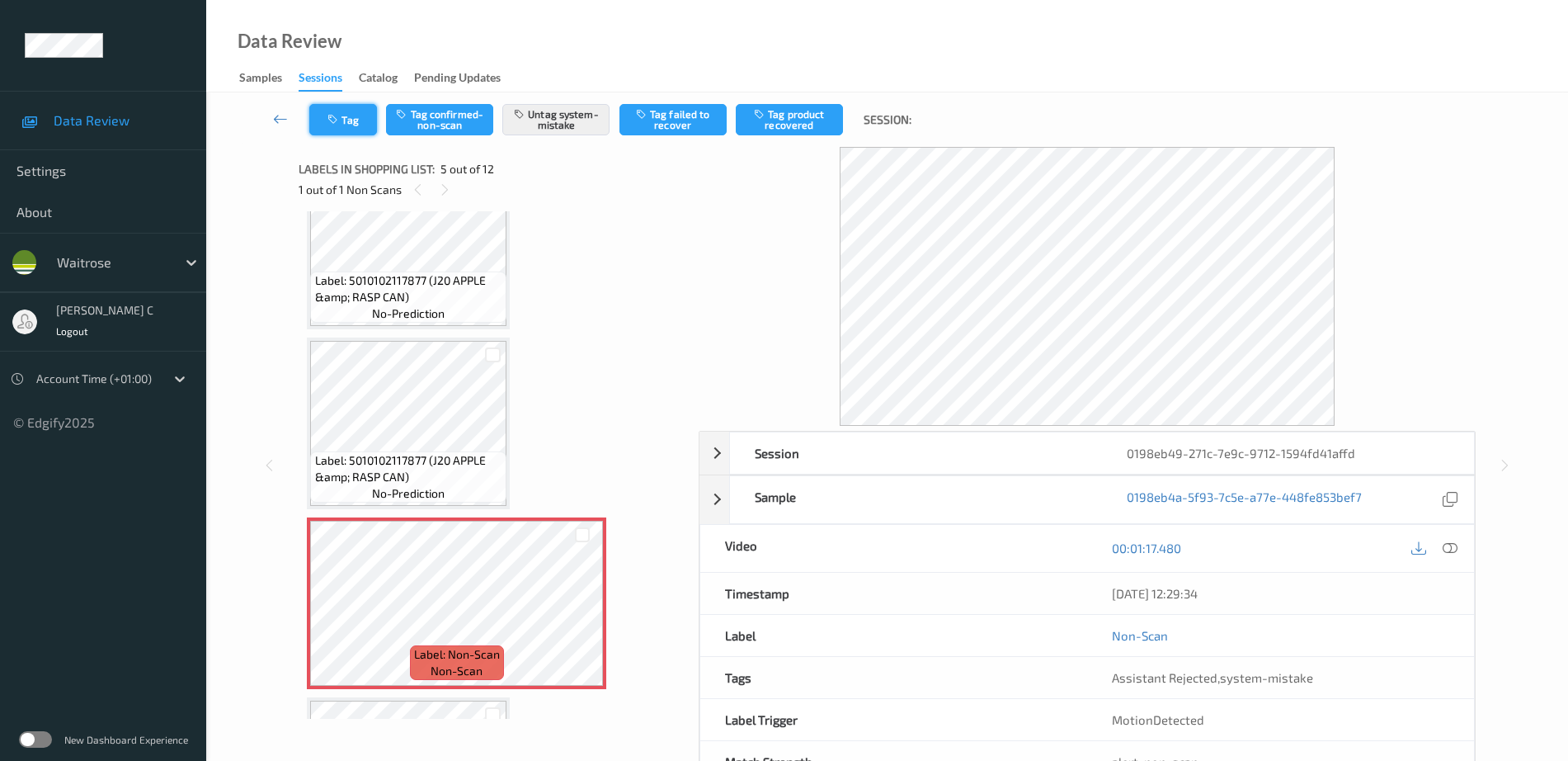
click at [332, 121] on icon "button" at bounding box center [334, 119] width 14 height 11
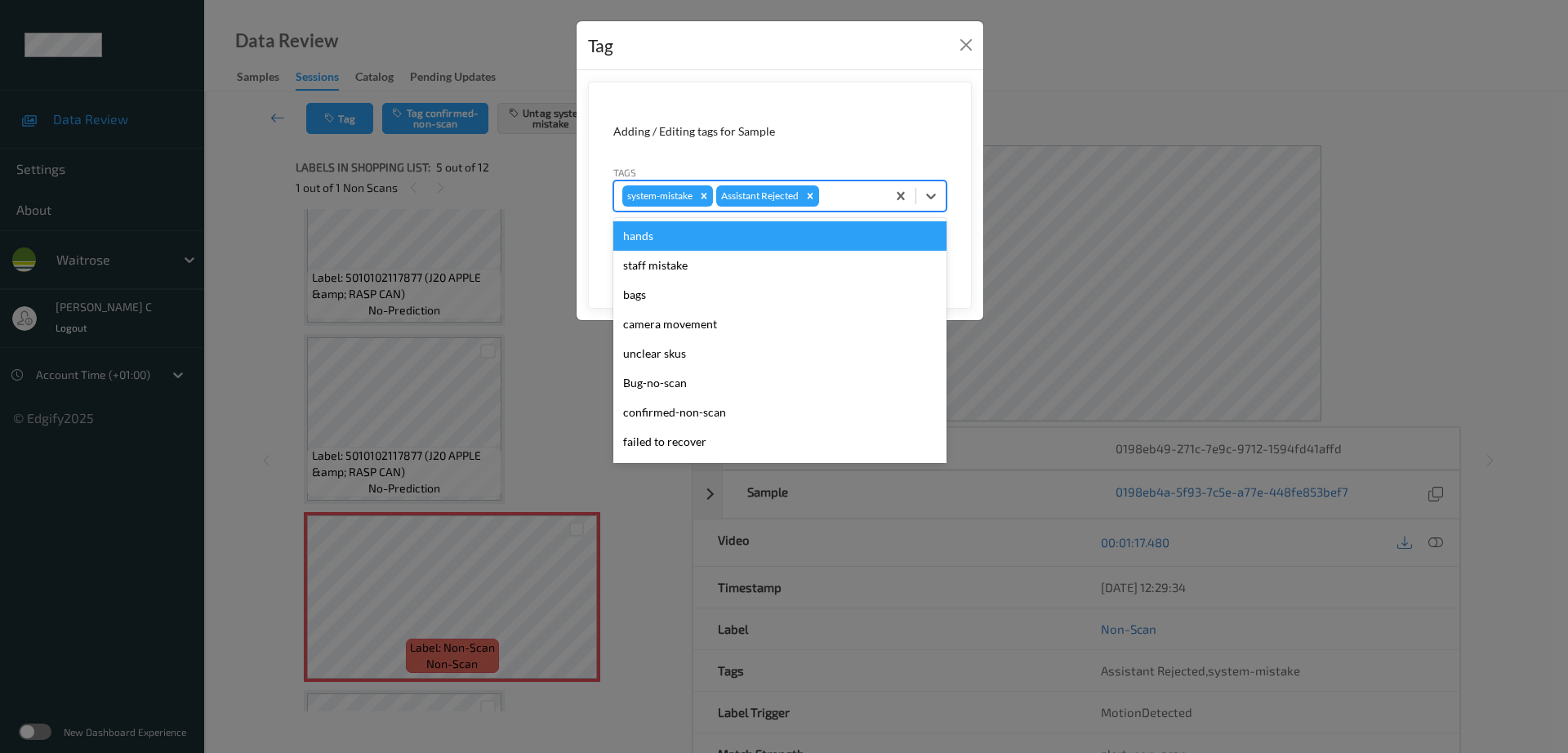
click at [850, 191] on div at bounding box center [850, 196] width 56 height 20
type input "un"
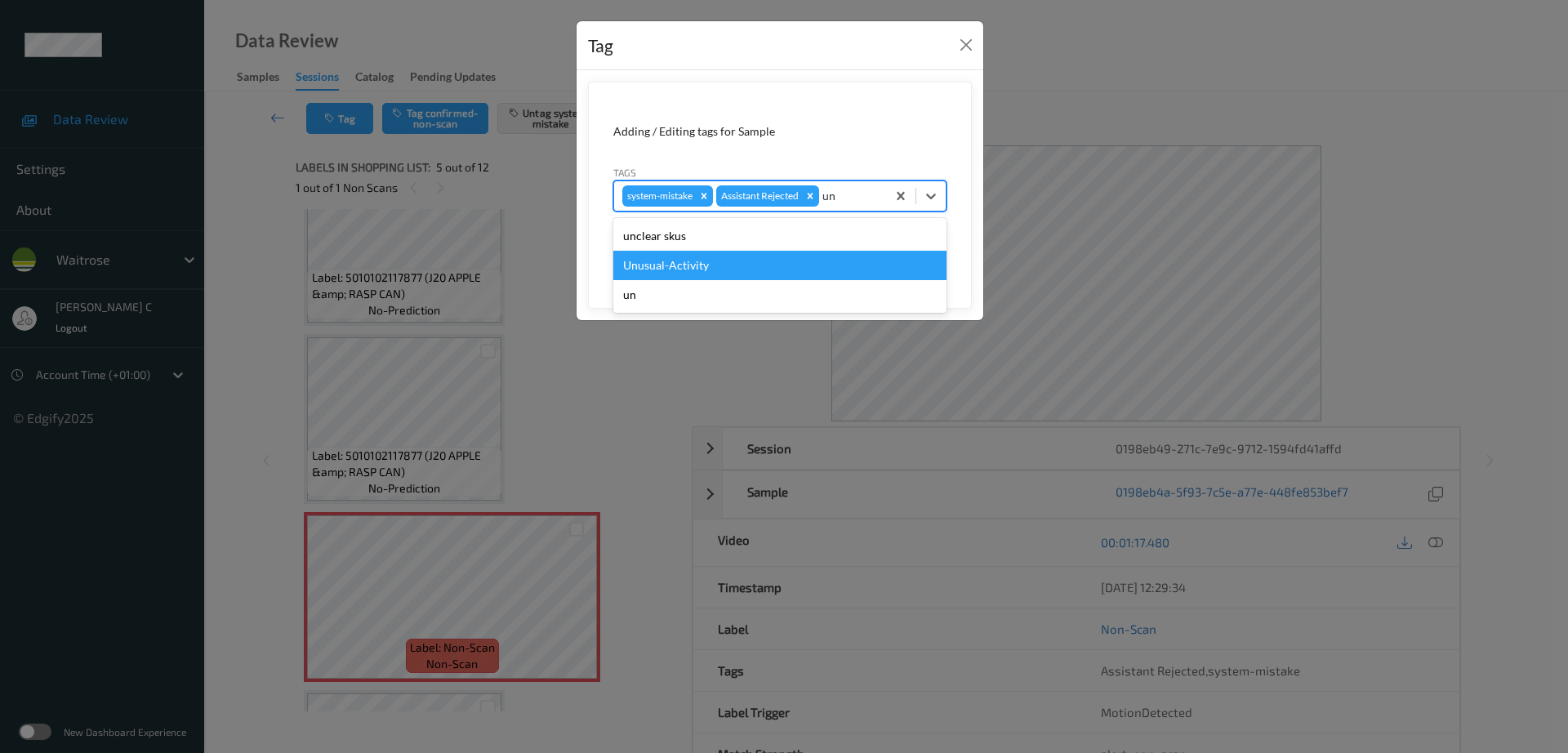
click at [766, 272] on div "Unusual-Activity" at bounding box center [781, 265] width 333 height 29
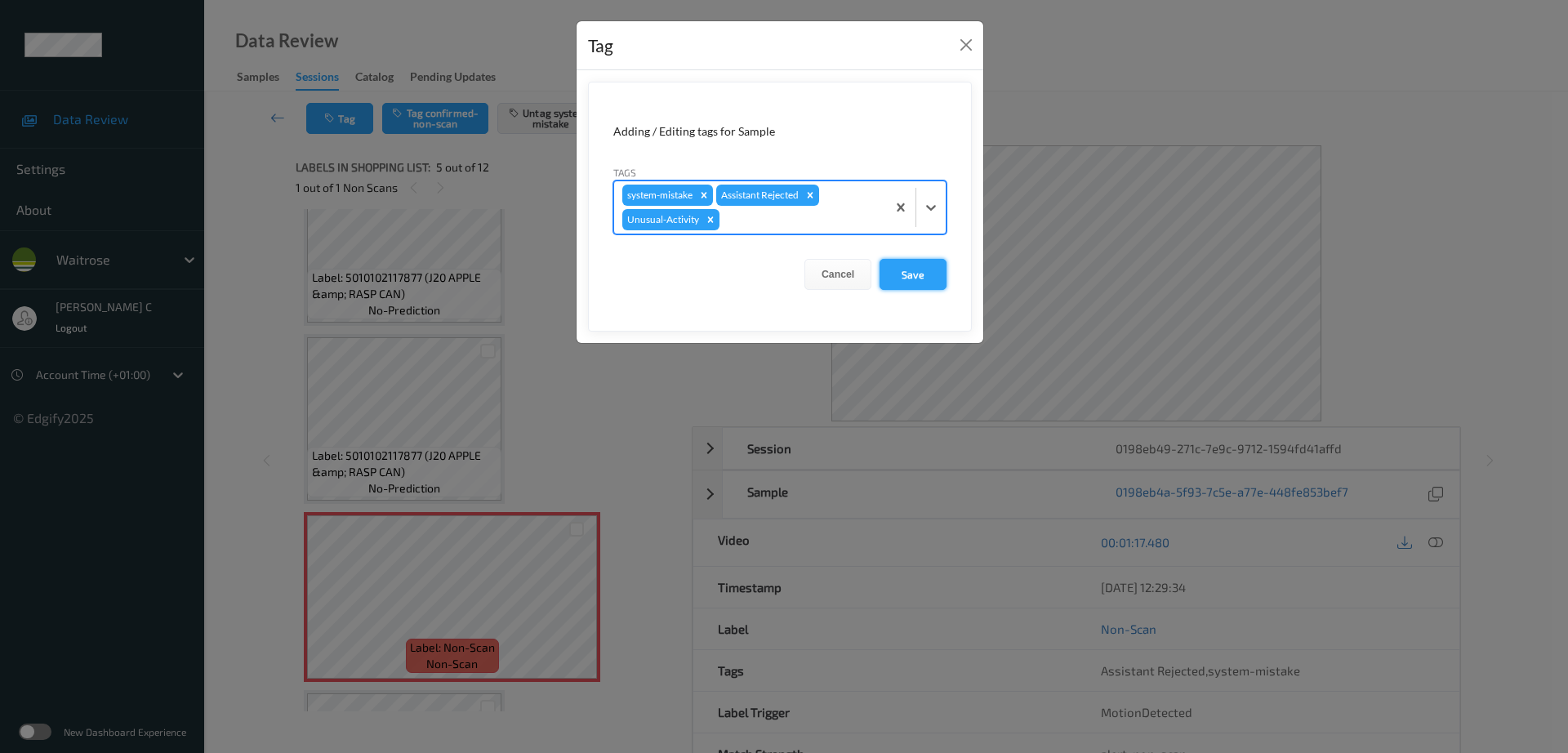
click at [912, 283] on button "Save" at bounding box center [913, 274] width 67 height 31
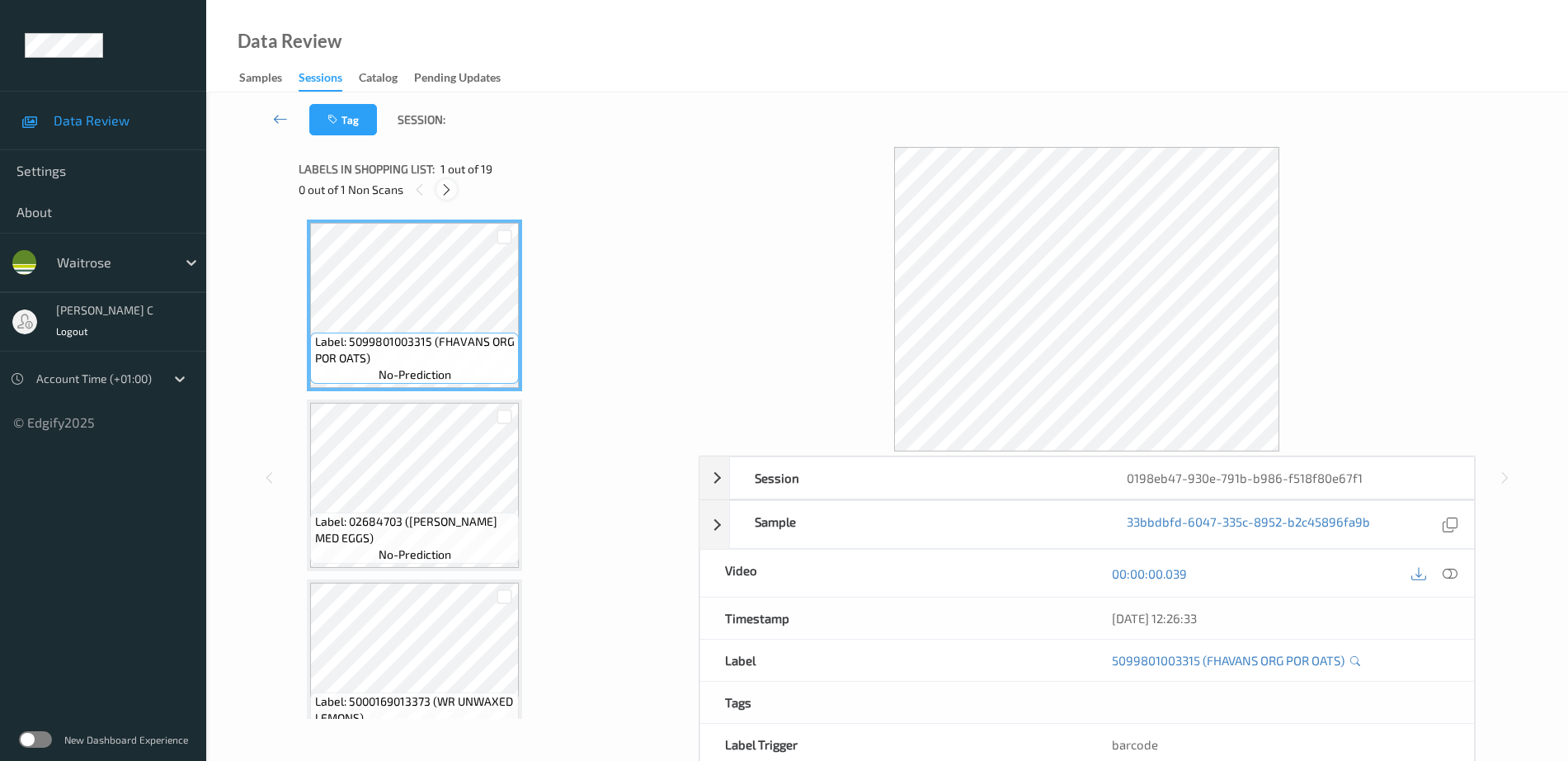
click at [451, 193] on icon at bounding box center [446, 189] width 14 height 15
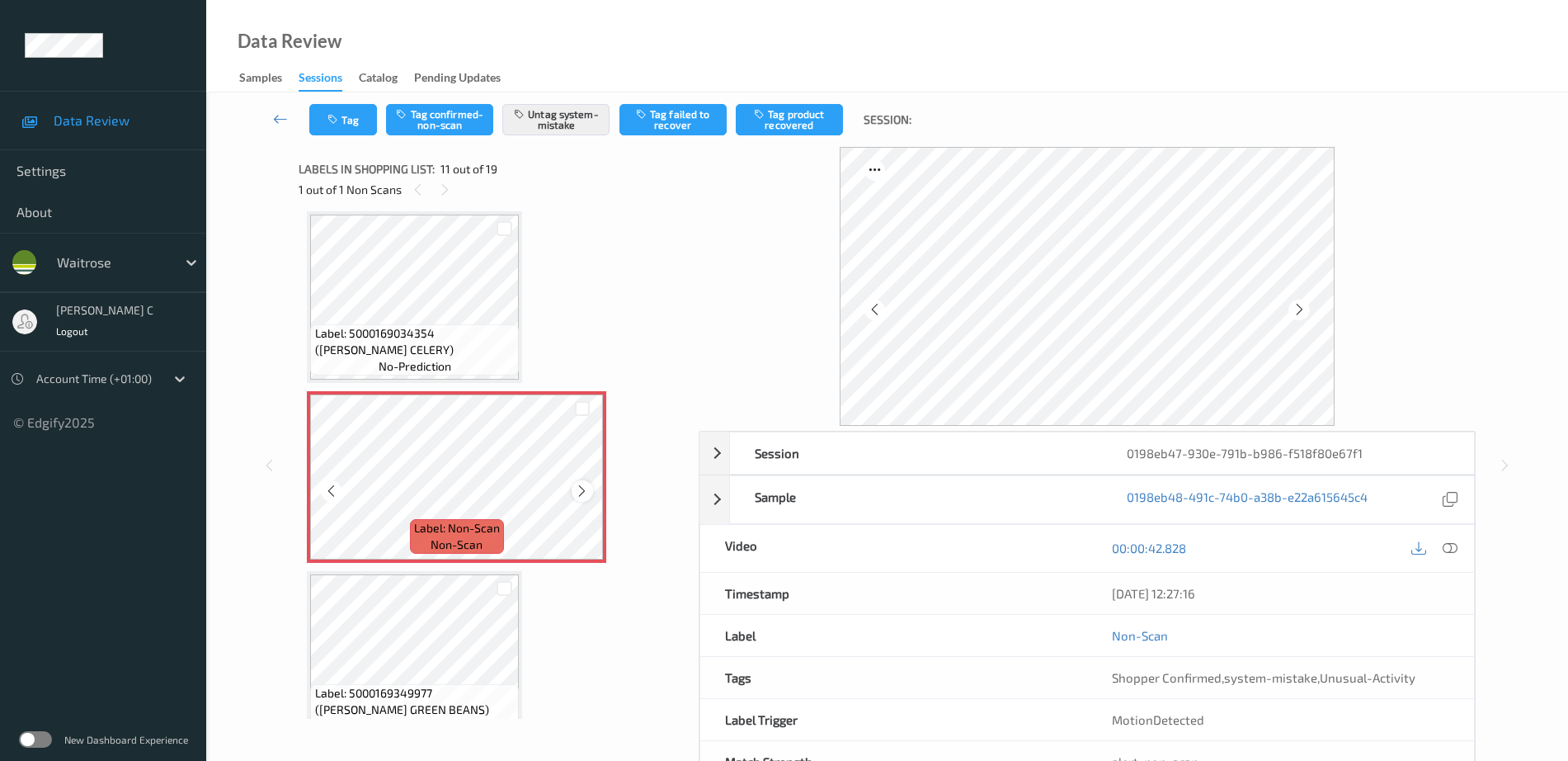
click at [582, 497] on icon at bounding box center [582, 491] width 14 height 15
click at [583, 496] on icon at bounding box center [582, 491] width 14 height 15
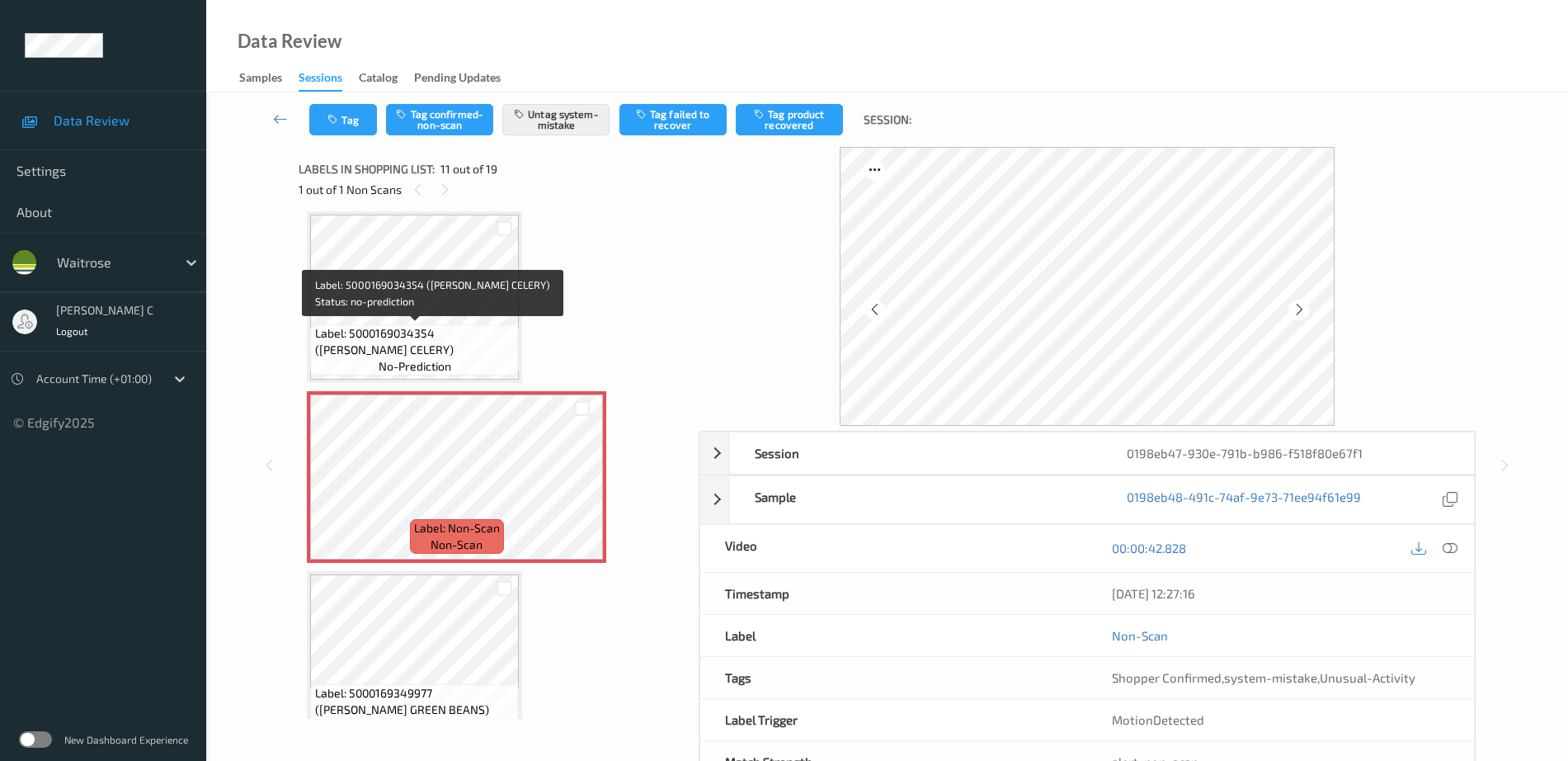
click at [444, 350] on span "Label: 5000169034354 (WR DORG CELERY)" at bounding box center [415, 341] width 200 height 33
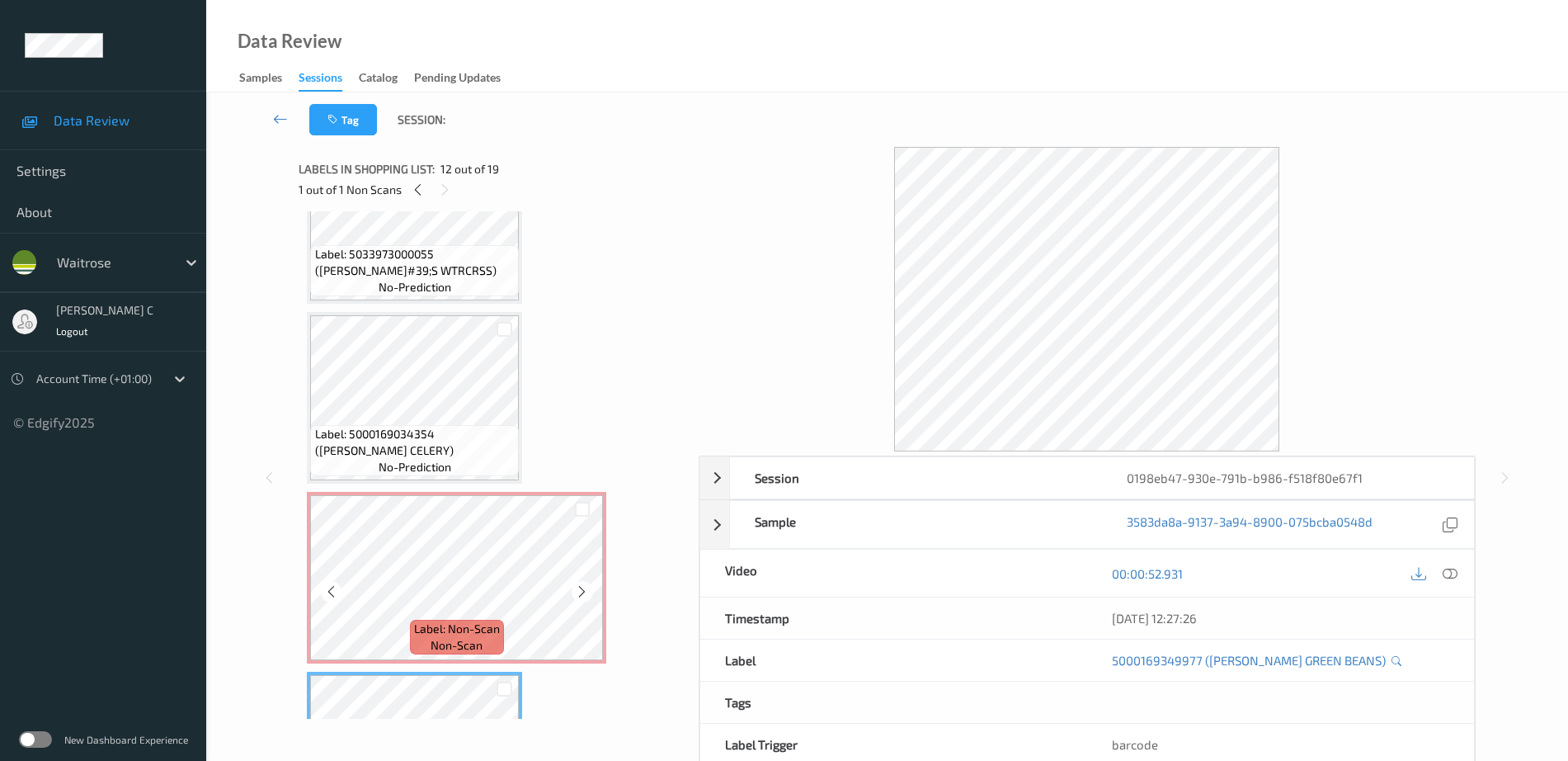
scroll to position [1525, 0]
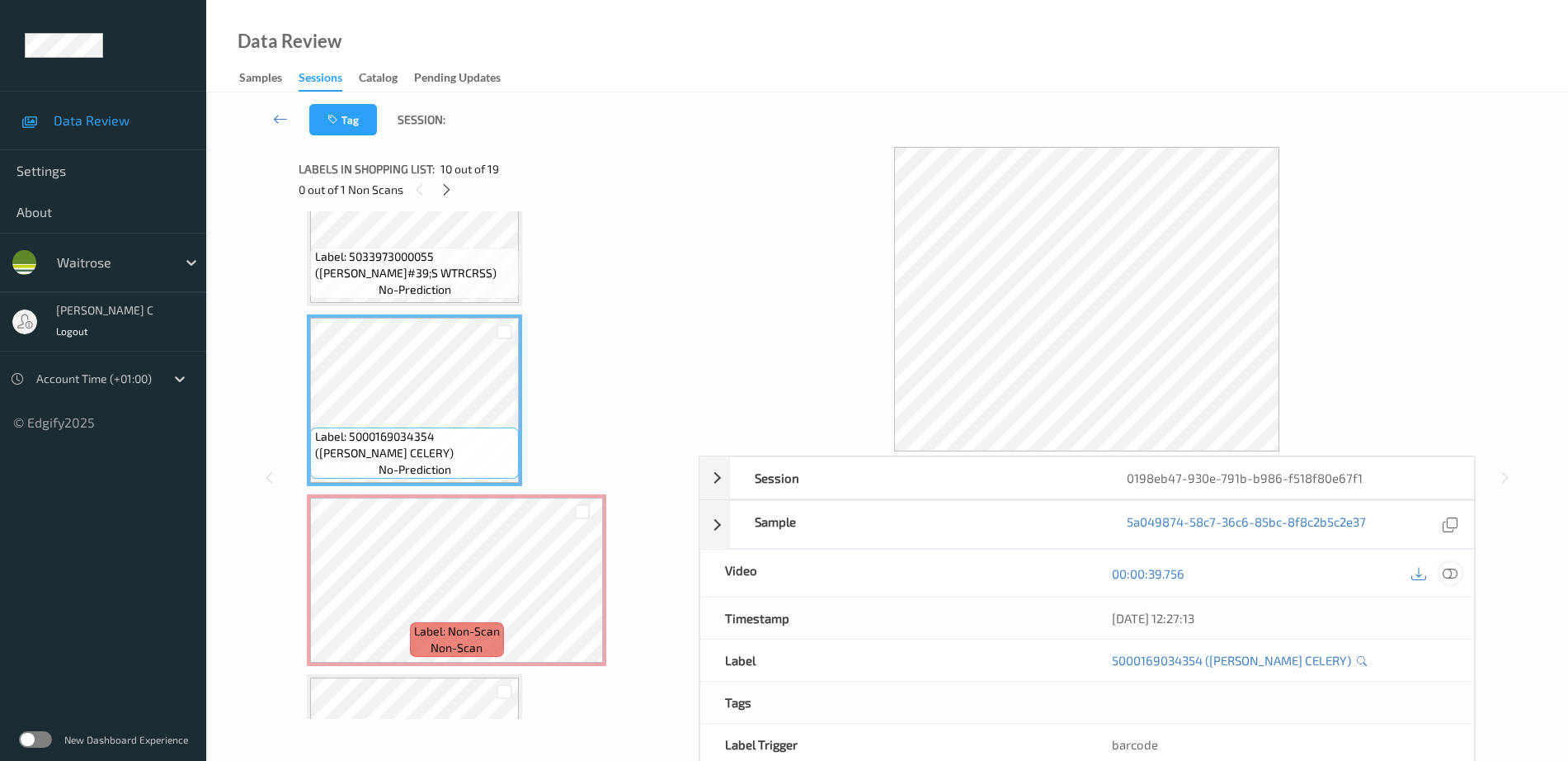
click at [1457, 575] on icon at bounding box center [1450, 573] width 15 height 15
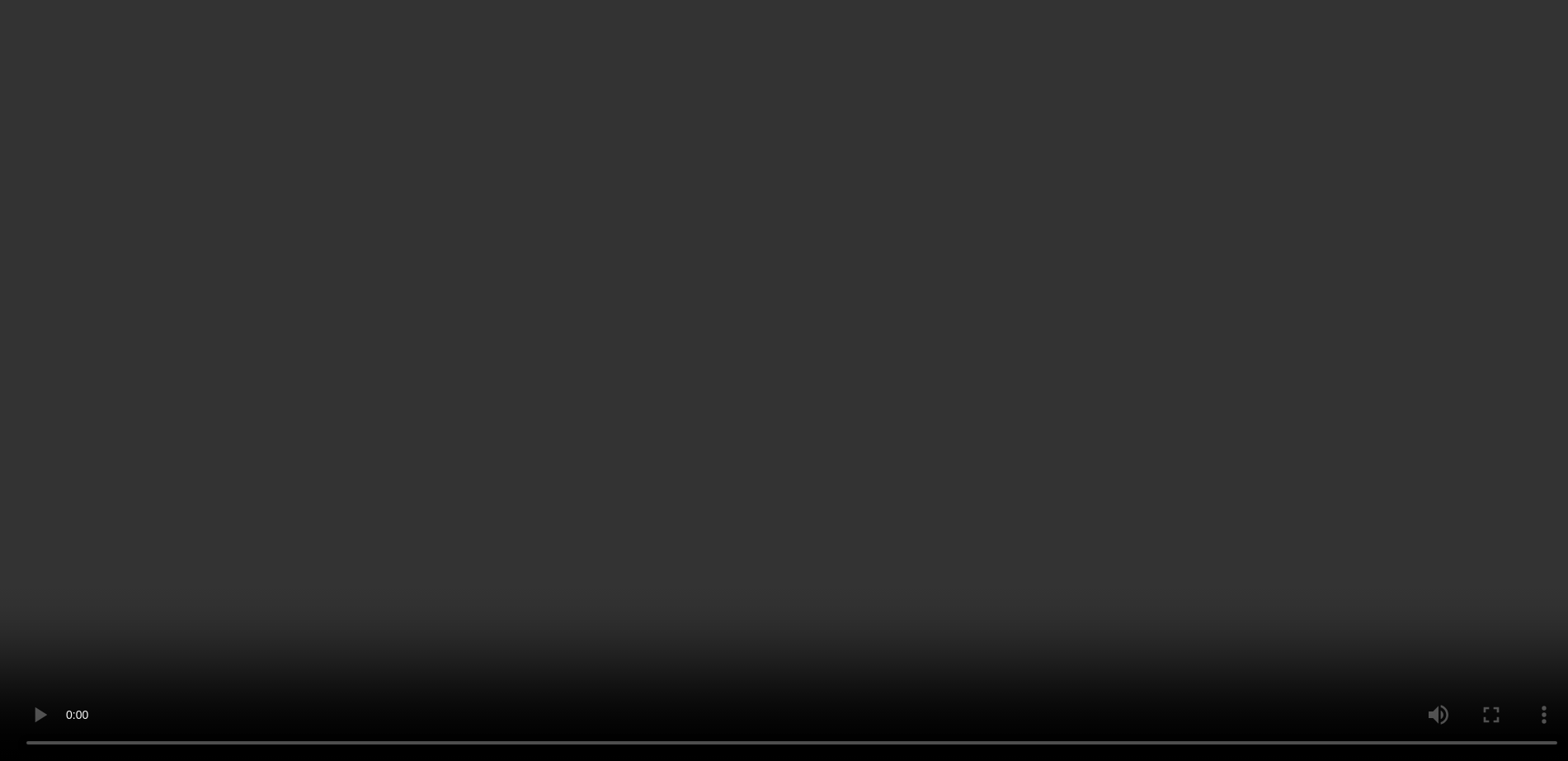
scroll to position [1730, 0]
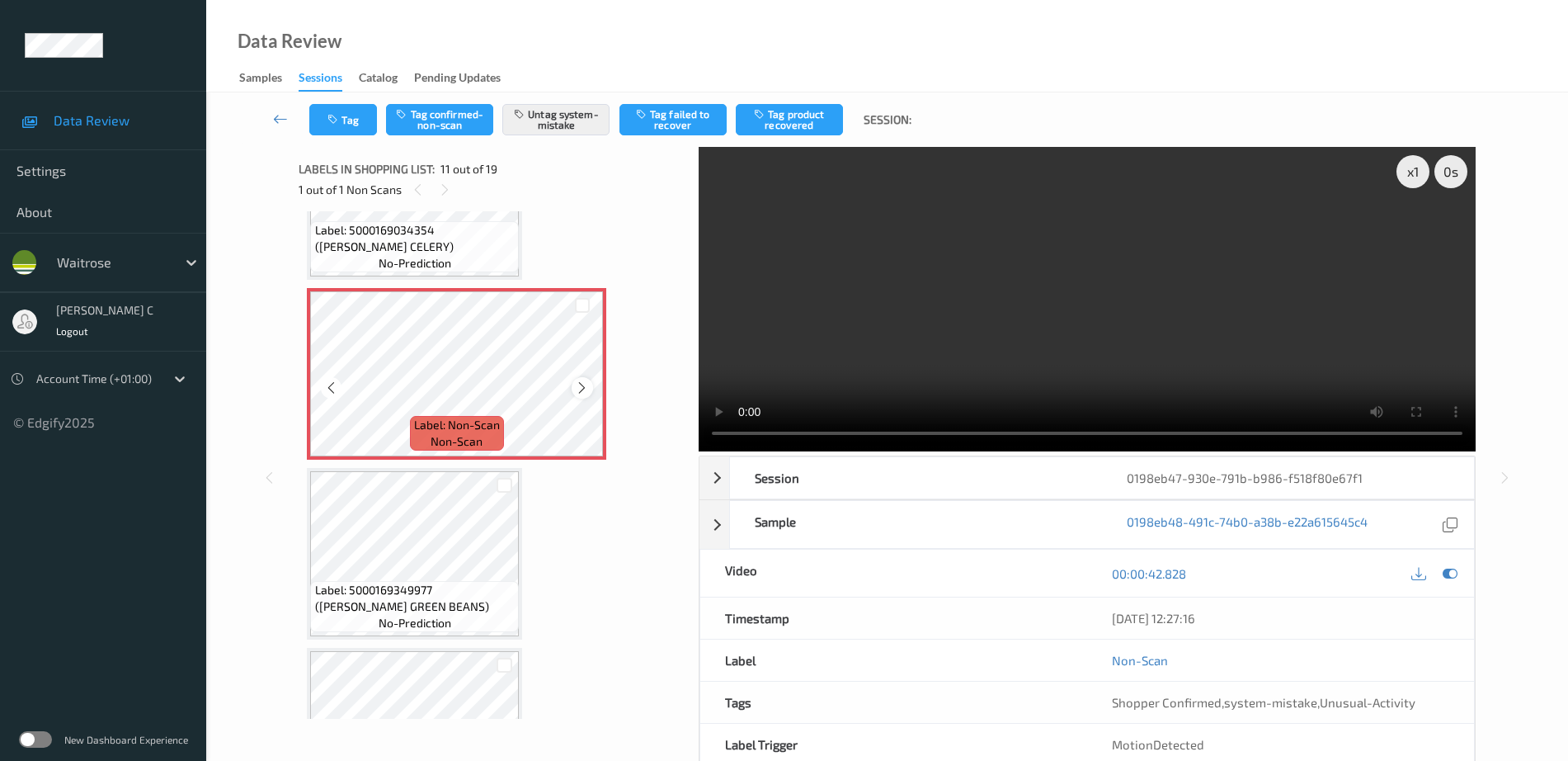
click at [591, 389] on div at bounding box center [582, 388] width 21 height 21
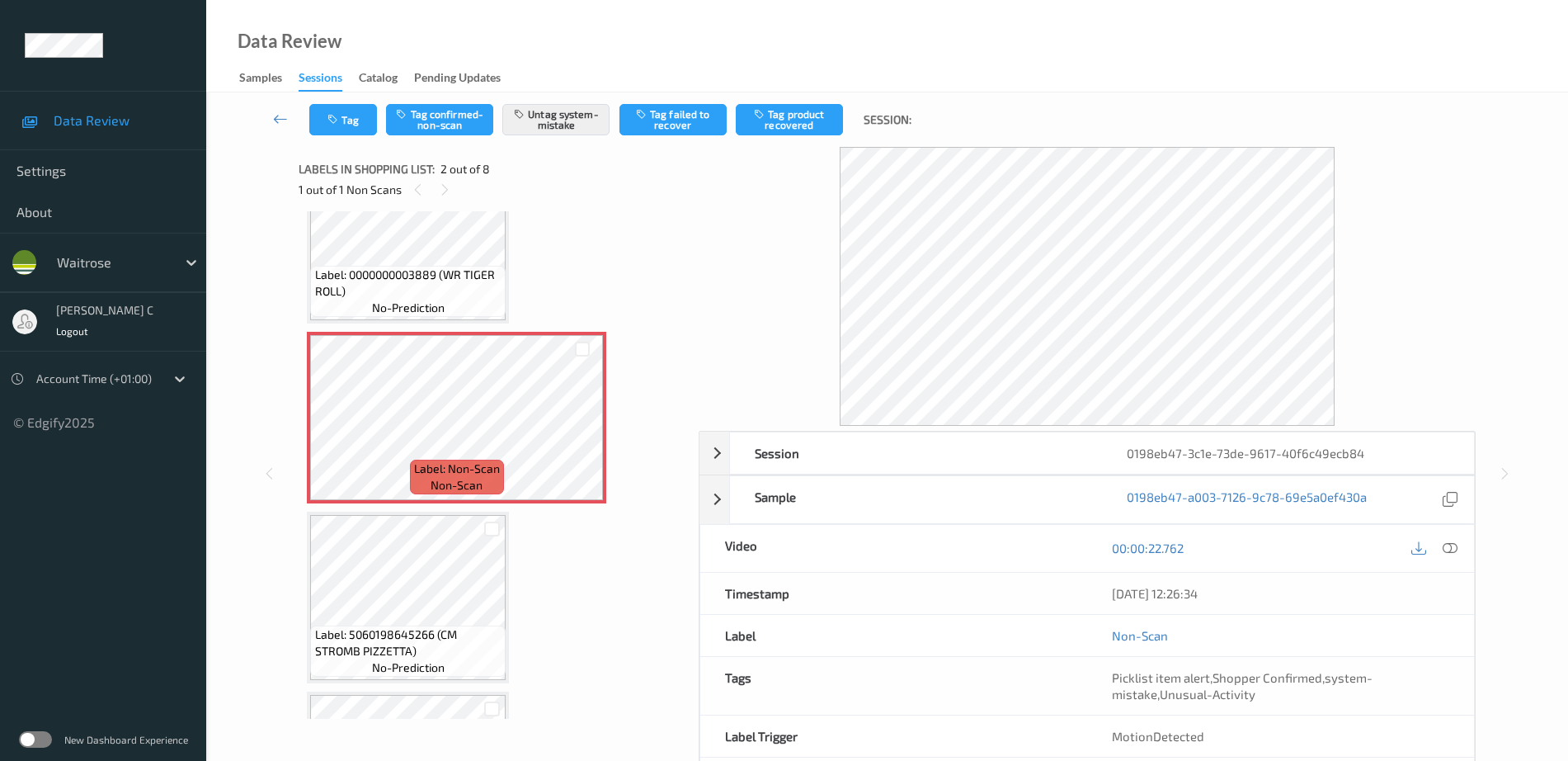
scroll to position [103, 0]
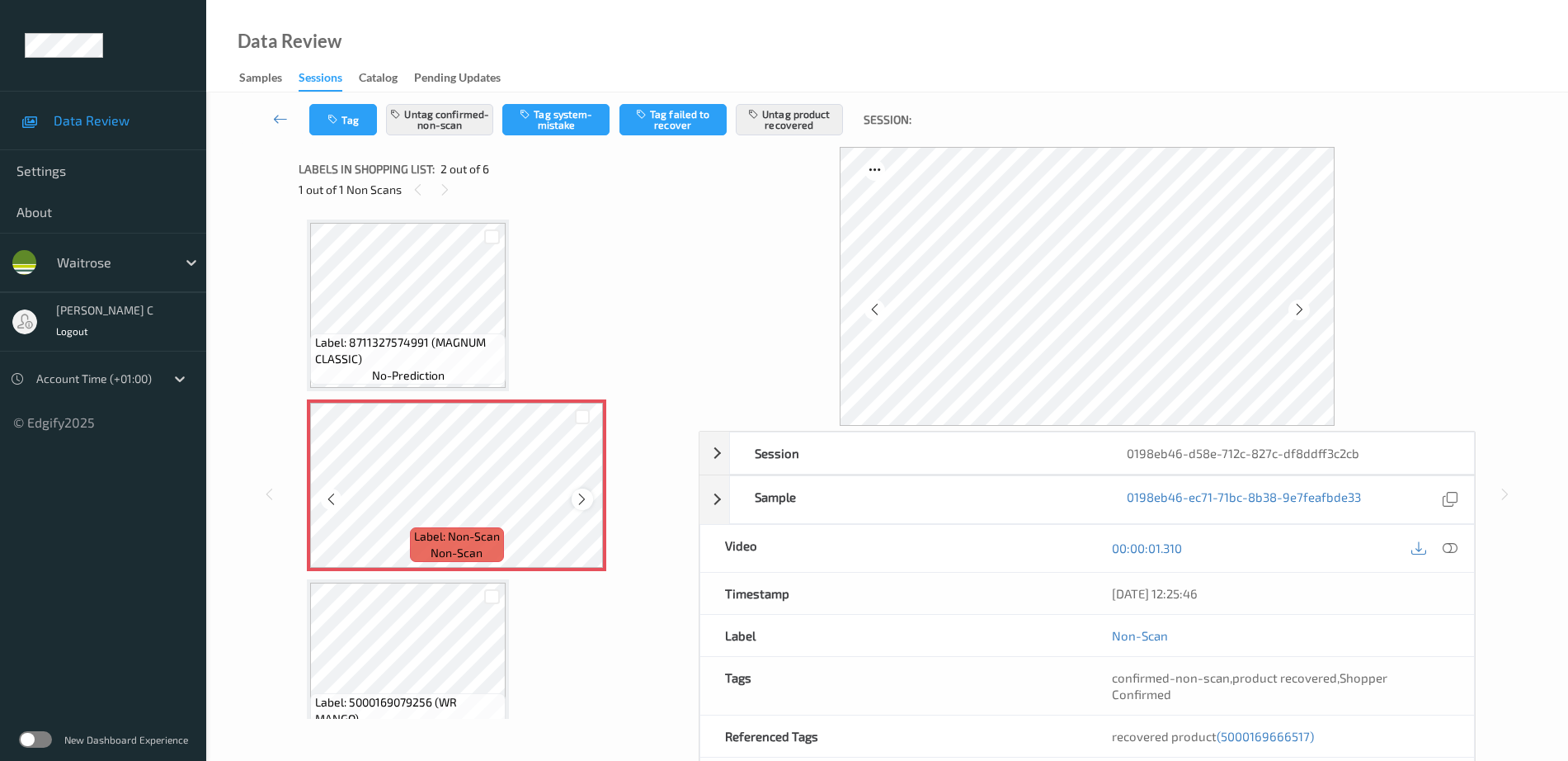
click at [586, 494] on icon at bounding box center [582, 498] width 14 height 15
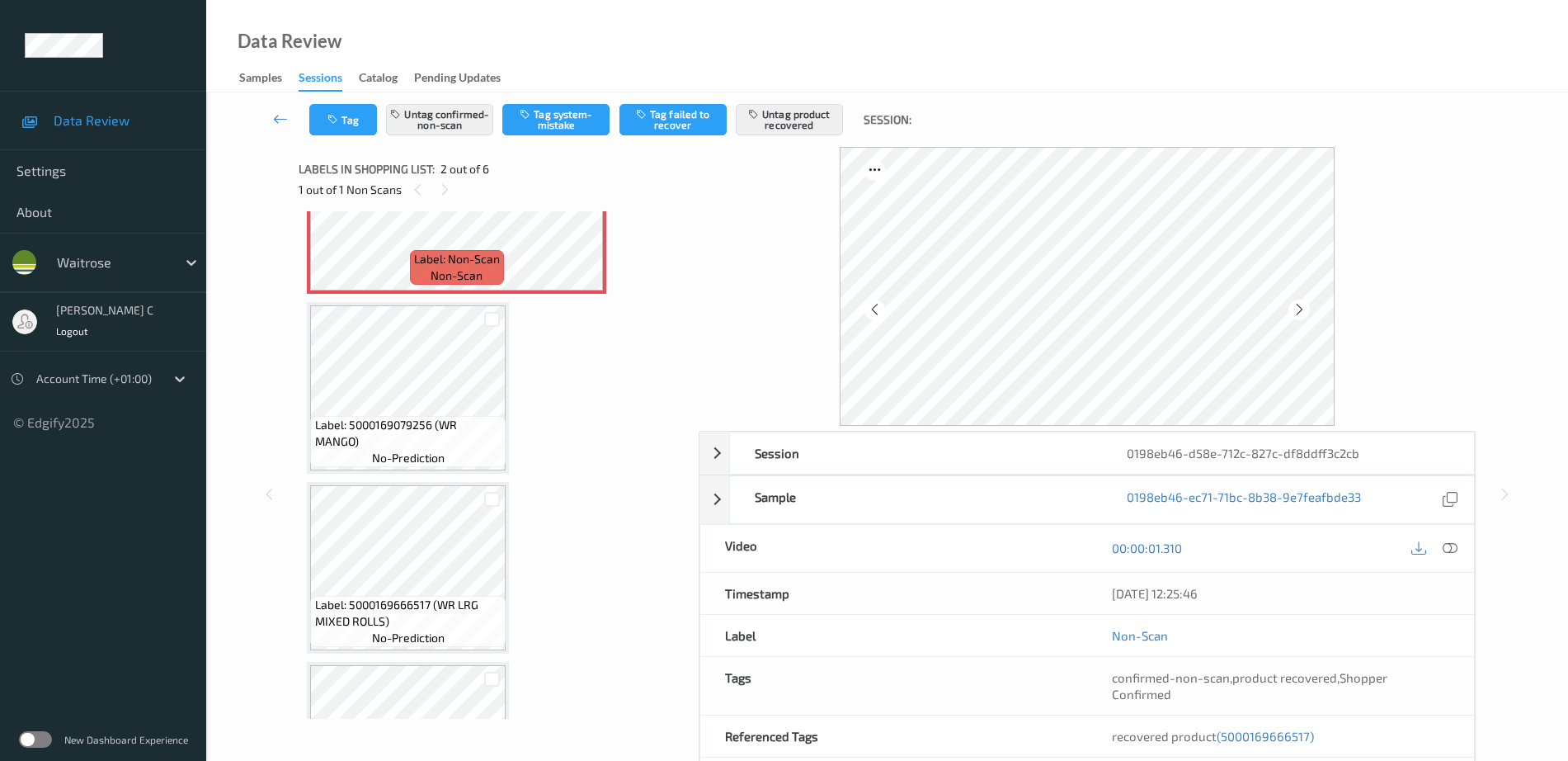
scroll to position [309, 0]
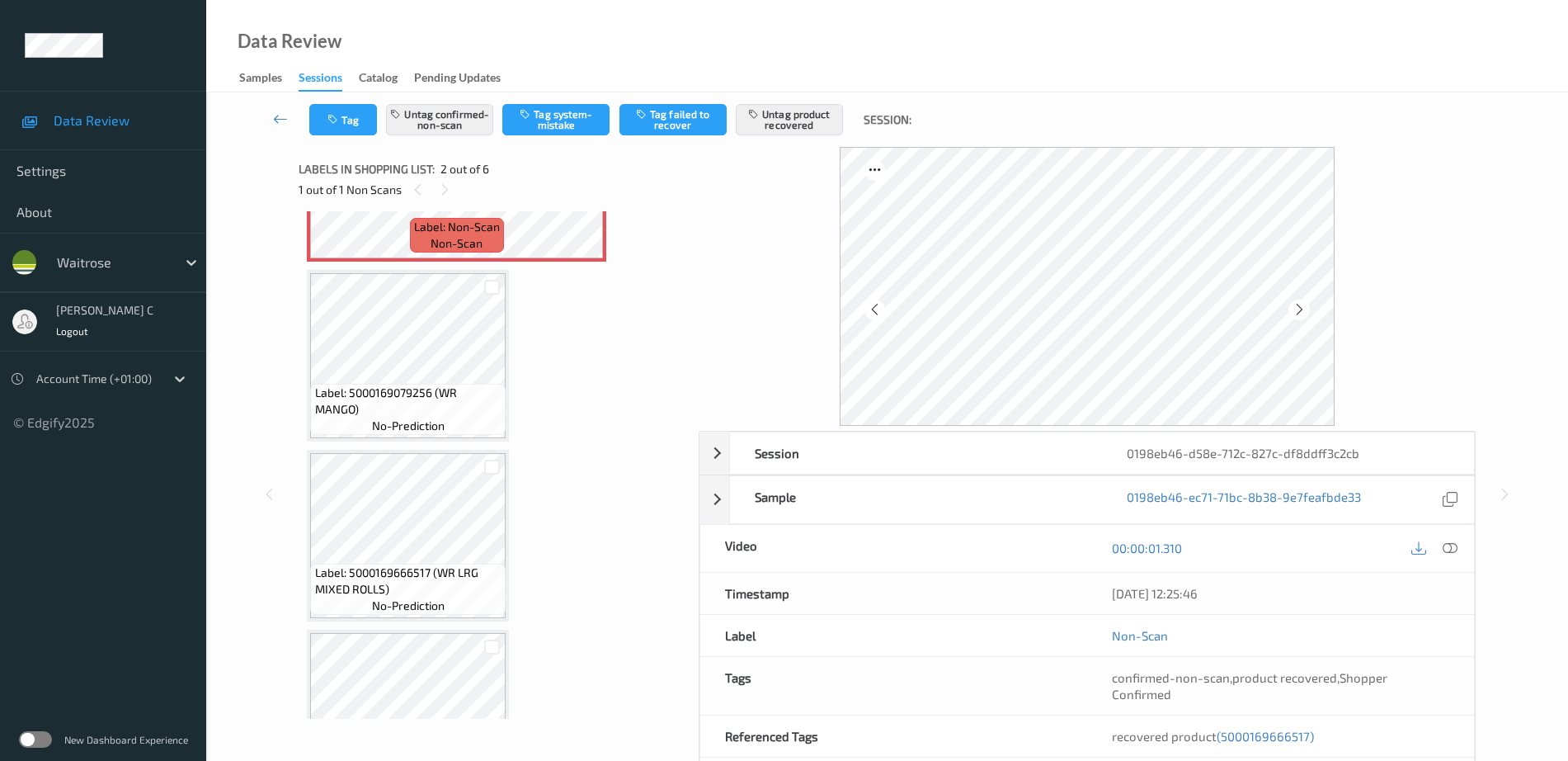
click at [420, 589] on span "Label: 5000169666517 (WR LRG MIXED ROLLS)" at bounding box center [408, 580] width 187 height 33
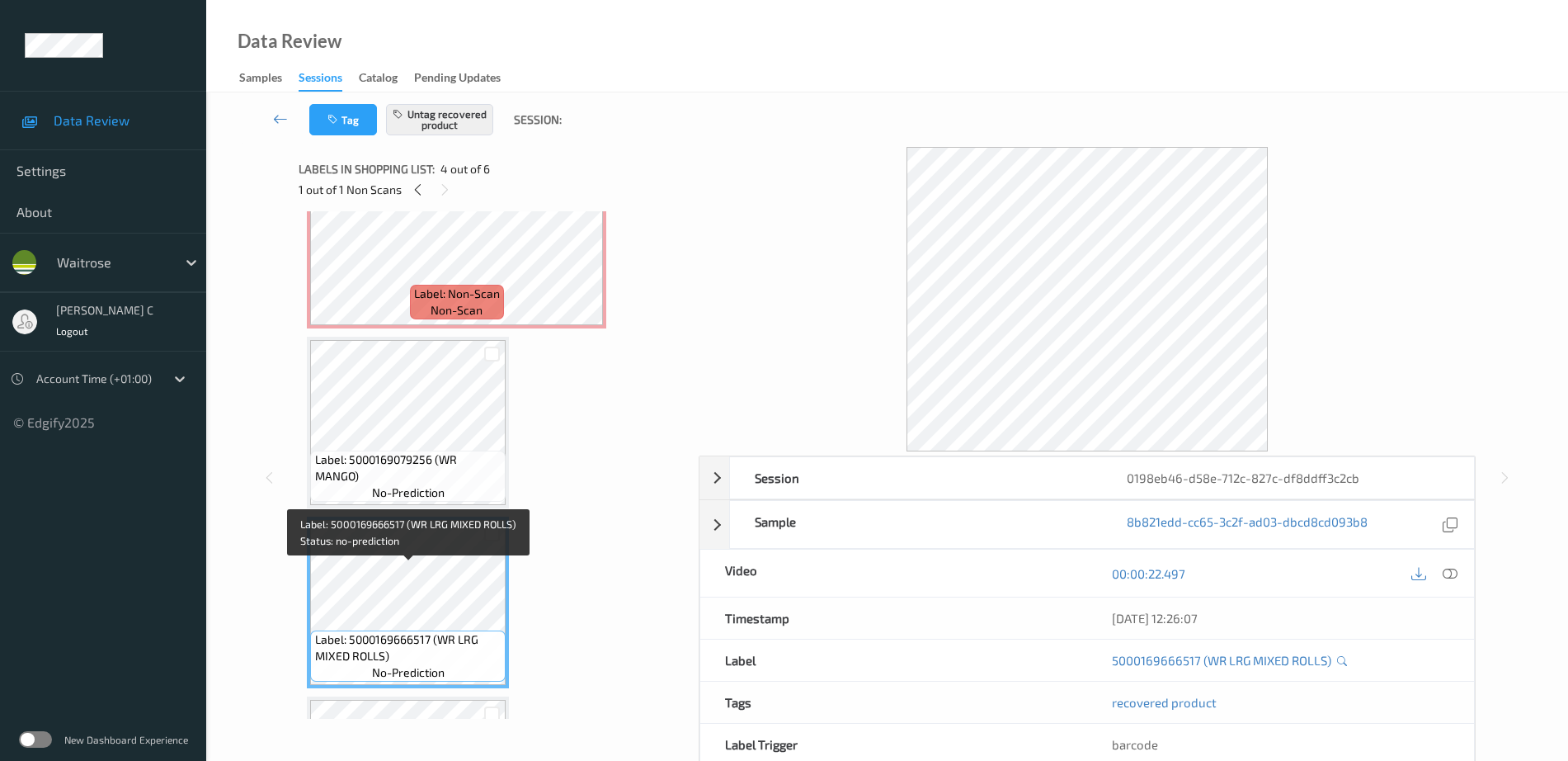
scroll to position [206, 0]
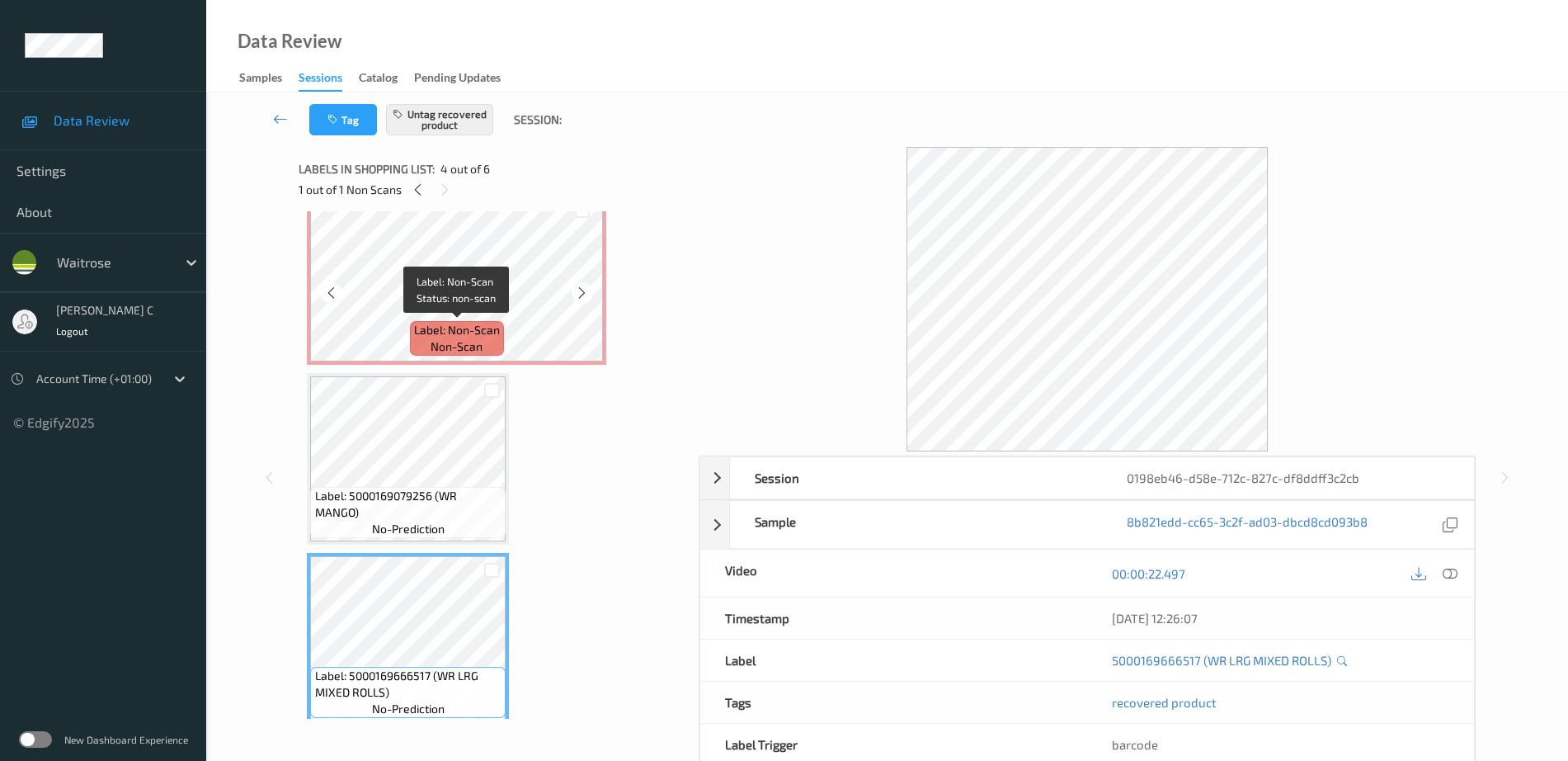
click at [434, 344] on span "non-scan" at bounding box center [457, 346] width 52 height 16
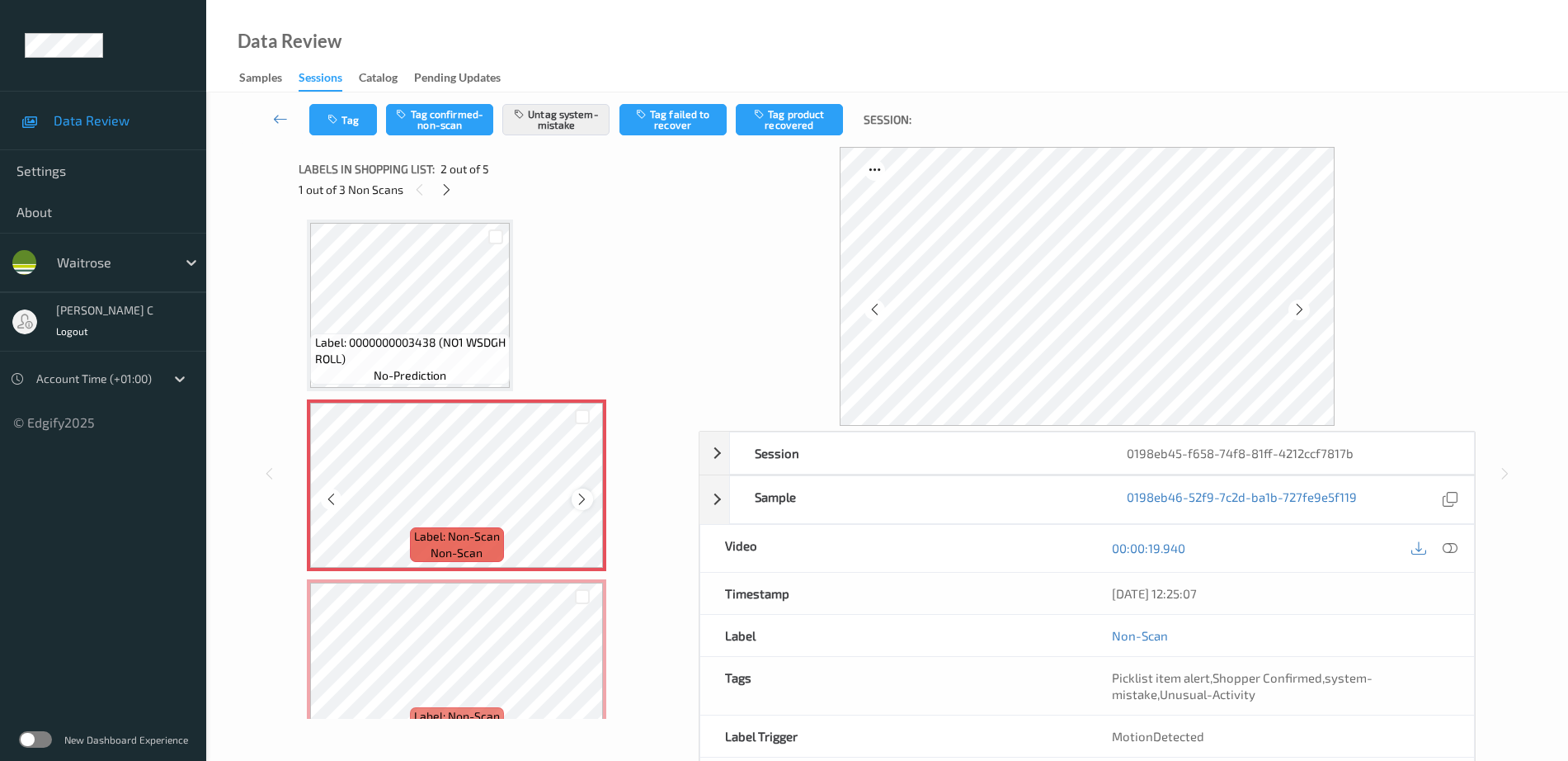
click at [585, 498] on icon at bounding box center [582, 498] width 14 height 15
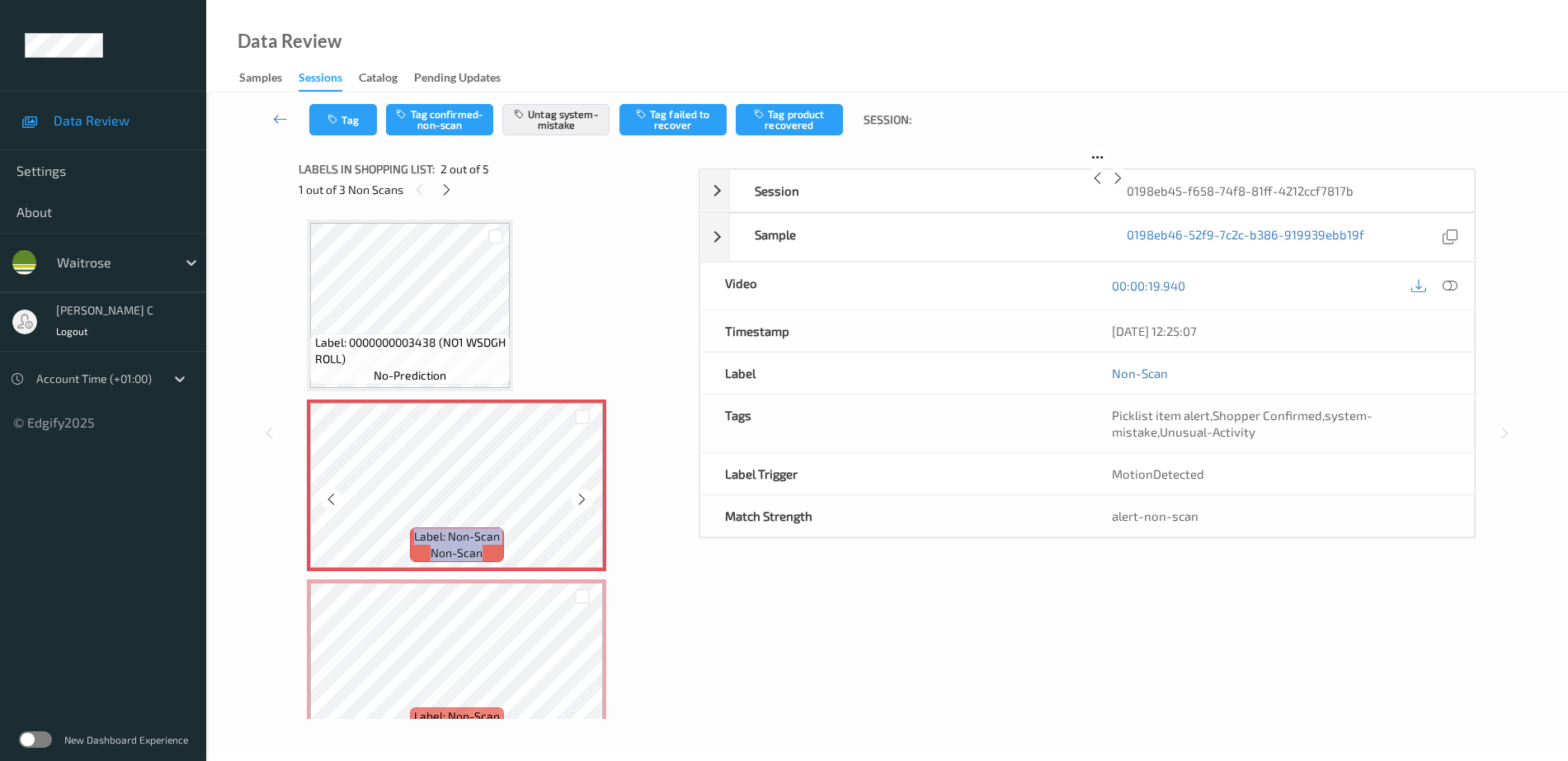
click at [585, 498] on icon at bounding box center [582, 498] width 14 height 15
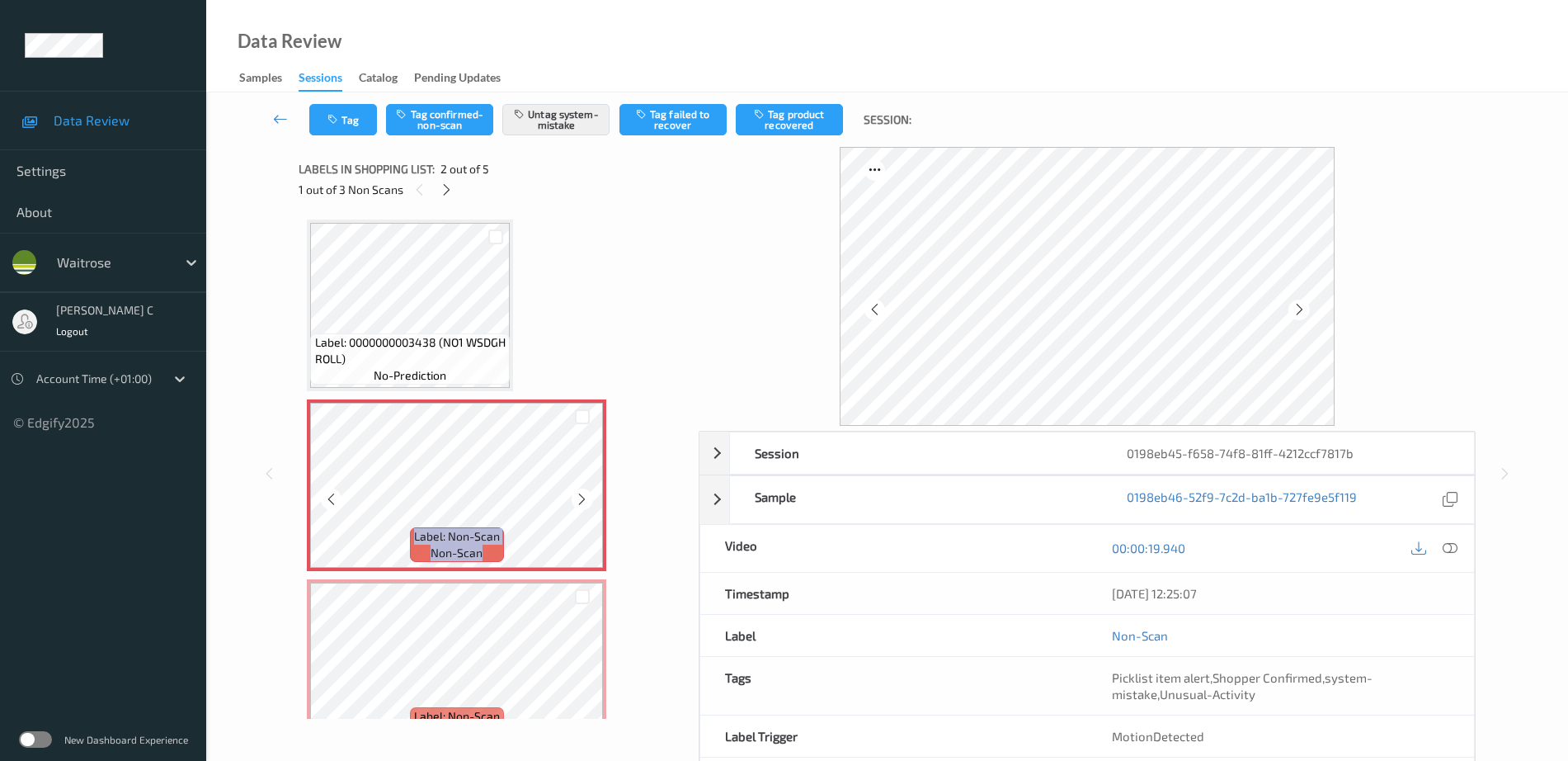
click at [585, 498] on icon at bounding box center [582, 498] width 14 height 15
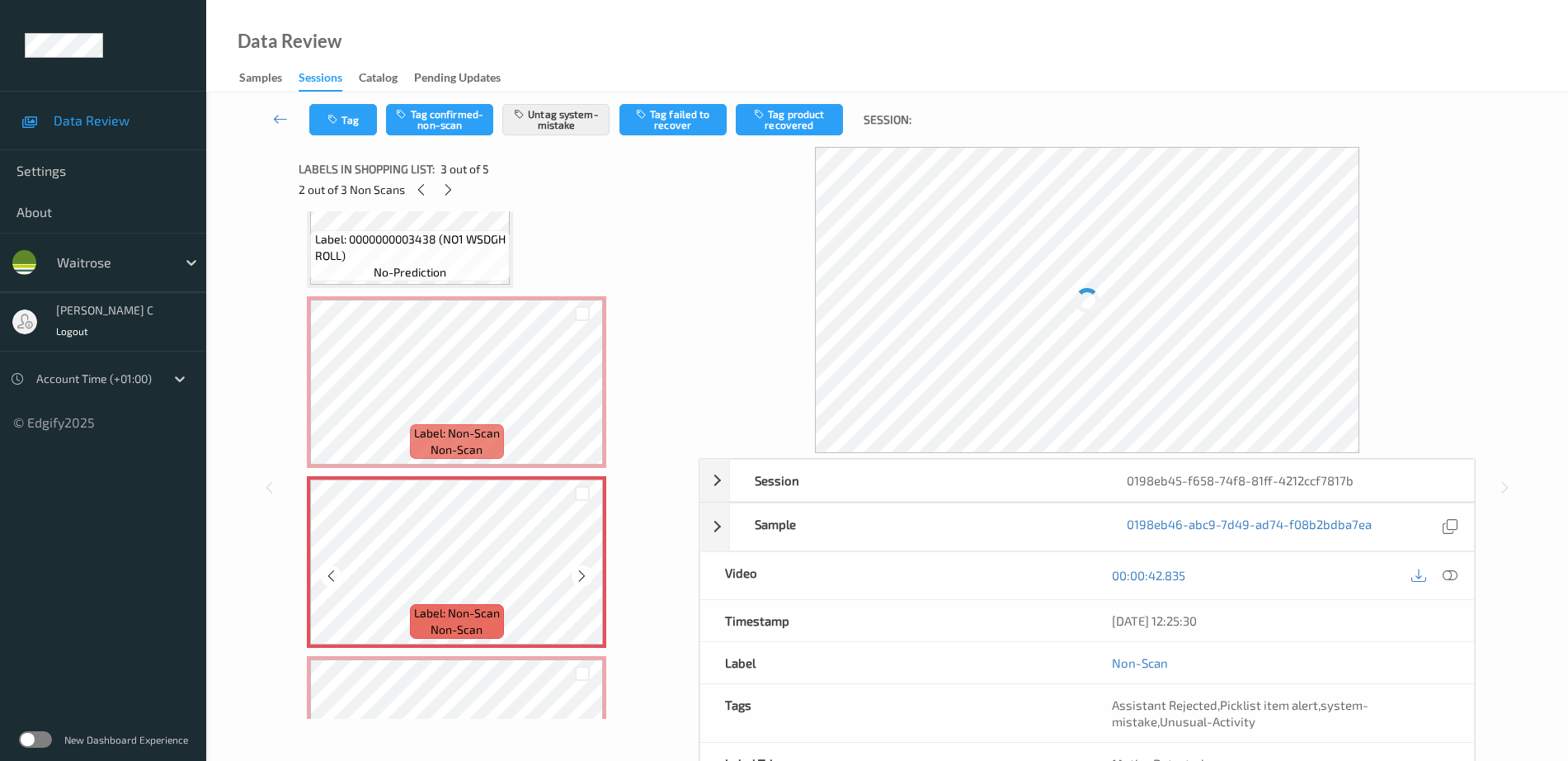
click at [491, 433] on span "Label: Non-Scan" at bounding box center [457, 433] width 85 height 16
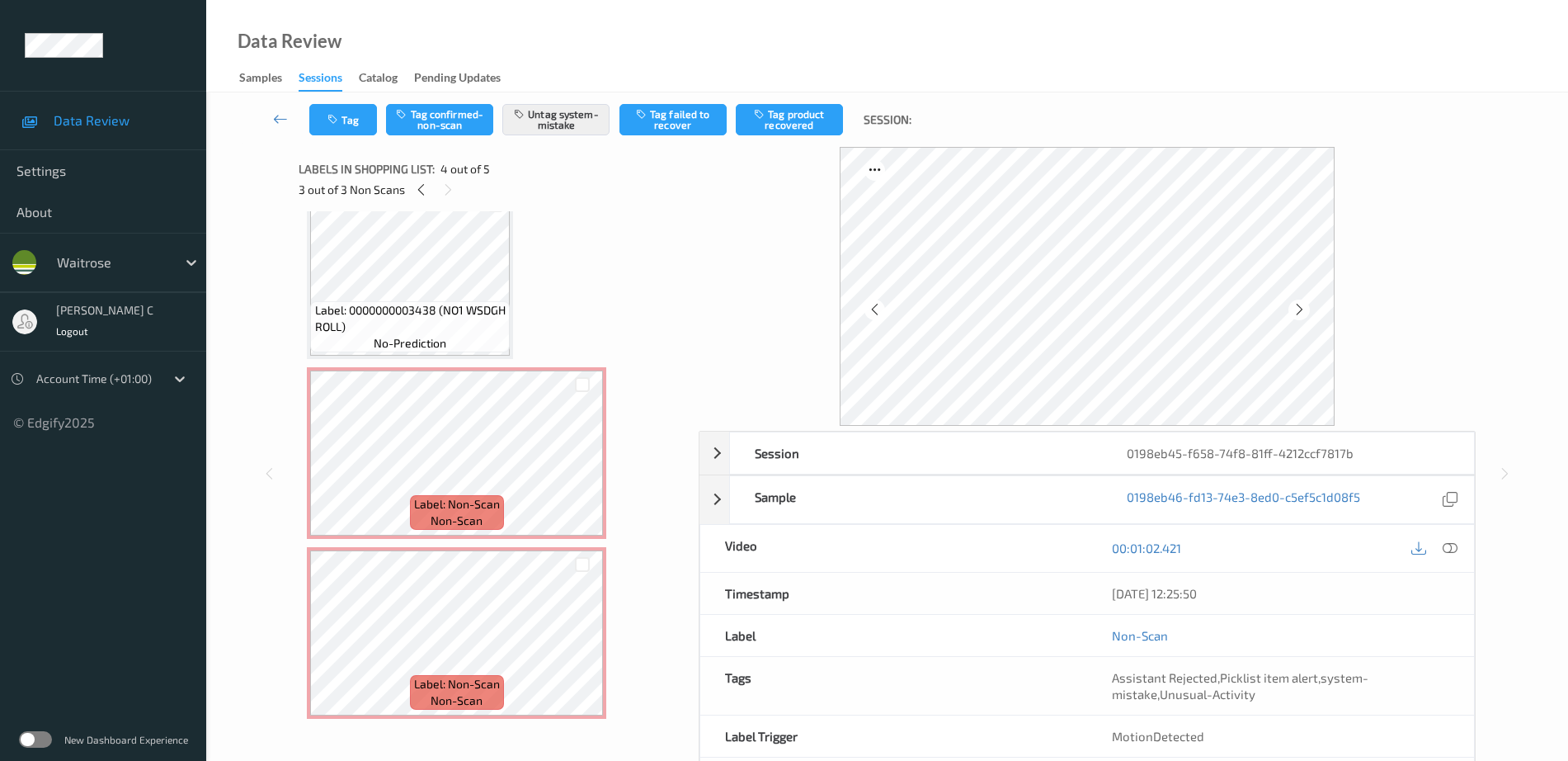
scroll to position [0, 0]
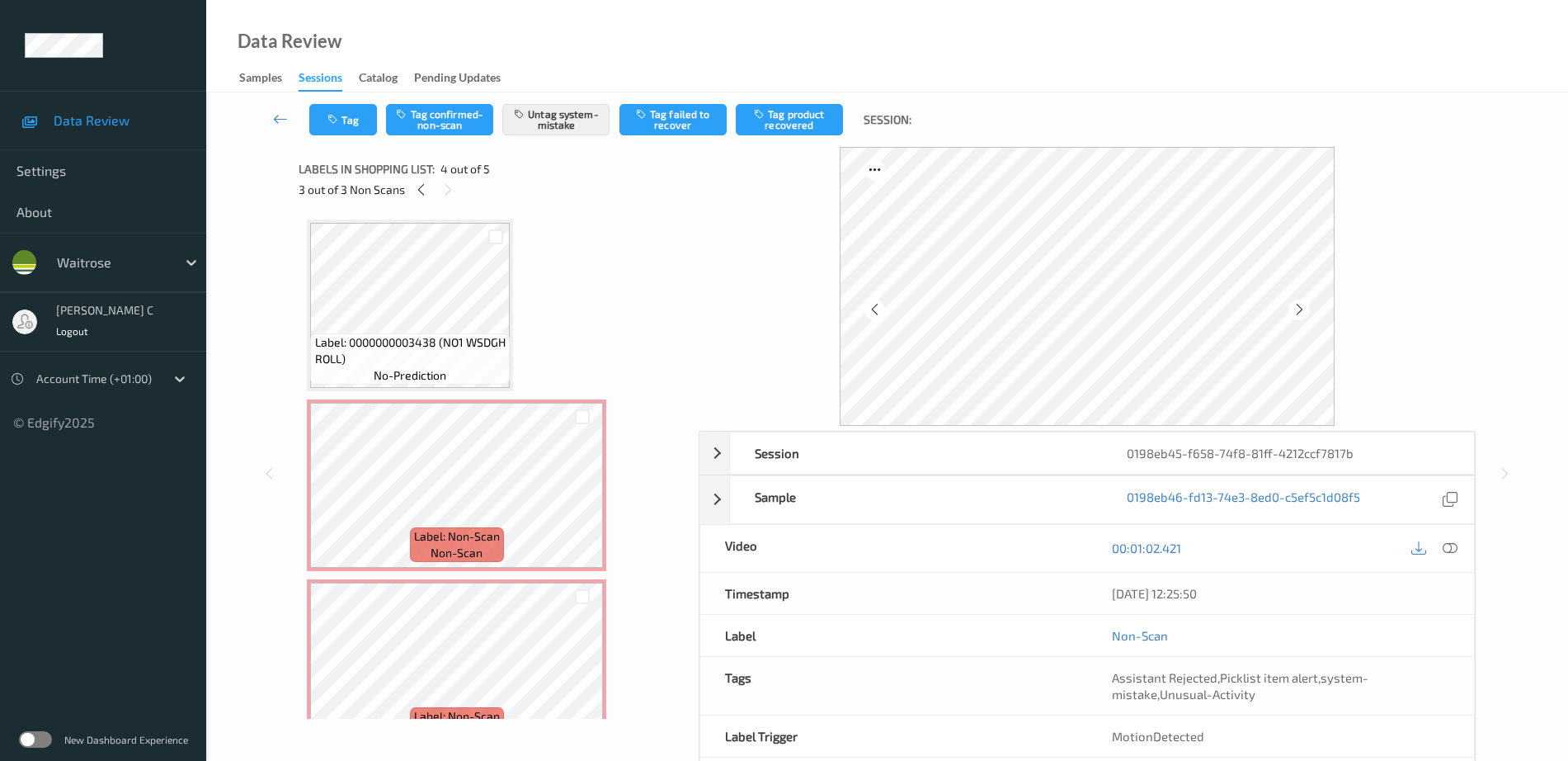
click at [439, 351] on span "Label: 0000000003438 (NO1 WSDGH ROLL)" at bounding box center [411, 351] width 192 height 33
